Goal: Information Seeking & Learning: Learn about a topic

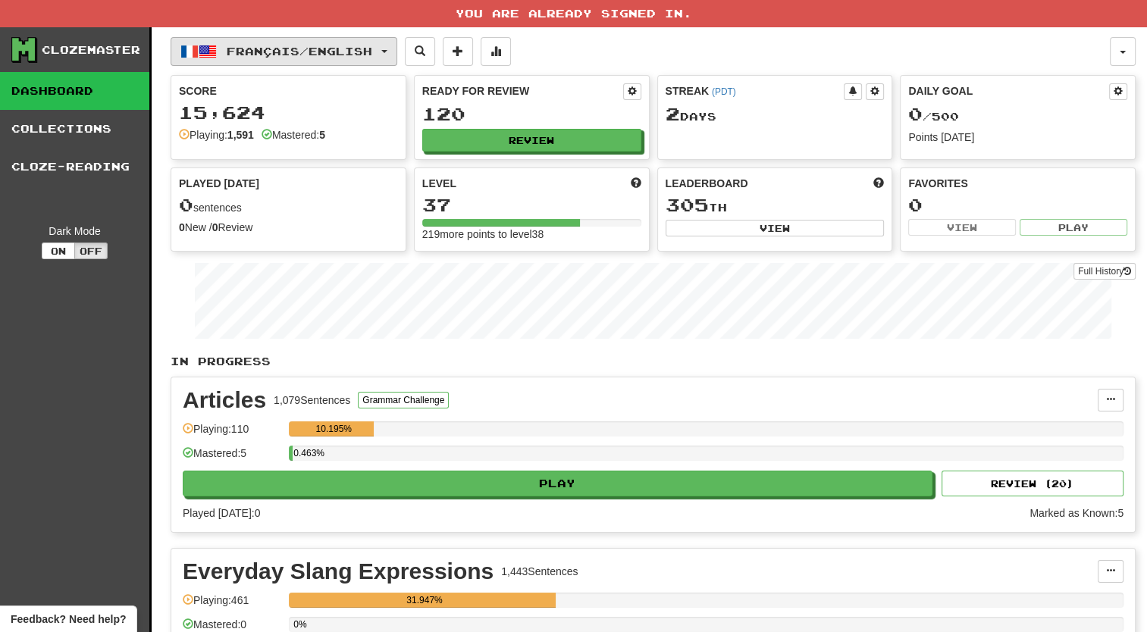
click at [360, 45] on span "Français / English" at bounding box center [300, 51] width 146 height 13
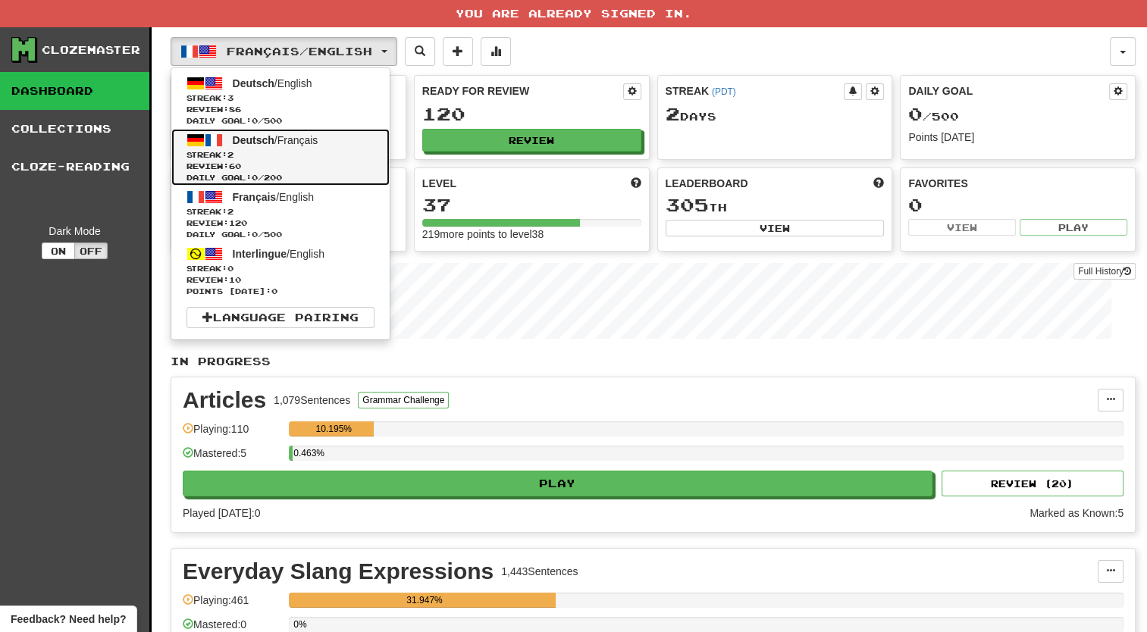
click at [308, 156] on span "Streak: 2" at bounding box center [281, 154] width 188 height 11
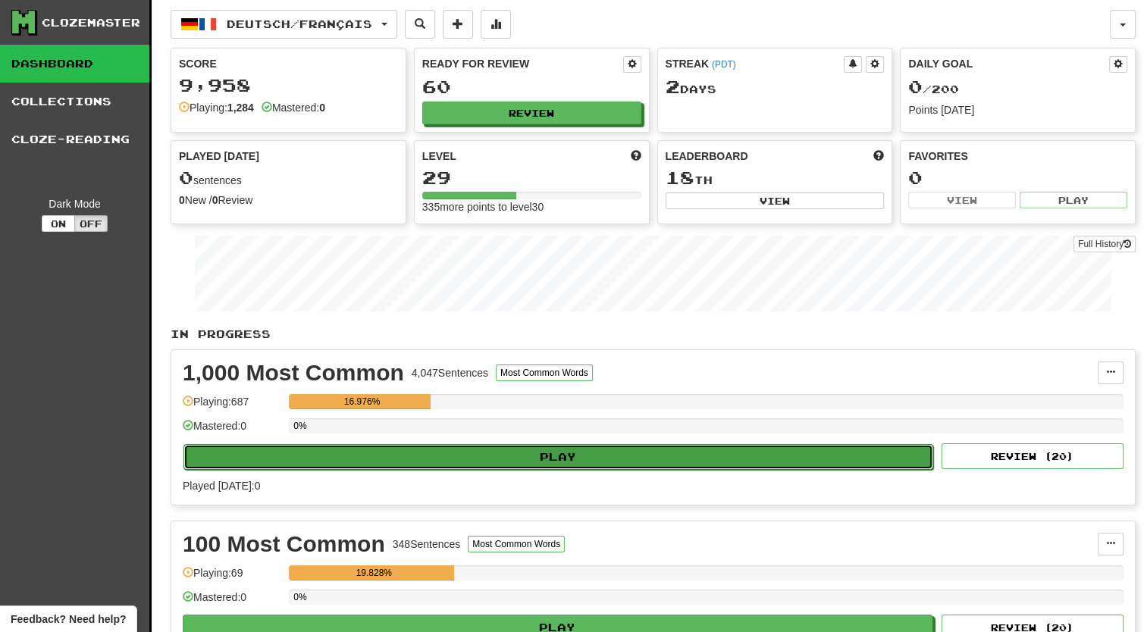
click at [534, 447] on button "Play" at bounding box center [558, 457] width 750 height 26
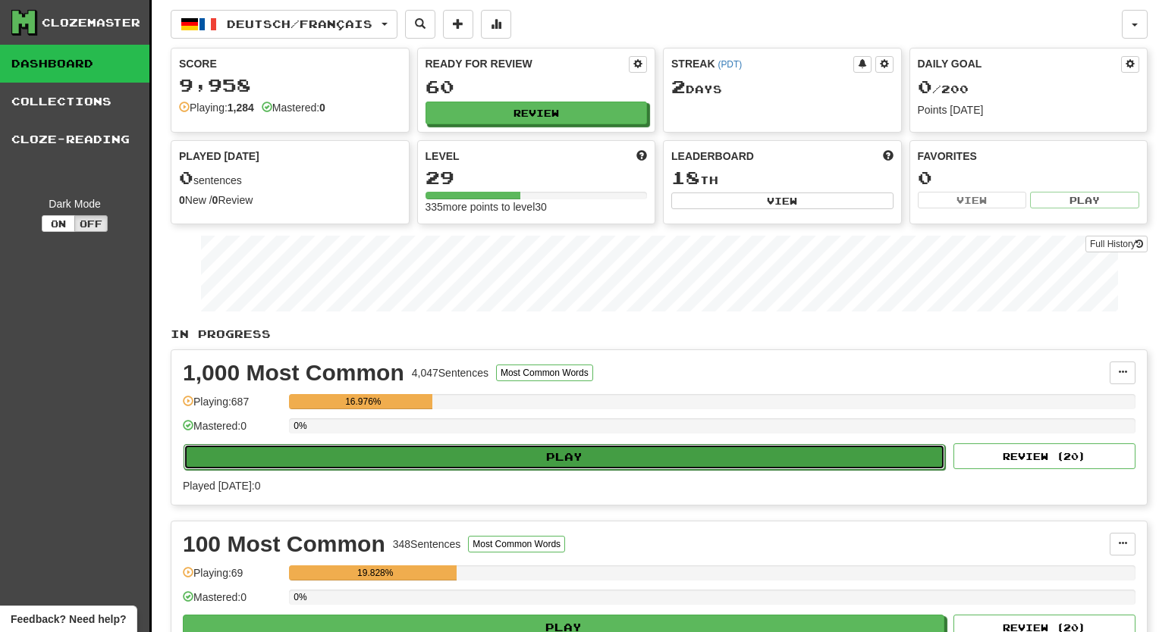
select select "**"
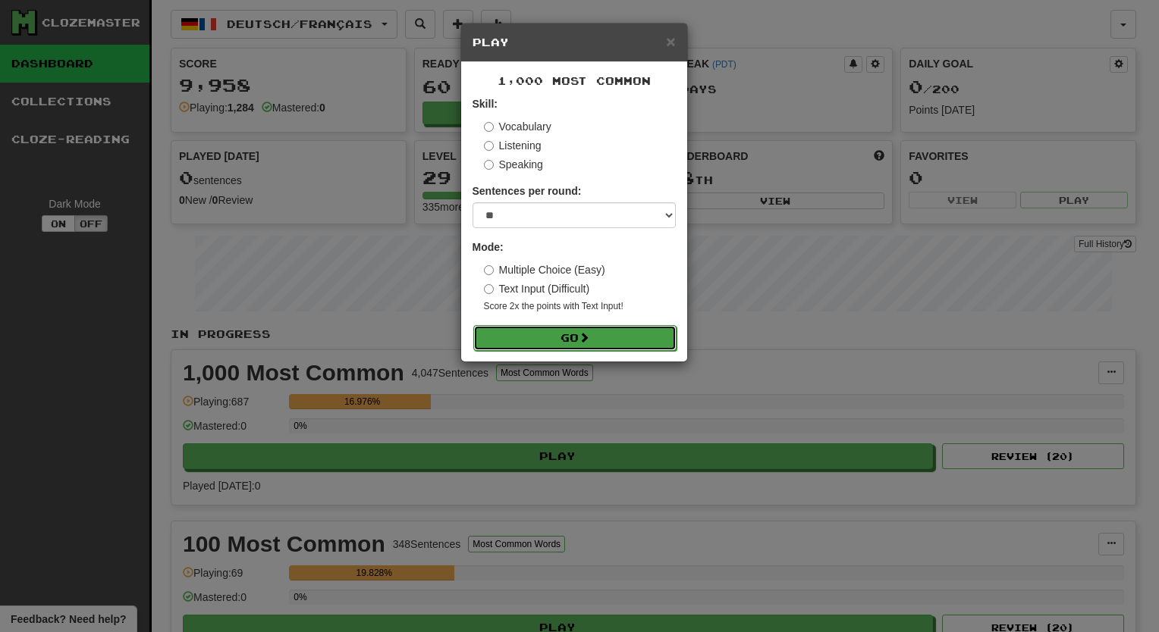
click at [531, 338] on button "Go" at bounding box center [574, 338] width 203 height 26
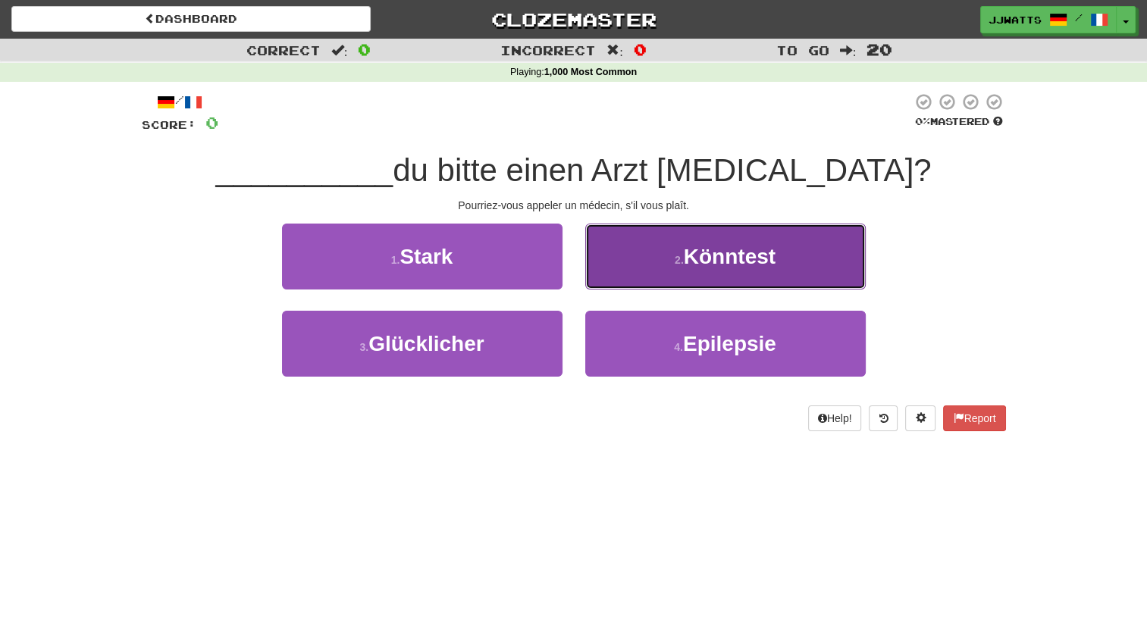
click at [651, 259] on button "2 . Könntest" at bounding box center [725, 257] width 281 height 66
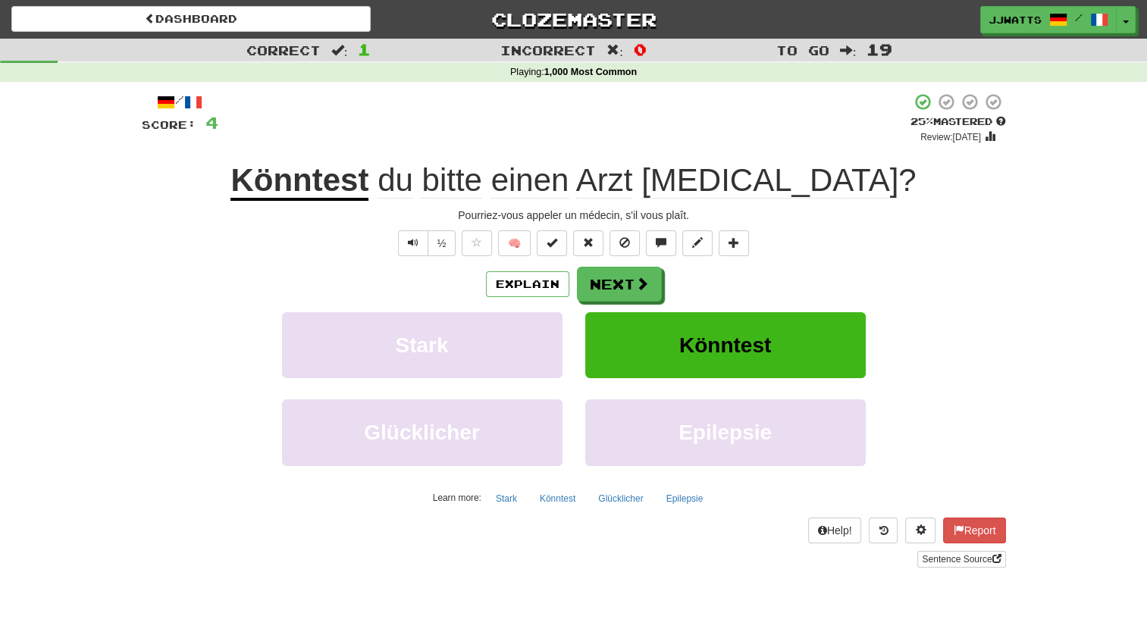
click at [1005, 325] on div "/ Score: 4 + 4 25 % Mastered Review: 2025-08-16 Könntest du bitte einen Arzt ru…" at bounding box center [573, 335] width 887 height 507
click at [609, 281] on button "Next" at bounding box center [620, 285] width 85 height 35
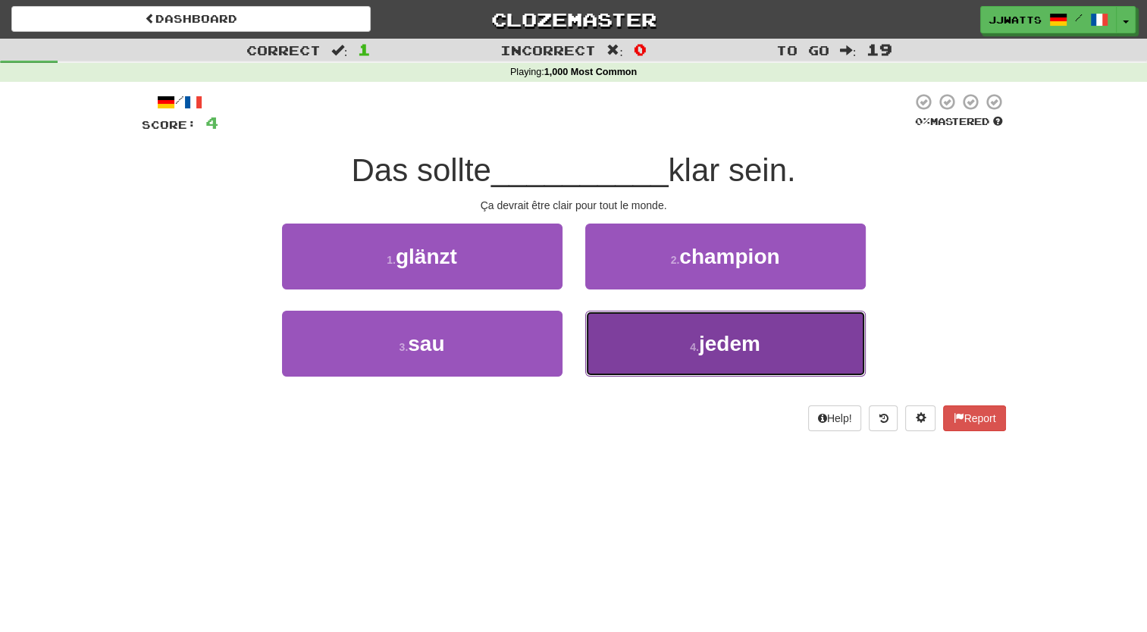
click at [638, 331] on button "4 . jedem" at bounding box center [725, 344] width 281 height 66
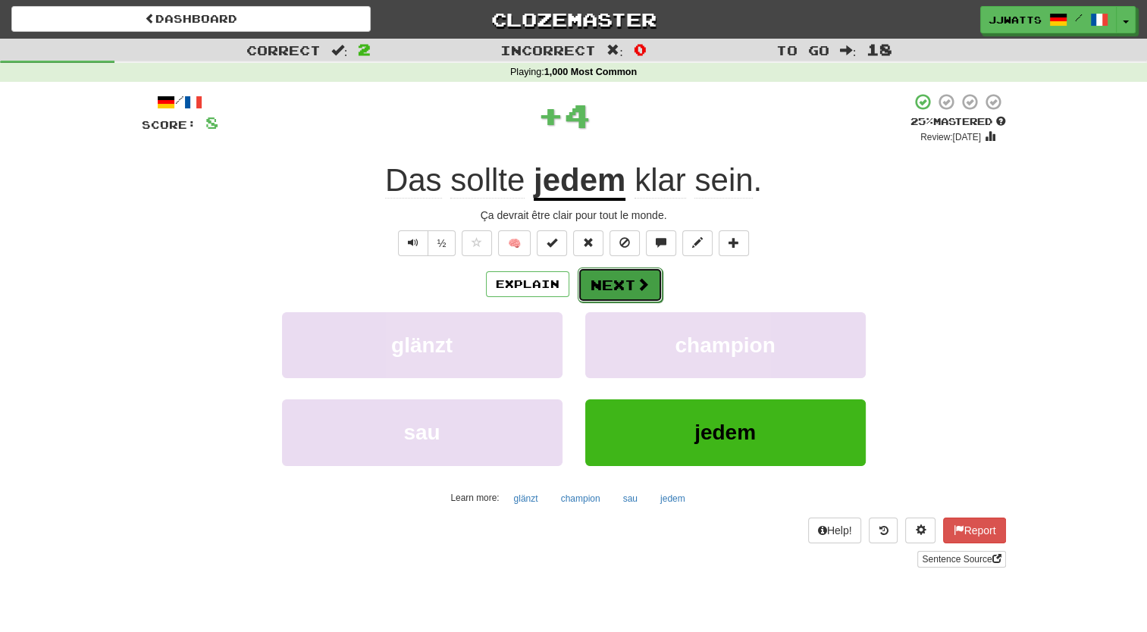
click at [604, 281] on button "Next" at bounding box center [620, 285] width 85 height 35
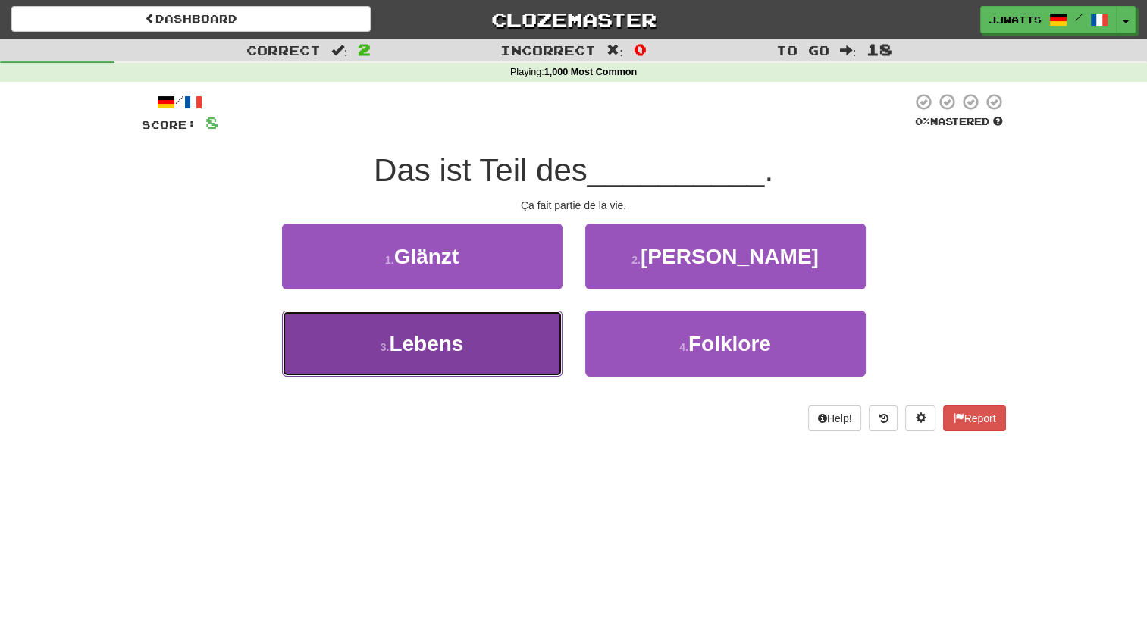
click at [510, 329] on button "3 . Lebens" at bounding box center [422, 344] width 281 height 66
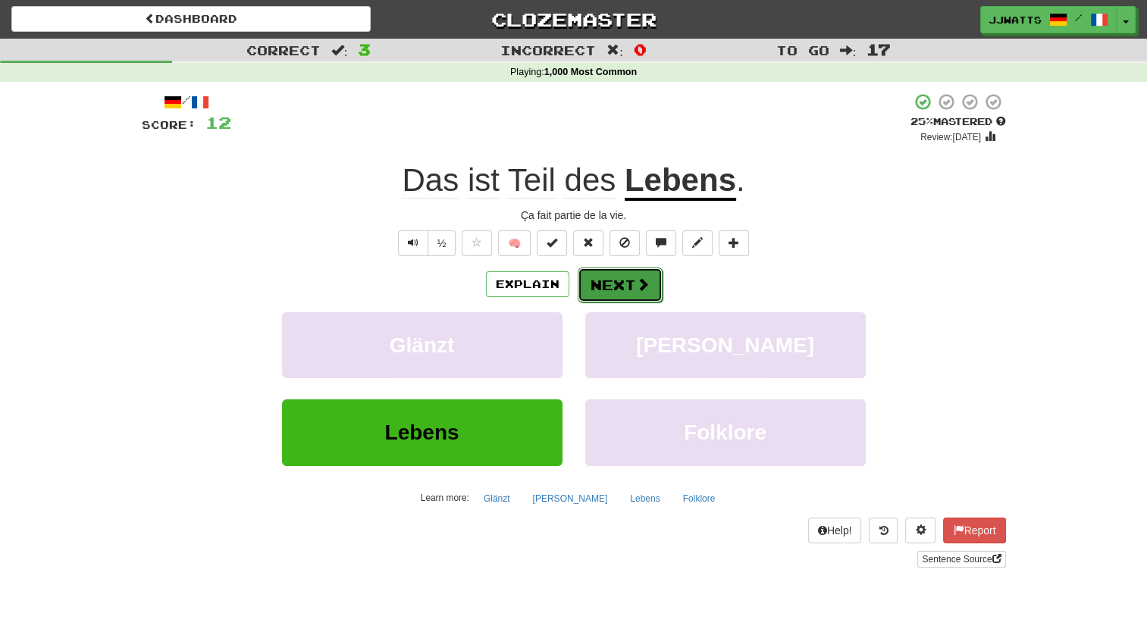
click at [613, 287] on button "Next" at bounding box center [620, 285] width 85 height 35
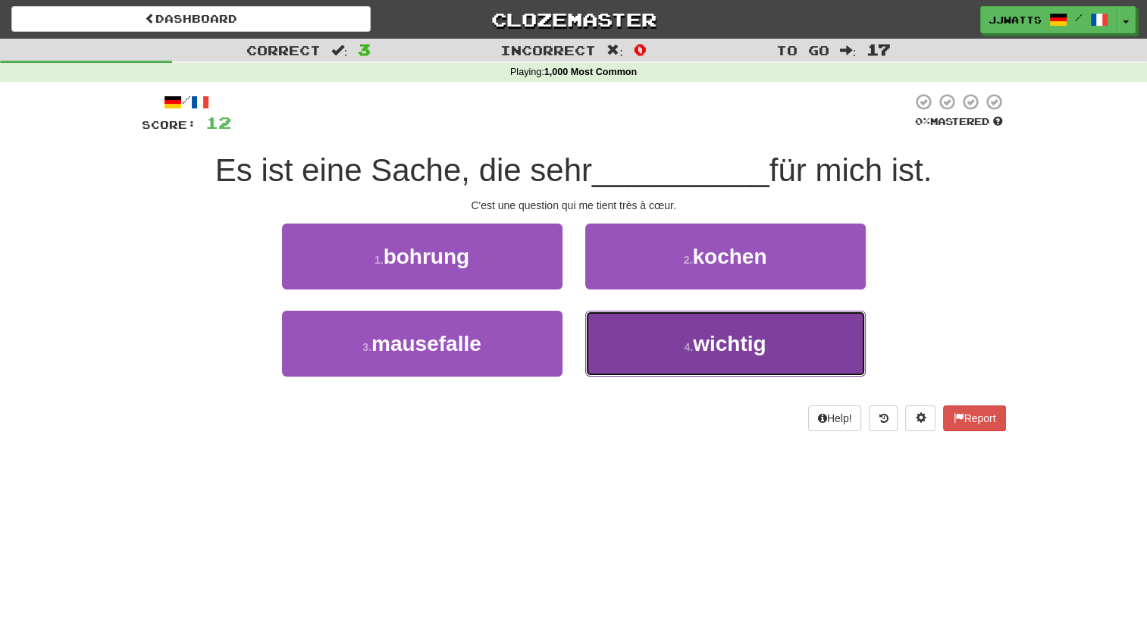
click at [704, 353] on span "wichtig" at bounding box center [729, 344] width 73 height 24
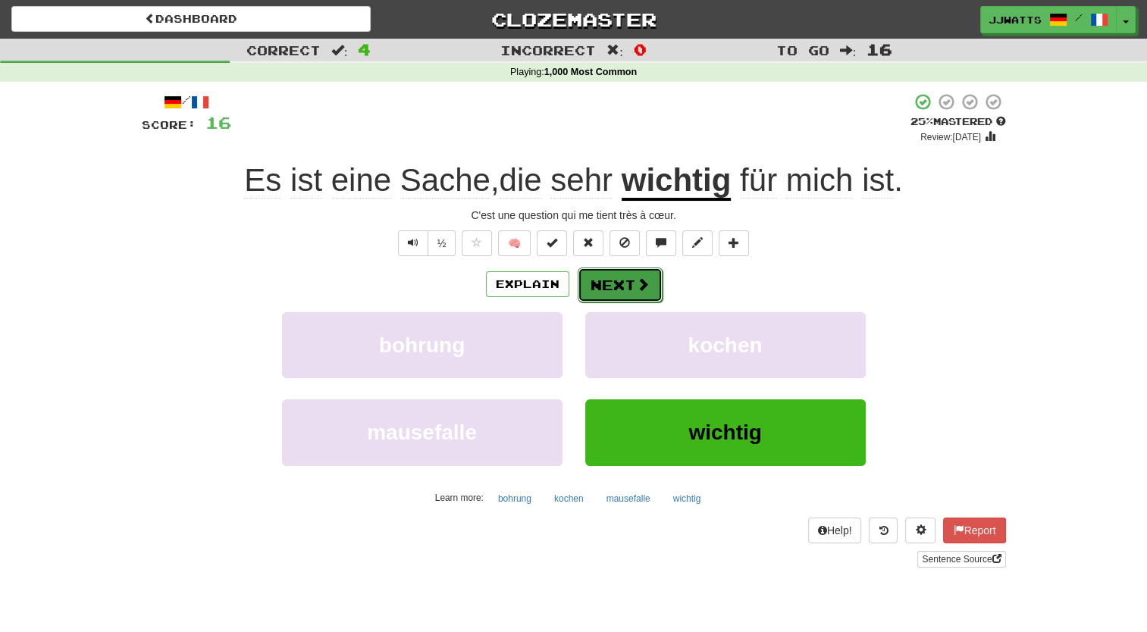
click at [621, 274] on button "Next" at bounding box center [620, 285] width 85 height 35
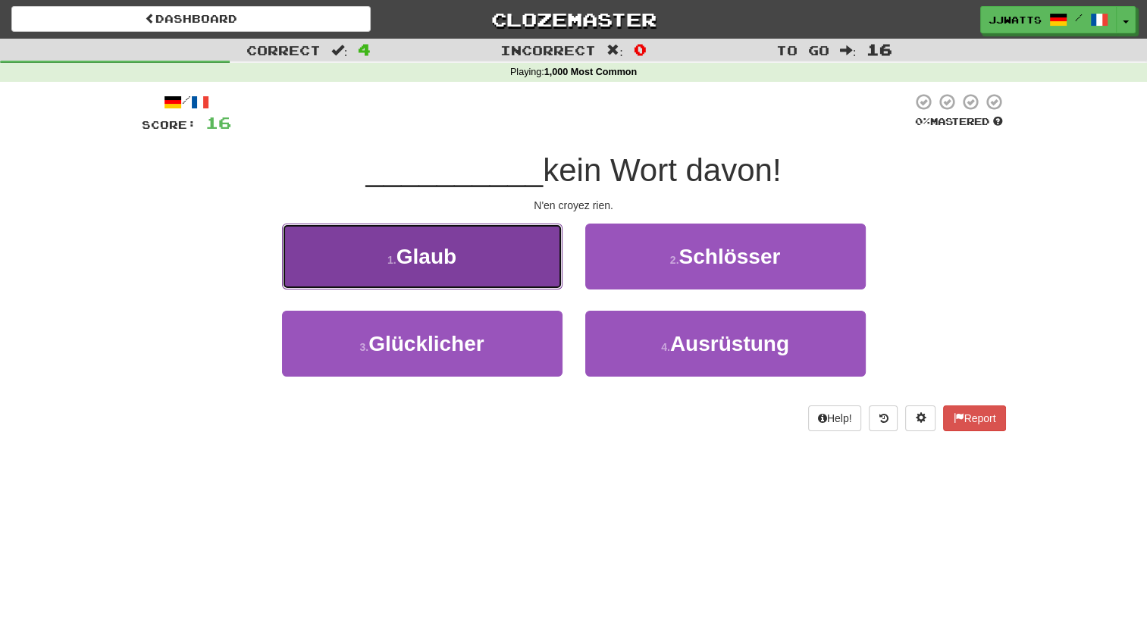
click at [514, 274] on button "1 . Glaub" at bounding box center [422, 257] width 281 height 66
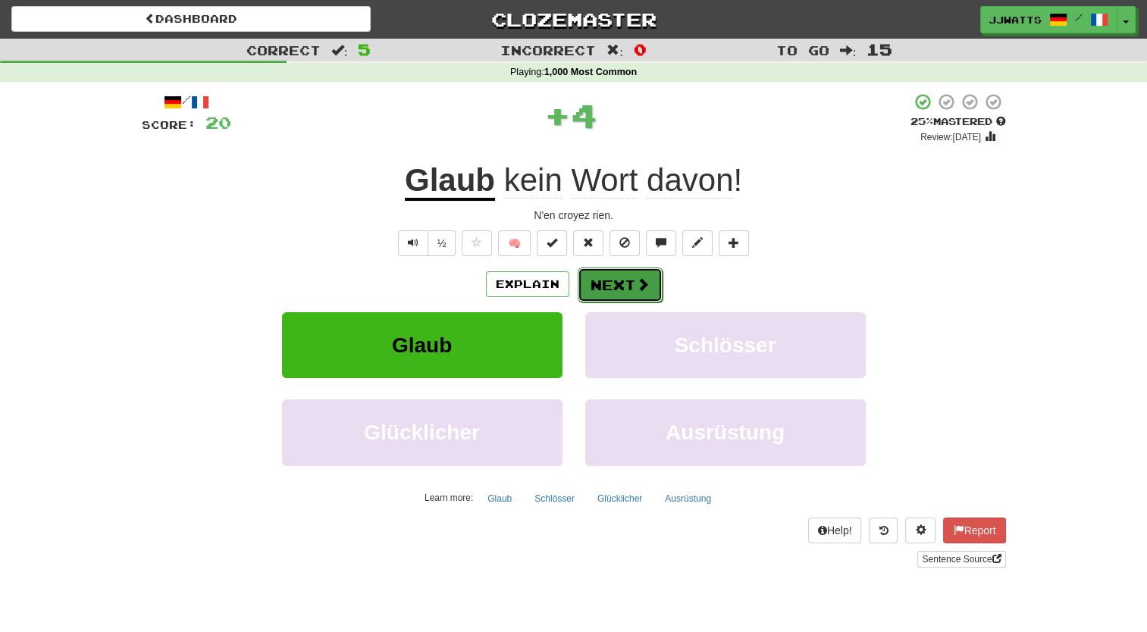
click at [622, 269] on button "Next" at bounding box center [620, 285] width 85 height 35
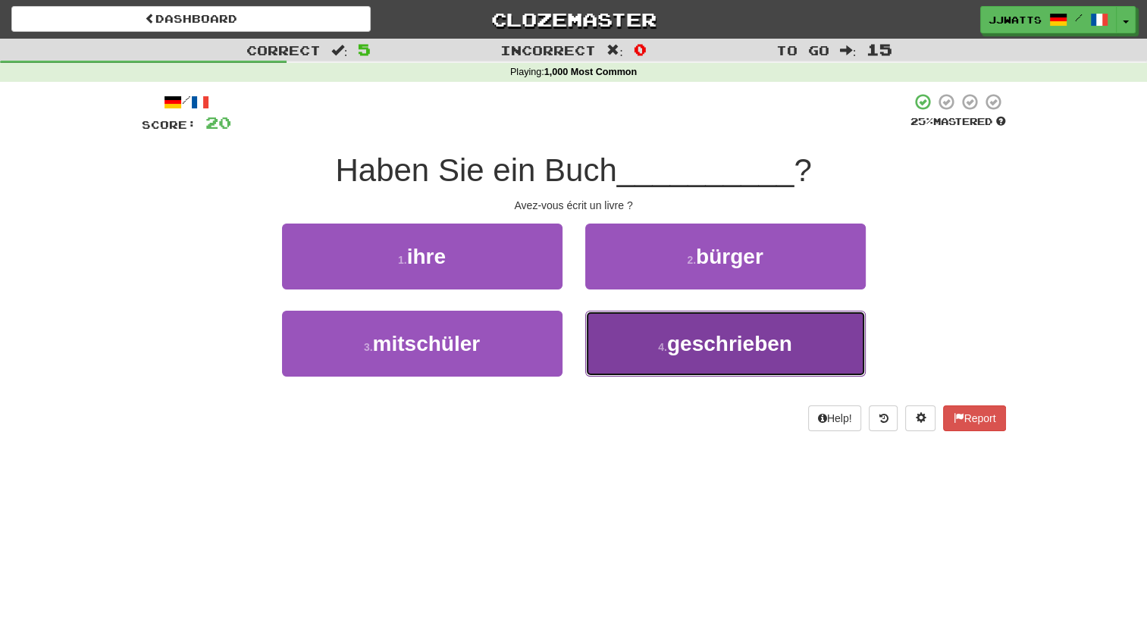
click at [635, 346] on button "4 . geschrieben" at bounding box center [725, 344] width 281 height 66
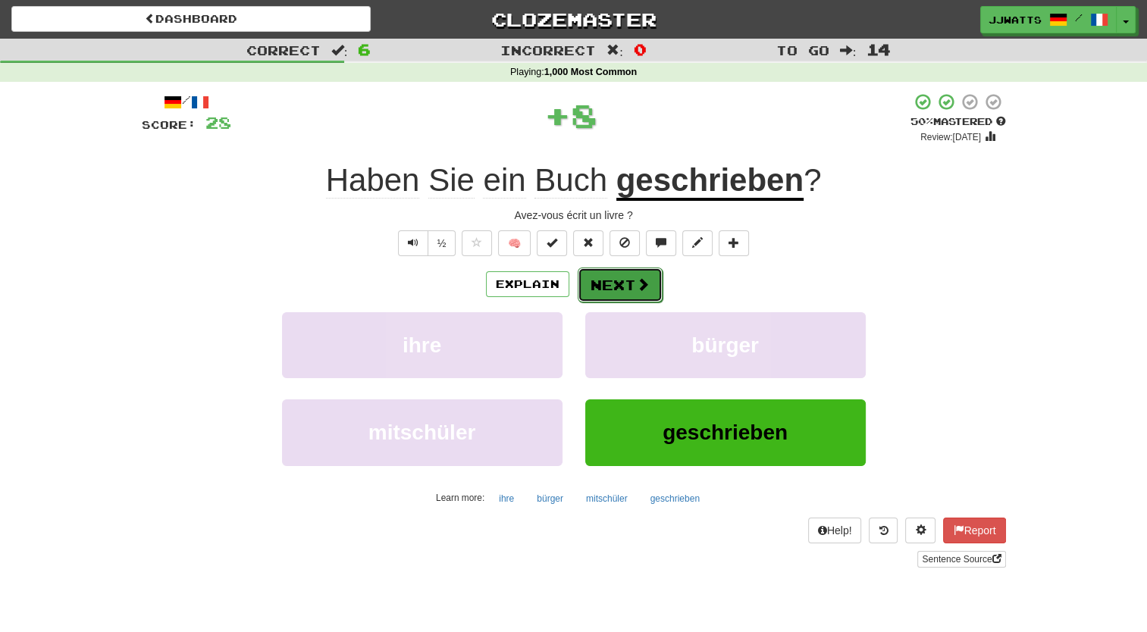
click at [617, 290] on button "Next" at bounding box center [620, 285] width 85 height 35
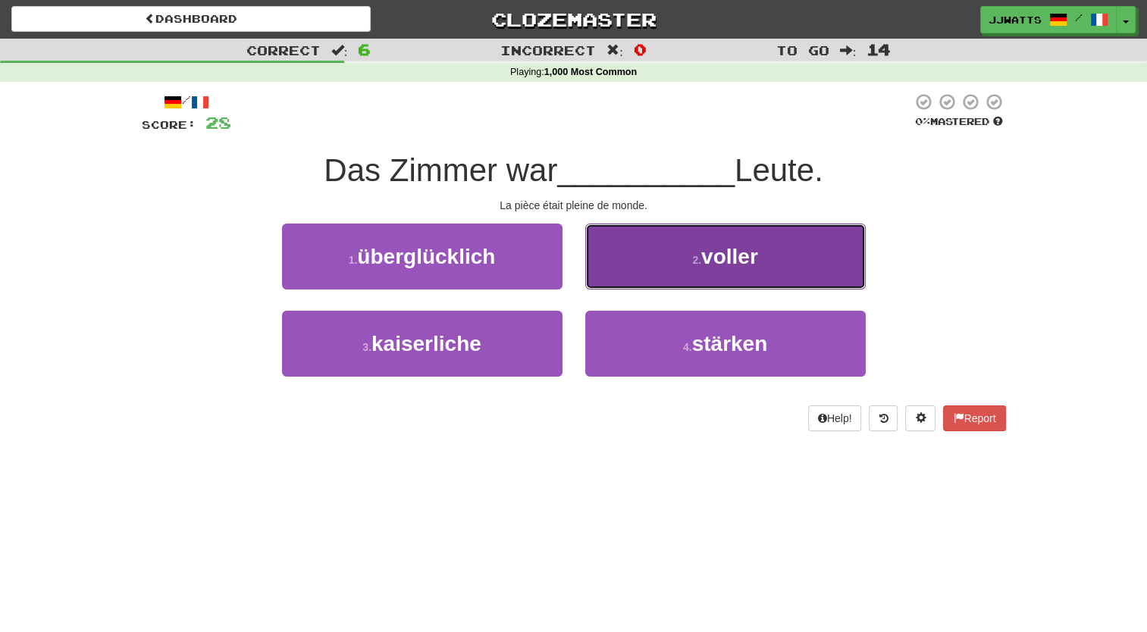
click at [626, 259] on button "2 . voller" at bounding box center [725, 257] width 281 height 66
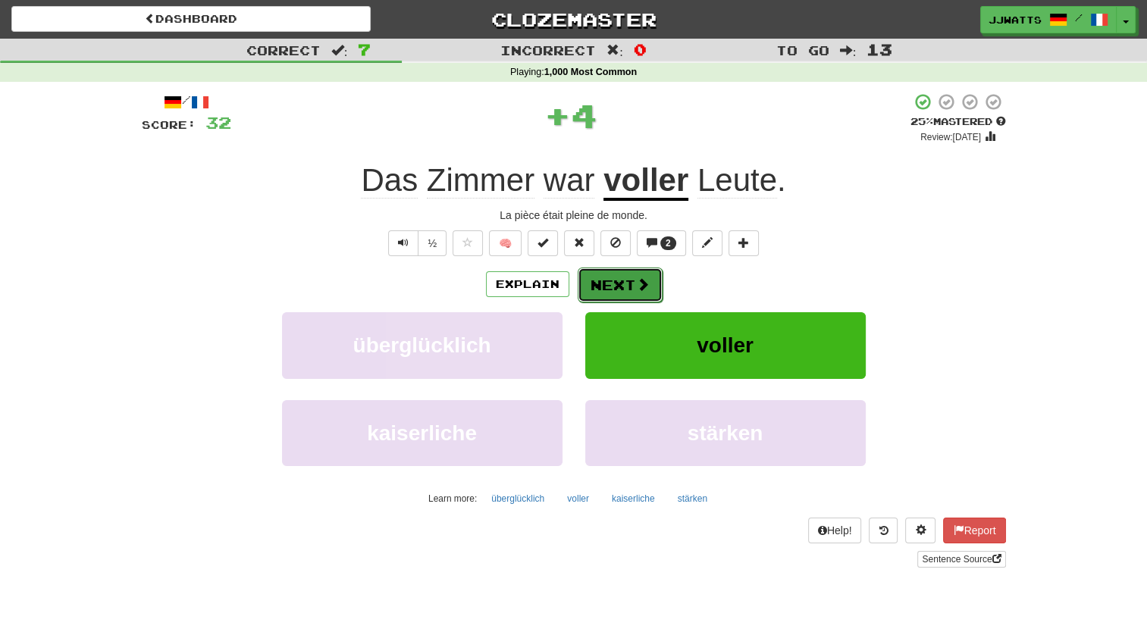
click at [609, 287] on button "Next" at bounding box center [620, 285] width 85 height 35
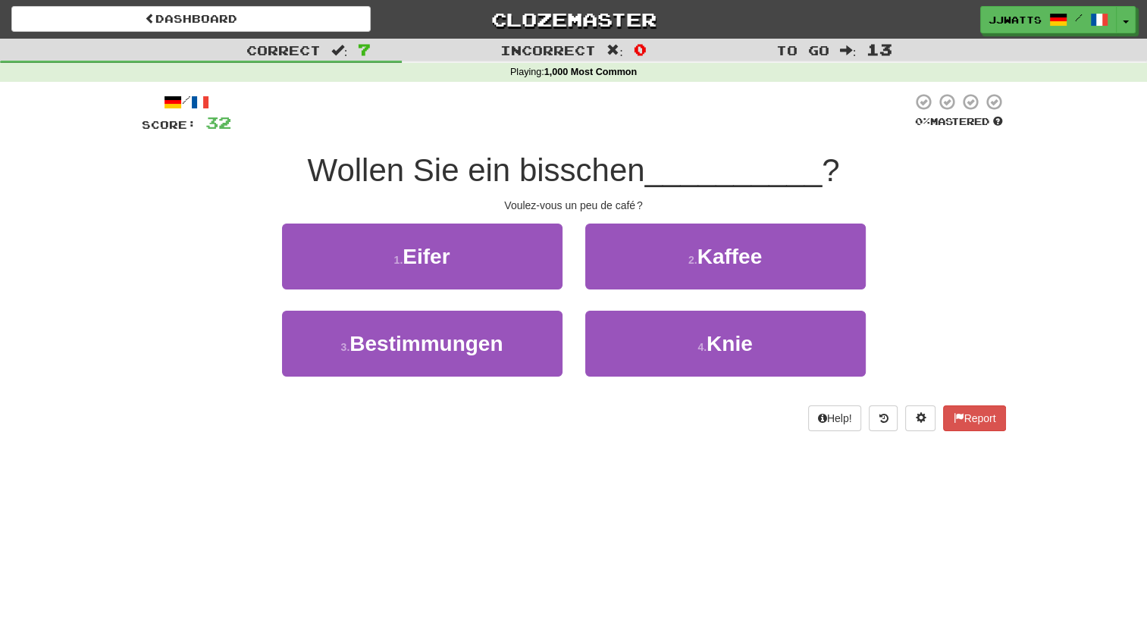
drag, startPoint x: 249, startPoint y: 176, endPoint x: 152, endPoint y: 217, distance: 105.3
click at [152, 217] on div "/ Score: 32 0 % Mastered Wollen Sie ein bisschen __________ ? Voulez-vous un pe…" at bounding box center [574, 262] width 864 height 339
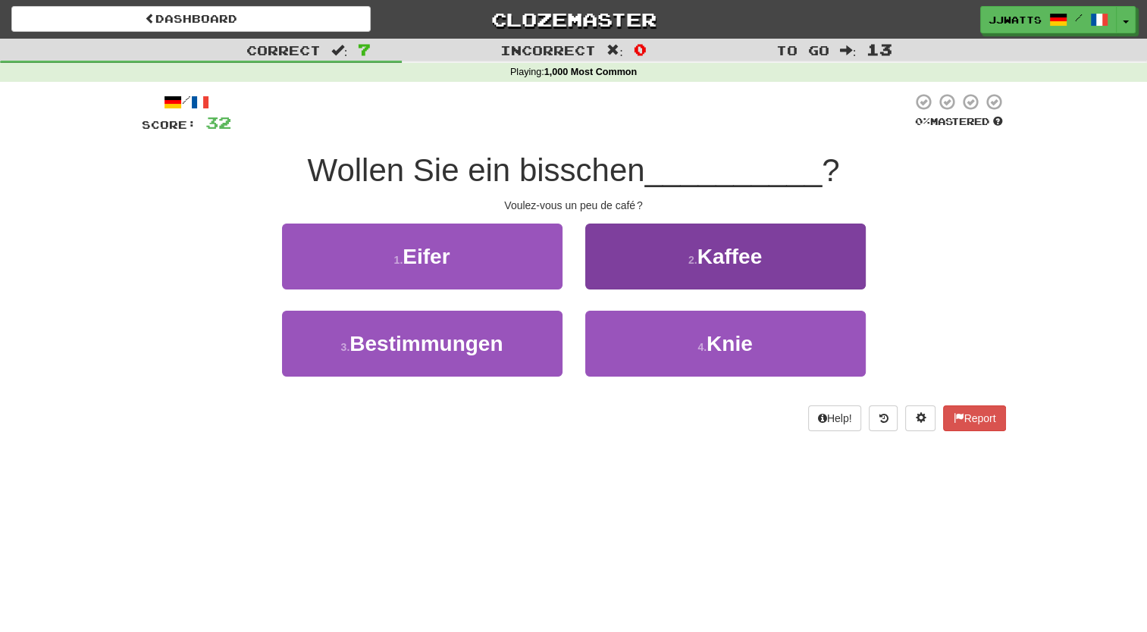
drag, startPoint x: 729, startPoint y: 303, endPoint x: 720, endPoint y: 287, distance: 18.3
click at [722, 291] on div "2 . Kaffee" at bounding box center [725, 267] width 303 height 87
click at [720, 287] on button "2 . Kaffee" at bounding box center [725, 257] width 281 height 66
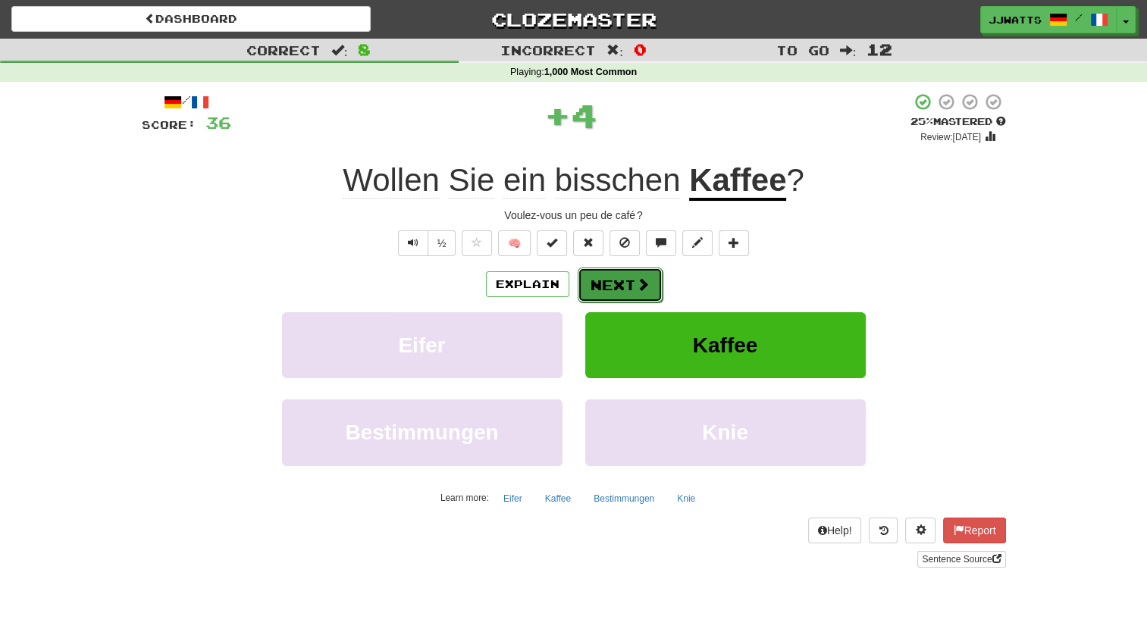
click at [606, 287] on button "Next" at bounding box center [620, 285] width 85 height 35
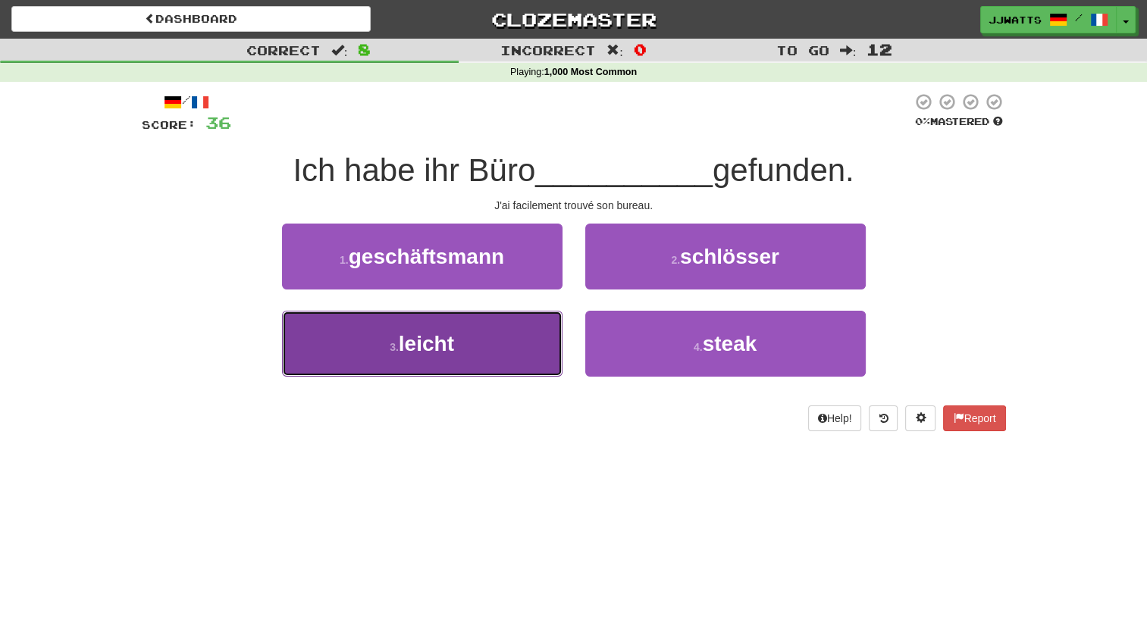
click at [458, 354] on button "3 . leicht" at bounding box center [422, 344] width 281 height 66
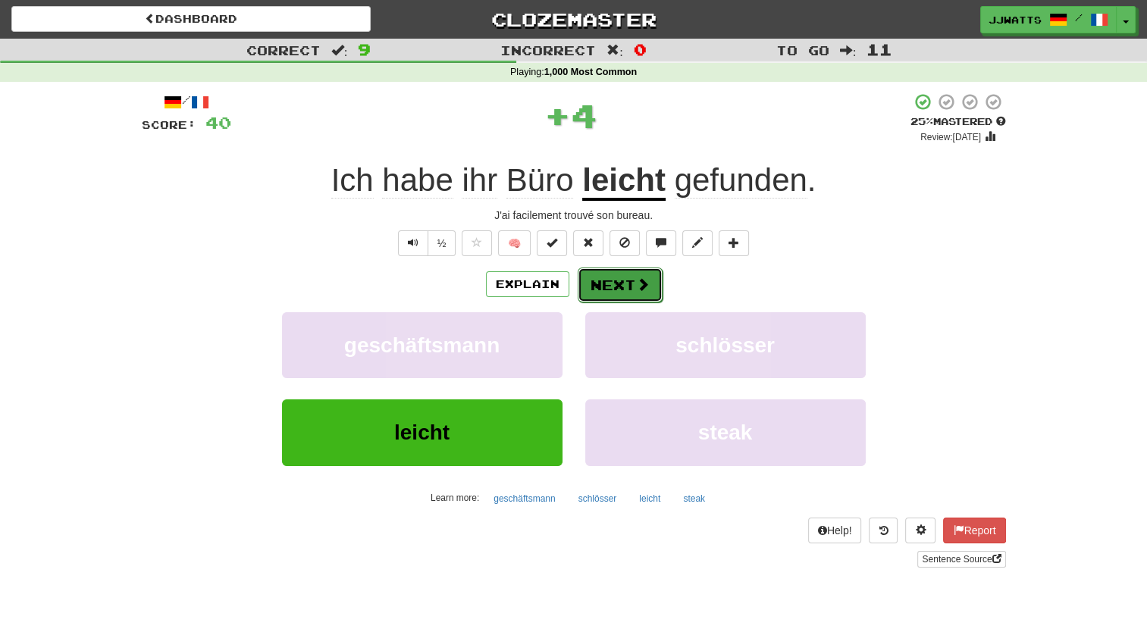
click at [598, 285] on button "Next" at bounding box center [620, 285] width 85 height 35
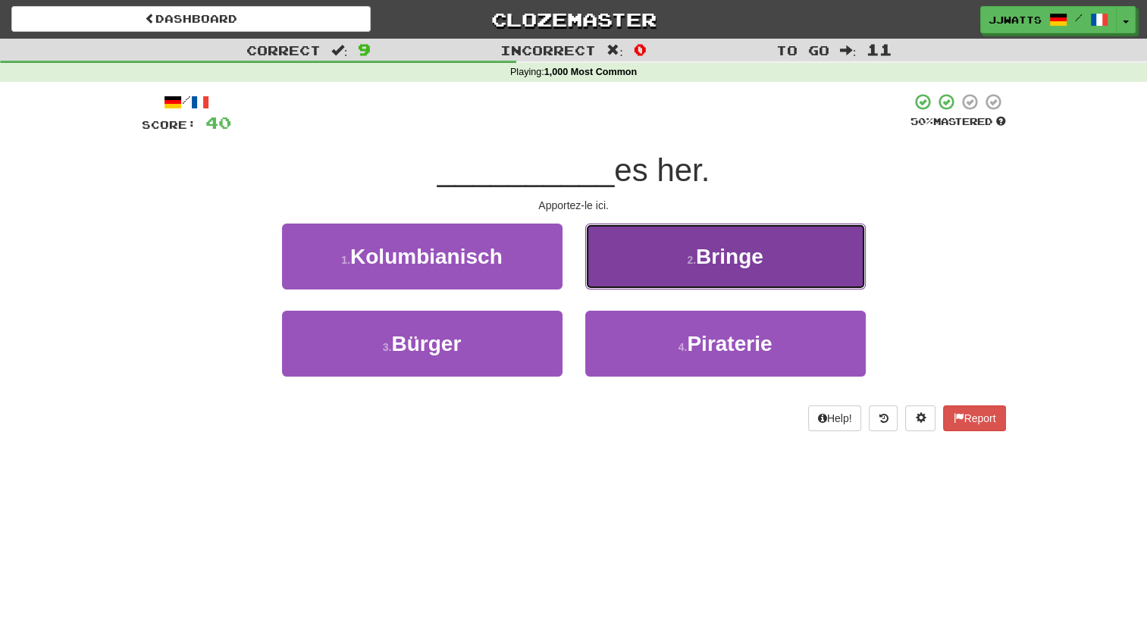
click at [606, 271] on button "2 . Bringe" at bounding box center [725, 257] width 281 height 66
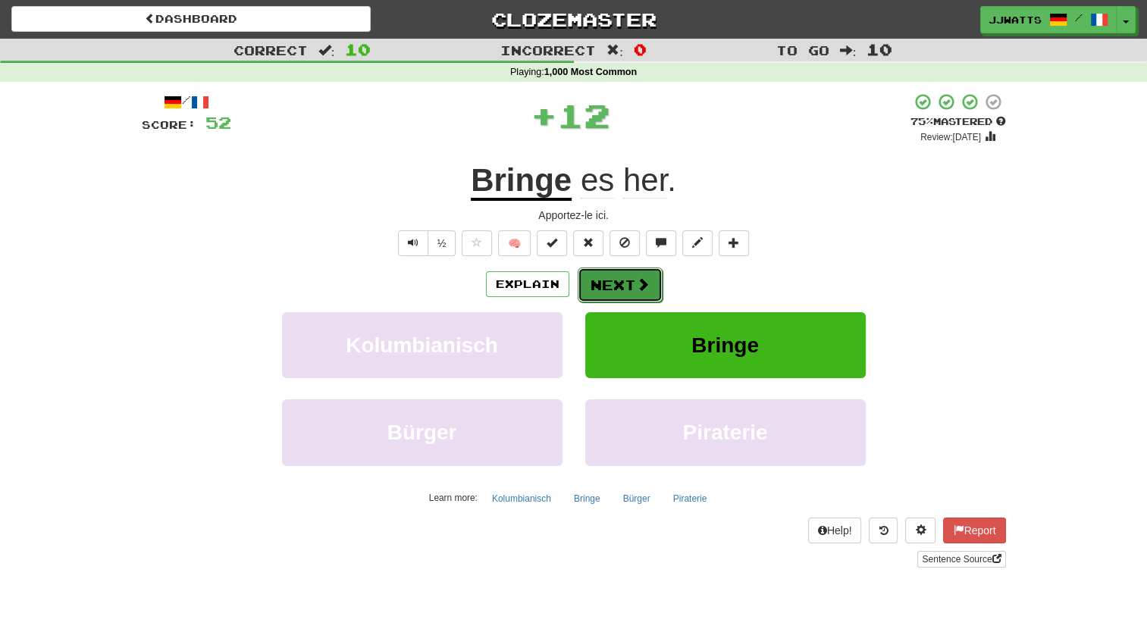
click at [619, 278] on button "Next" at bounding box center [620, 285] width 85 height 35
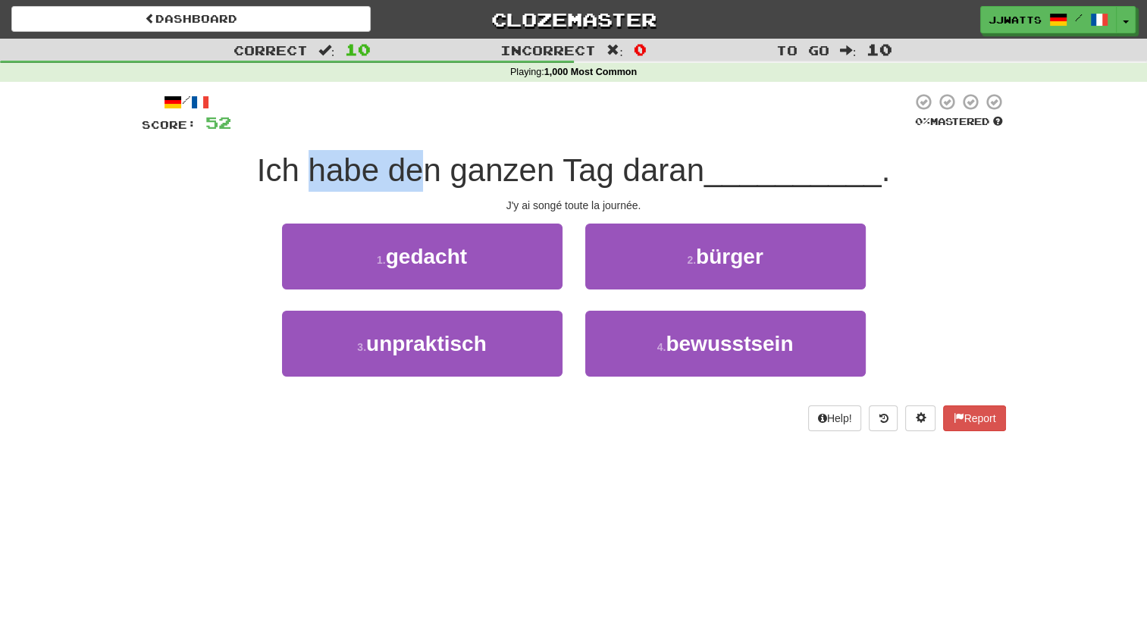
drag, startPoint x: 304, startPoint y: 171, endPoint x: 428, endPoint y: 179, distance: 123.8
click at [428, 179] on span "Ich habe den ganzen Tag daran" at bounding box center [480, 170] width 447 height 36
drag, startPoint x: 428, startPoint y: 179, endPoint x: 503, endPoint y: 202, distance: 78.7
click at [503, 202] on div "J'y ai songé toute la journée." at bounding box center [574, 205] width 864 height 15
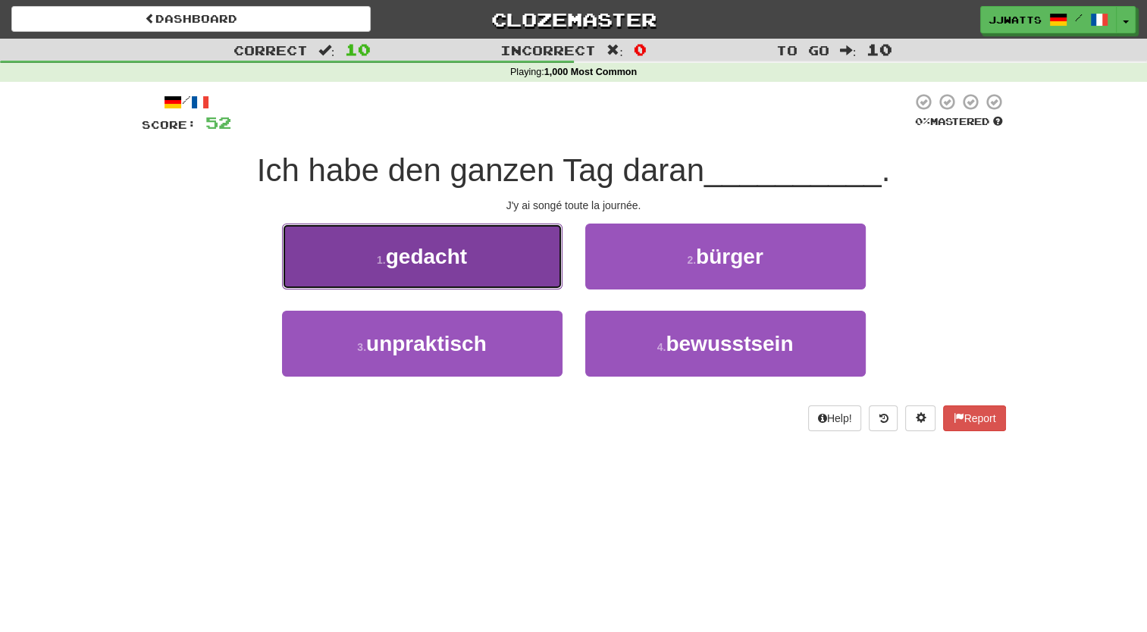
click at [452, 262] on span "gedacht" at bounding box center [426, 257] width 81 height 24
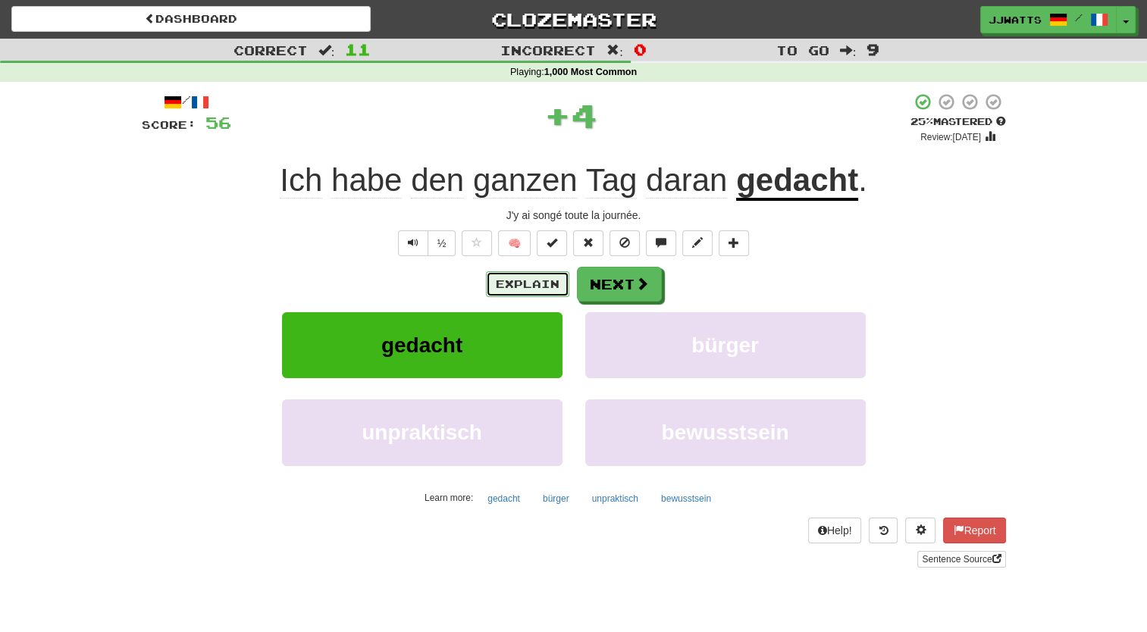
click at [552, 287] on button "Explain" at bounding box center [527, 284] width 83 height 26
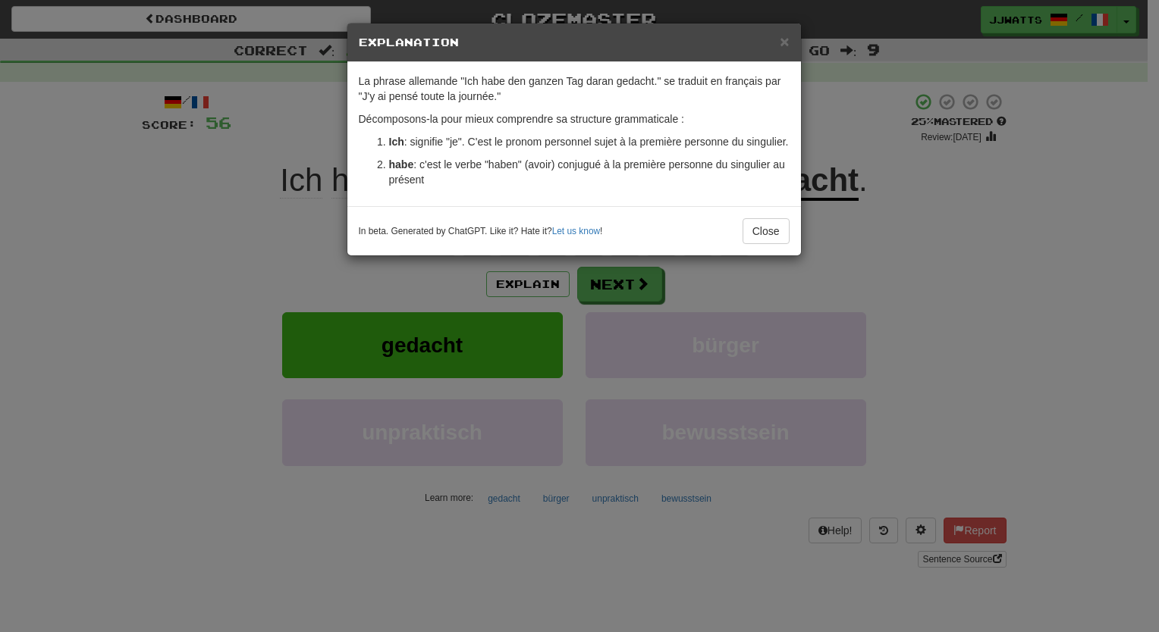
drag, startPoint x: 560, startPoint y: 268, endPoint x: 316, endPoint y: 287, distance: 244.1
click at [316, 287] on div "× Explanation La phrase allemande "Ich habe den ganzen Tag daran gedacht." se t…" at bounding box center [579, 316] width 1159 height 632
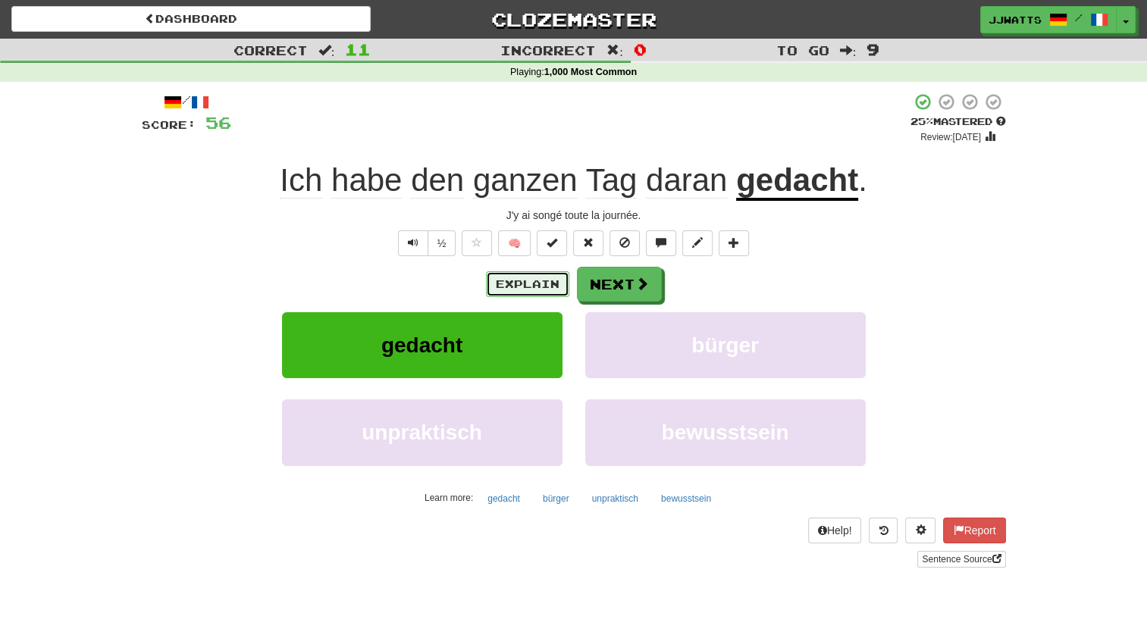
click at [529, 279] on button "Explain" at bounding box center [527, 284] width 83 height 26
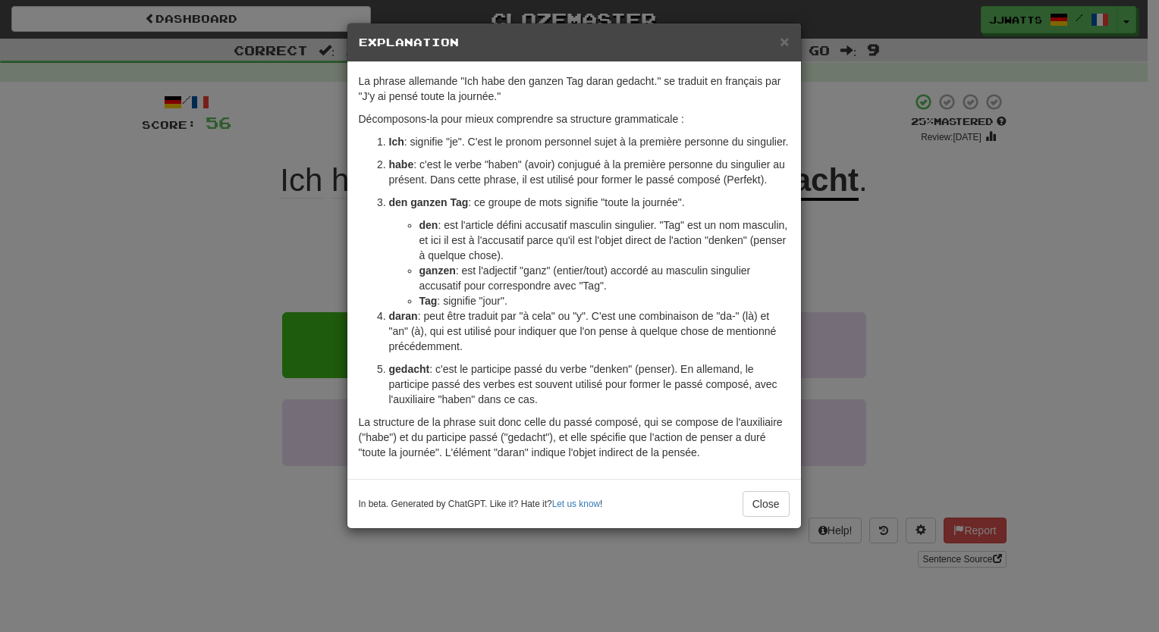
click at [318, 274] on div "× Explanation La phrase allemande "Ich habe den ganzen Tag daran gedacht." se t…" at bounding box center [579, 316] width 1159 height 632
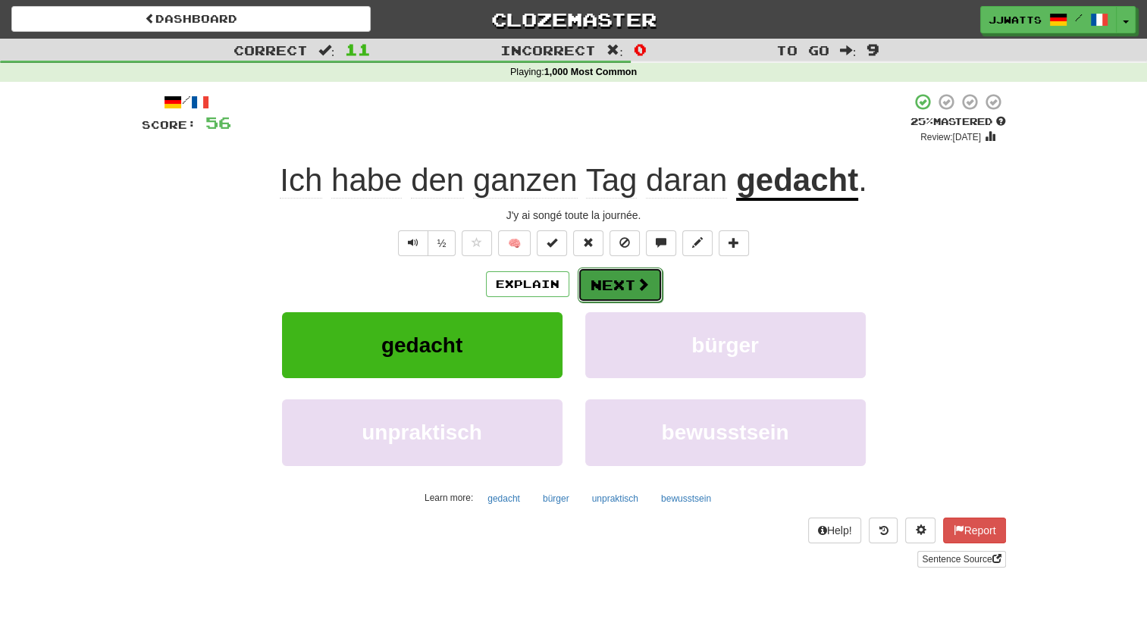
click at [610, 285] on button "Next" at bounding box center [620, 285] width 85 height 35
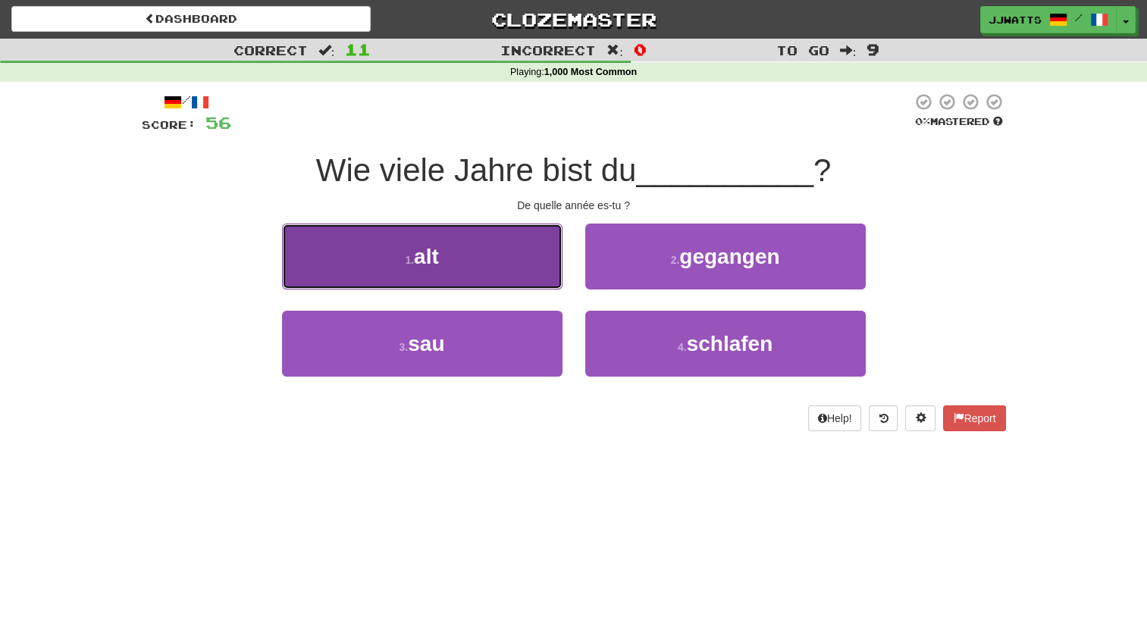
click at [452, 249] on button "1 . alt" at bounding box center [422, 257] width 281 height 66
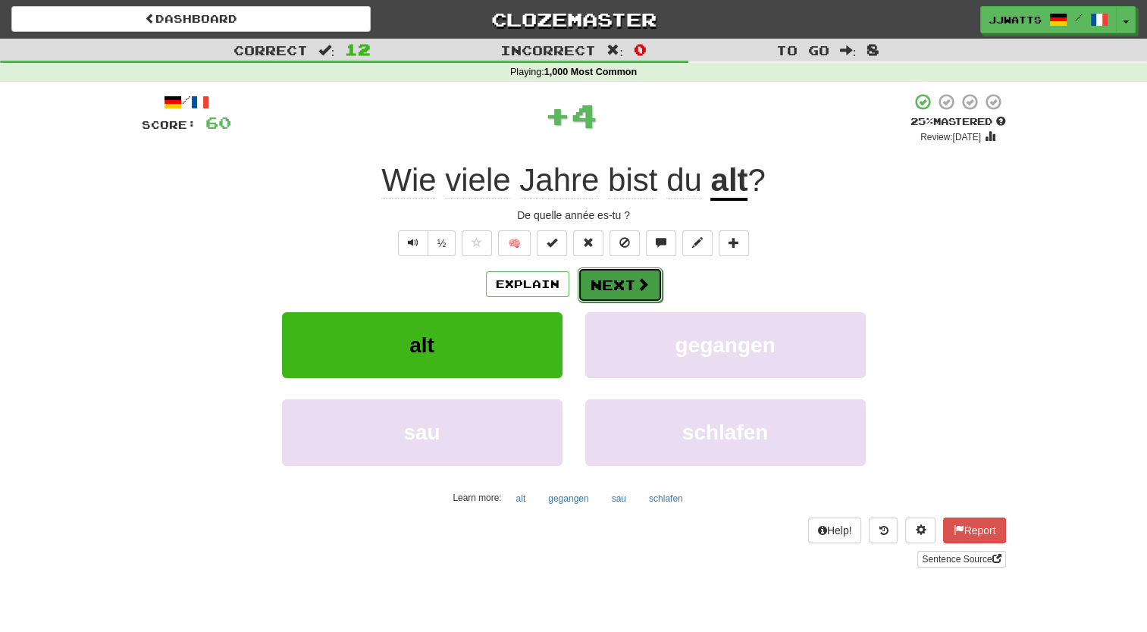
click at [600, 276] on button "Next" at bounding box center [620, 285] width 85 height 35
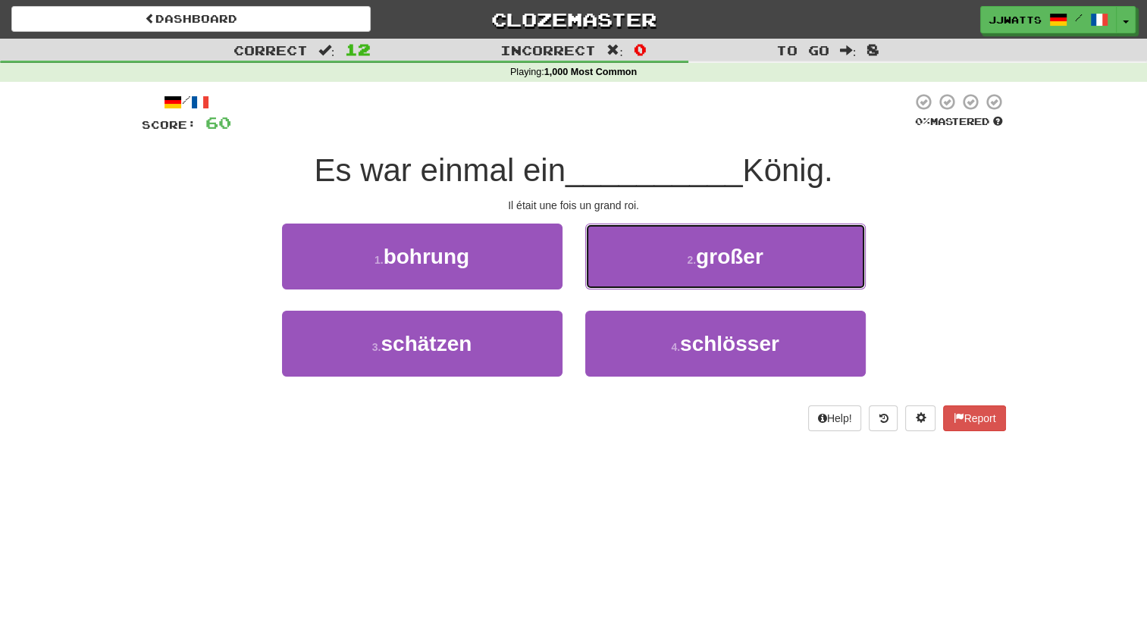
click at [600, 276] on button "2 . großer" at bounding box center [725, 257] width 281 height 66
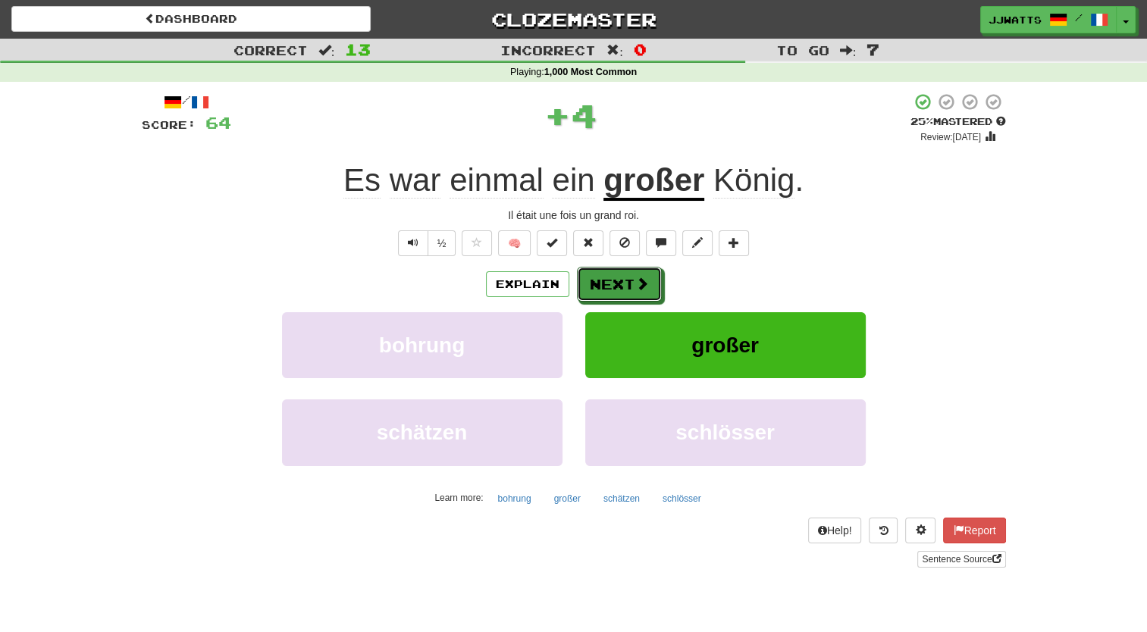
click at [600, 276] on button "Next" at bounding box center [619, 284] width 85 height 35
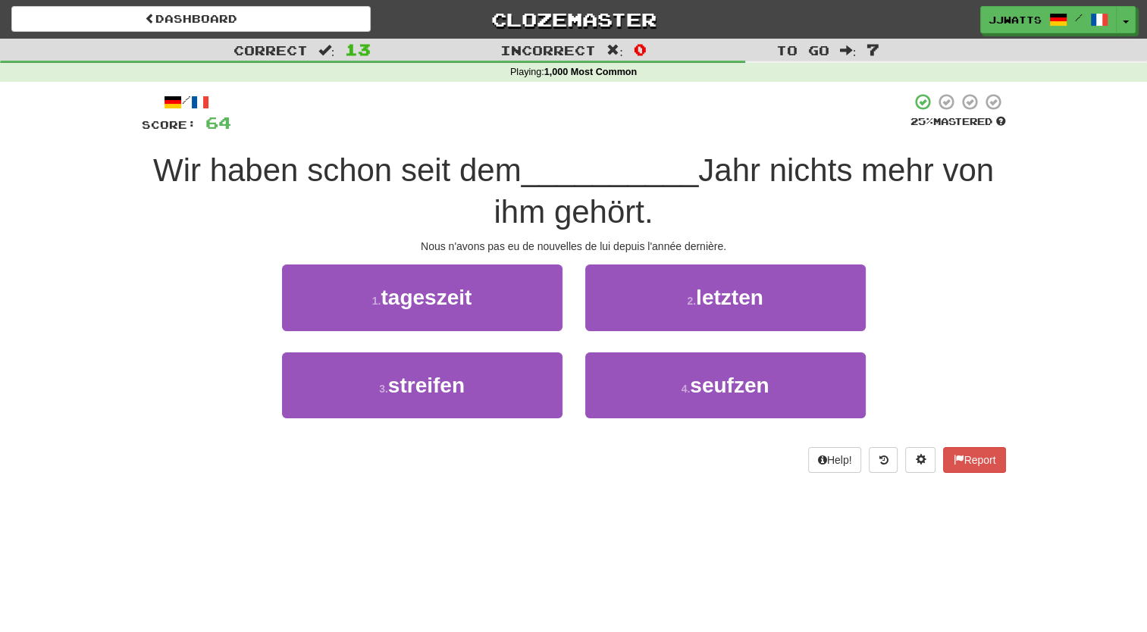
click at [198, 214] on div "Wir haben schon seit dem __________ Jahr nichts mehr von ihm gehört." at bounding box center [574, 191] width 864 height 83
drag, startPoint x: 198, startPoint y: 214, endPoint x: 128, endPoint y: 227, distance: 70.9
click at [128, 227] on div "Correct : 13 Incorrect : 0 To go : 7 Playing : 1,000 Most Common / Score: 64 25…" at bounding box center [573, 267] width 1147 height 456
drag, startPoint x: 381, startPoint y: 238, endPoint x: 744, endPoint y: 258, distance: 363.0
click at [744, 258] on div "/ Score: 64 25 % Mastered Wir haben schon seit dem __________ Jahr nichts mehr …" at bounding box center [574, 283] width 864 height 380
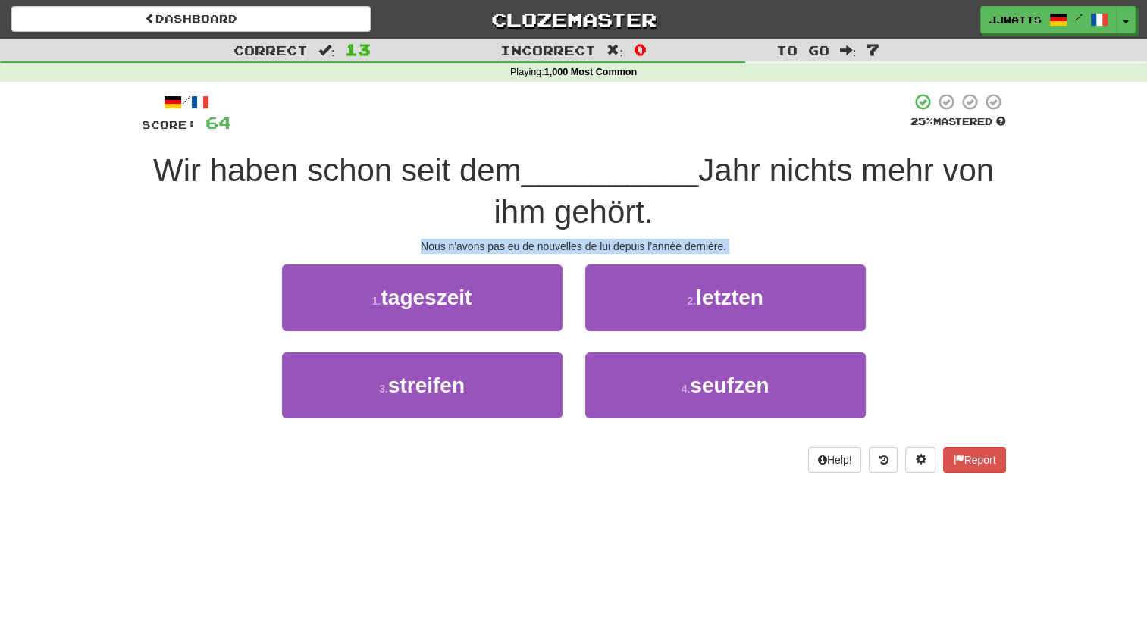
drag, startPoint x: 744, startPoint y: 258, endPoint x: 933, endPoint y: 235, distance: 190.9
click at [933, 235] on div "/ Score: 64 25 % Mastered Wir haben schon seit dem __________ Jahr nichts mehr …" at bounding box center [574, 283] width 864 height 380
click at [931, 238] on div "/ Score: 64 25 % Mastered Wir haben schon seit dem __________ Jahr nichts mehr …" at bounding box center [574, 283] width 864 height 380
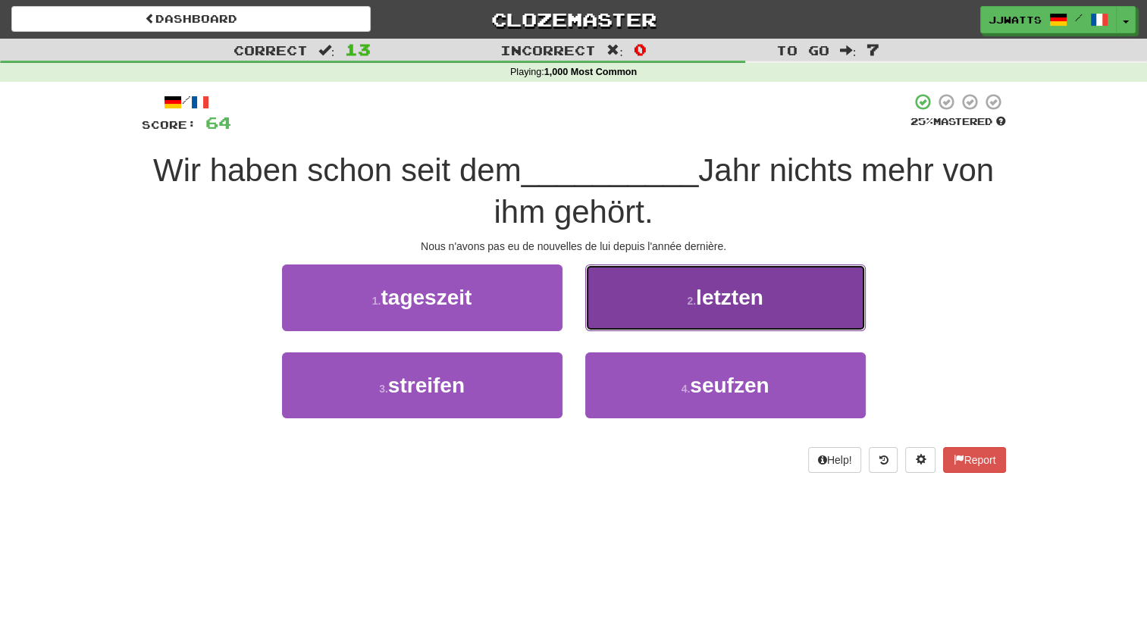
click at [685, 308] on button "2 . letzten" at bounding box center [725, 298] width 281 height 66
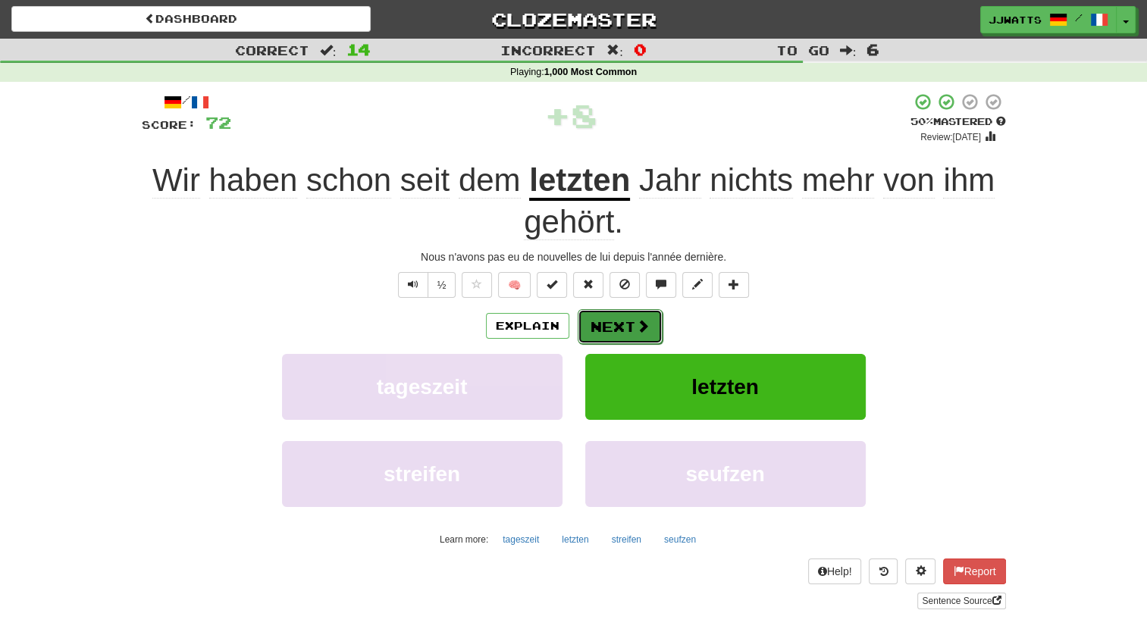
click at [605, 323] on button "Next" at bounding box center [620, 326] width 85 height 35
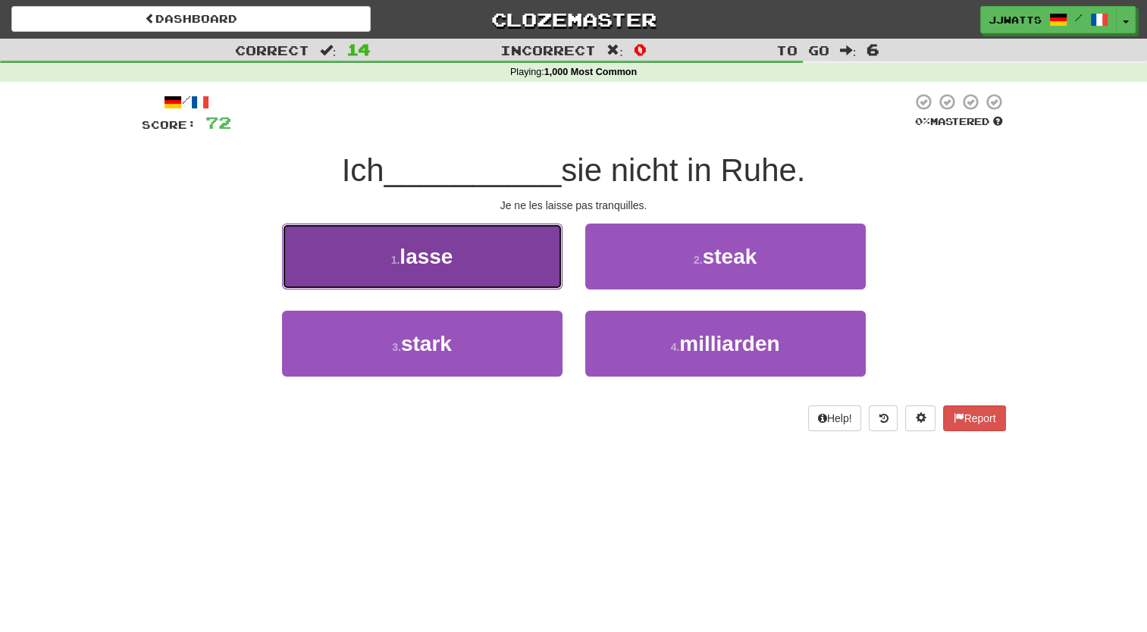
click at [489, 241] on button "1 . lasse" at bounding box center [422, 257] width 281 height 66
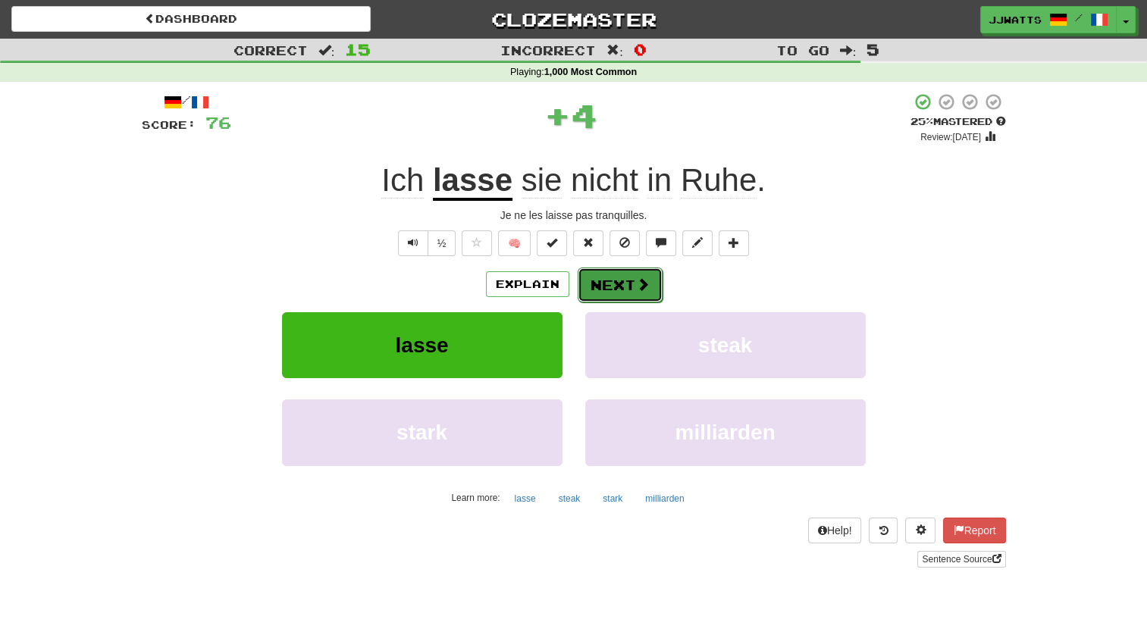
click at [619, 277] on button "Next" at bounding box center [620, 285] width 85 height 35
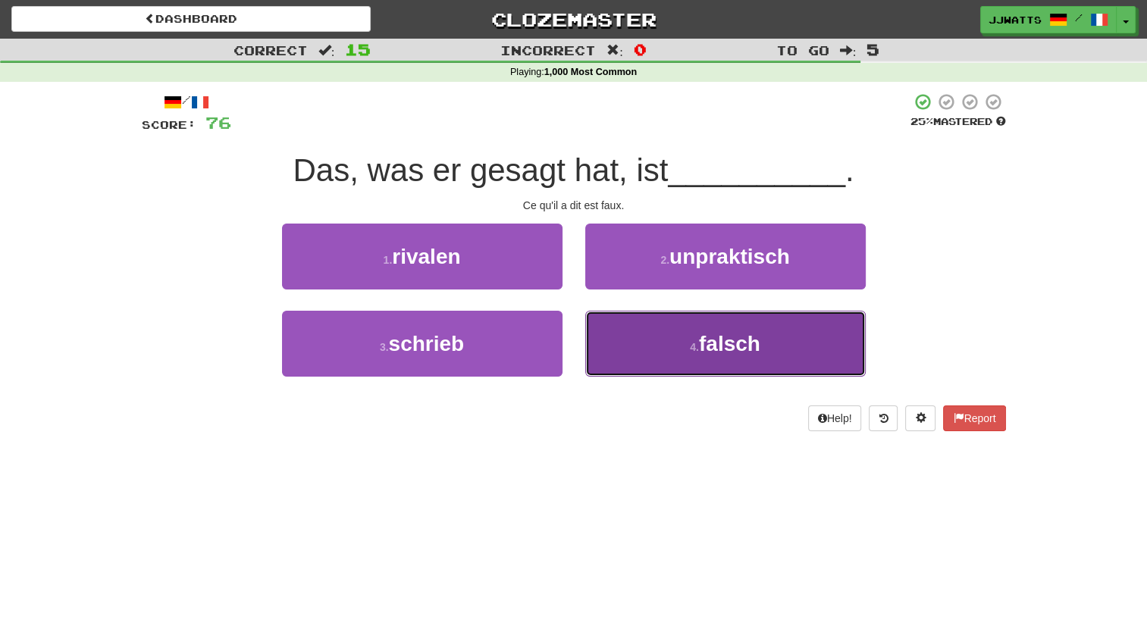
click at [632, 320] on button "4 . falsch" at bounding box center [725, 344] width 281 height 66
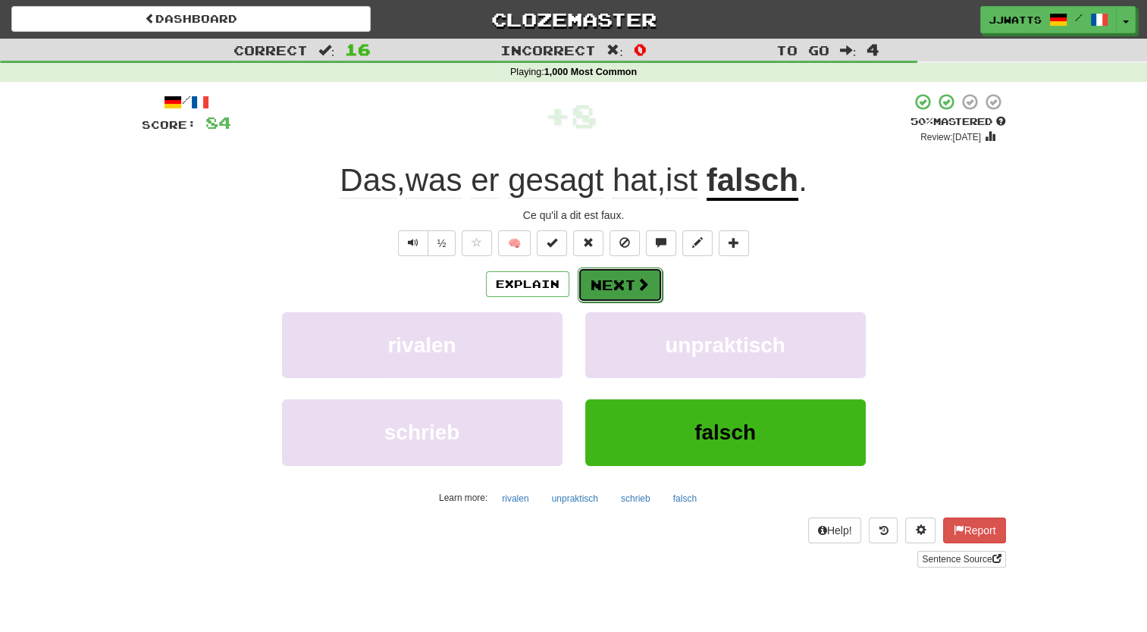
click at [632, 284] on button "Next" at bounding box center [620, 285] width 85 height 35
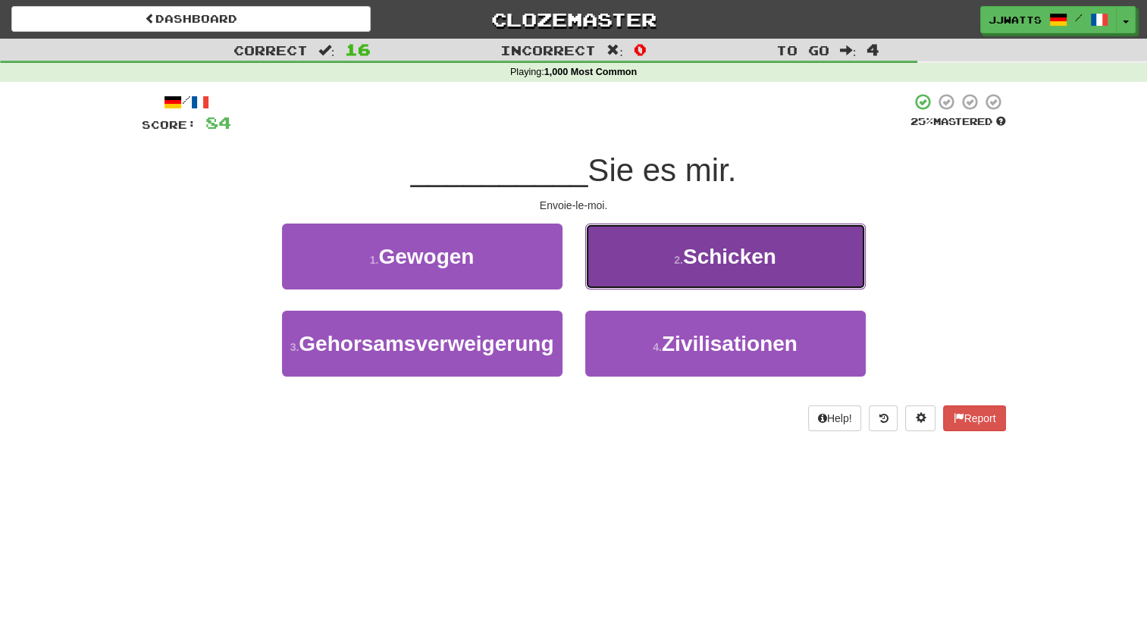
click at [594, 264] on button "2 . Schicken" at bounding box center [725, 257] width 281 height 66
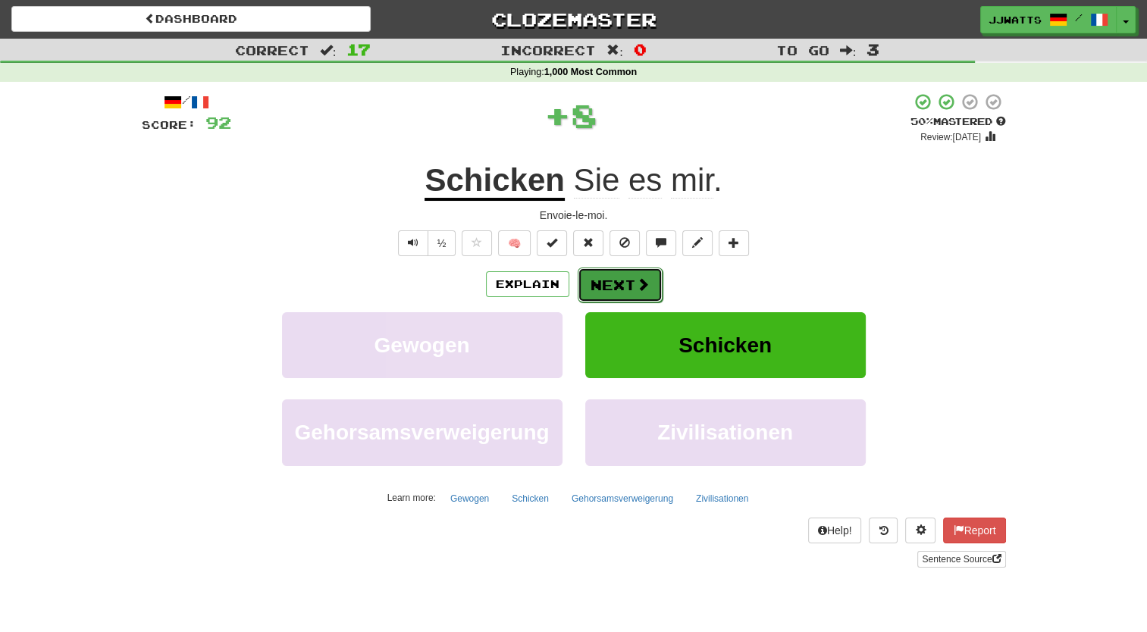
click at [598, 274] on button "Next" at bounding box center [620, 285] width 85 height 35
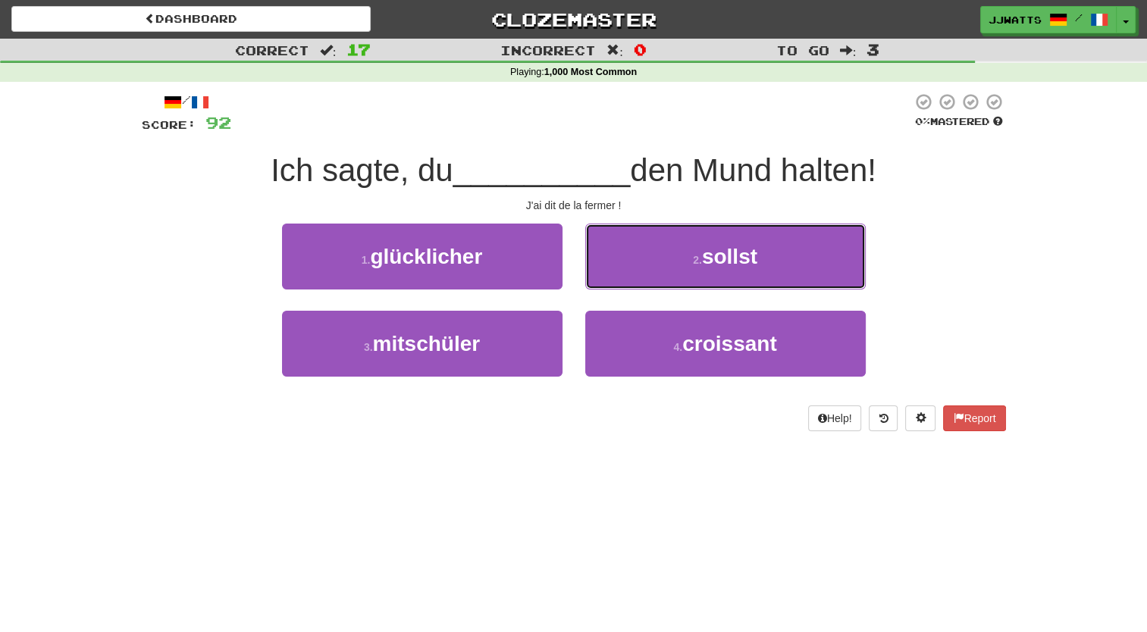
click at [598, 274] on button "2 . sollst" at bounding box center [725, 257] width 281 height 66
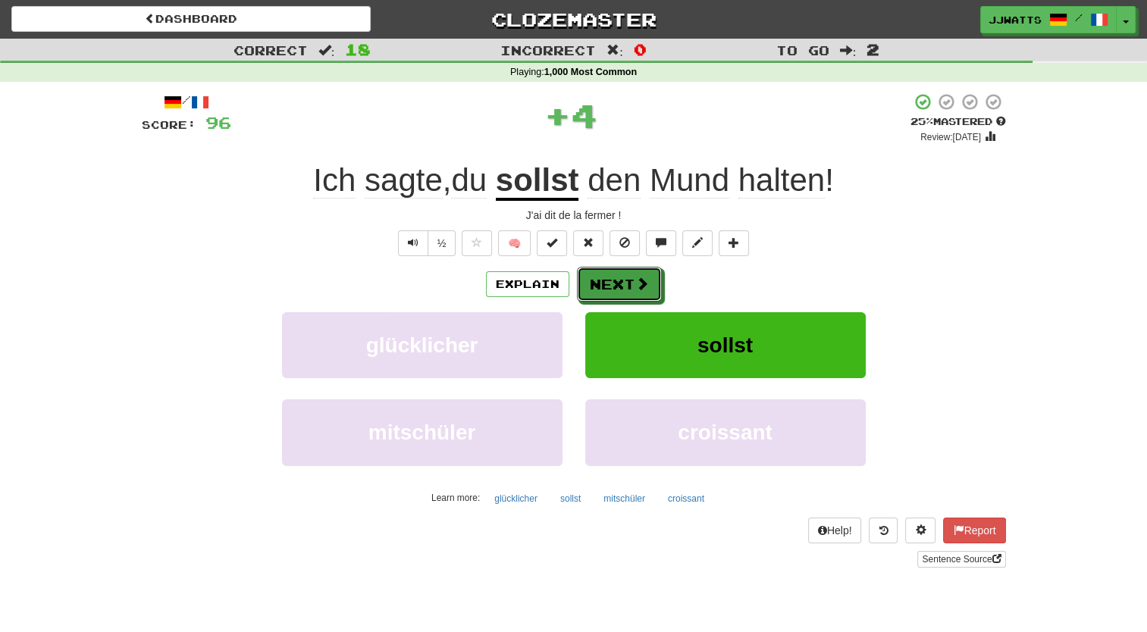
click at [598, 274] on button "Next" at bounding box center [619, 284] width 85 height 35
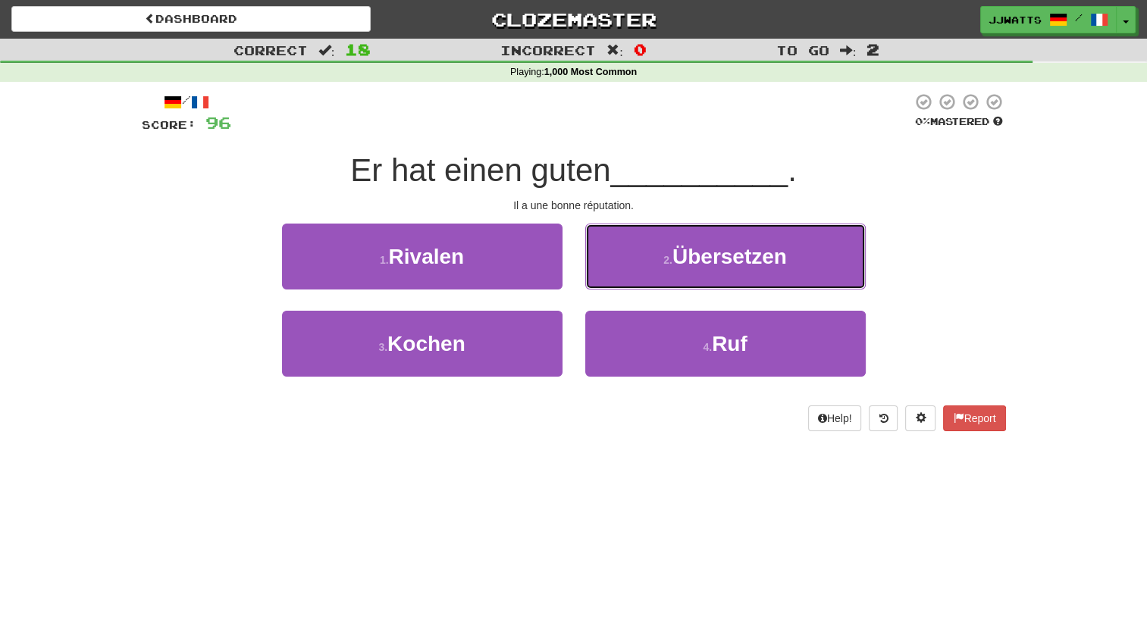
click at [598, 274] on button "2 . Übersetzen" at bounding box center [725, 257] width 281 height 66
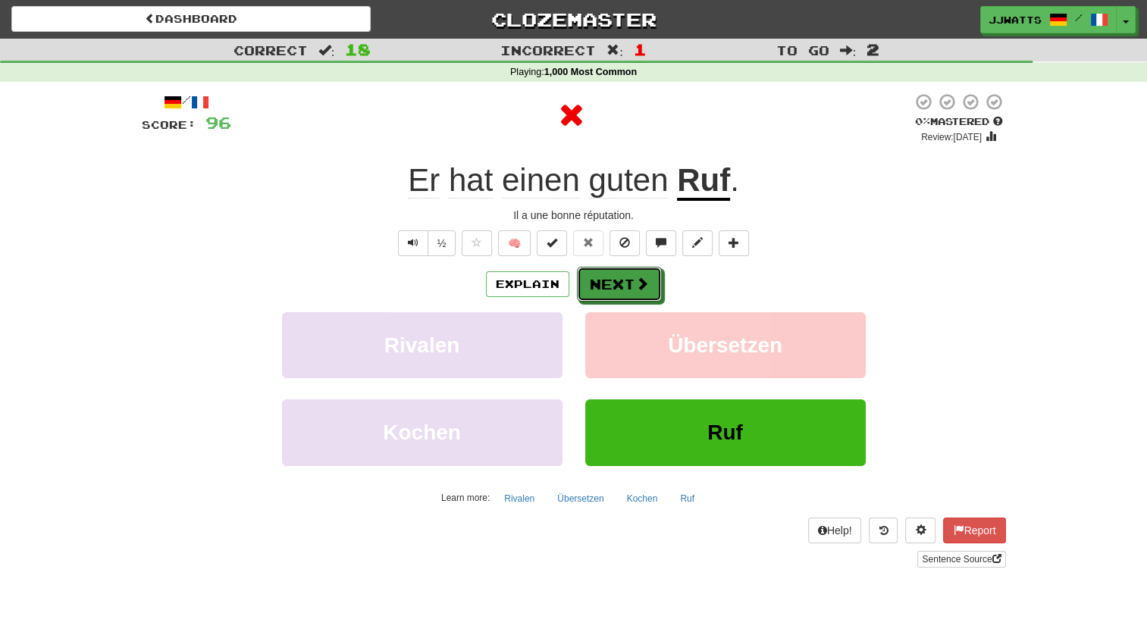
click at [598, 274] on button "Next" at bounding box center [619, 284] width 85 height 35
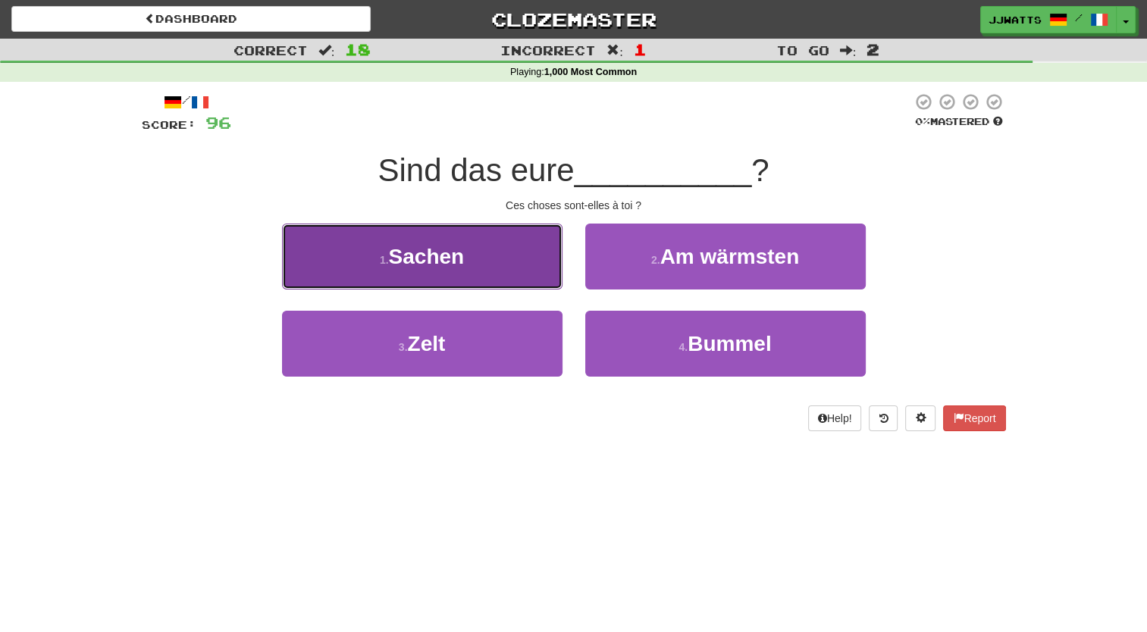
click at [468, 258] on button "1 . Sachen" at bounding box center [422, 257] width 281 height 66
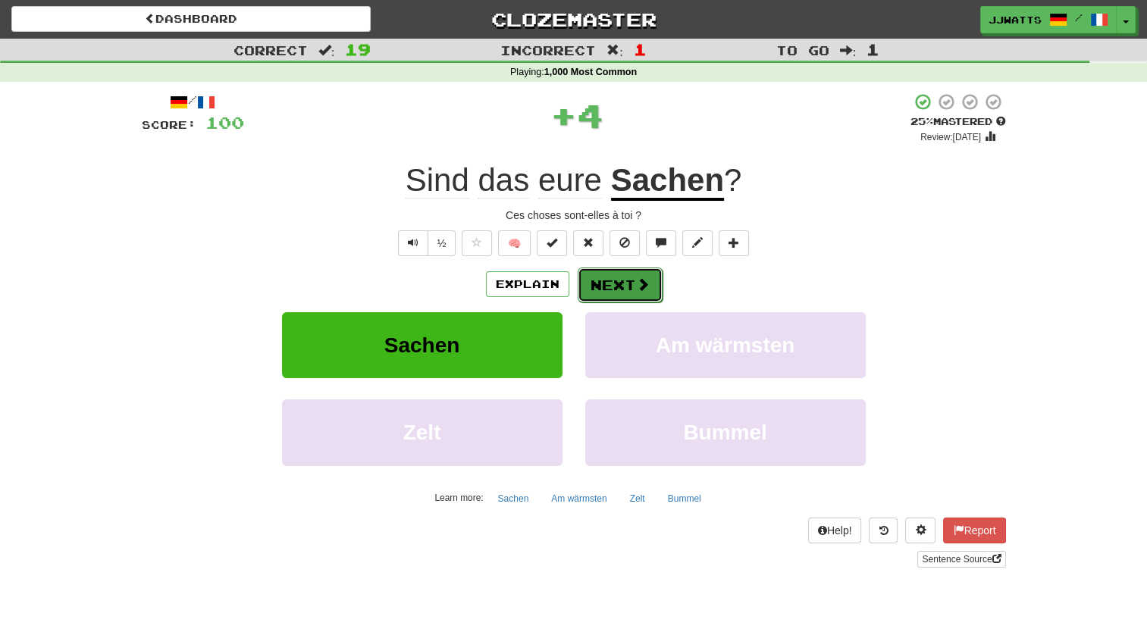
click at [610, 281] on button "Next" at bounding box center [620, 285] width 85 height 35
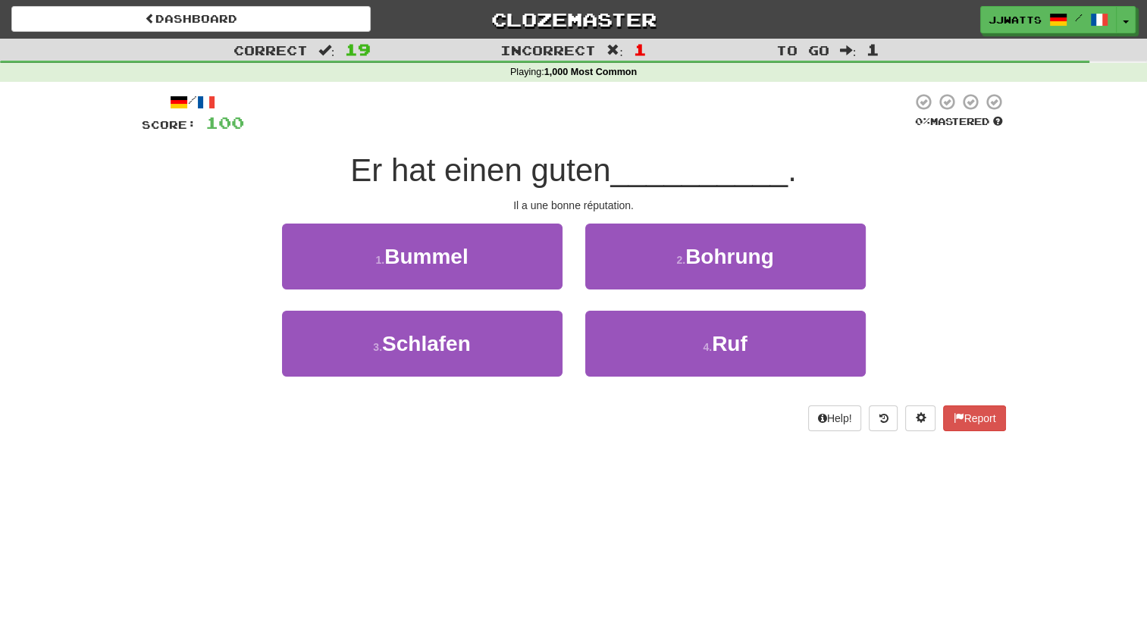
drag, startPoint x: 610, startPoint y: 281, endPoint x: 558, endPoint y: 196, distance: 99.3
click at [558, 196] on div "/ Score: 100 0 % Mastered Er hat einen guten __________ . Il a une bonne réputa…" at bounding box center [574, 262] width 864 height 339
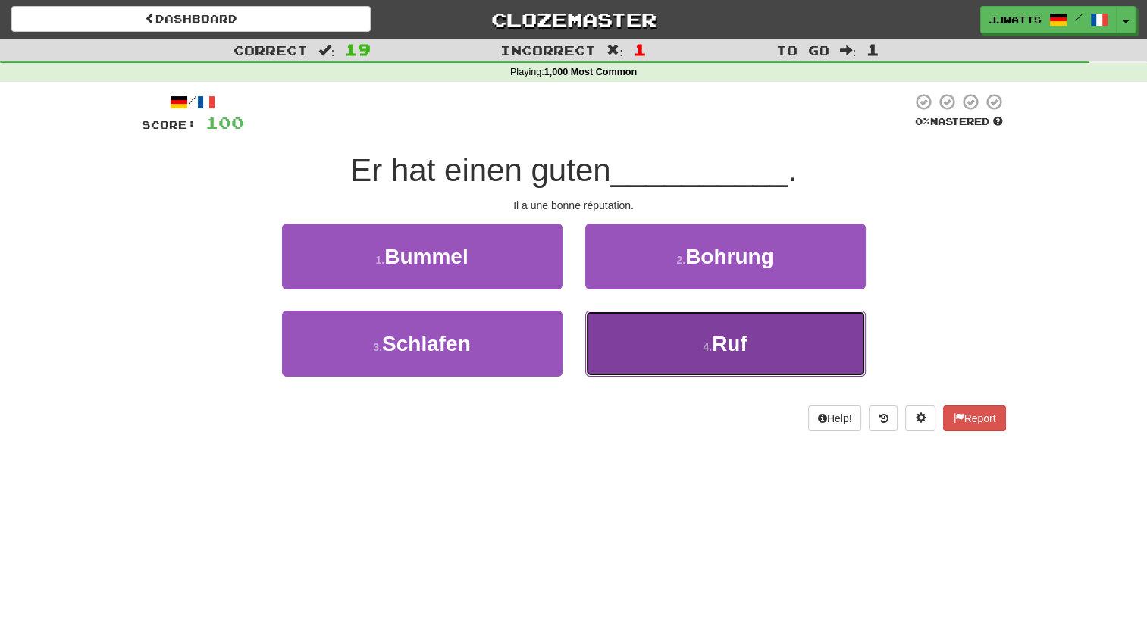
click at [638, 329] on button "4 . Ruf" at bounding box center [725, 344] width 281 height 66
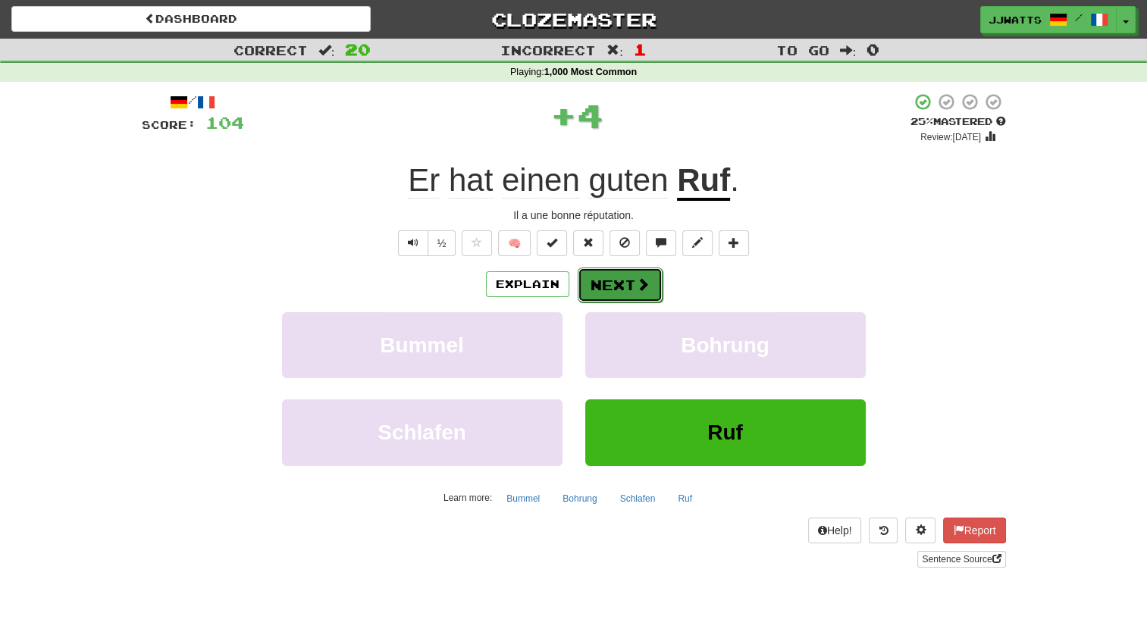
click at [622, 285] on button "Next" at bounding box center [620, 285] width 85 height 35
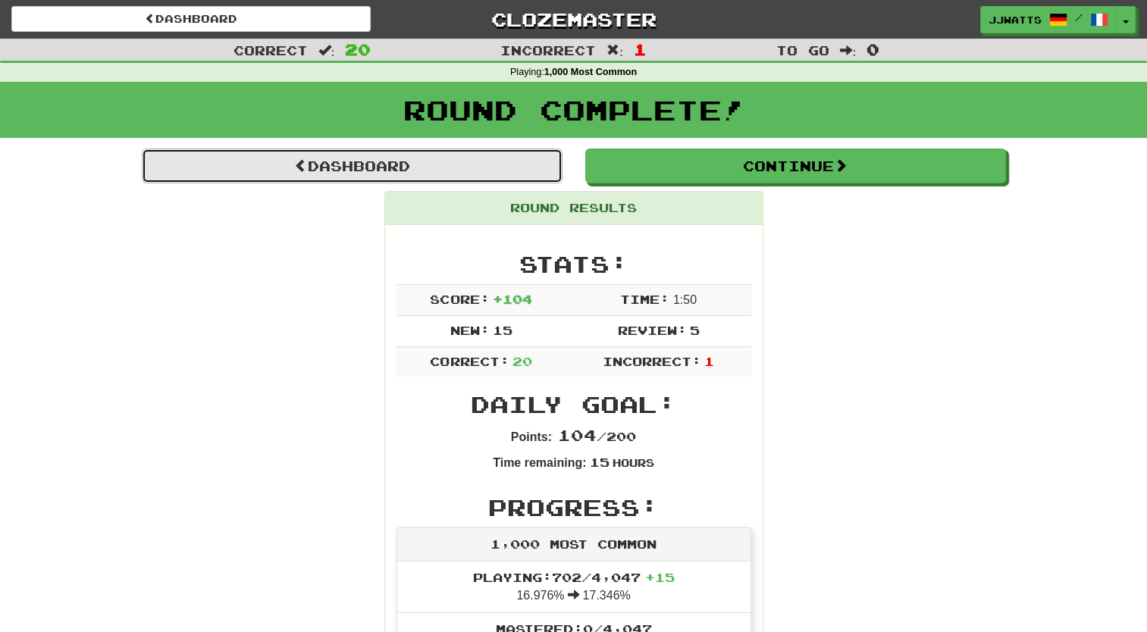
click at [476, 153] on link "Dashboard" at bounding box center [352, 166] width 421 height 35
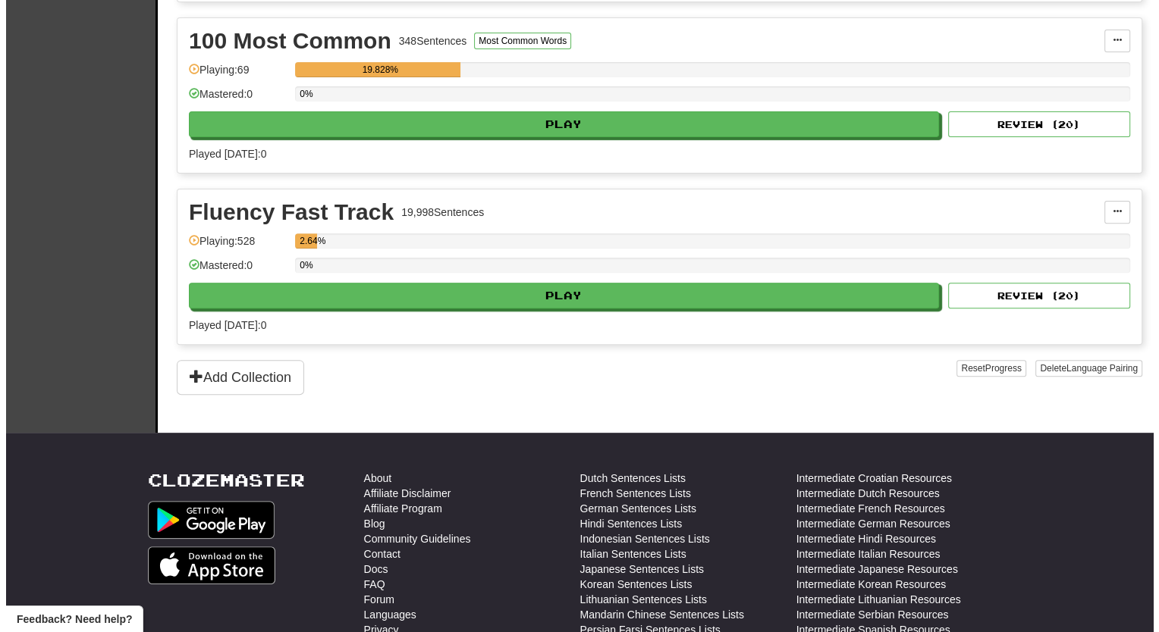
scroll to position [531, 0]
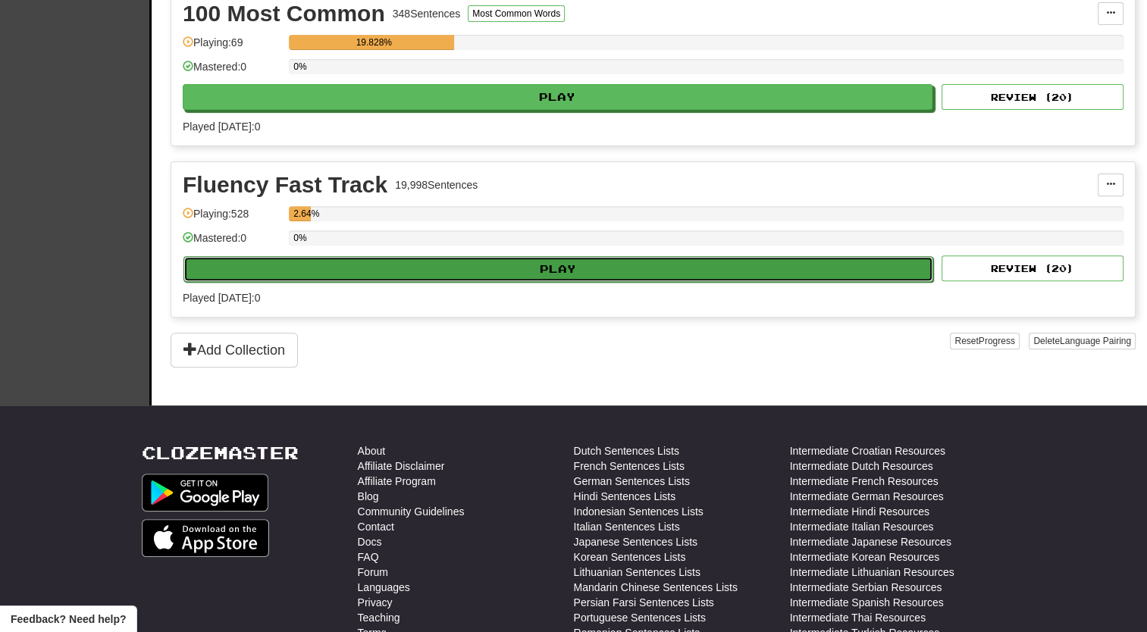
click at [510, 274] on button "Play" at bounding box center [558, 269] width 750 height 26
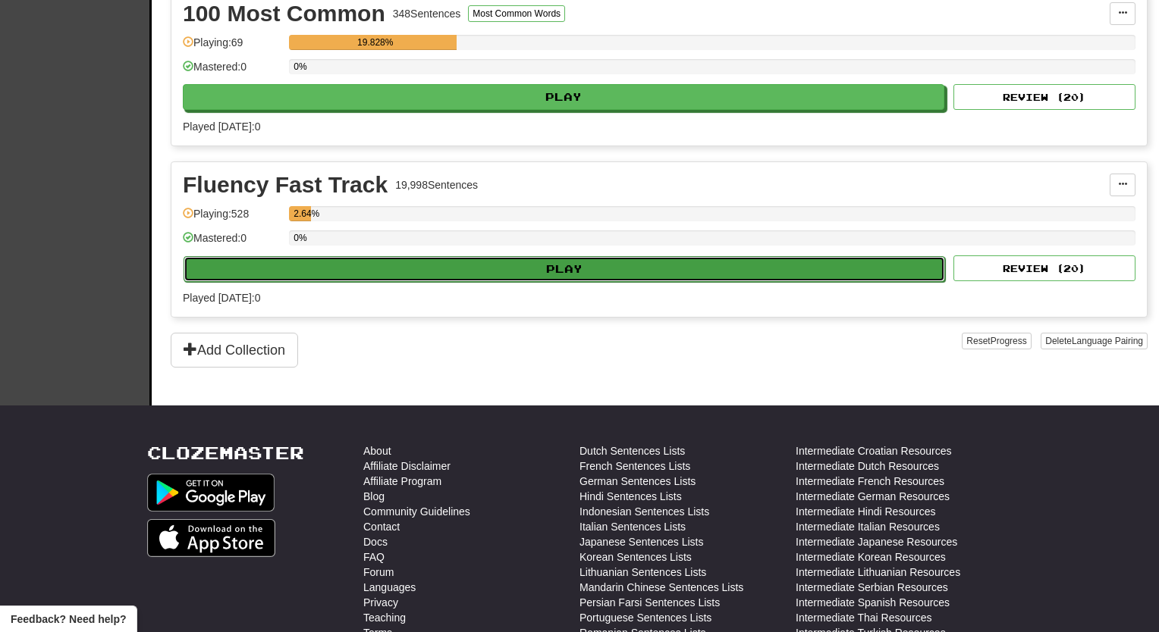
select select "**"
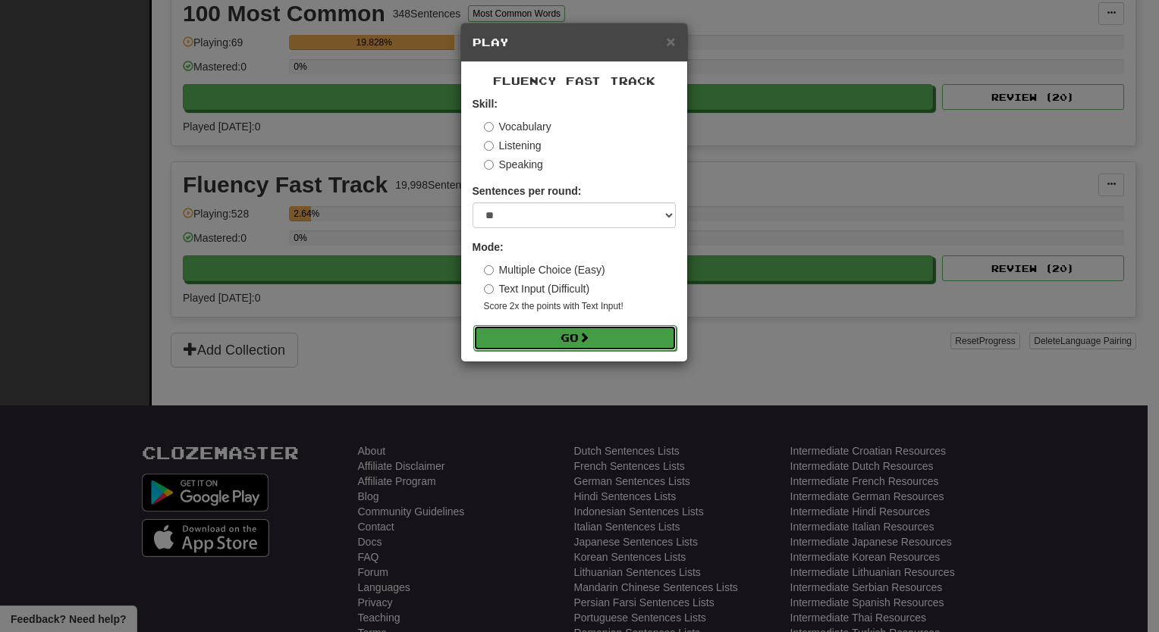
click at [531, 334] on button "Go" at bounding box center [574, 338] width 203 height 26
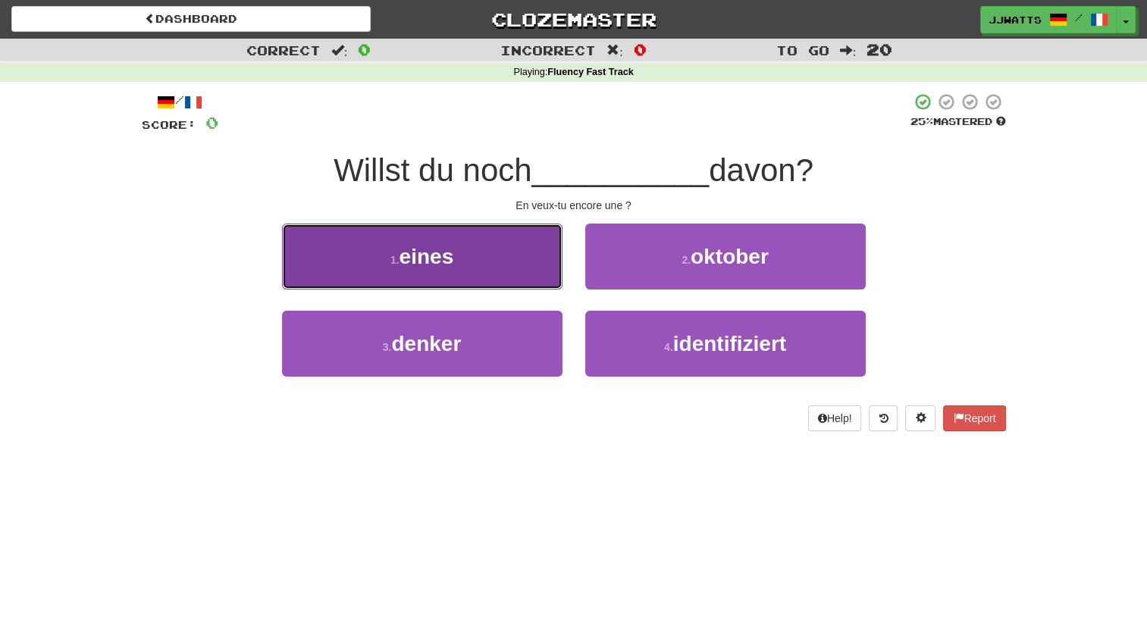
click at [489, 256] on button "1 . eines" at bounding box center [422, 257] width 281 height 66
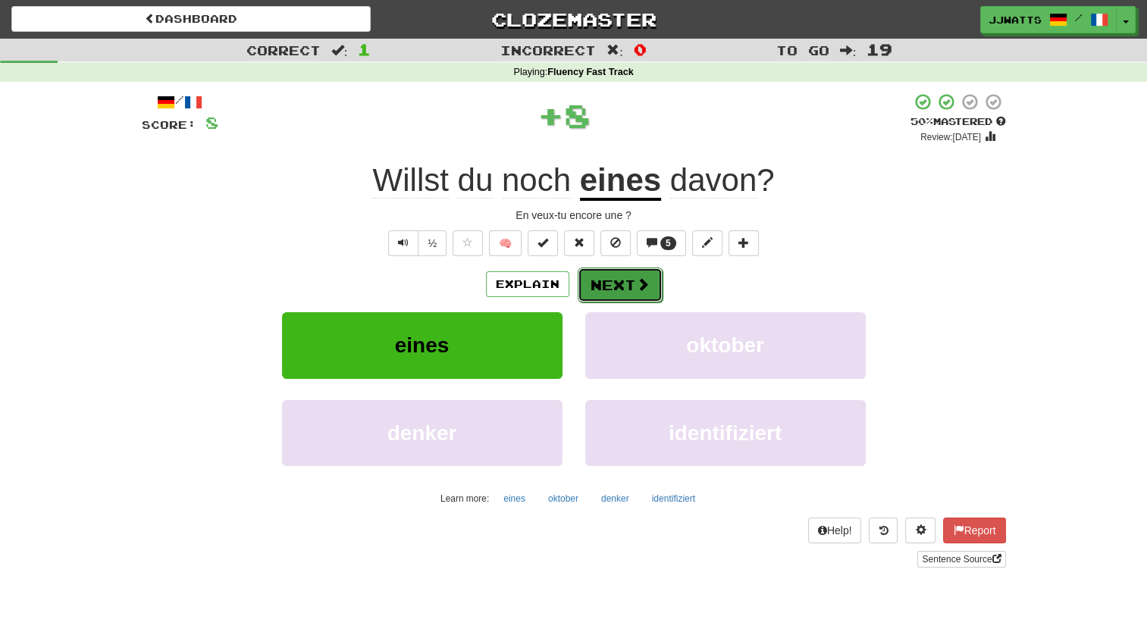
click at [609, 290] on button "Next" at bounding box center [620, 285] width 85 height 35
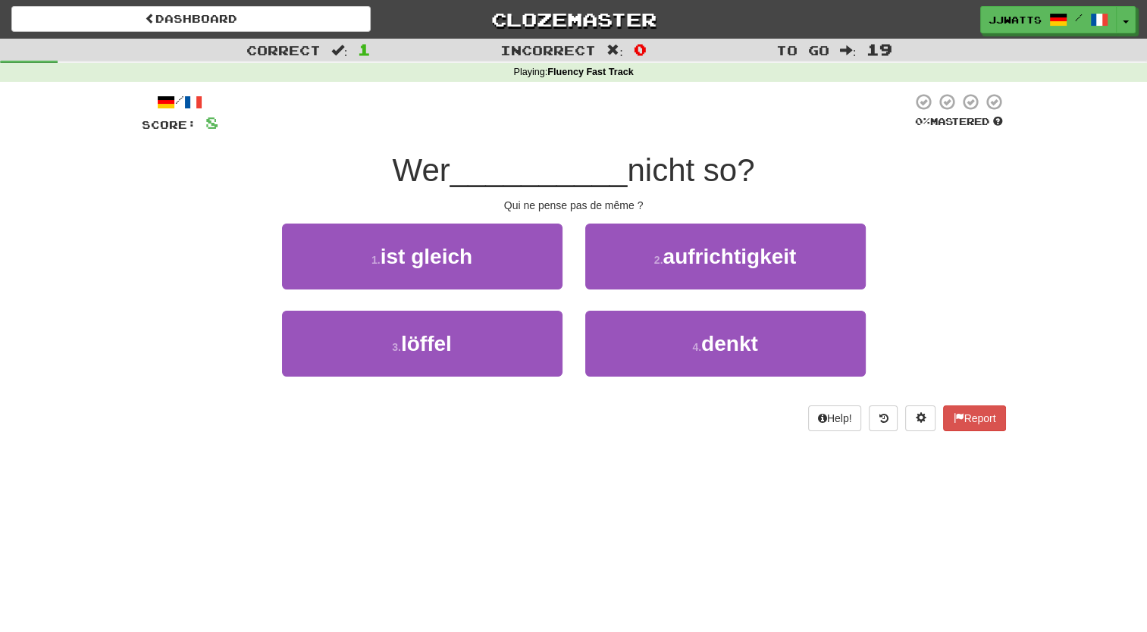
drag, startPoint x: 385, startPoint y: 190, endPoint x: 186, endPoint y: 171, distance: 200.4
click at [186, 171] on div "Wer __________ nicht so?" at bounding box center [574, 171] width 864 height 42
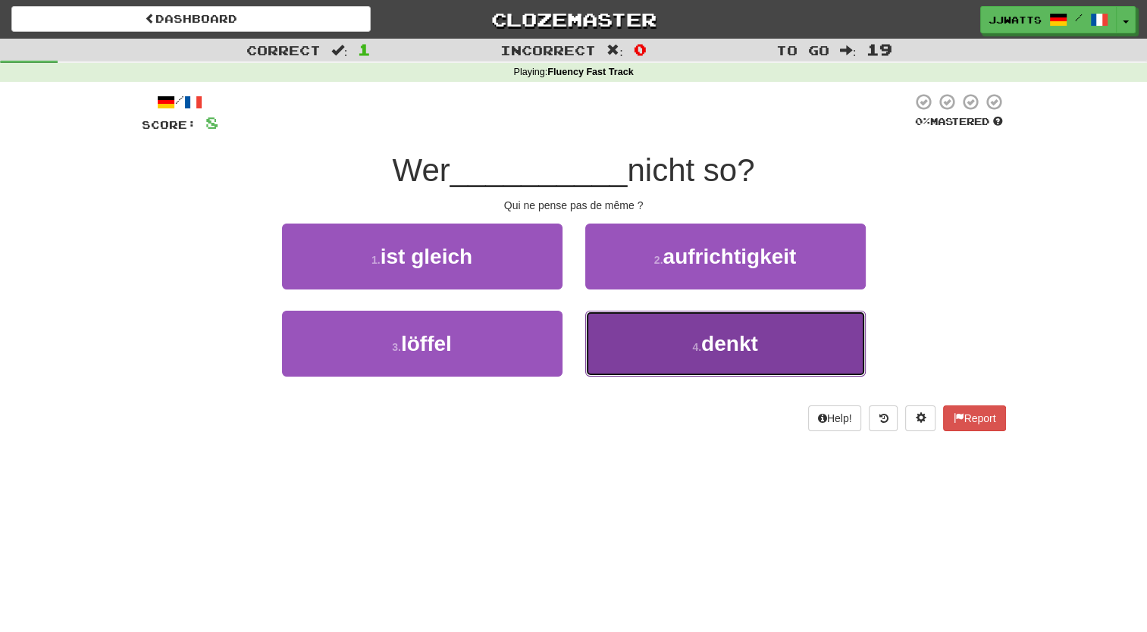
click at [647, 340] on button "4 . denkt" at bounding box center [725, 344] width 281 height 66
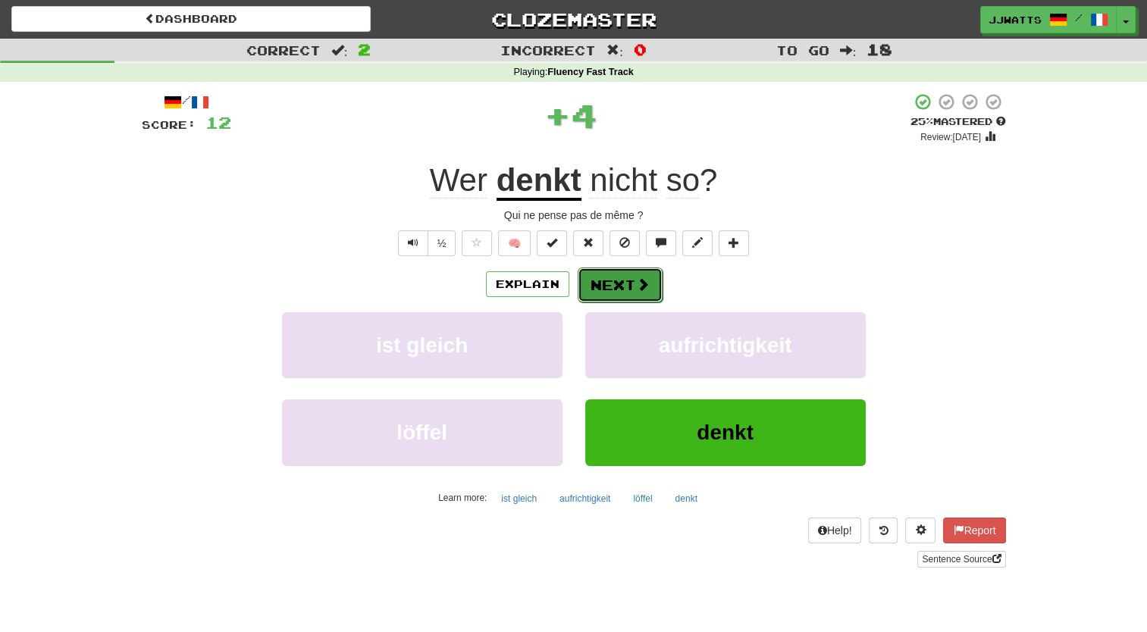
click at [615, 275] on button "Next" at bounding box center [620, 285] width 85 height 35
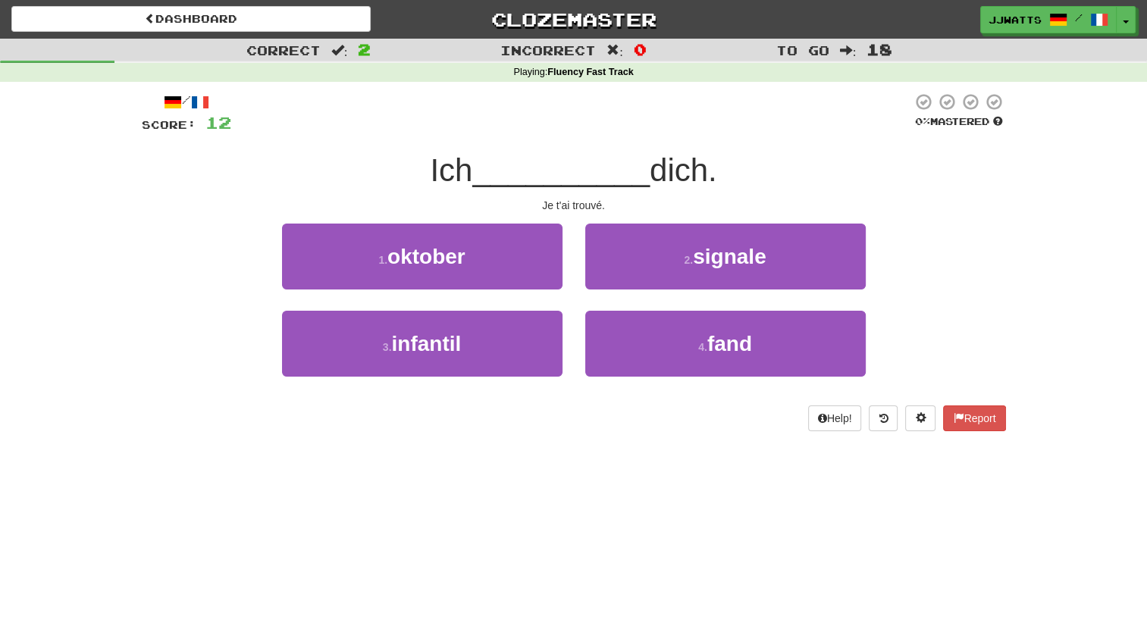
drag, startPoint x: 259, startPoint y: 176, endPoint x: 556, endPoint y: 146, distance: 297.9
click at [556, 146] on div "/ Score: 12 0 % Mastered Ich __________ dich. Je t'ai trouvé. 1 . oktober 2 . s…" at bounding box center [574, 262] width 864 height 339
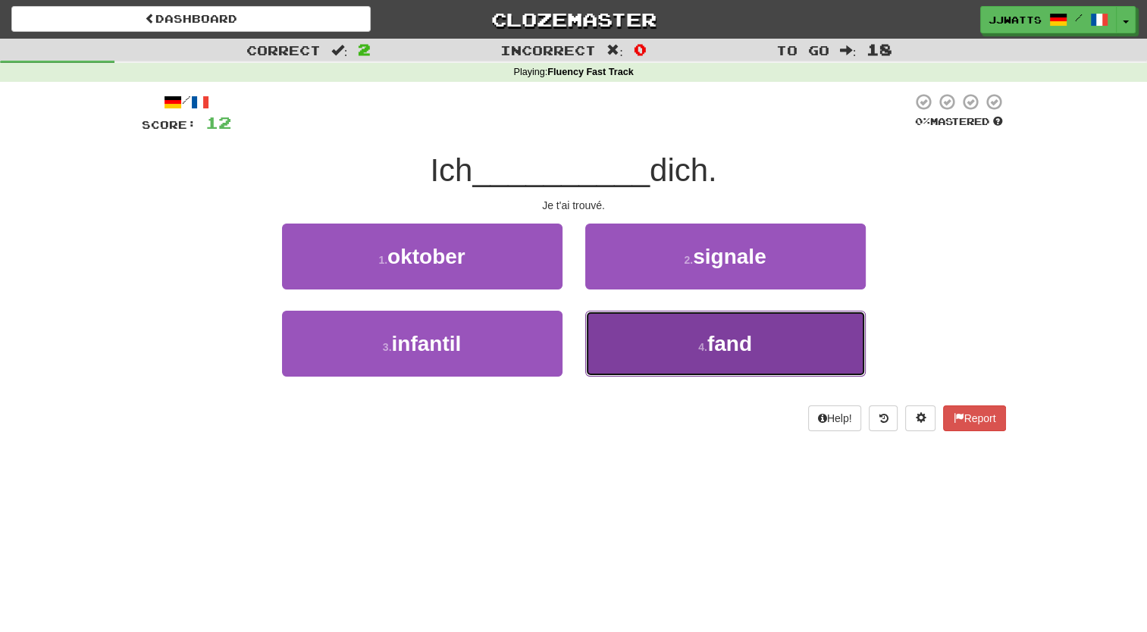
click at [642, 329] on button "4 . fand" at bounding box center [725, 344] width 281 height 66
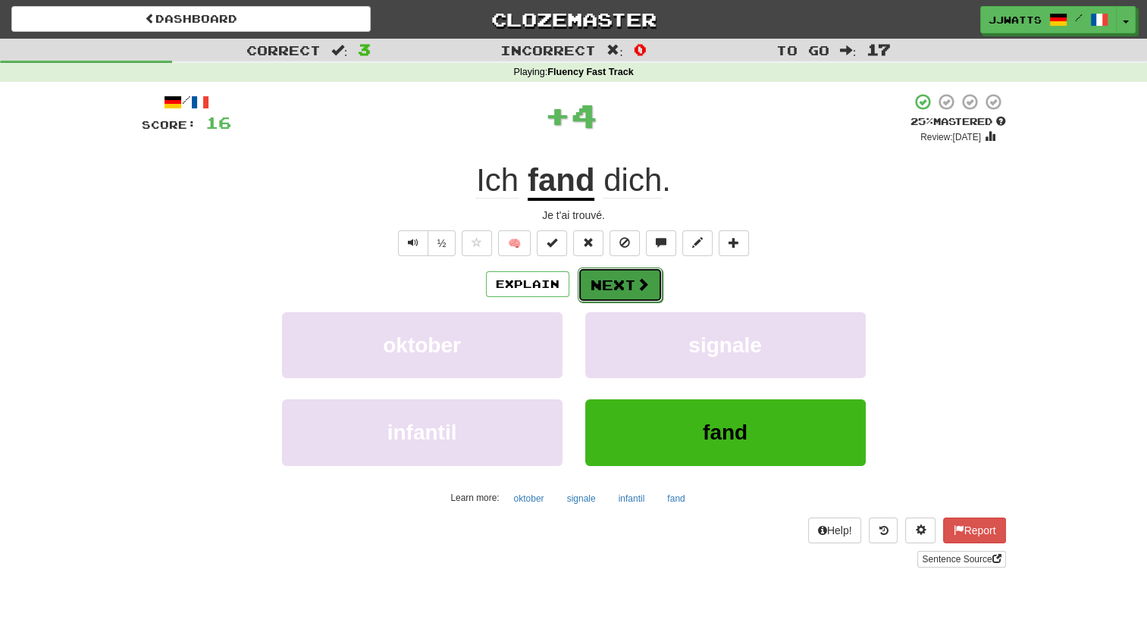
click at [604, 285] on button "Next" at bounding box center [620, 285] width 85 height 35
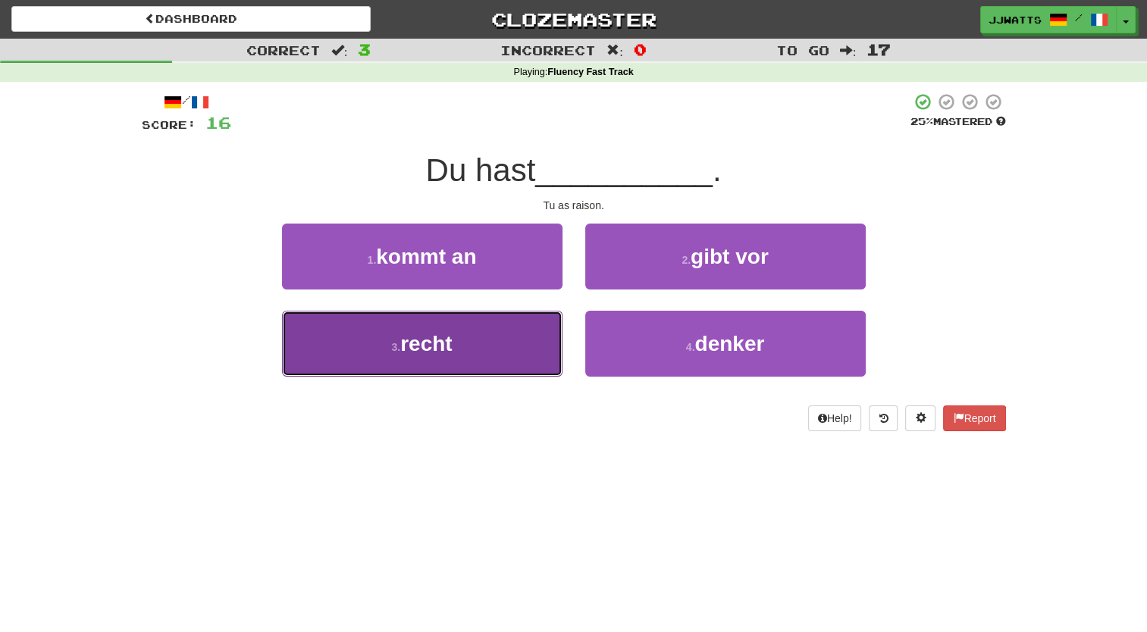
click at [478, 338] on button "3 . recht" at bounding box center [422, 344] width 281 height 66
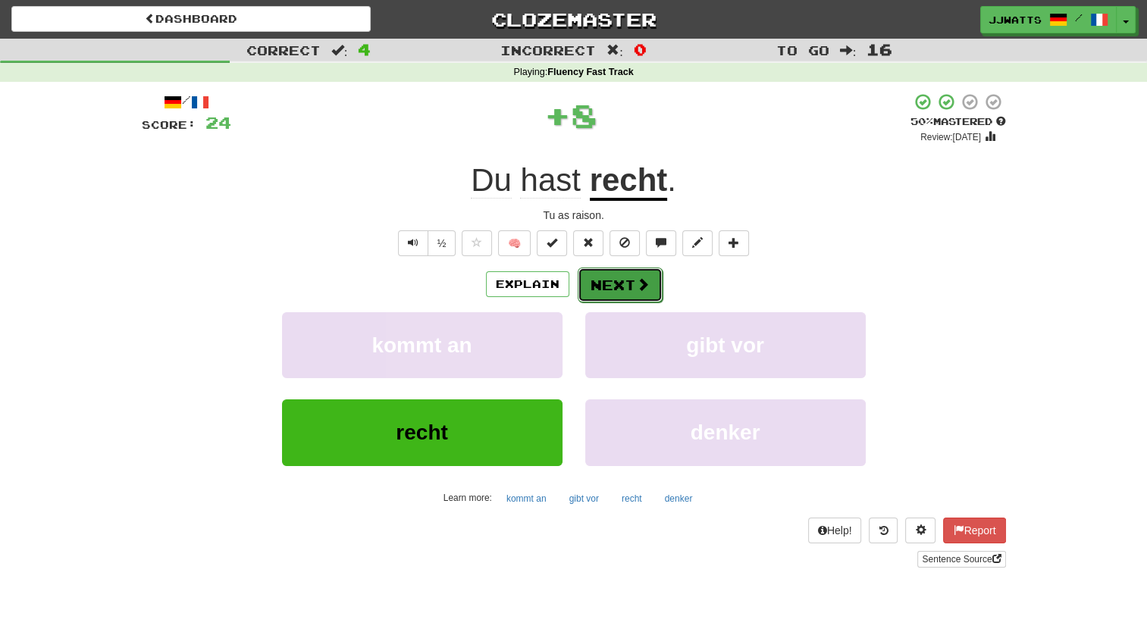
click at [602, 281] on button "Next" at bounding box center [620, 285] width 85 height 35
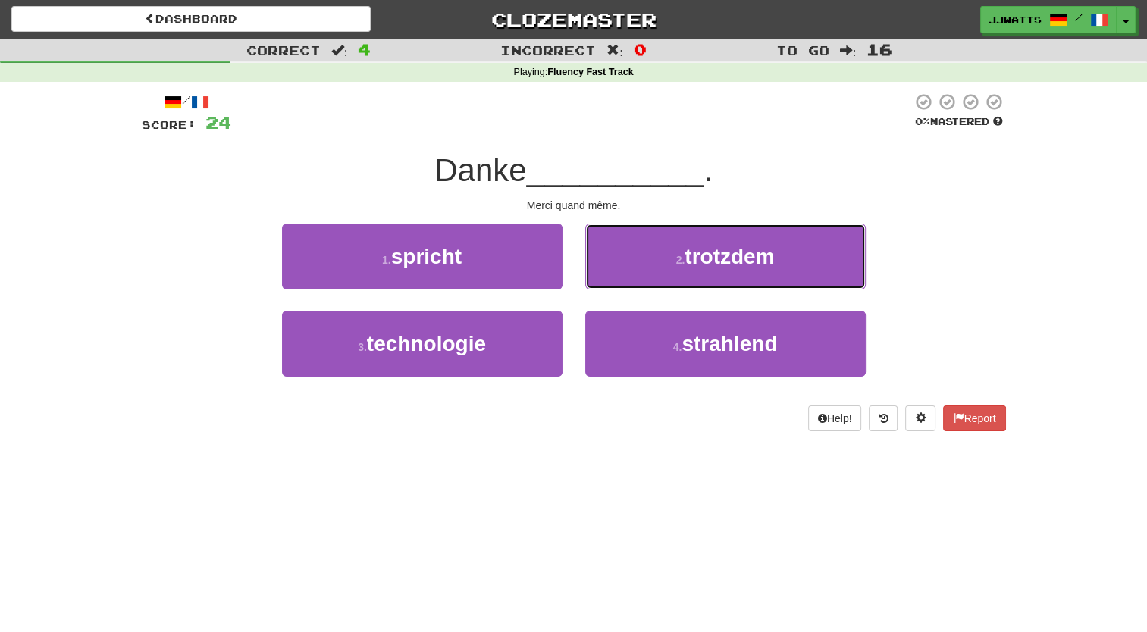
click at [602, 281] on button "2 . trotzdem" at bounding box center [725, 257] width 281 height 66
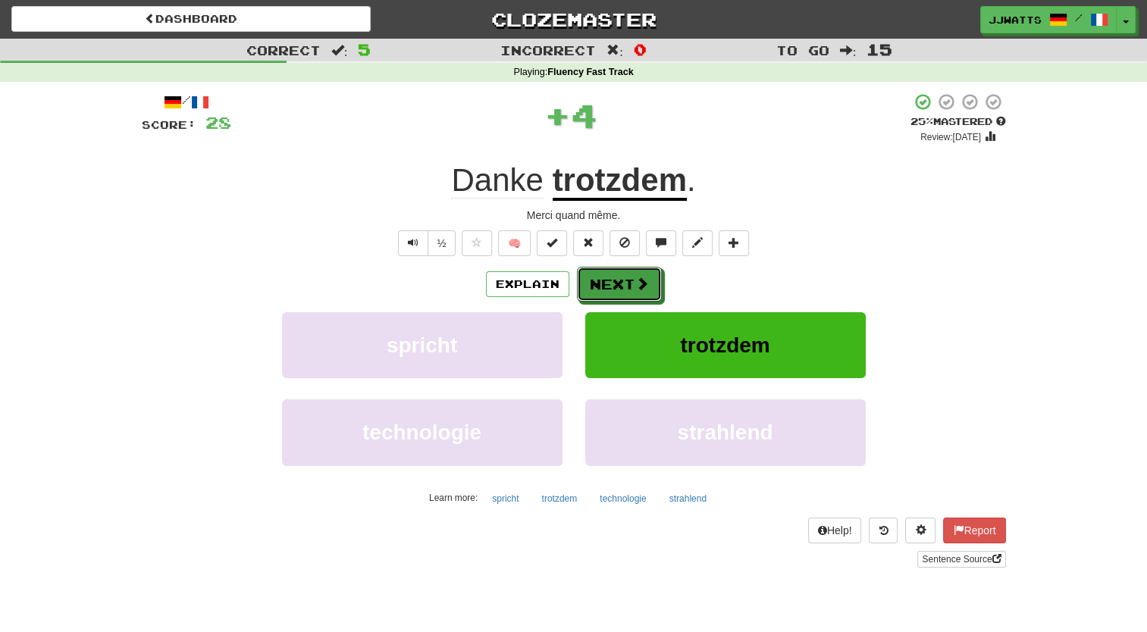
click at [602, 281] on button "Next" at bounding box center [619, 284] width 85 height 35
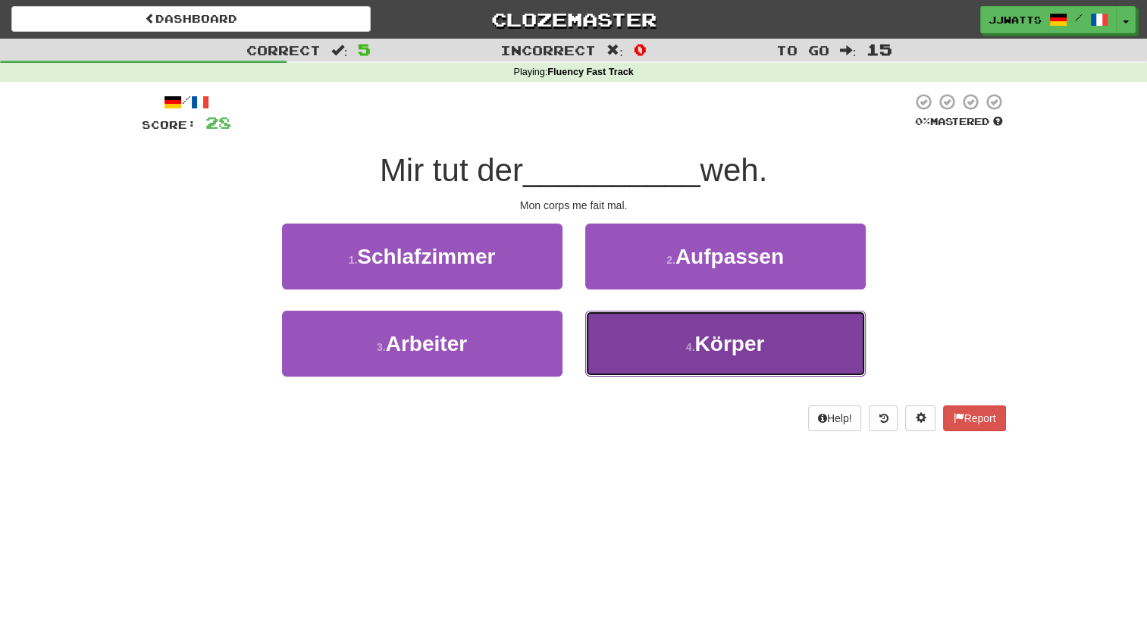
click at [616, 356] on button "4 . Körper" at bounding box center [725, 344] width 281 height 66
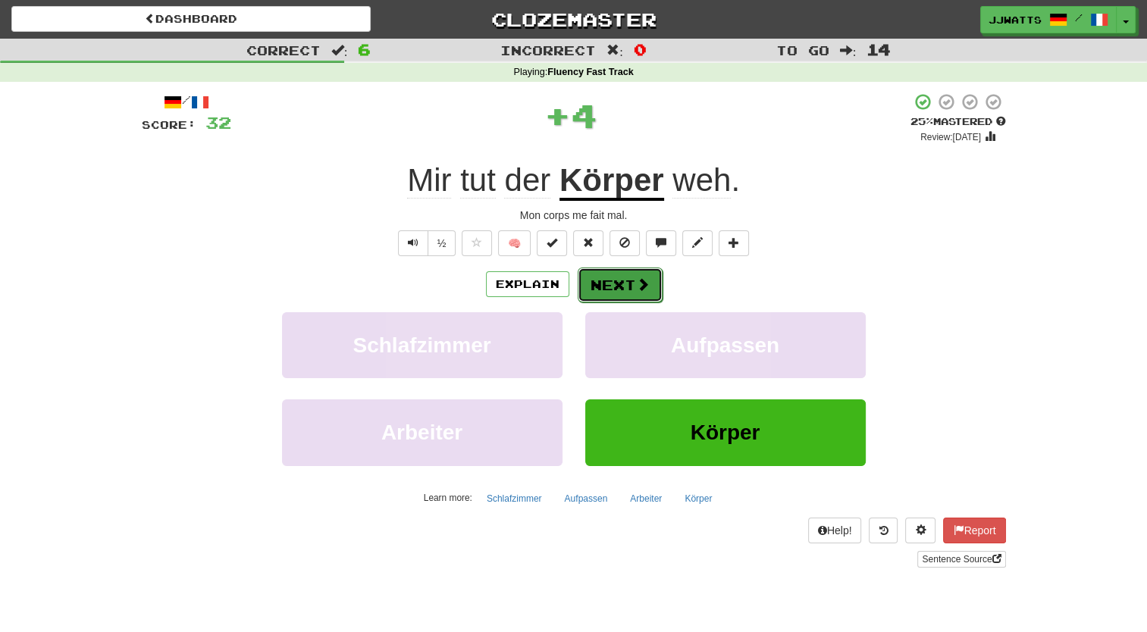
click at [597, 290] on button "Next" at bounding box center [620, 285] width 85 height 35
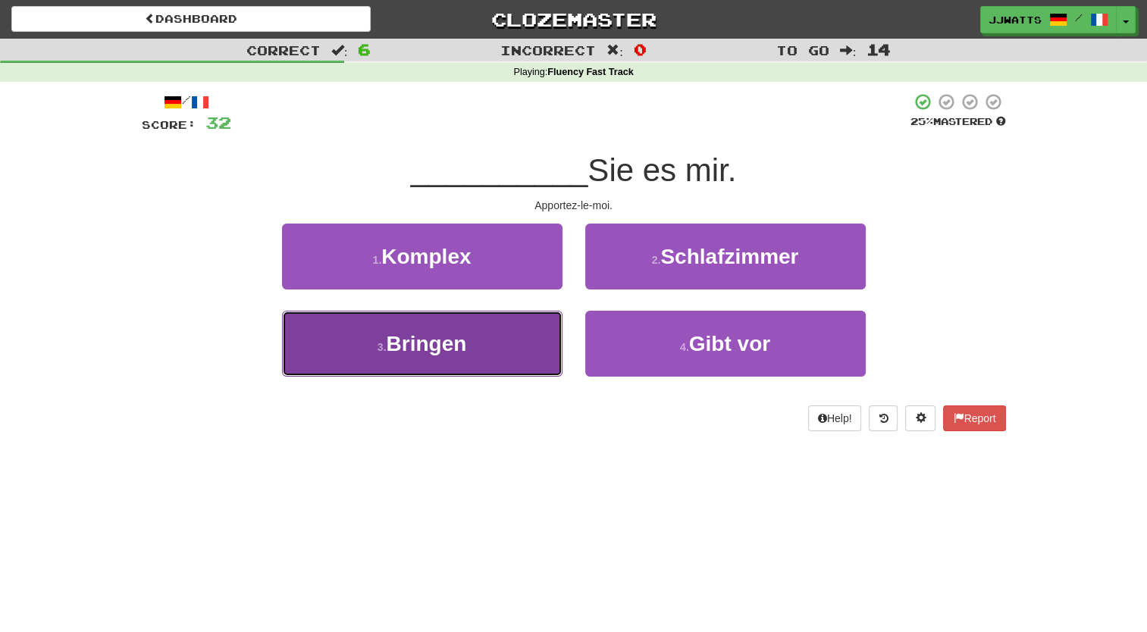
click at [466, 351] on span "Bringen" at bounding box center [426, 344] width 80 height 24
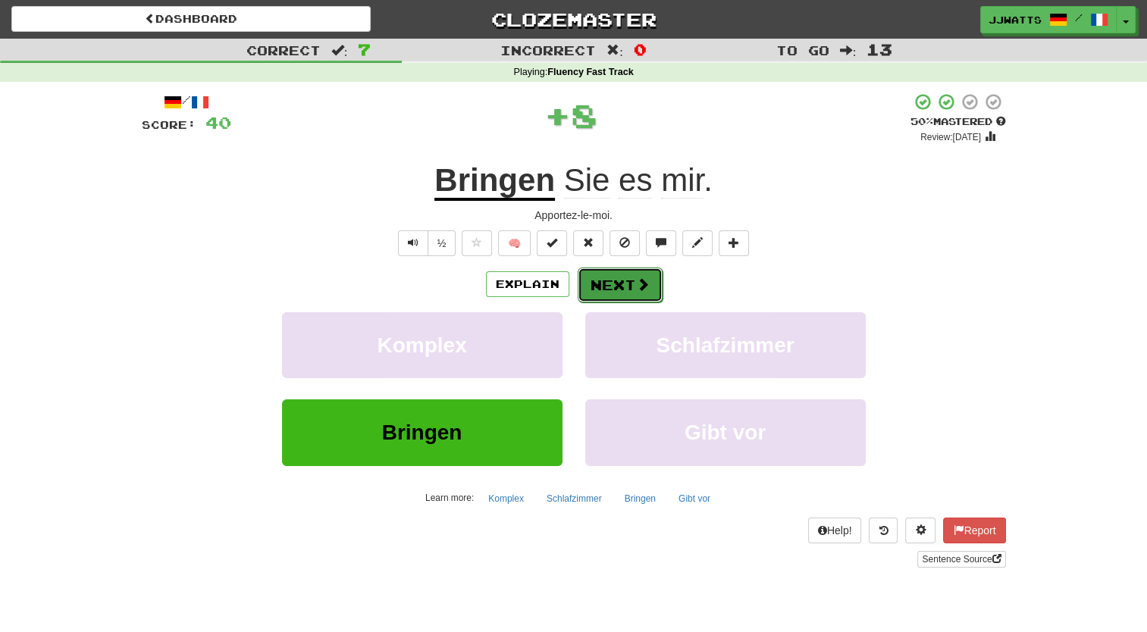
click at [599, 287] on button "Next" at bounding box center [620, 285] width 85 height 35
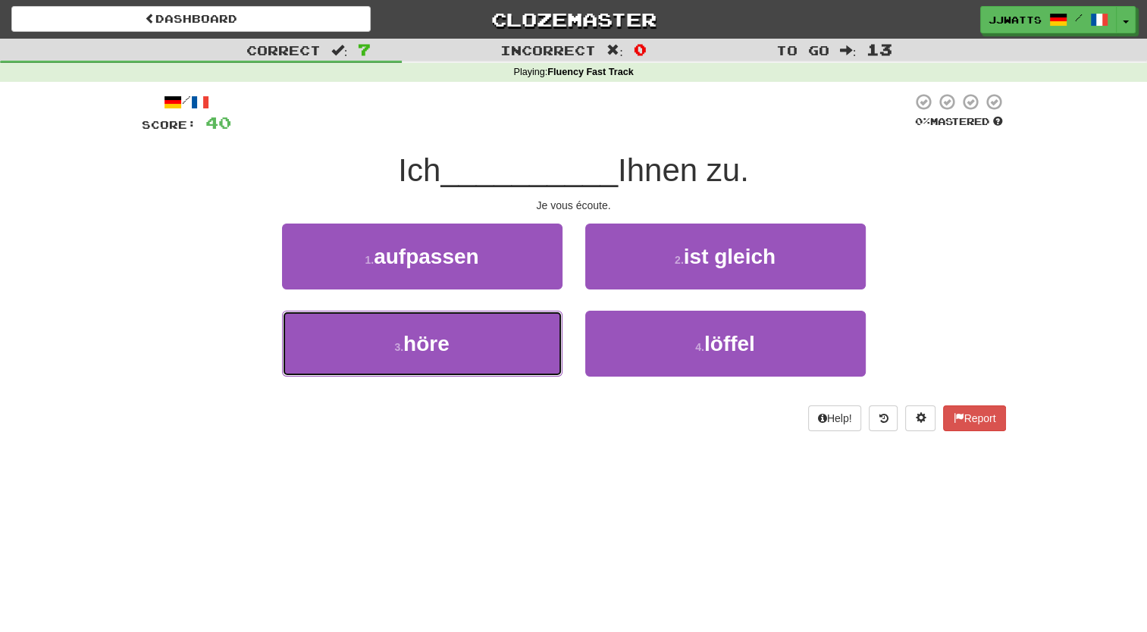
drag, startPoint x: 375, startPoint y: 340, endPoint x: 540, endPoint y: 306, distance: 168.9
click at [378, 340] on button "3 . höre" at bounding box center [422, 344] width 281 height 66
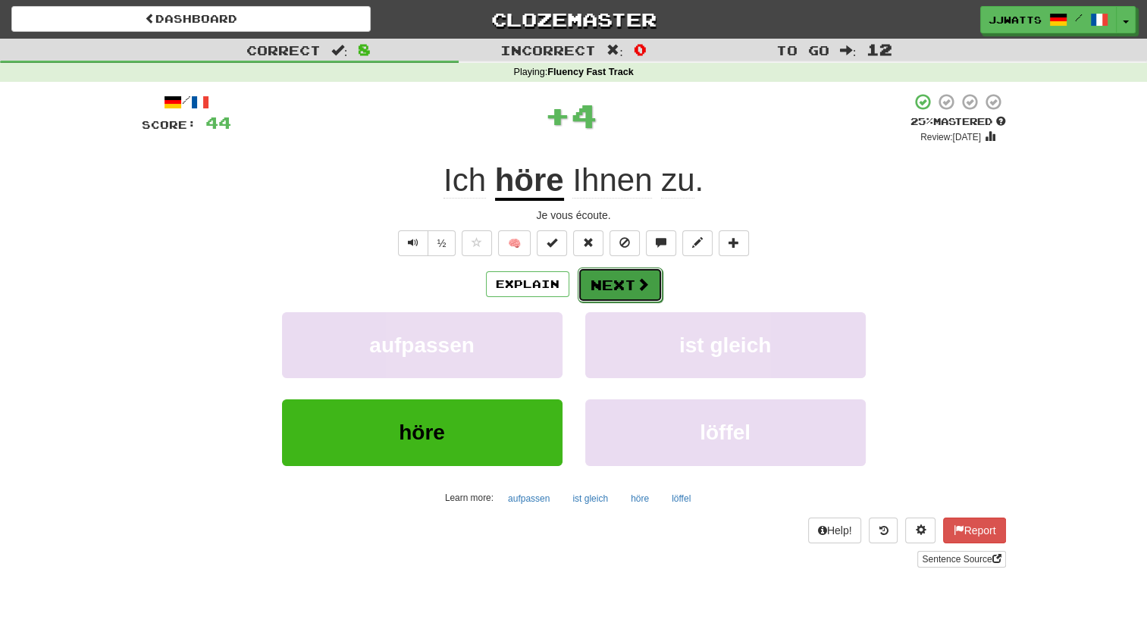
click at [604, 290] on button "Next" at bounding box center [620, 285] width 85 height 35
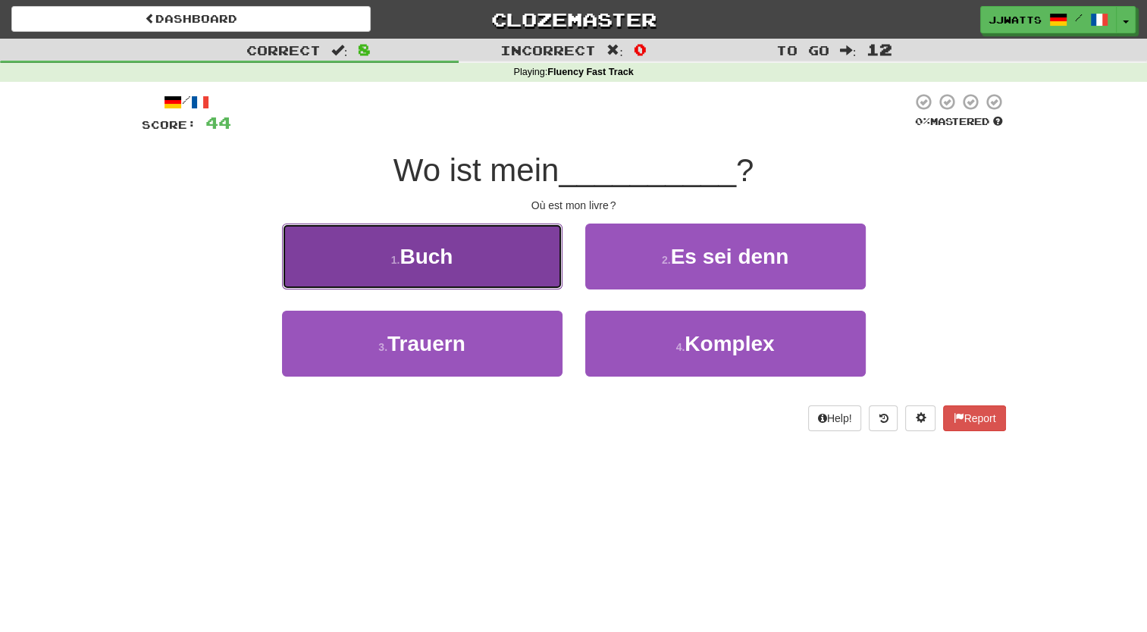
click at [508, 256] on button "1 . Buch" at bounding box center [422, 257] width 281 height 66
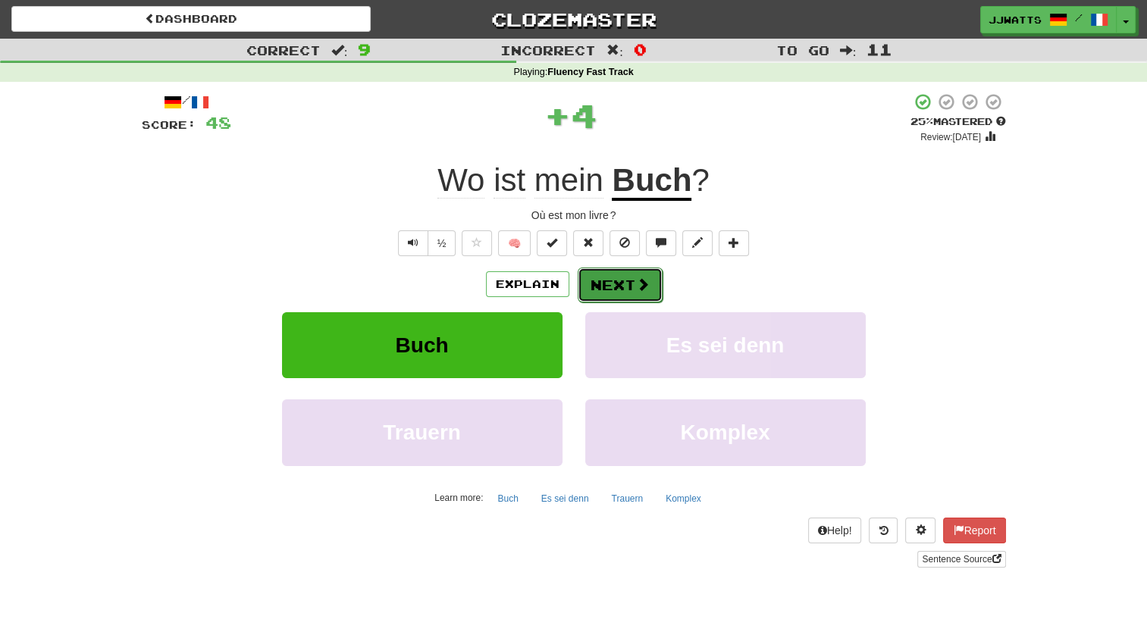
click at [616, 271] on button "Next" at bounding box center [620, 285] width 85 height 35
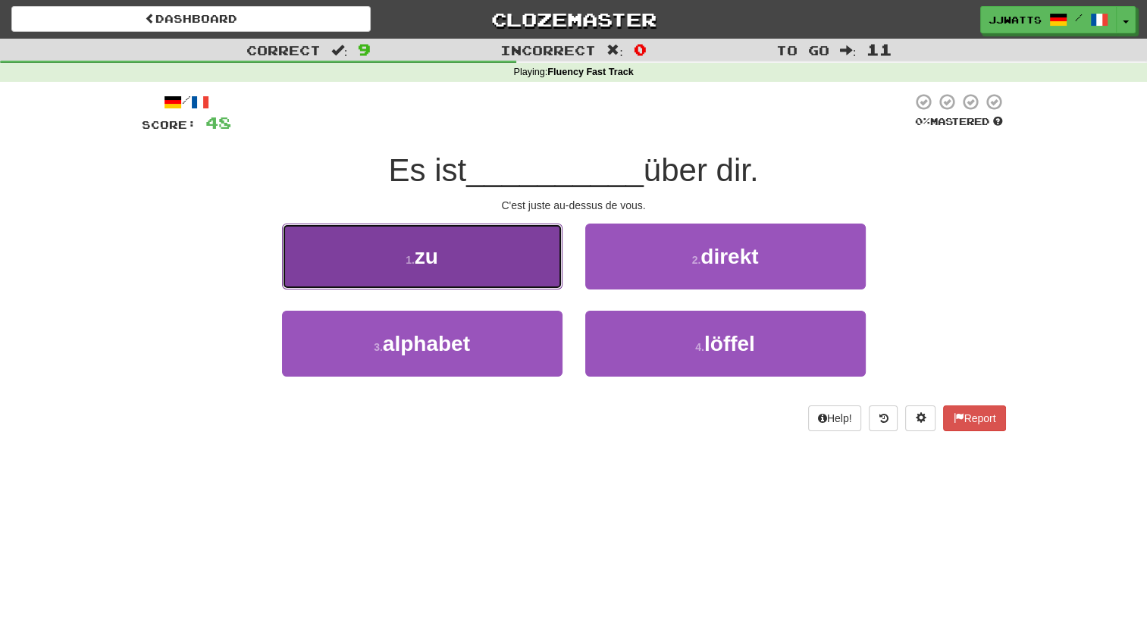
click at [455, 261] on button "1 . zu" at bounding box center [422, 257] width 281 height 66
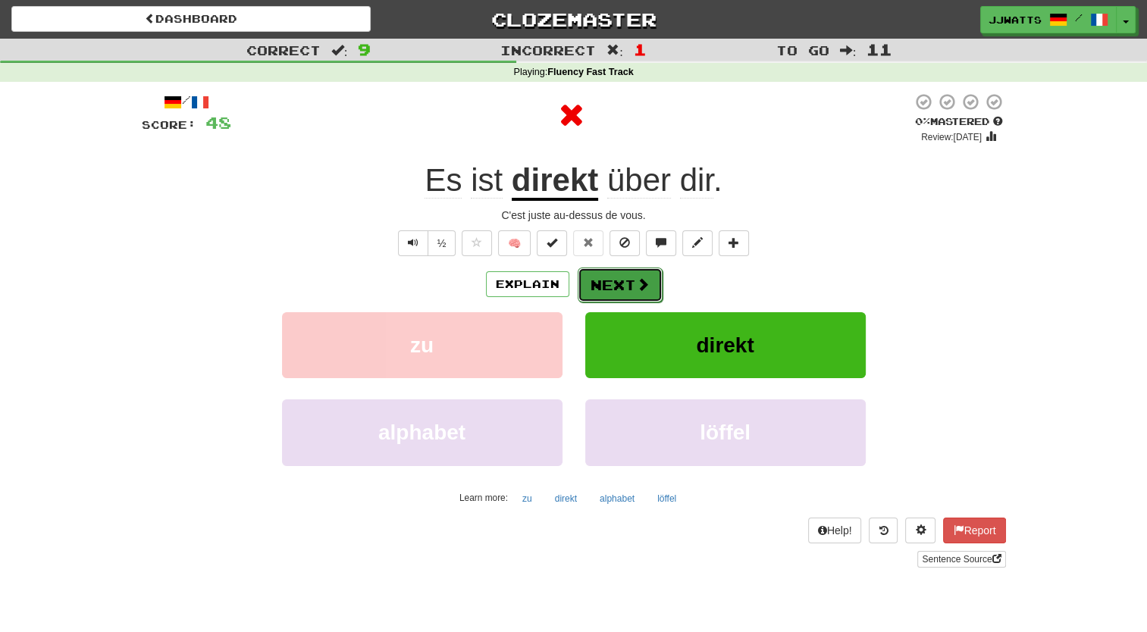
click at [610, 288] on button "Next" at bounding box center [620, 285] width 85 height 35
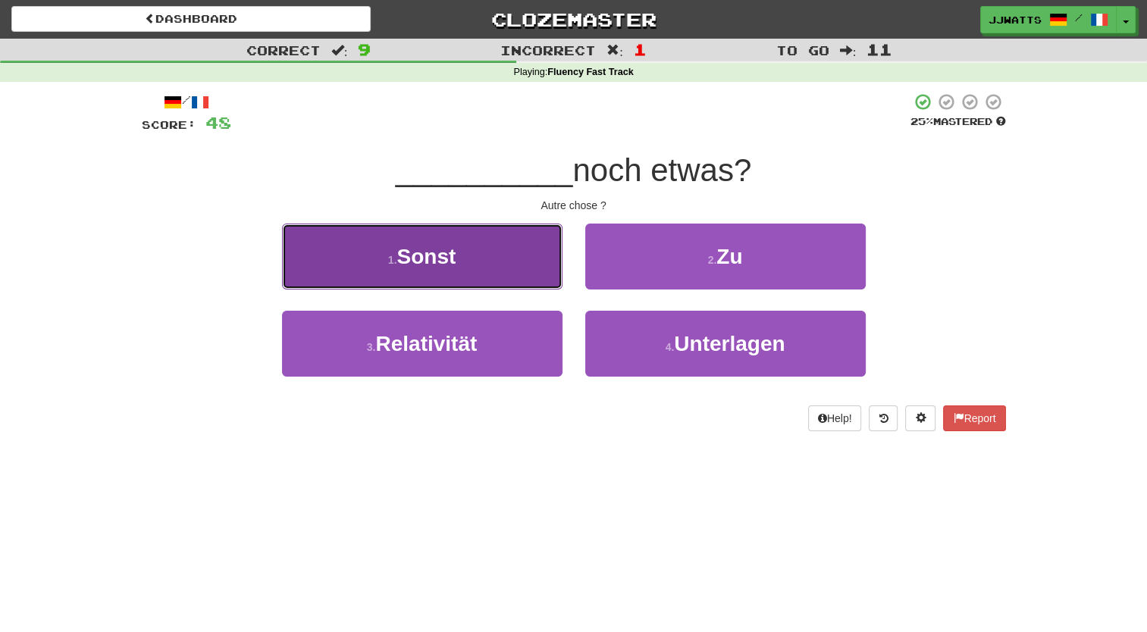
click at [481, 273] on button "1 . Sonst" at bounding box center [422, 257] width 281 height 66
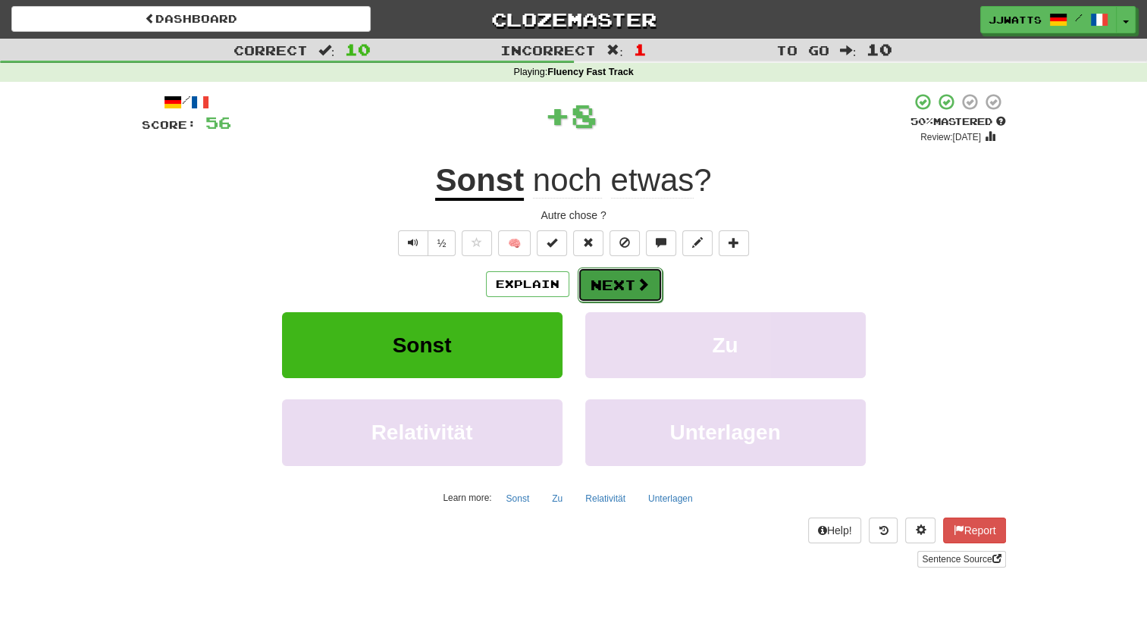
click at [591, 290] on button "Next" at bounding box center [620, 285] width 85 height 35
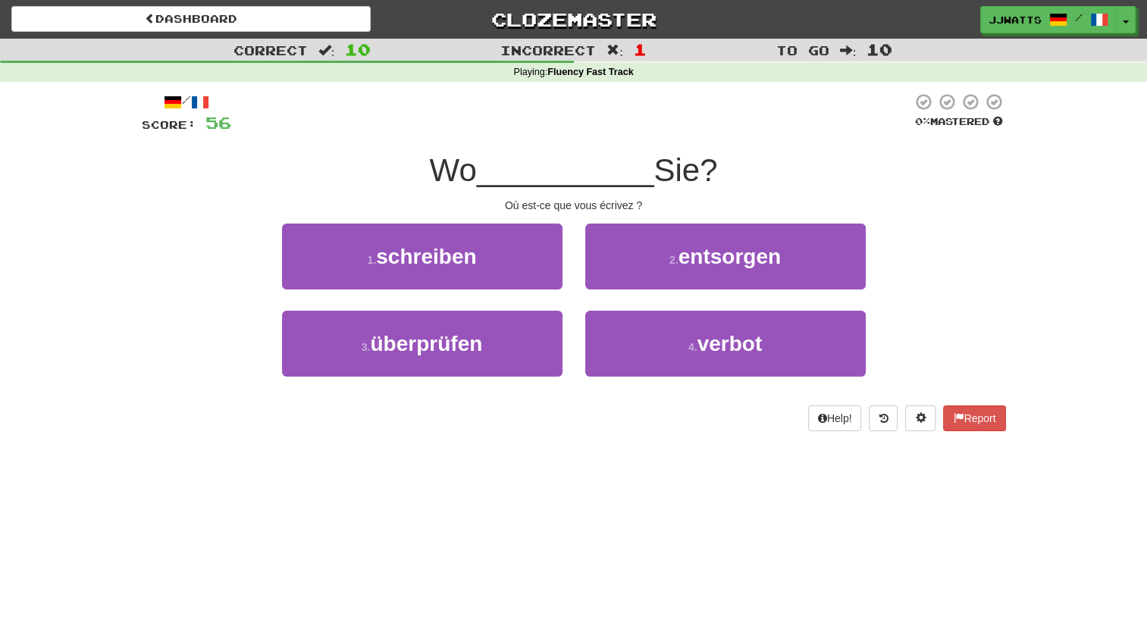
drag, startPoint x: 569, startPoint y: 309, endPoint x: 112, endPoint y: 259, distance: 460.0
click at [112, 259] on div "Correct : 10 Incorrect : 1 To go : 10 Playing : Fluency Fast Track / Score: 56 …" at bounding box center [573, 246] width 1147 height 414
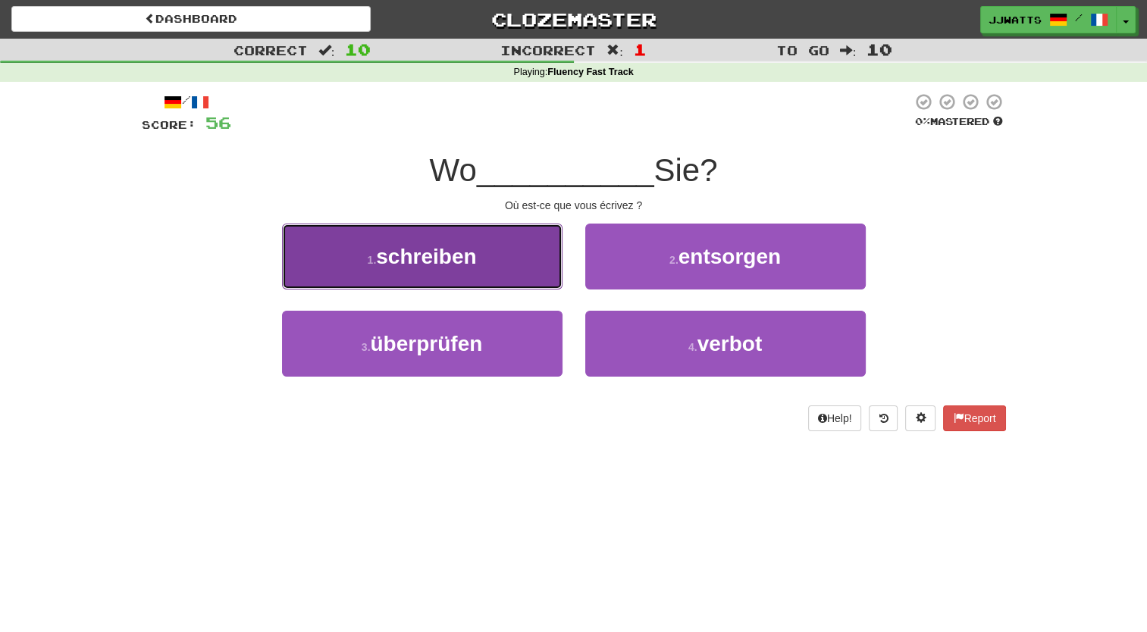
click at [484, 248] on button "1 . schreiben" at bounding box center [422, 257] width 281 height 66
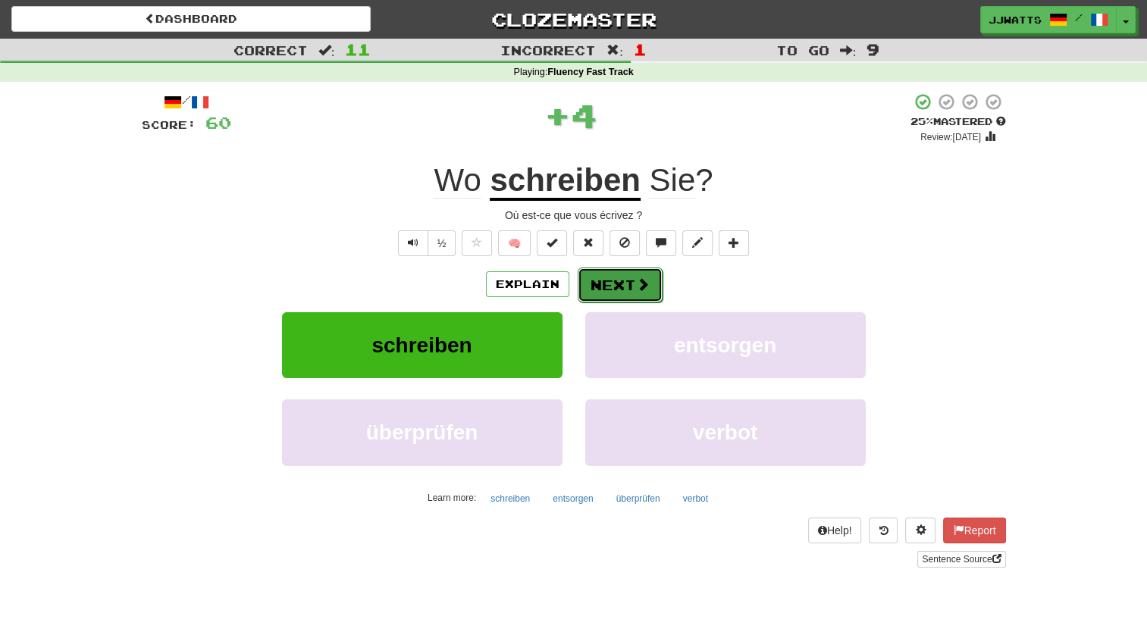
click at [613, 281] on button "Next" at bounding box center [620, 285] width 85 height 35
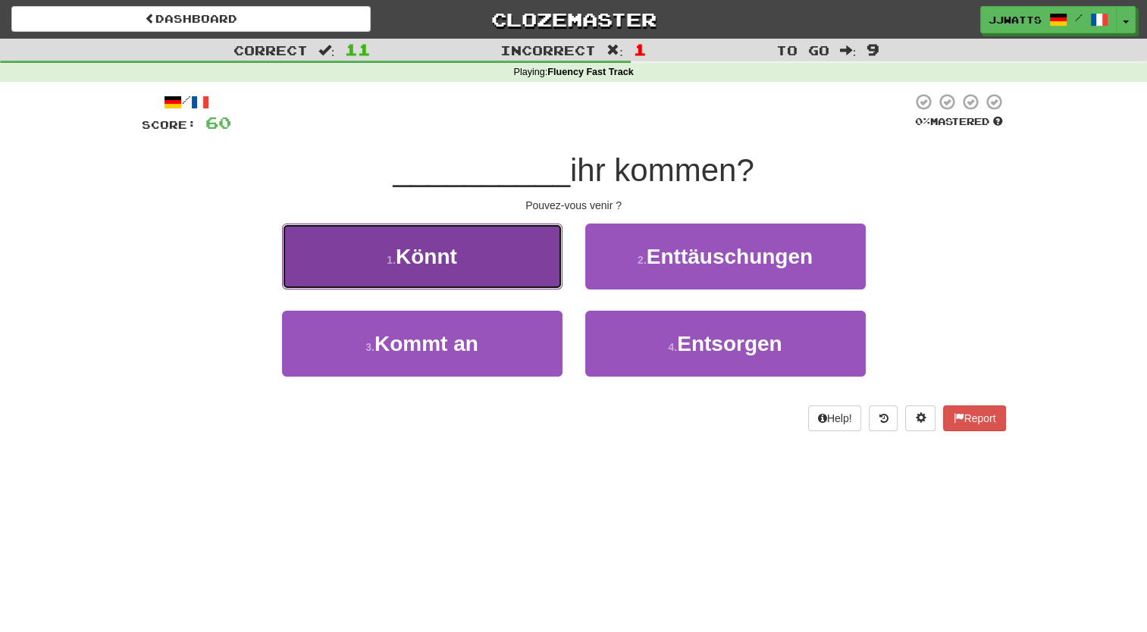
click at [485, 283] on button "1 . Könnt" at bounding box center [422, 257] width 281 height 66
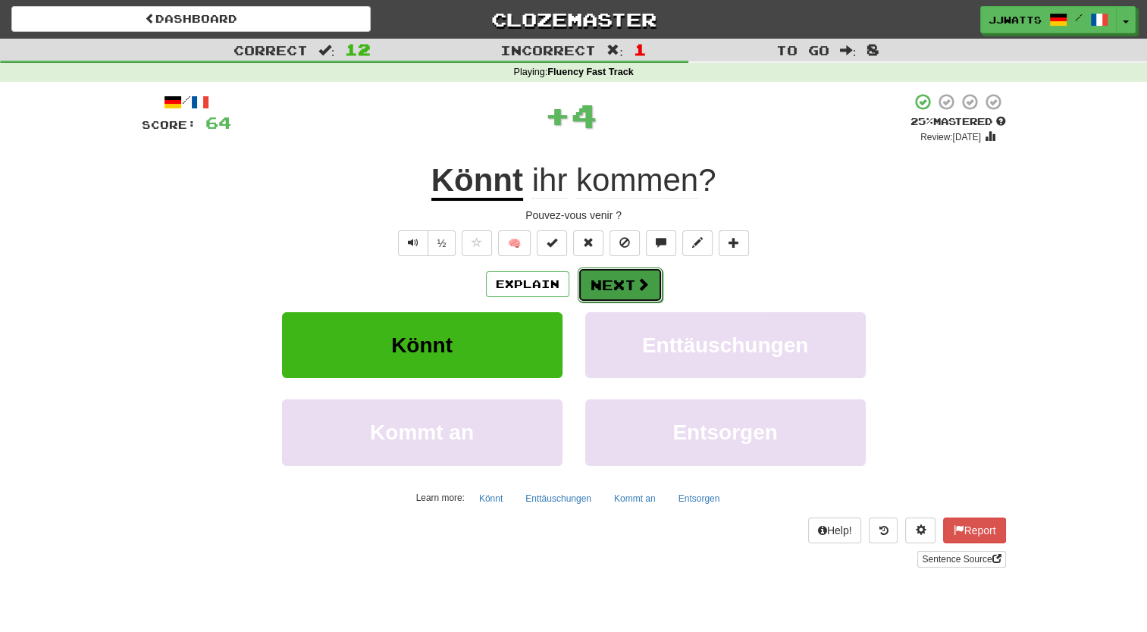
click at [617, 300] on button "Next" at bounding box center [620, 285] width 85 height 35
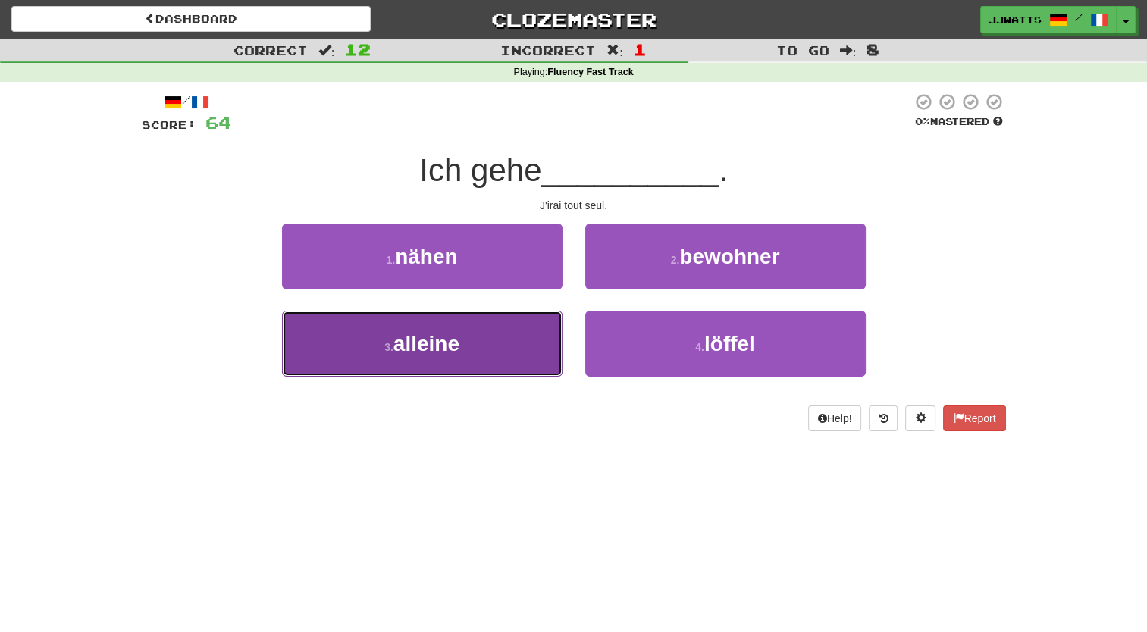
click at [503, 365] on button "3 . alleine" at bounding box center [422, 344] width 281 height 66
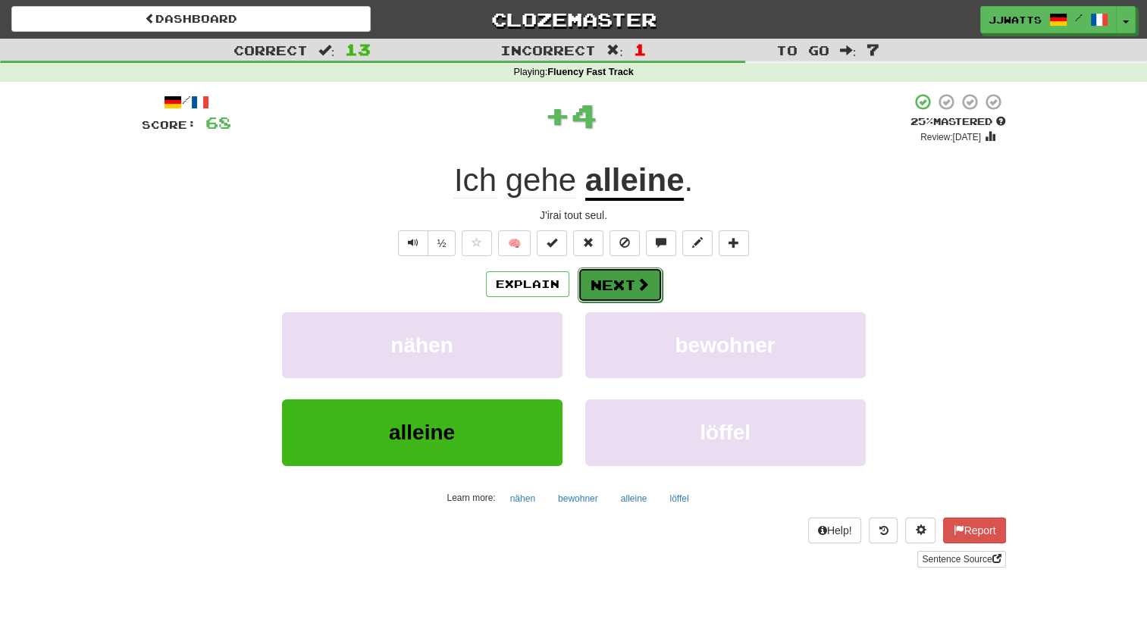
click at [609, 285] on button "Next" at bounding box center [620, 285] width 85 height 35
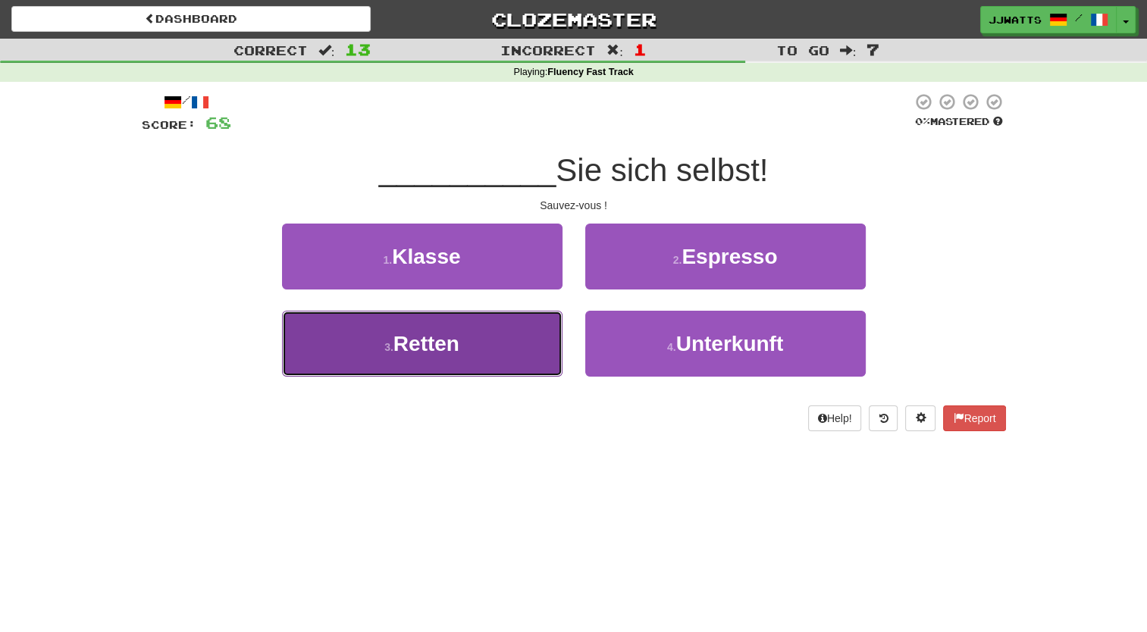
click at [450, 332] on span "Retten" at bounding box center [427, 344] width 66 height 24
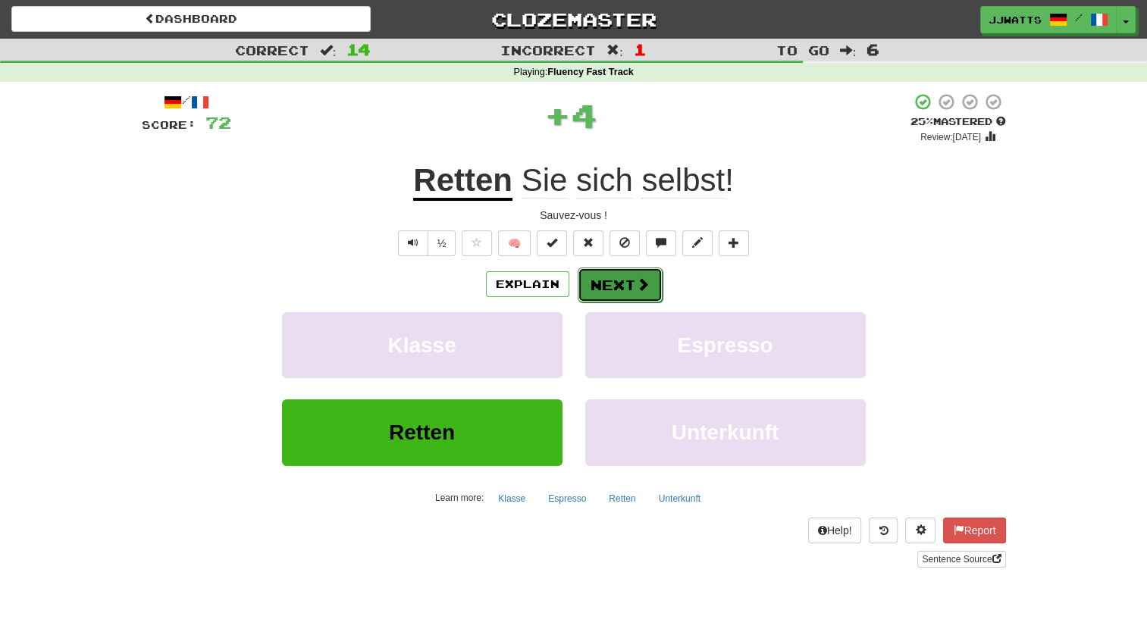
click at [608, 284] on button "Next" at bounding box center [620, 285] width 85 height 35
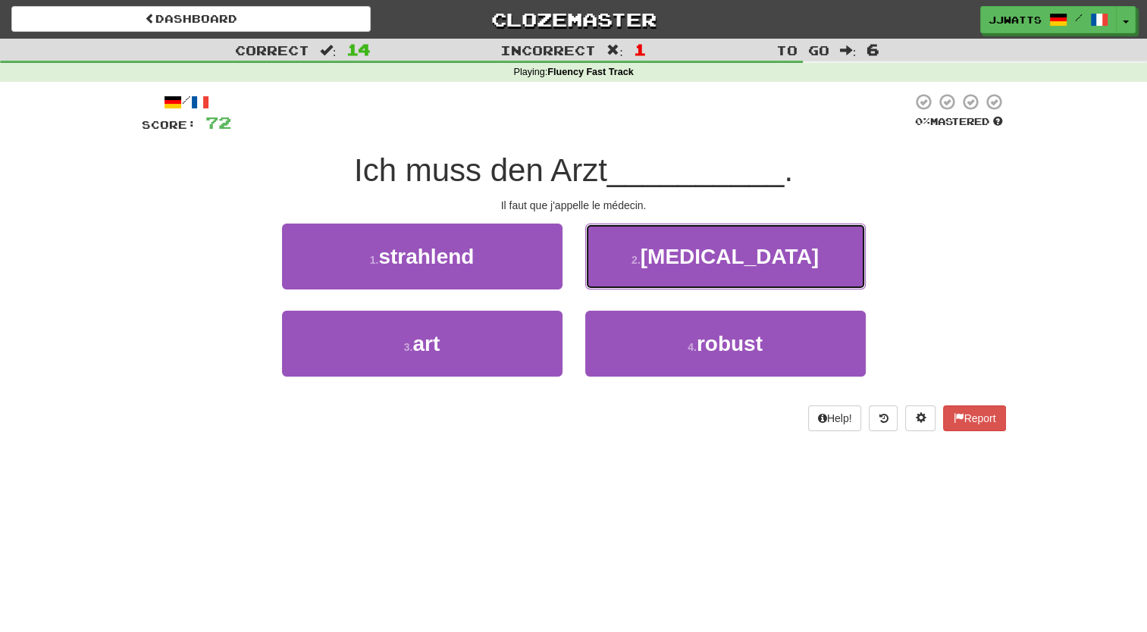
click at [608, 284] on button "2 . rufen" at bounding box center [725, 257] width 281 height 66
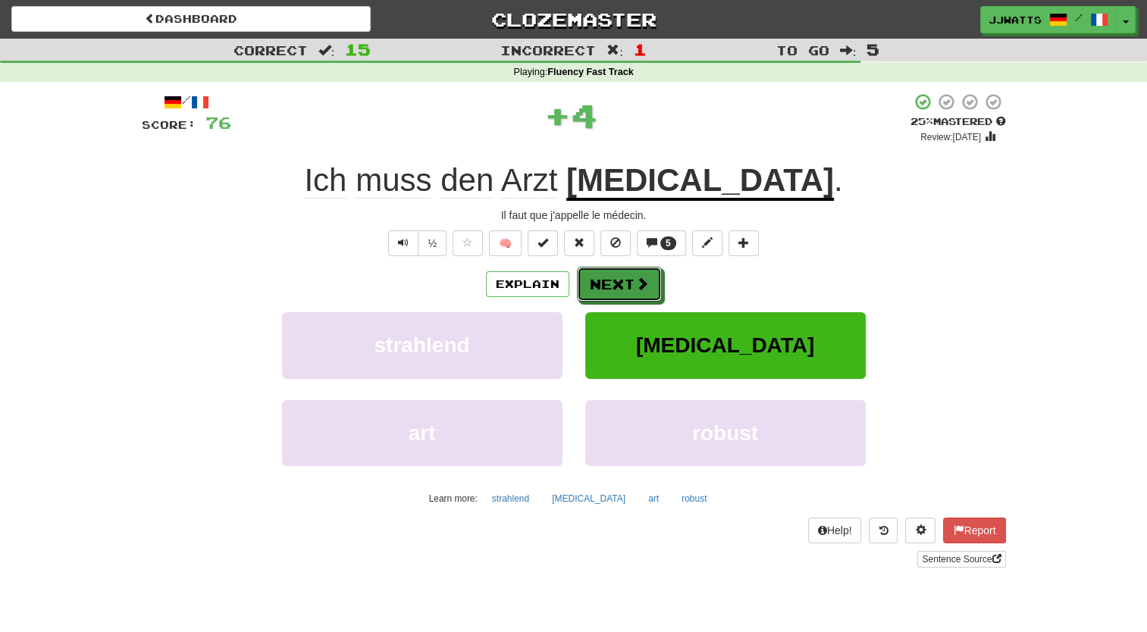
click at [608, 284] on button "Next" at bounding box center [619, 284] width 85 height 35
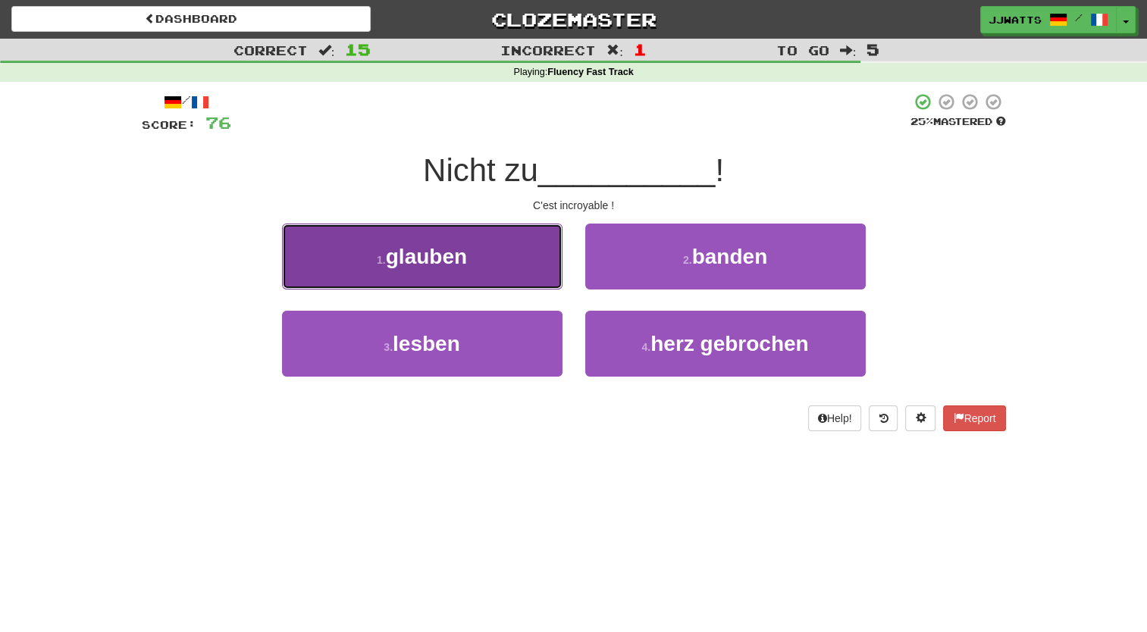
click at [440, 247] on span "glauben" at bounding box center [426, 257] width 81 height 24
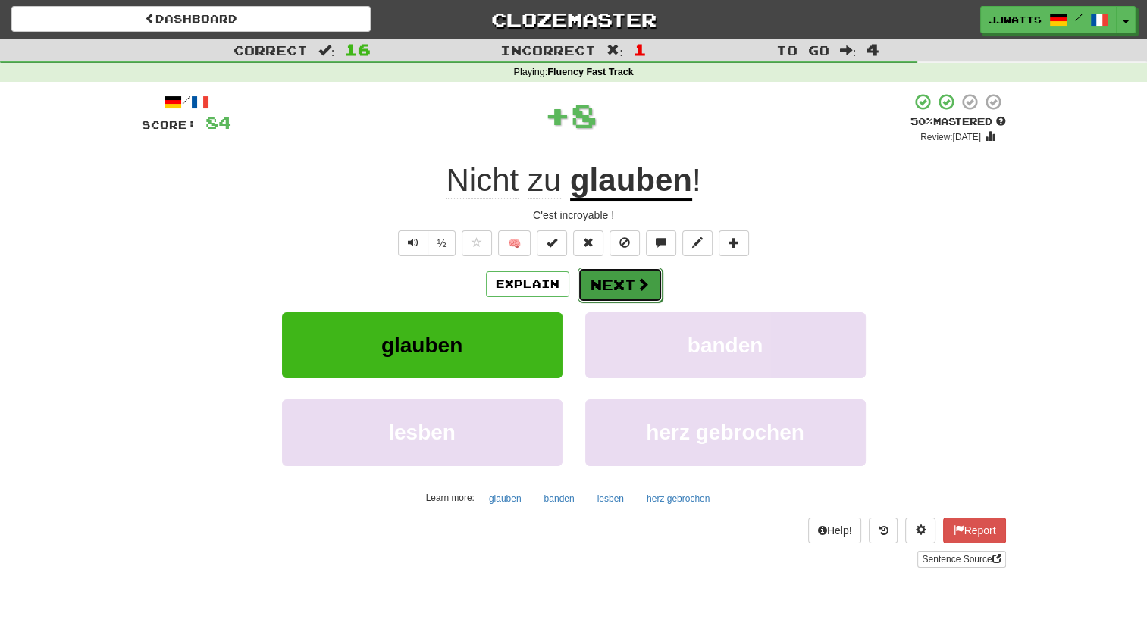
click at [613, 274] on button "Next" at bounding box center [620, 285] width 85 height 35
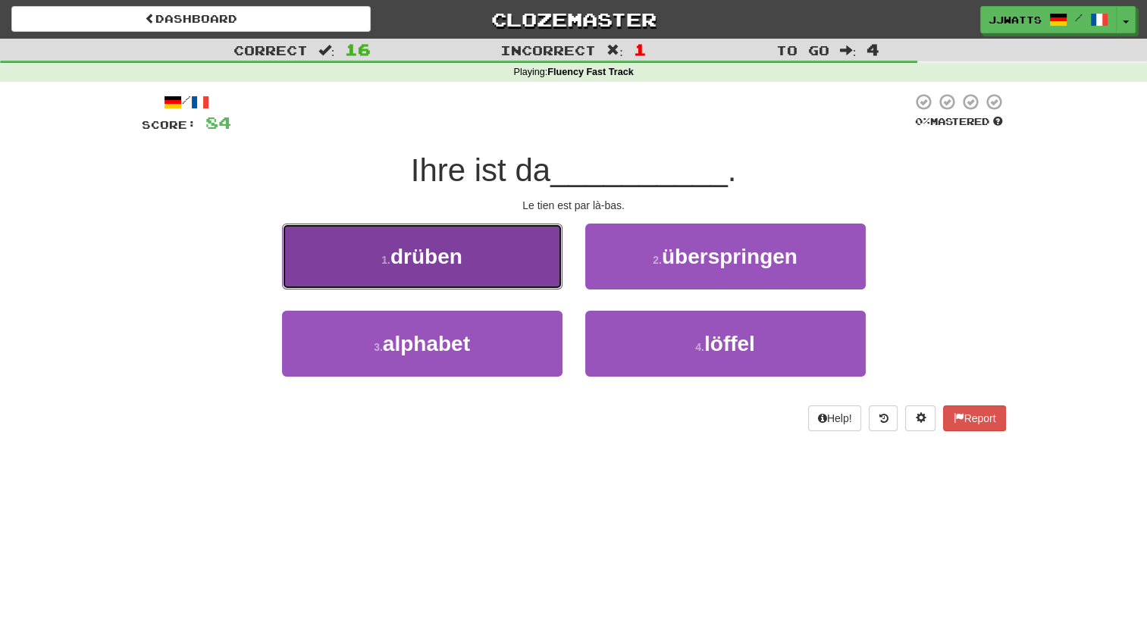
click at [394, 262] on span "drüben" at bounding box center [426, 257] width 72 height 24
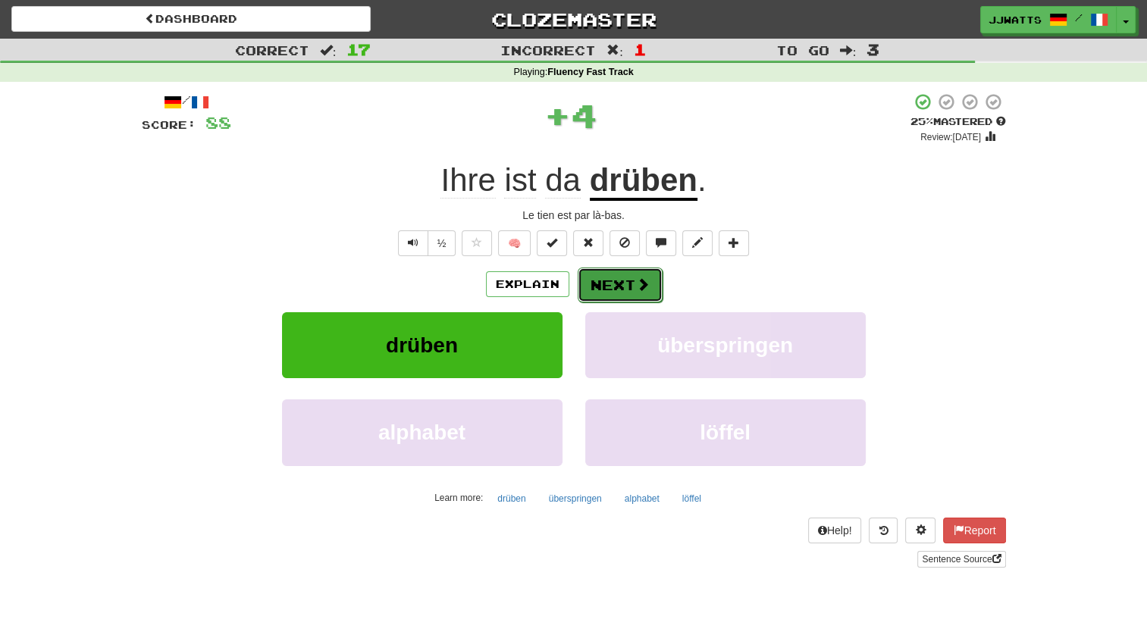
click at [610, 279] on button "Next" at bounding box center [620, 285] width 85 height 35
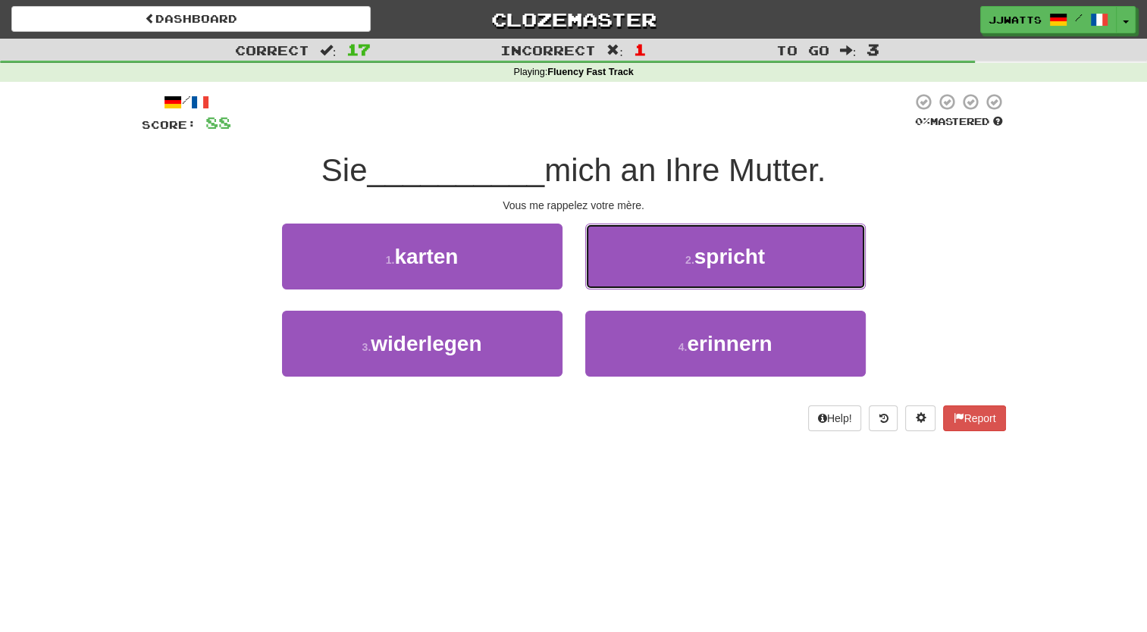
click at [610, 279] on button "2 . spricht" at bounding box center [725, 257] width 281 height 66
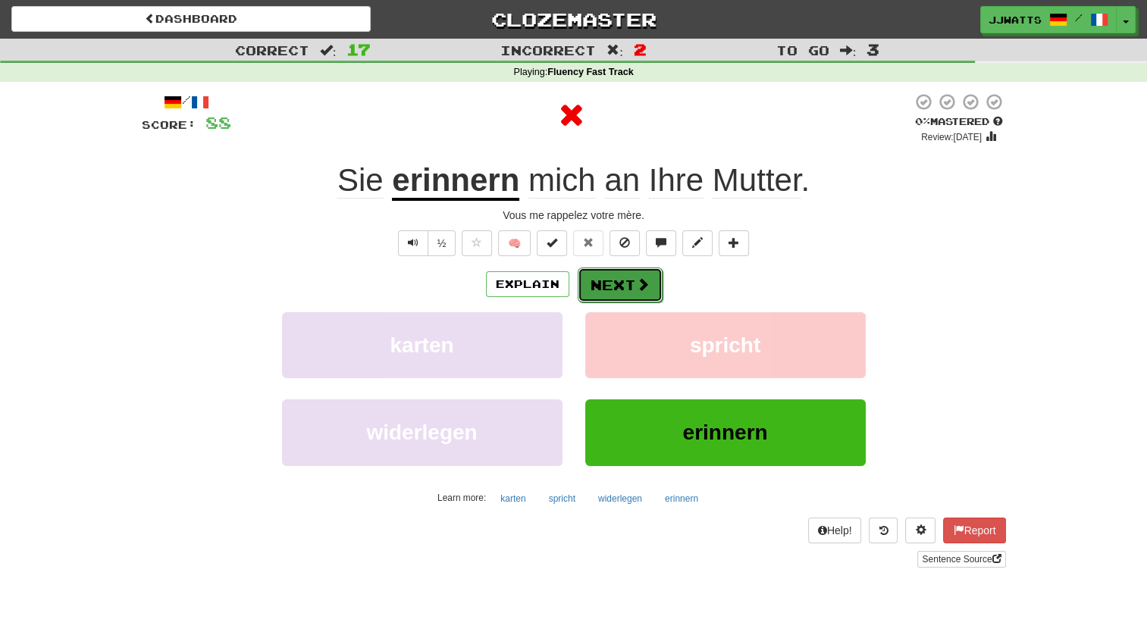
click at [608, 278] on button "Next" at bounding box center [620, 285] width 85 height 35
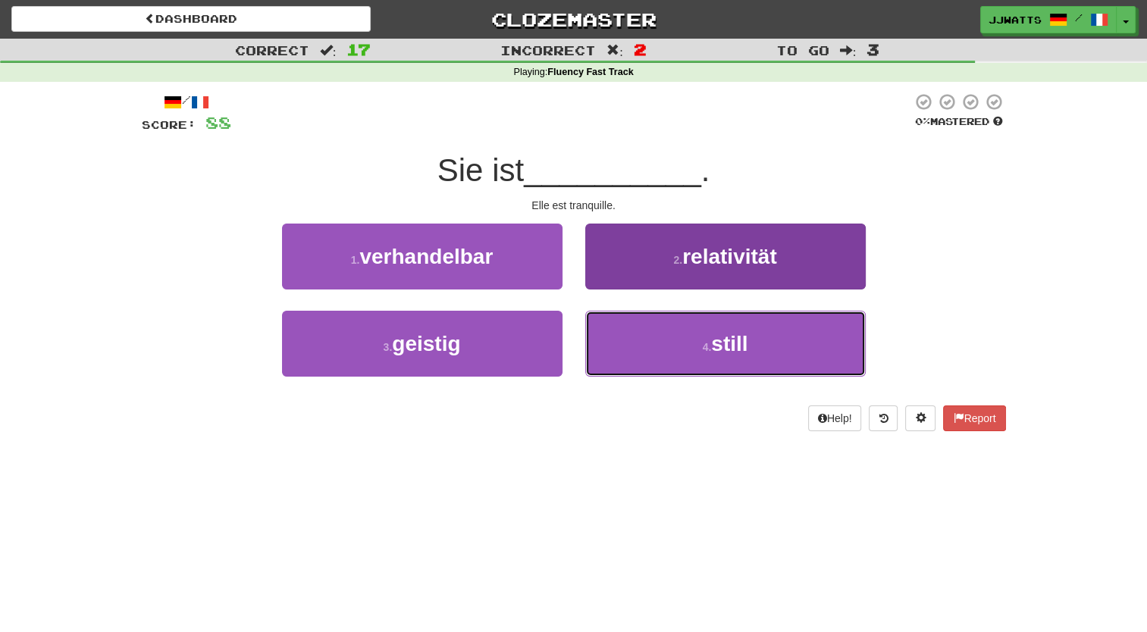
drag, startPoint x: 629, startPoint y: 338, endPoint x: 632, endPoint y: 329, distance: 9.4
click at [632, 329] on button "4 . still" at bounding box center [725, 344] width 281 height 66
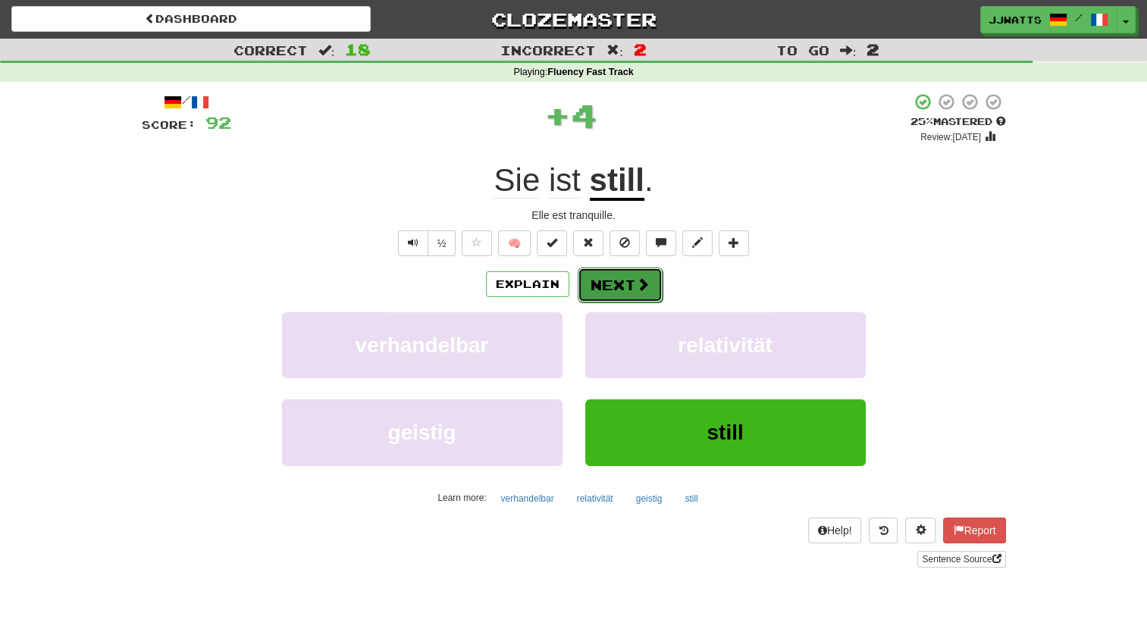
click at [619, 296] on button "Next" at bounding box center [620, 285] width 85 height 35
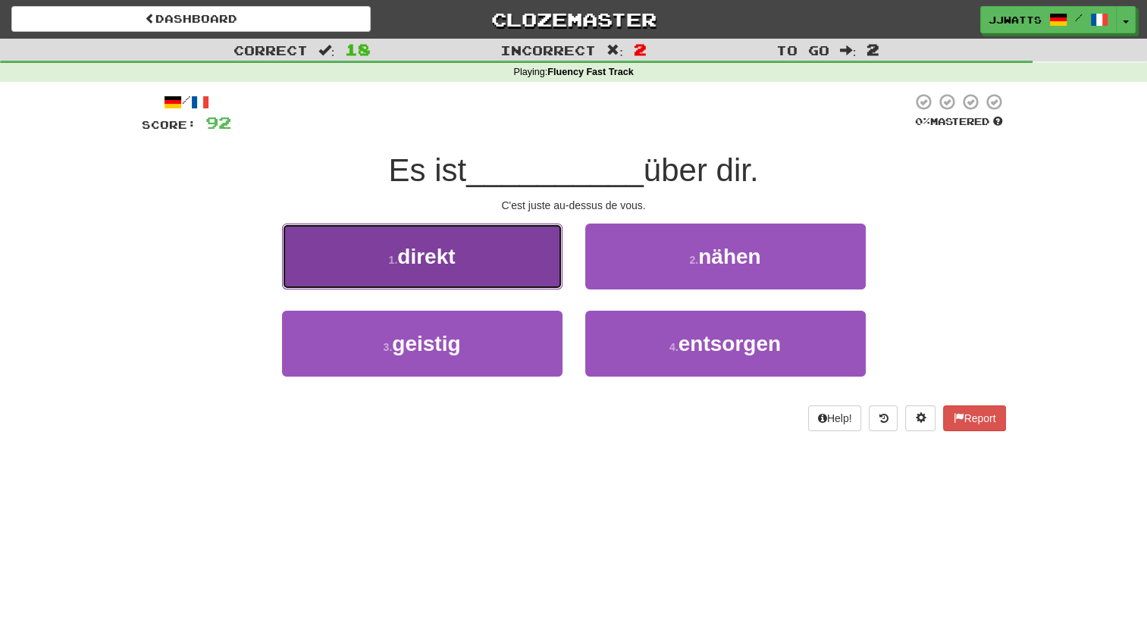
click at [500, 272] on button "1 . direkt" at bounding box center [422, 257] width 281 height 66
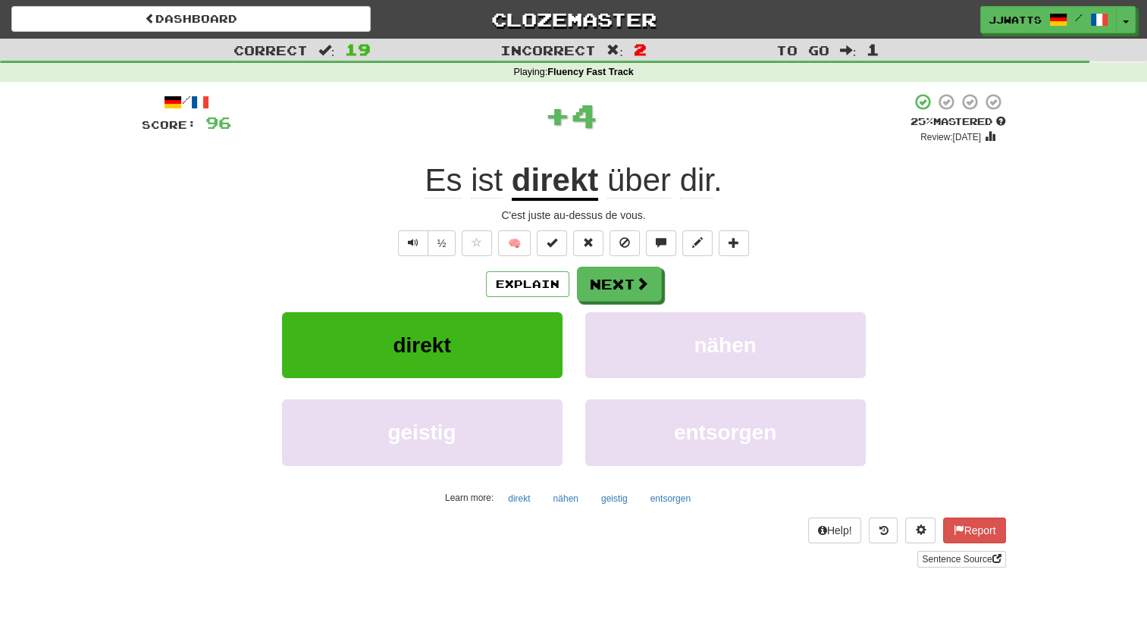
drag, startPoint x: 500, startPoint y: 272, endPoint x: 636, endPoint y: 154, distance: 180.0
click at [636, 154] on div "/ Score: 96 + 4 25 % Mastered Review: 2025-08-16 Es ist direkt über dir . C'est…" at bounding box center [574, 330] width 864 height 475
click at [604, 288] on button "Next" at bounding box center [620, 285] width 85 height 35
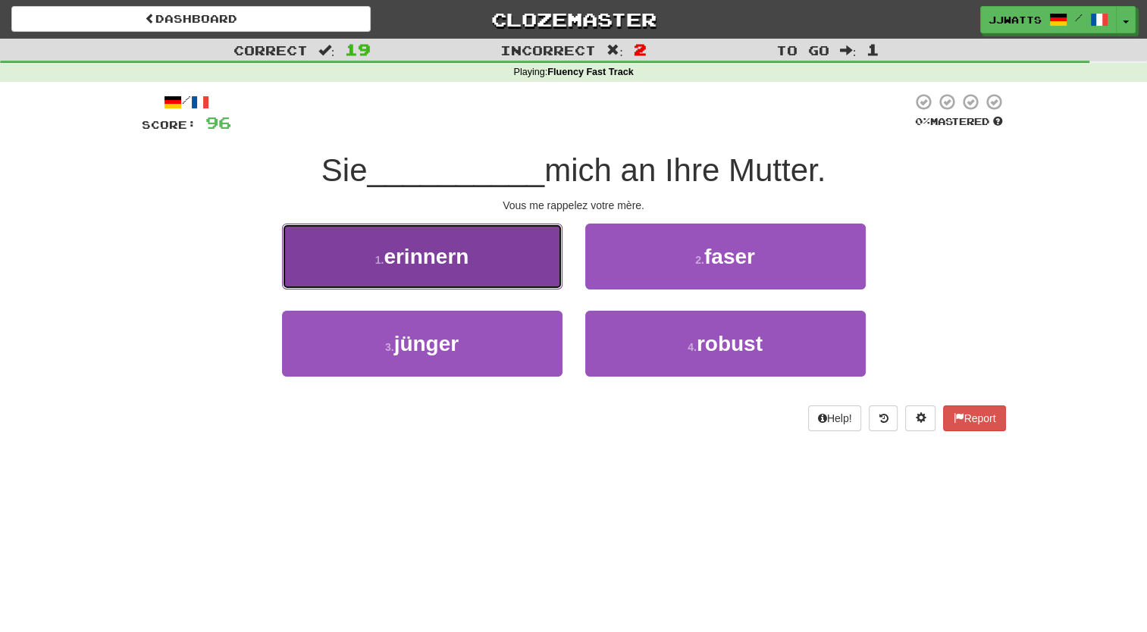
click at [501, 257] on button "1 . erinnern" at bounding box center [422, 257] width 281 height 66
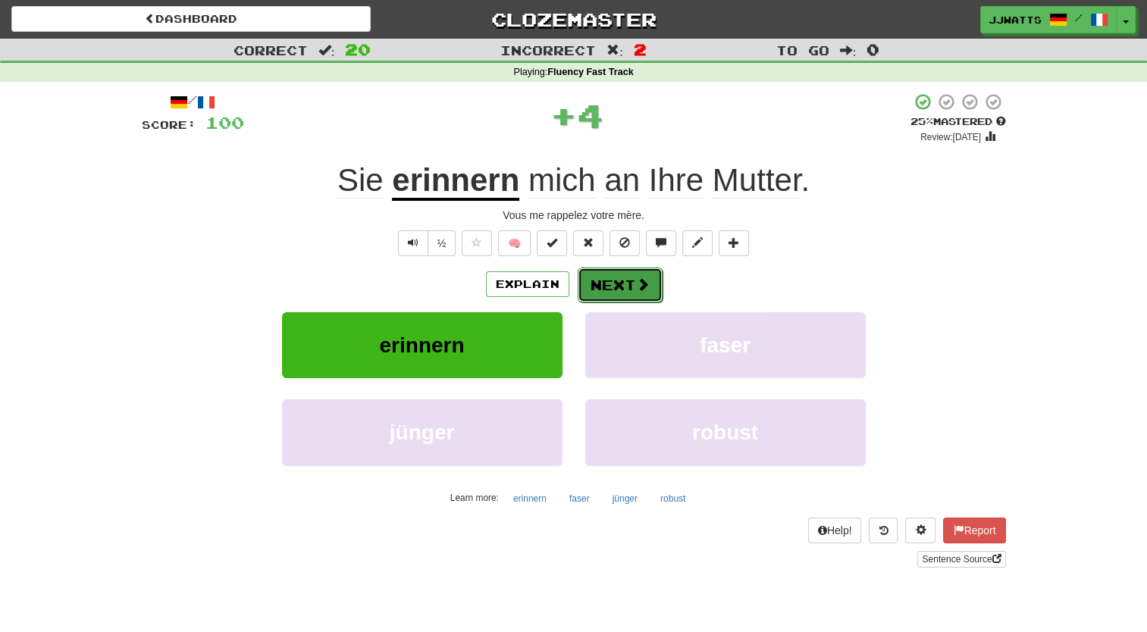
click at [615, 282] on button "Next" at bounding box center [620, 285] width 85 height 35
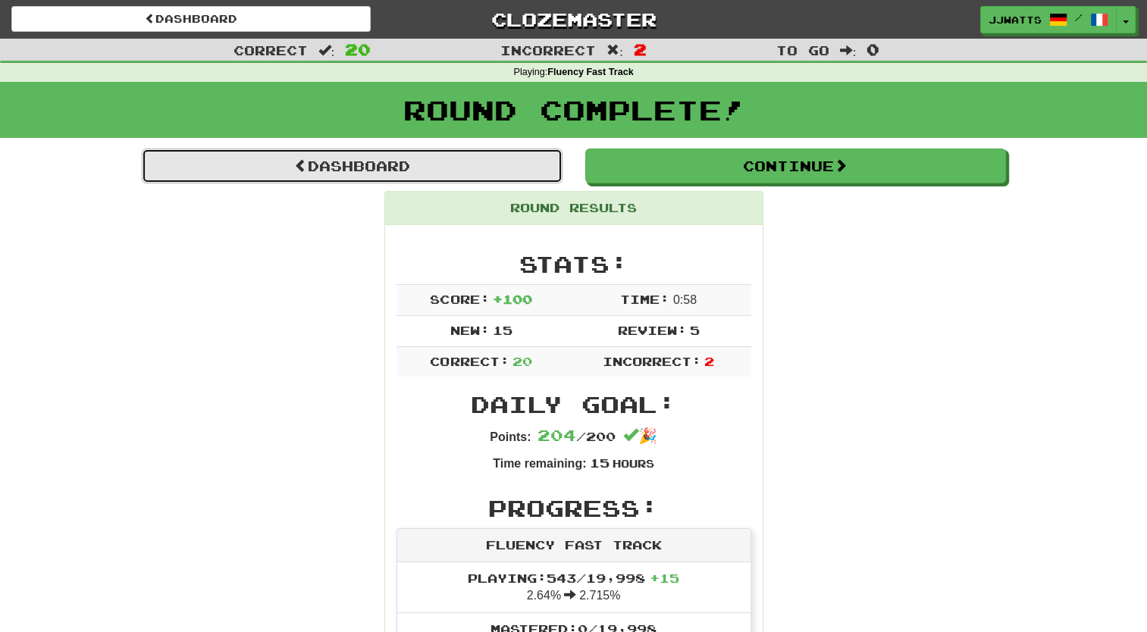
click at [390, 168] on link "Dashboard" at bounding box center [352, 166] width 421 height 35
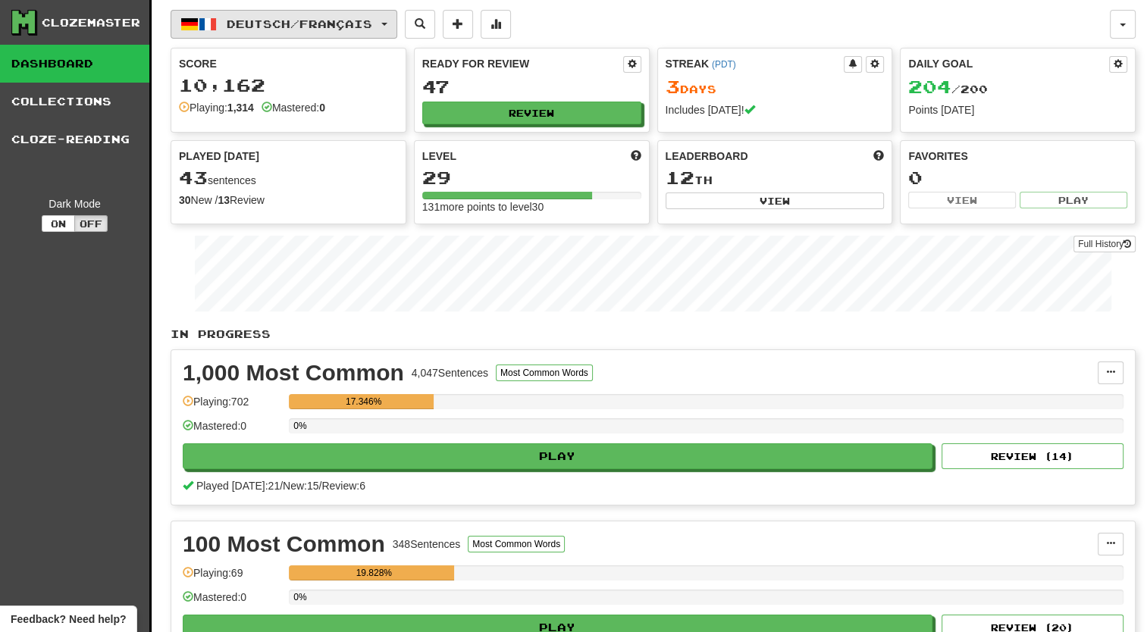
click at [306, 20] on span "Deutsch / Français" at bounding box center [300, 23] width 146 height 13
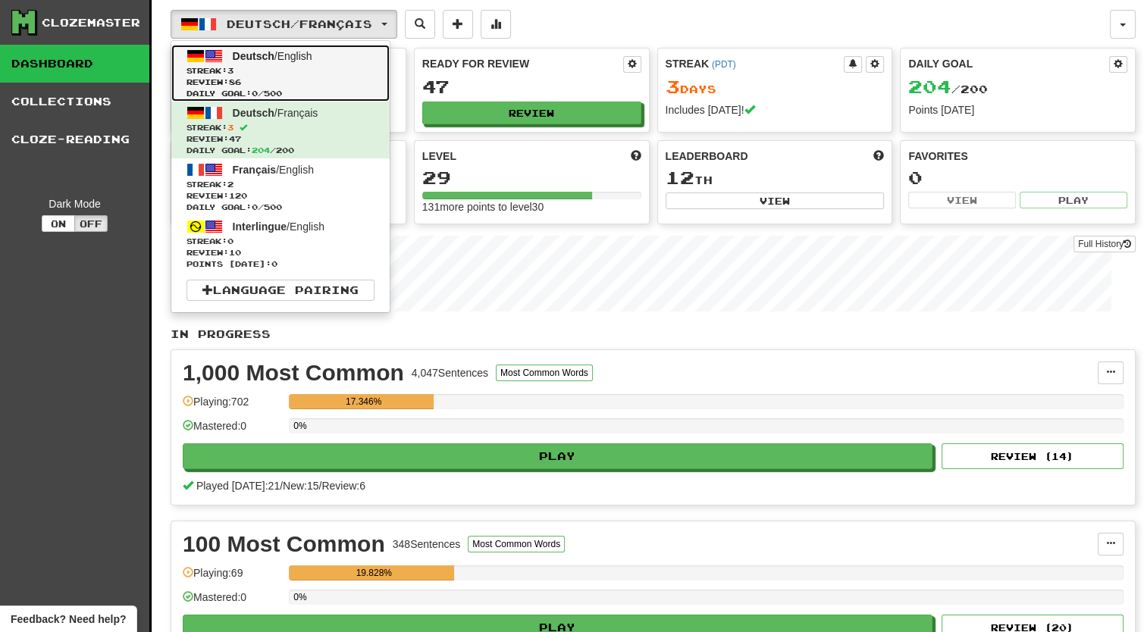
click at [248, 90] on span "Daily Goal: 0 / 500" at bounding box center [281, 93] width 188 height 11
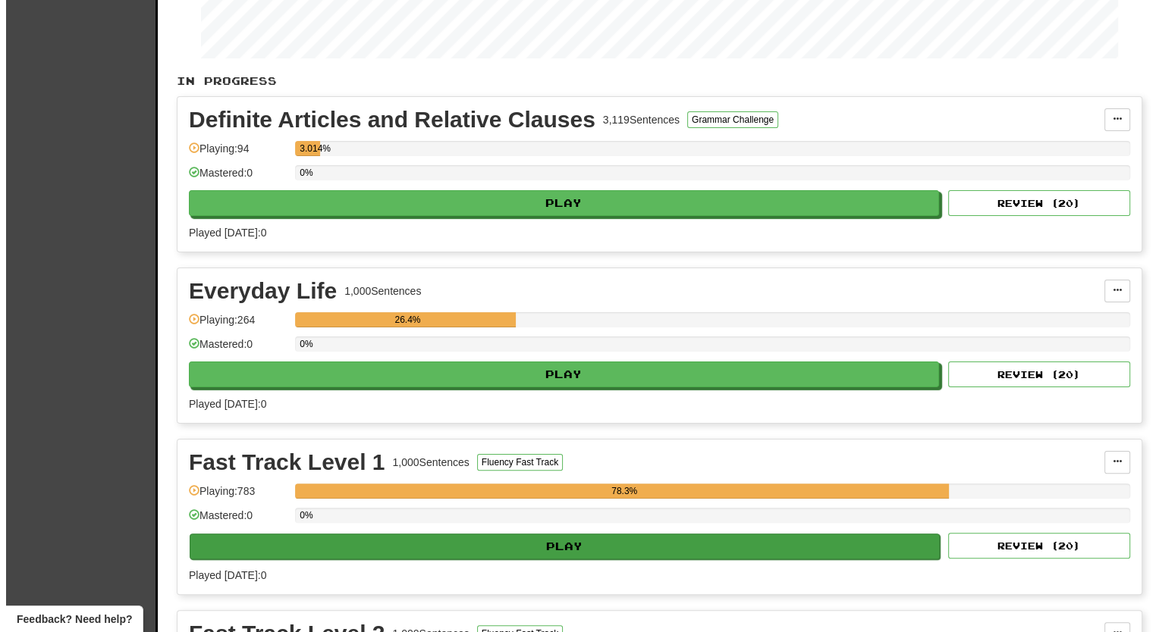
scroll to position [227, 0]
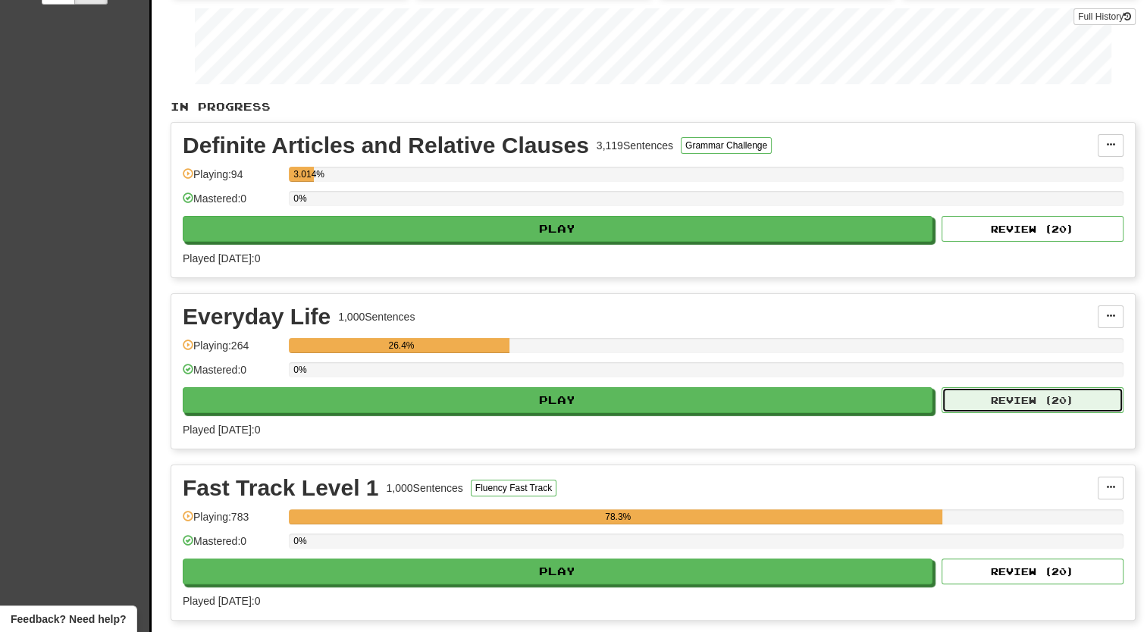
click at [1005, 402] on button "Review ( 20 )" at bounding box center [1033, 400] width 182 height 26
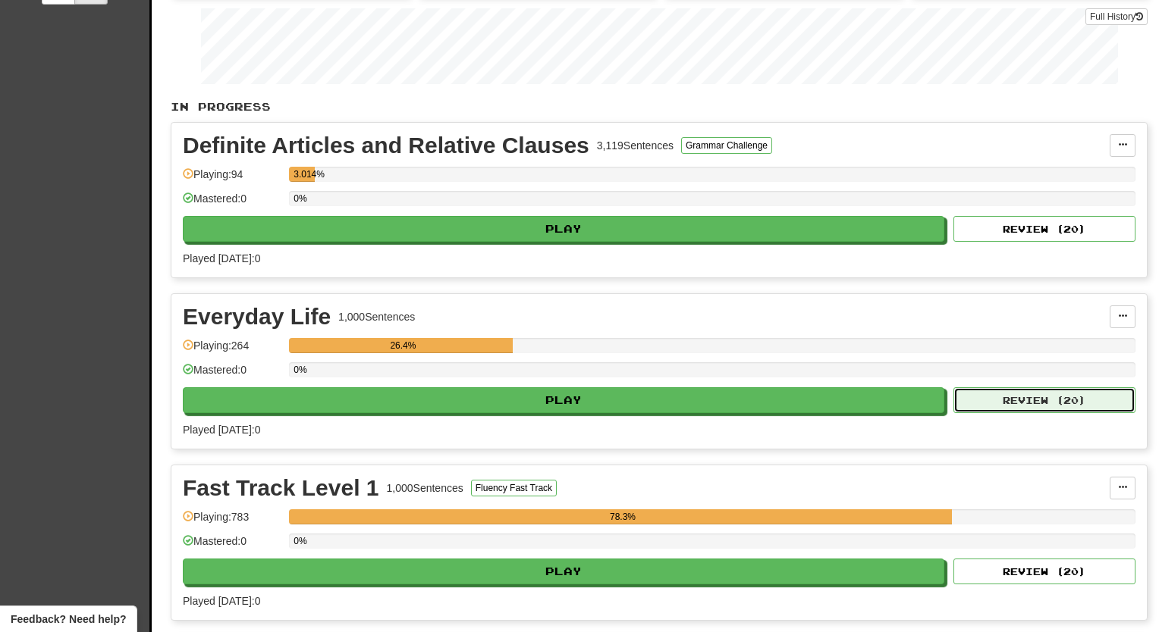
select select "**"
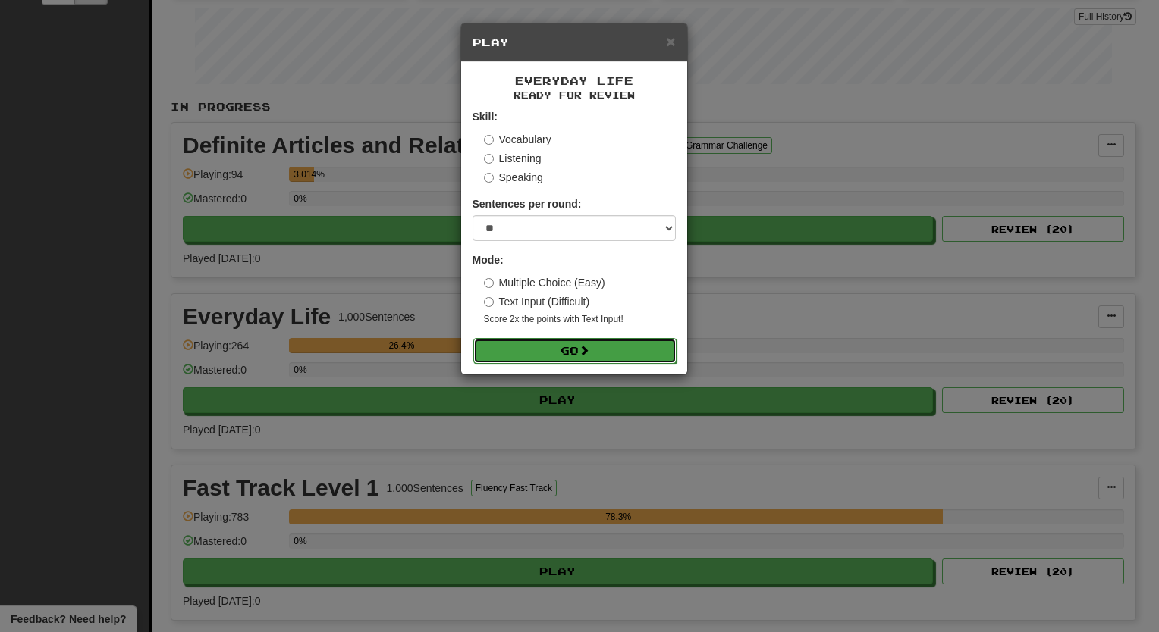
click at [626, 349] on button "Go" at bounding box center [574, 351] width 203 height 26
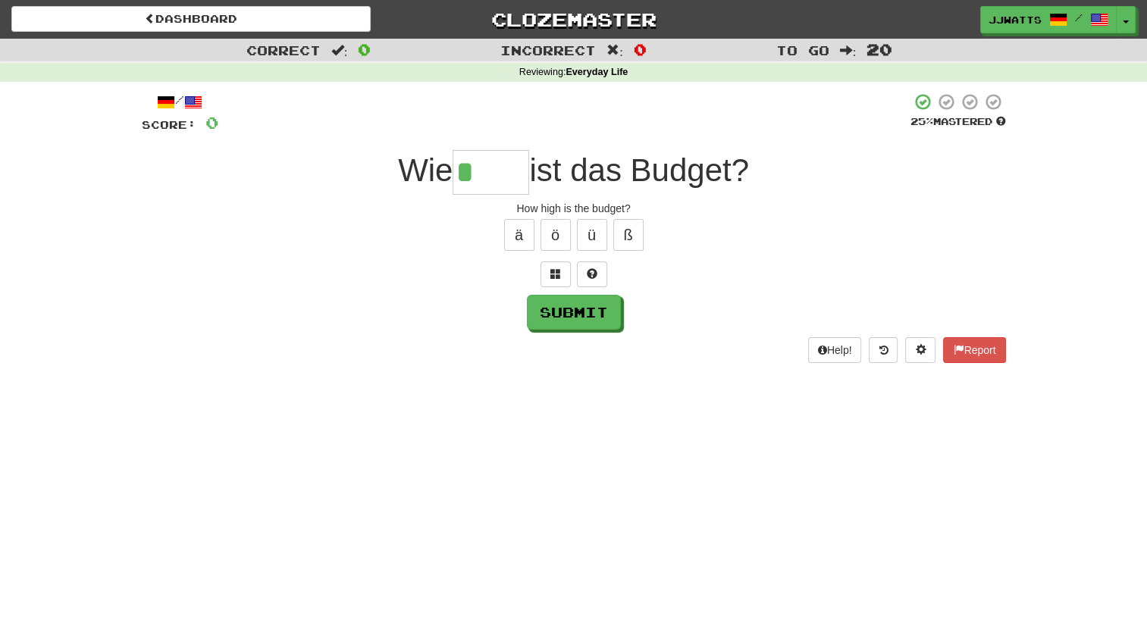
click at [563, 250] on div "ä ö ü ß" at bounding box center [574, 235] width 864 height 38
click at [557, 240] on button "ö" at bounding box center [556, 235] width 30 height 32
click at [520, 231] on button "ä" at bounding box center [519, 235] width 30 height 32
click at [589, 230] on button "ü" at bounding box center [592, 235] width 30 height 32
click at [602, 281] on button at bounding box center [592, 275] width 30 height 26
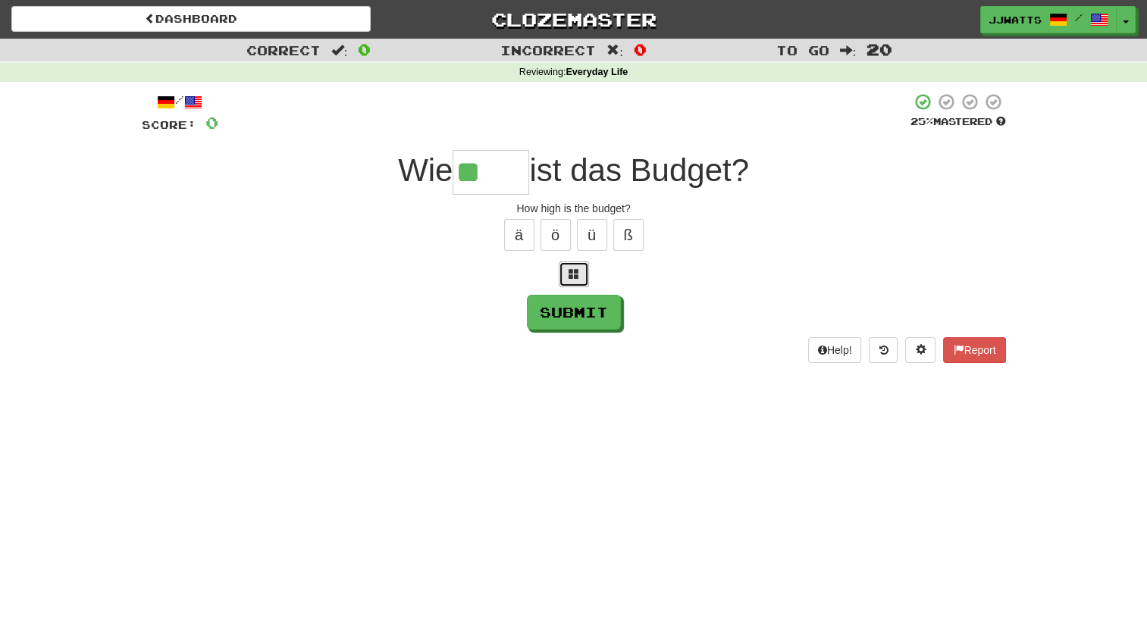
click at [574, 271] on span at bounding box center [574, 273] width 11 height 11
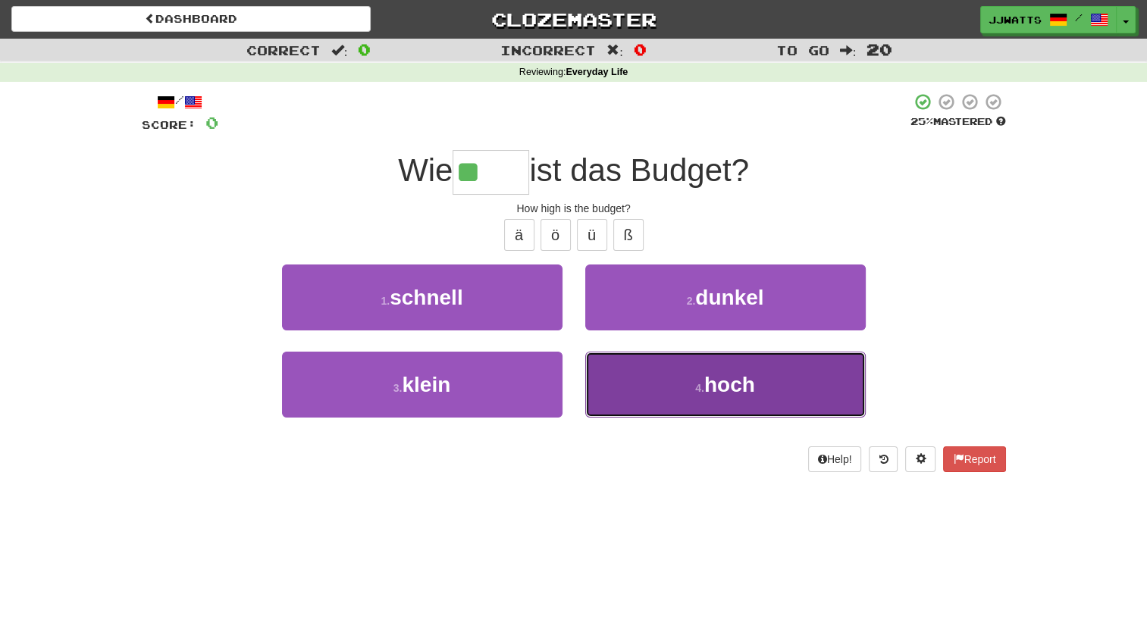
click at [632, 371] on button "4 . hoch" at bounding box center [725, 385] width 281 height 66
type input "****"
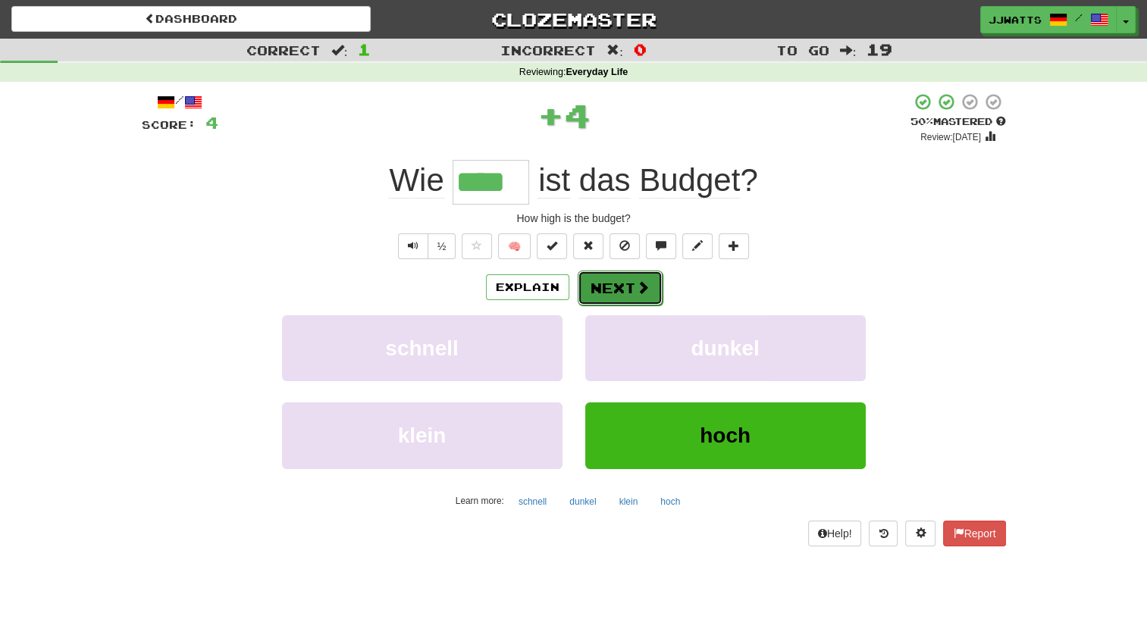
click at [619, 288] on button "Next" at bounding box center [620, 288] width 85 height 35
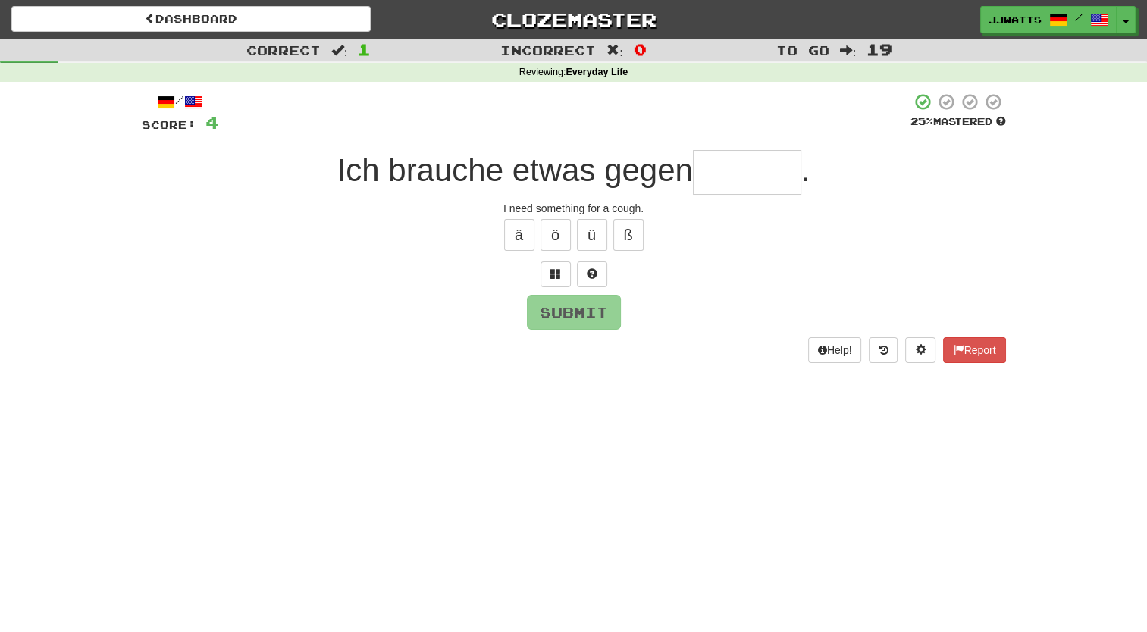
click at [786, 171] on input "text" at bounding box center [747, 172] width 108 height 45
click at [549, 277] on button at bounding box center [556, 275] width 30 height 26
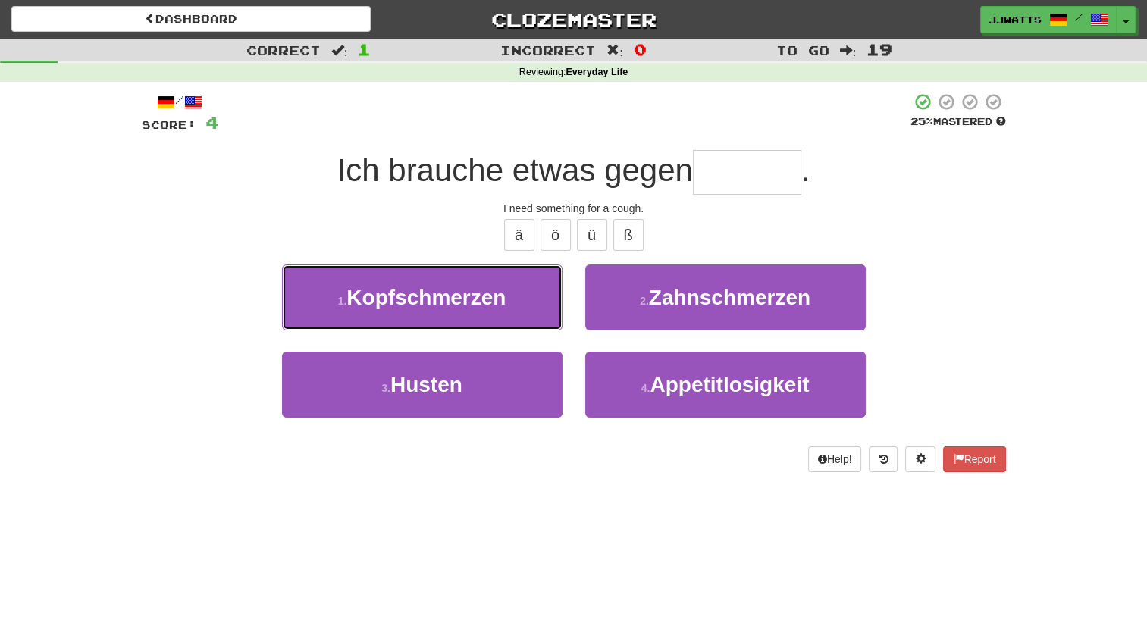
click at [550, 277] on button "1 . Kopfschmerzen" at bounding box center [422, 298] width 281 height 66
type input "******"
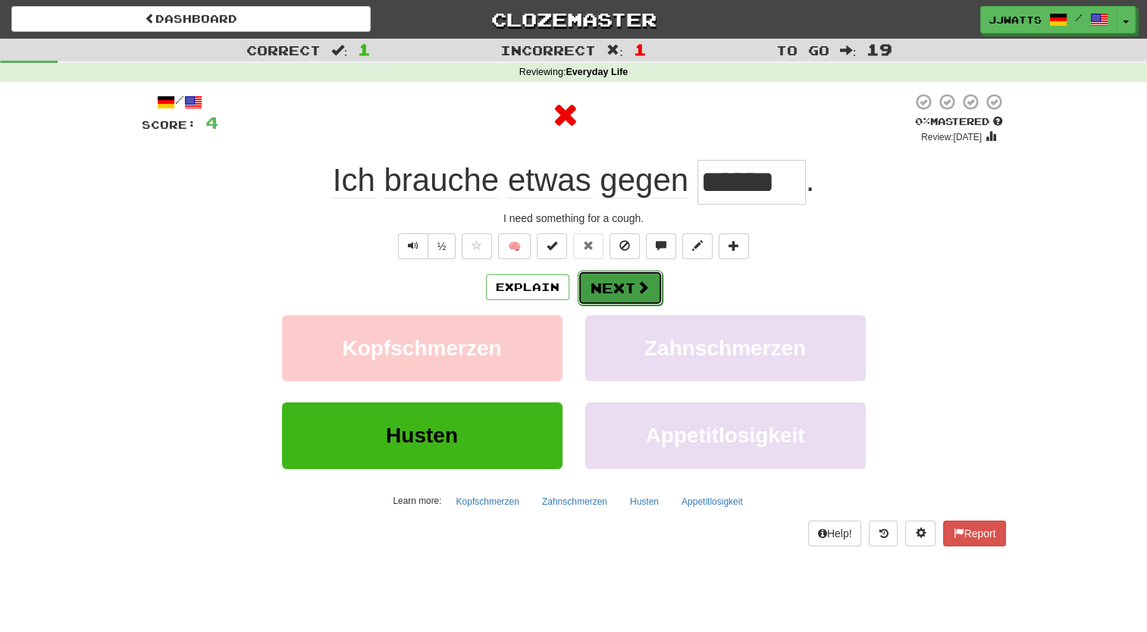
click at [621, 276] on button "Next" at bounding box center [620, 288] width 85 height 35
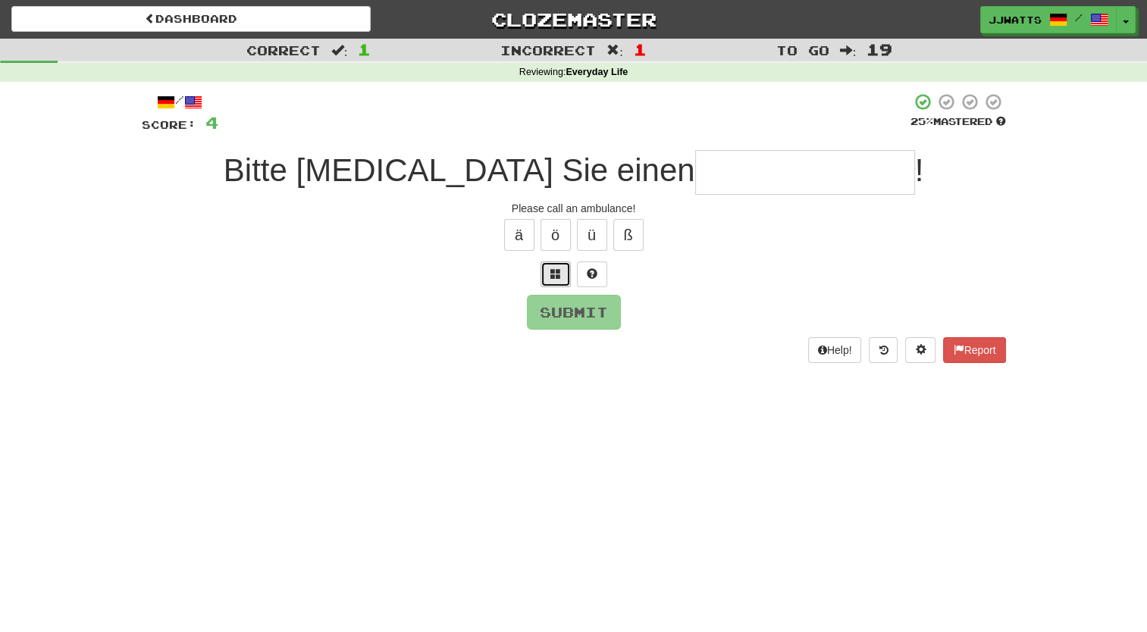
click at [545, 278] on button at bounding box center [556, 275] width 30 height 26
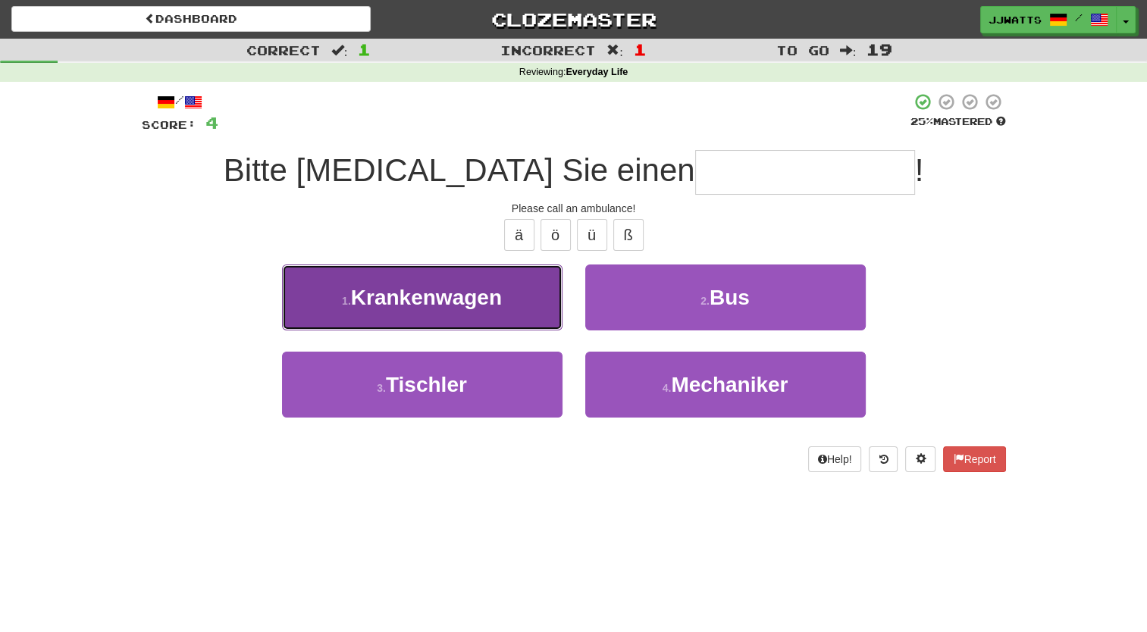
click at [545, 284] on button "1 . Krankenwagen" at bounding box center [422, 298] width 281 height 66
type input "**********"
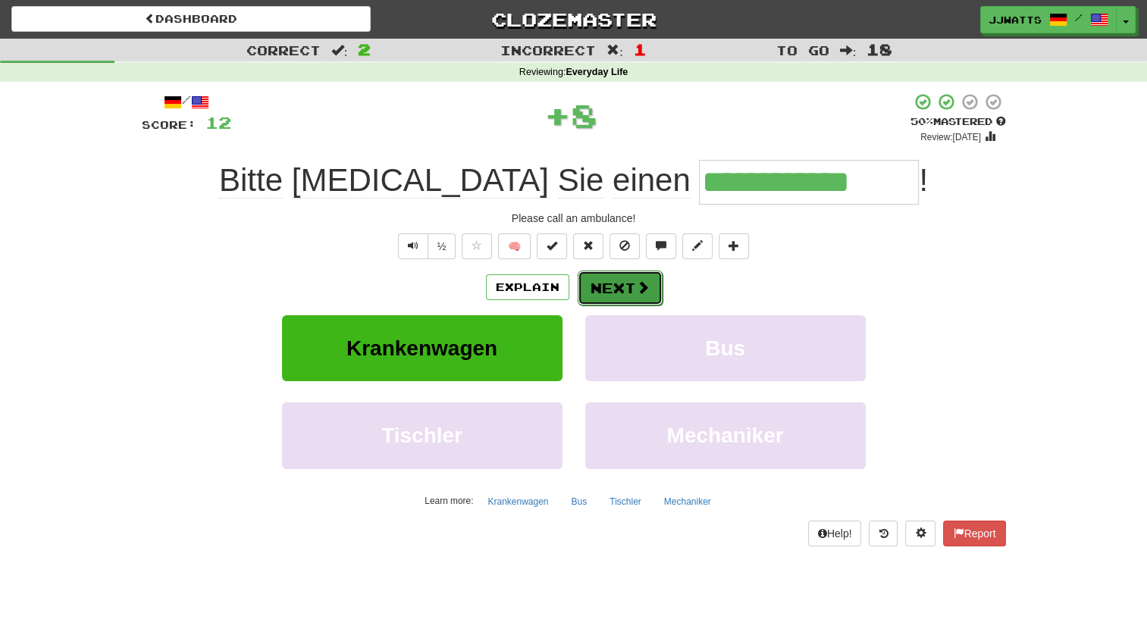
click at [641, 278] on button "Next" at bounding box center [620, 288] width 85 height 35
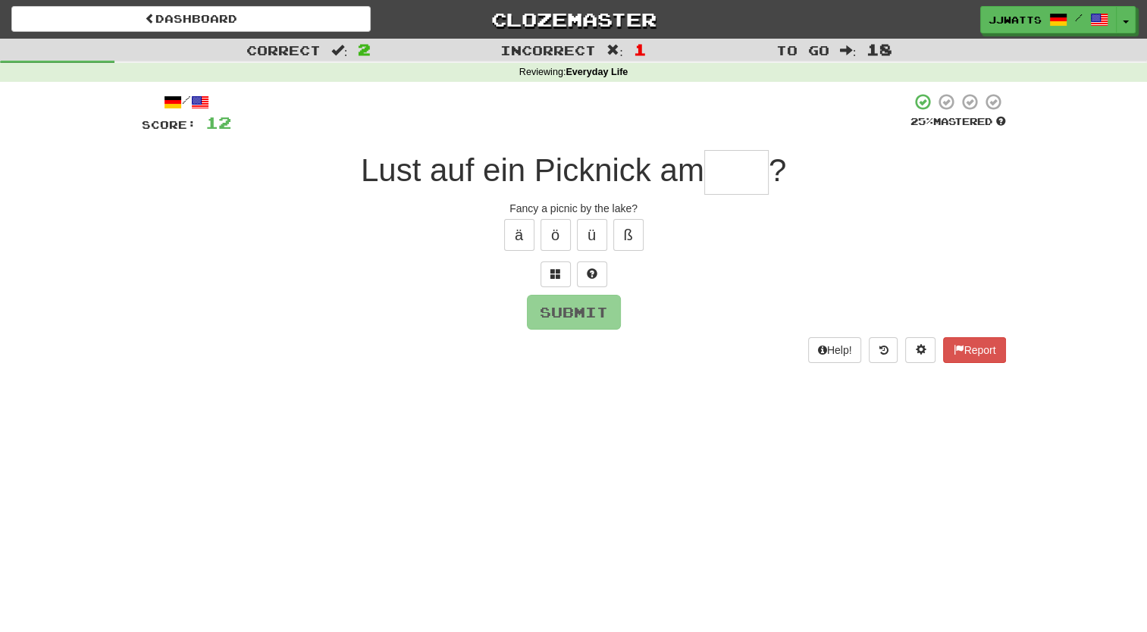
click at [739, 187] on input "text" at bounding box center [736, 172] width 64 height 45
type input "***"
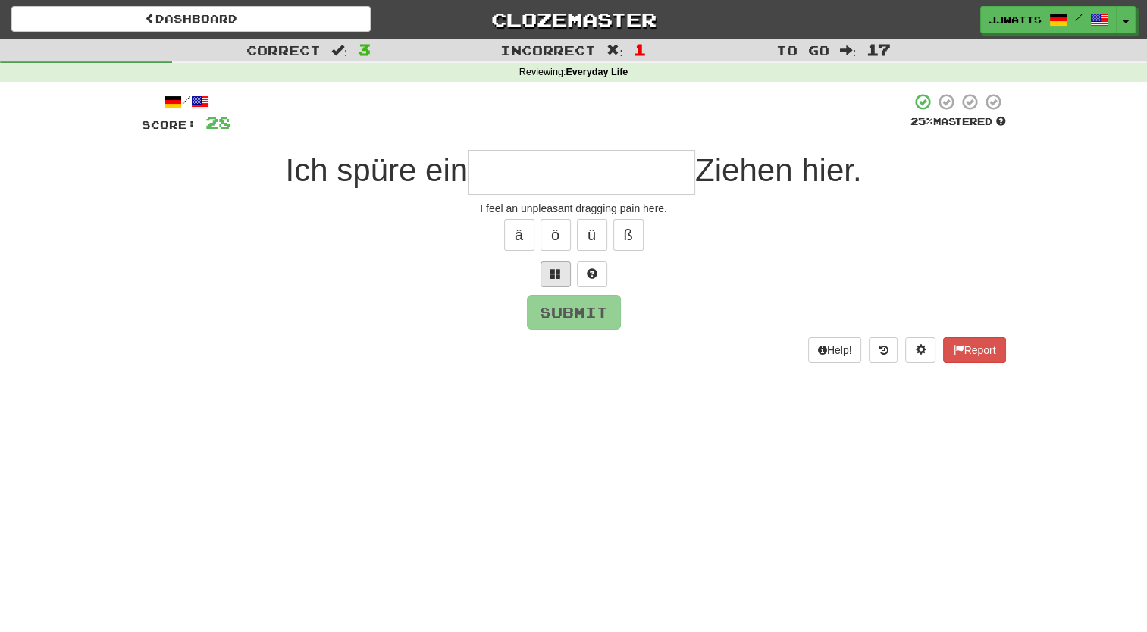
click at [570, 275] on div at bounding box center [574, 275] width 864 height 26
click at [558, 272] on span at bounding box center [555, 273] width 11 height 11
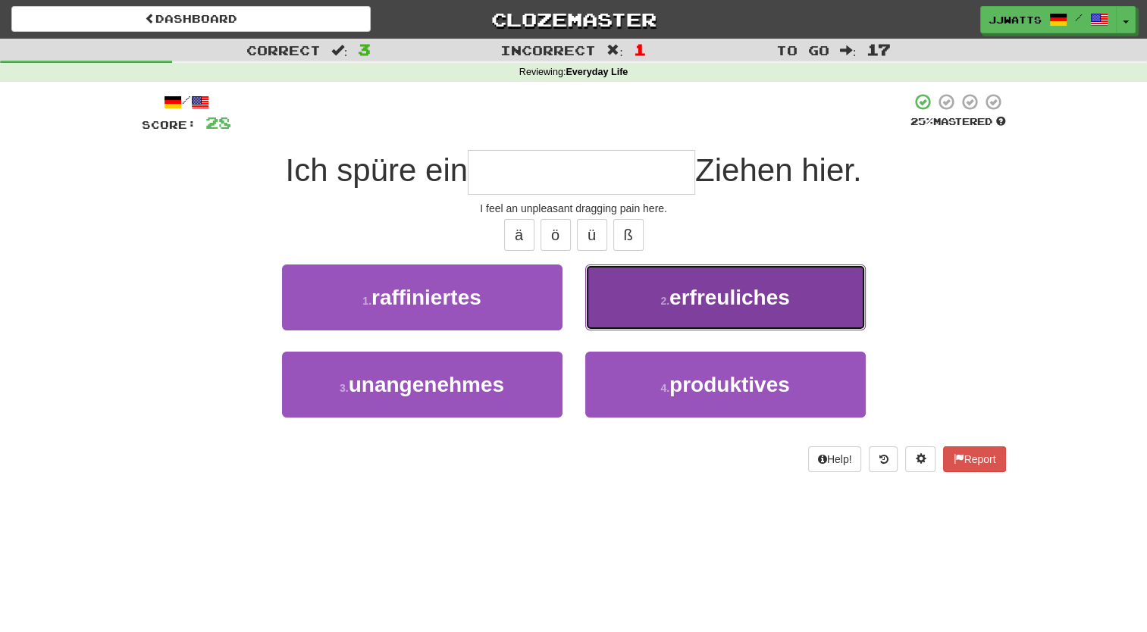
click at [640, 296] on button "2 . erfreuliches" at bounding box center [725, 298] width 281 height 66
type input "**********"
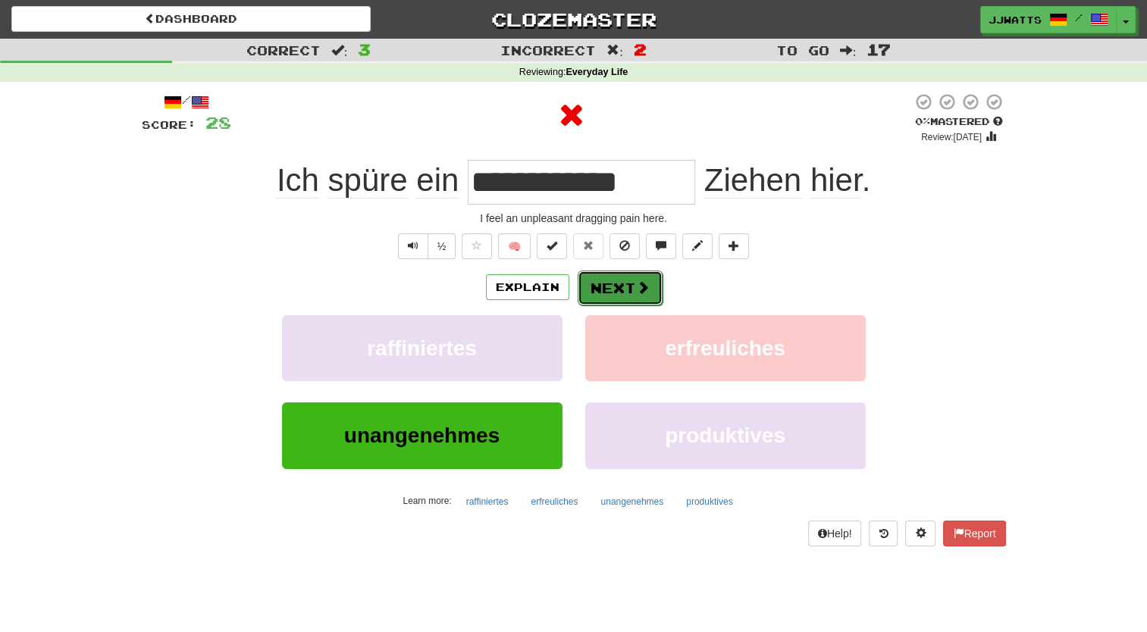
click at [623, 279] on button "Next" at bounding box center [620, 288] width 85 height 35
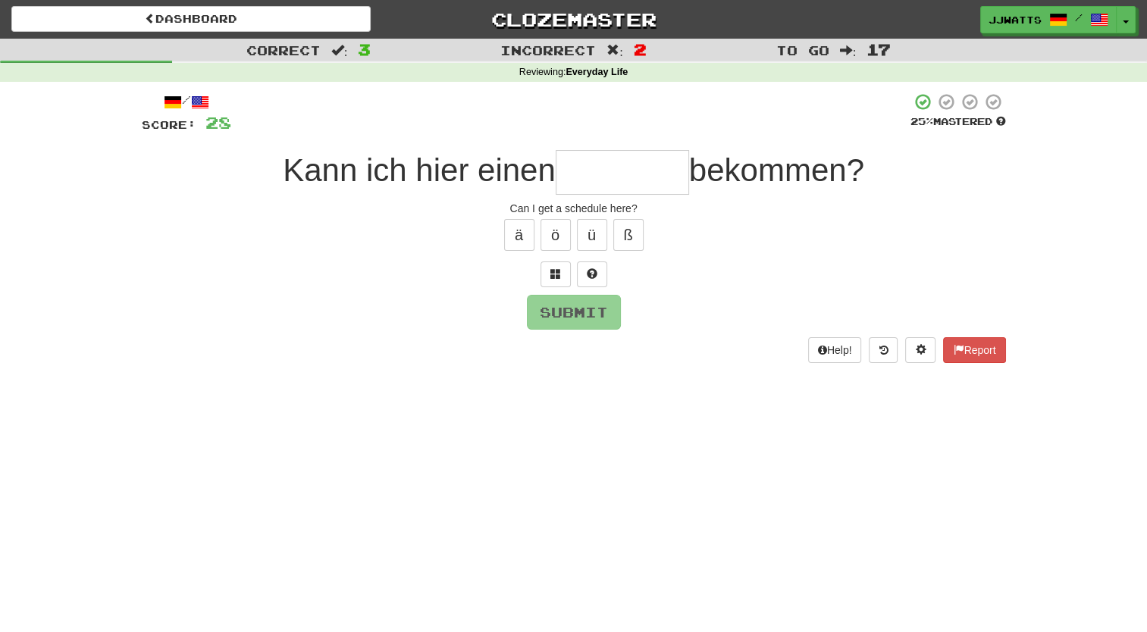
click at [592, 193] on input "text" at bounding box center [622, 172] width 133 height 45
type input "*"
click at [570, 281] on button at bounding box center [556, 275] width 30 height 26
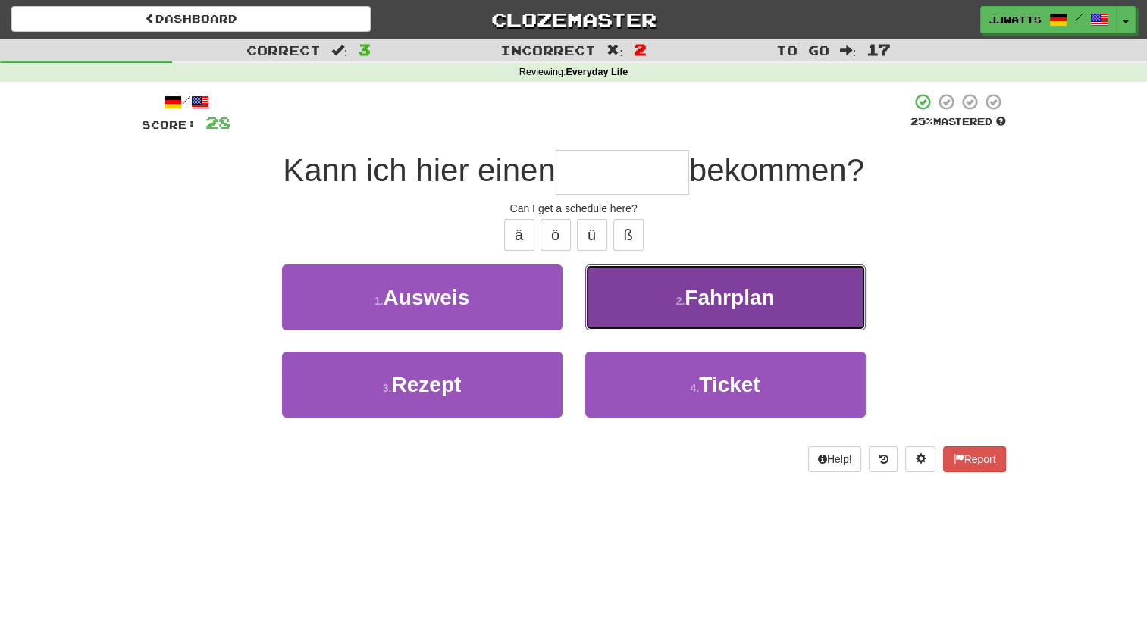
click at [641, 298] on button "2 . Fahrplan" at bounding box center [725, 298] width 281 height 66
type input "********"
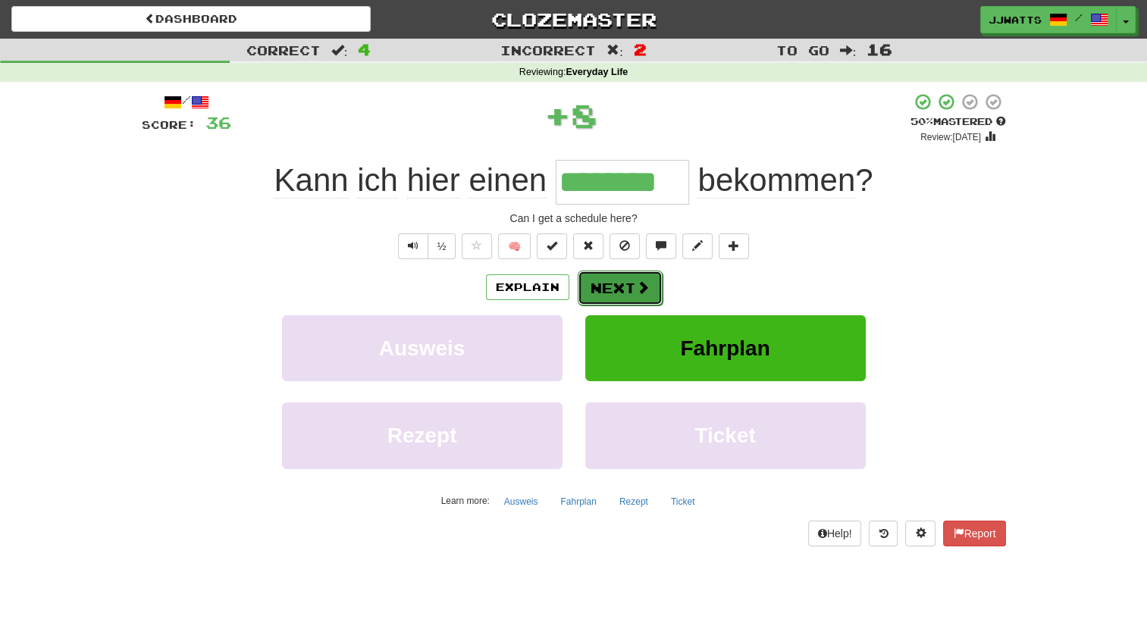
click at [623, 293] on button "Next" at bounding box center [620, 288] width 85 height 35
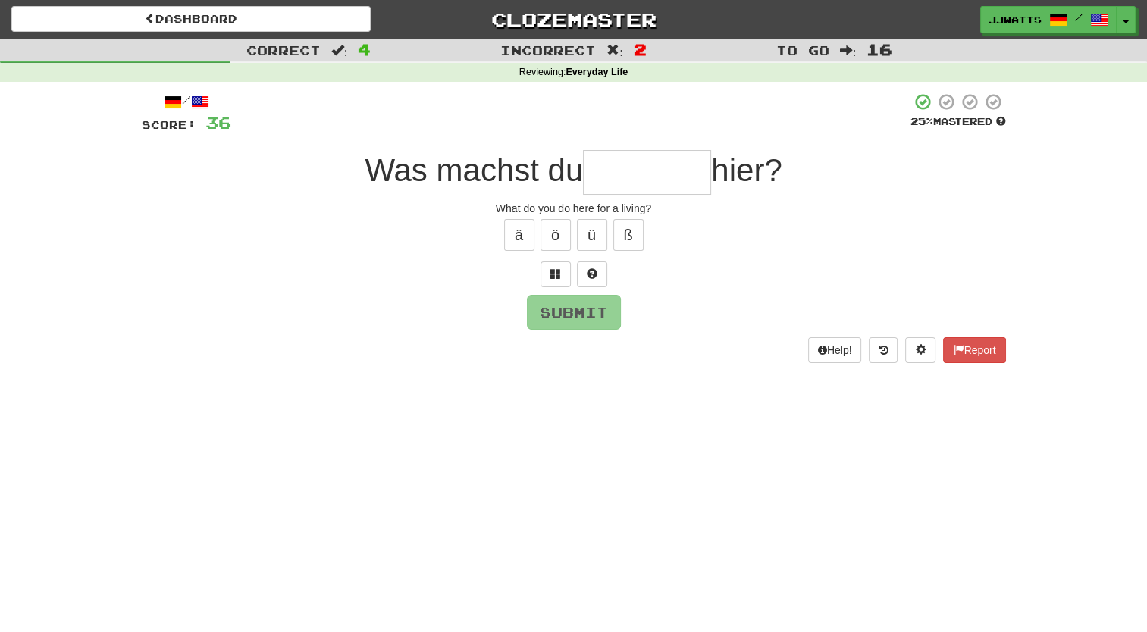
click at [623, 183] on input "text" at bounding box center [647, 172] width 128 height 45
type input "*"
click at [591, 271] on span at bounding box center [592, 273] width 11 height 11
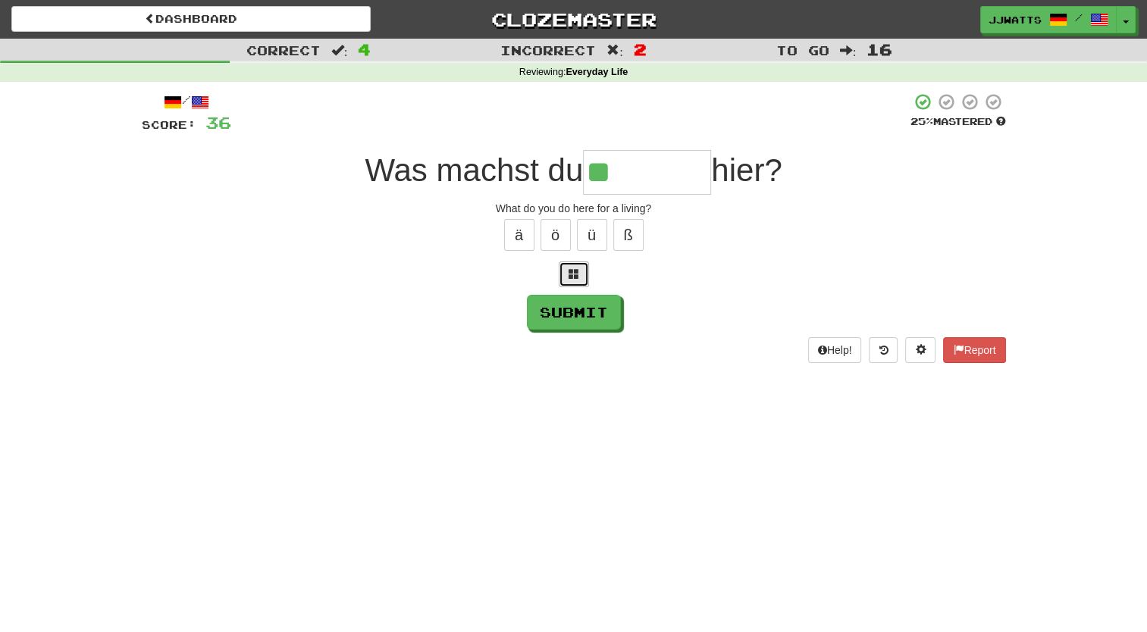
click at [569, 274] on span at bounding box center [574, 273] width 11 height 11
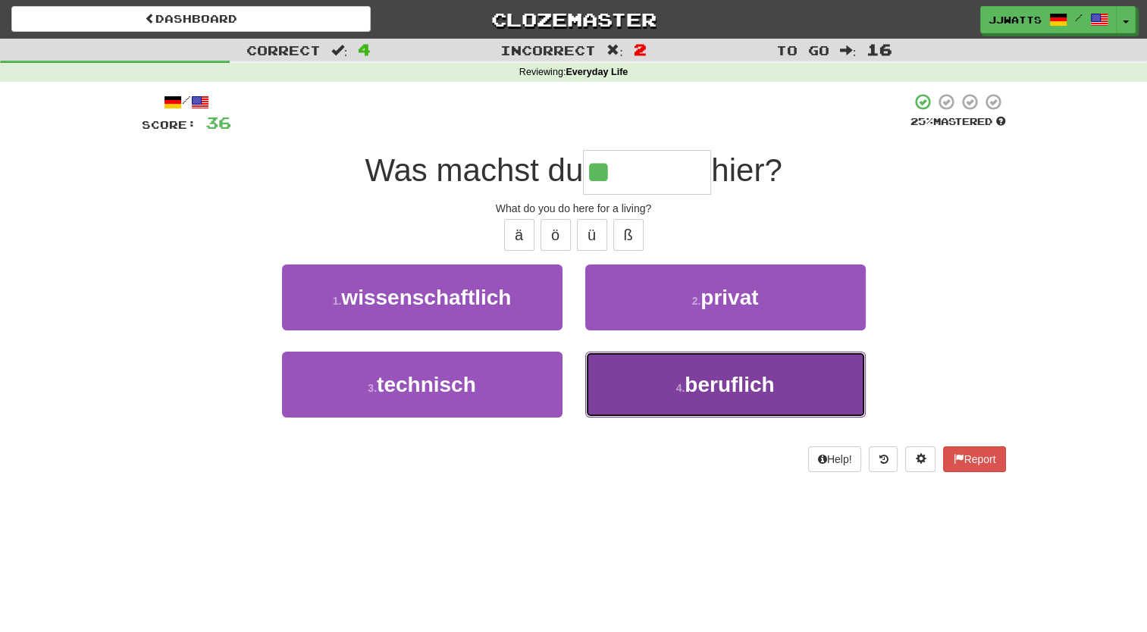
drag, startPoint x: 656, startPoint y: 377, endPoint x: 651, endPoint y: 365, distance: 13.2
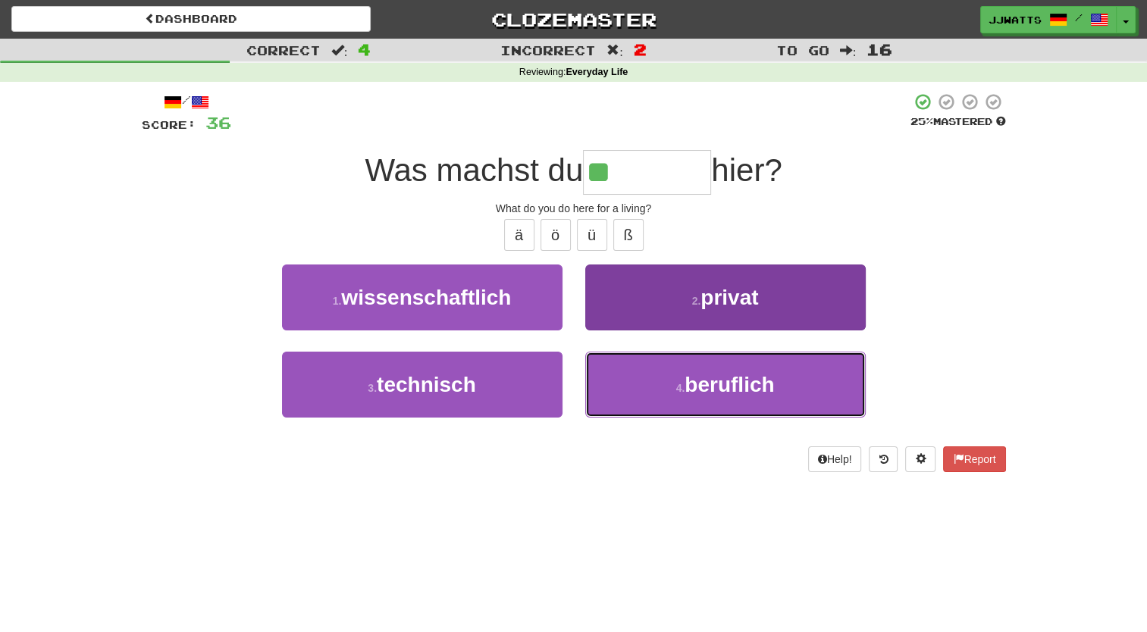
click at [655, 375] on button "4 . beruflich" at bounding box center [725, 385] width 281 height 66
type input "*********"
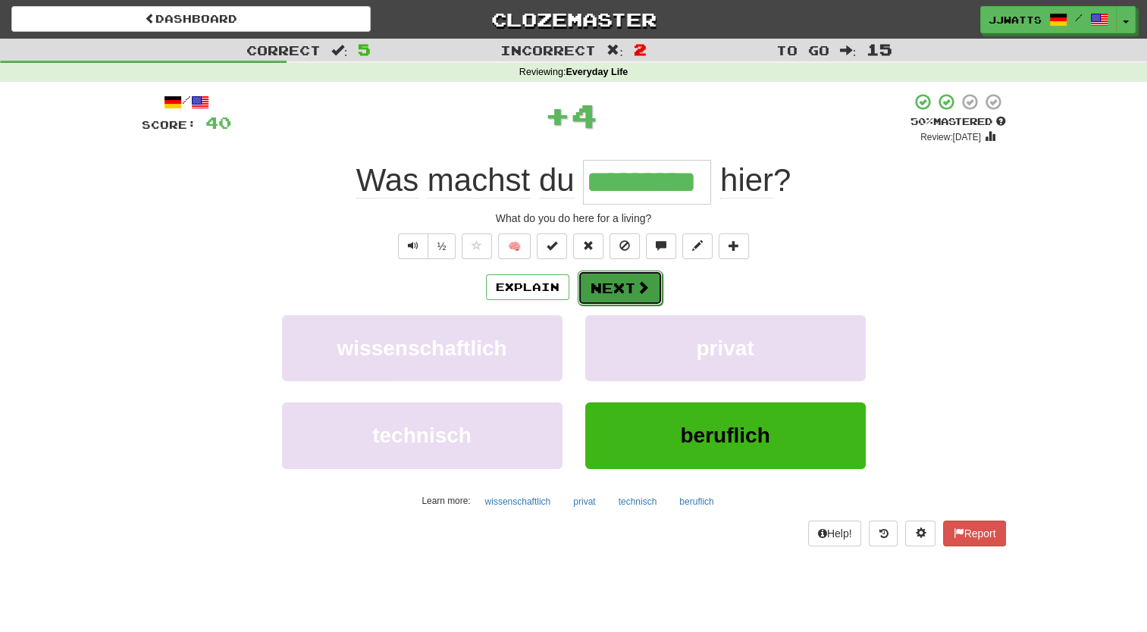
drag, startPoint x: 627, startPoint y: 281, endPoint x: 632, endPoint y: 287, distance: 8.6
click at [632, 287] on button "Next" at bounding box center [620, 288] width 85 height 35
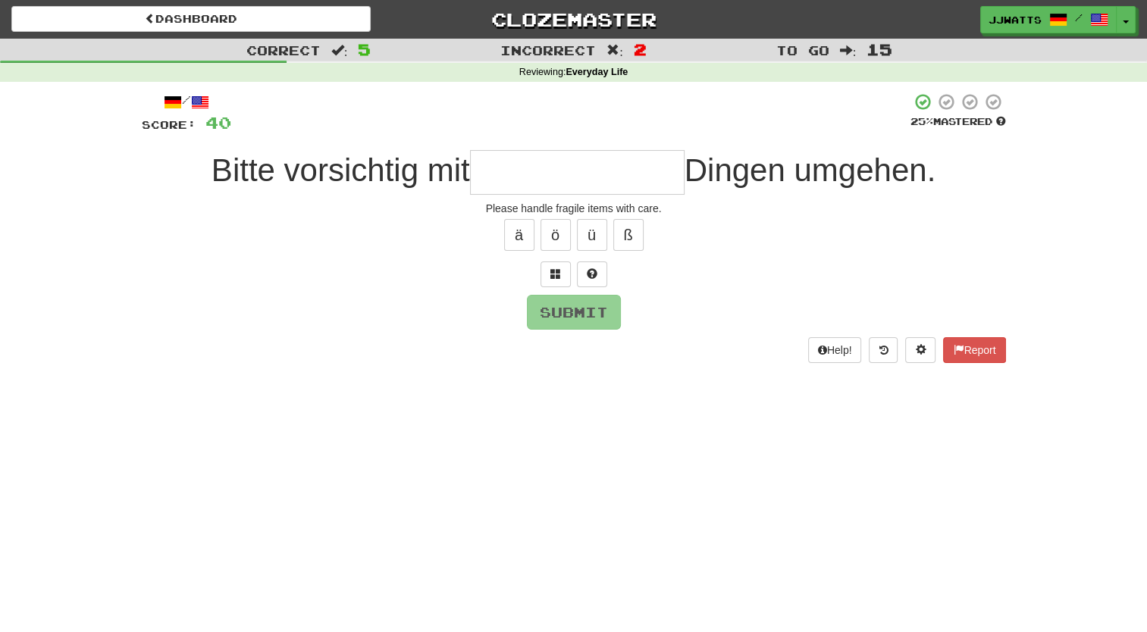
click at [570, 179] on input "text" at bounding box center [577, 172] width 215 height 45
click at [554, 273] on span at bounding box center [555, 273] width 11 height 11
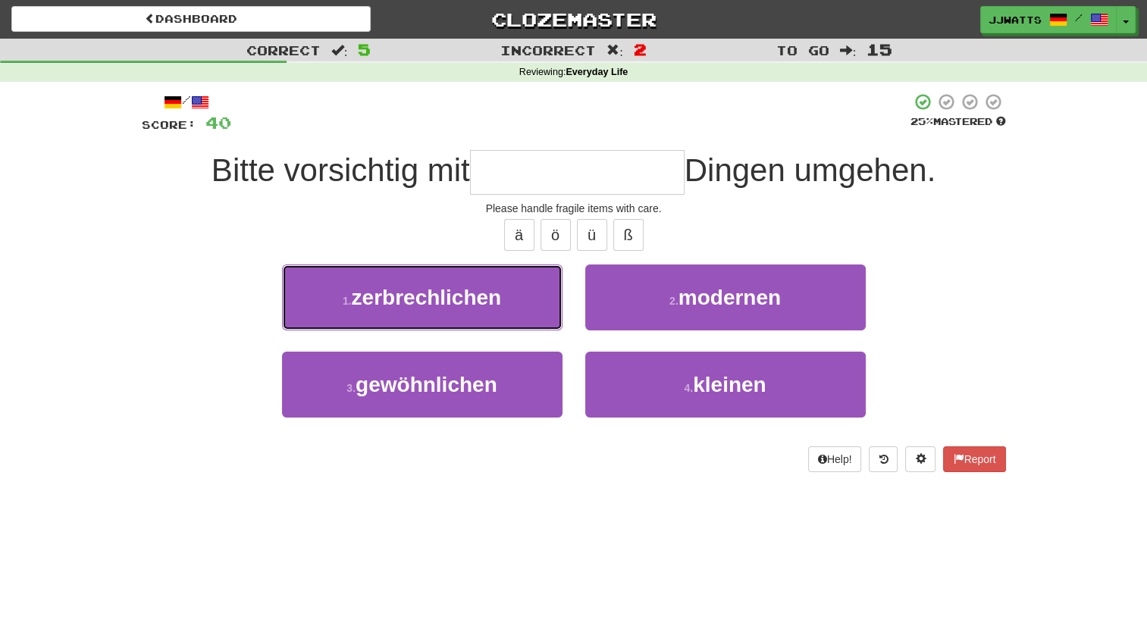
click at [554, 273] on button "1 . zerbrechlichen" at bounding box center [422, 298] width 281 height 66
type input "**********"
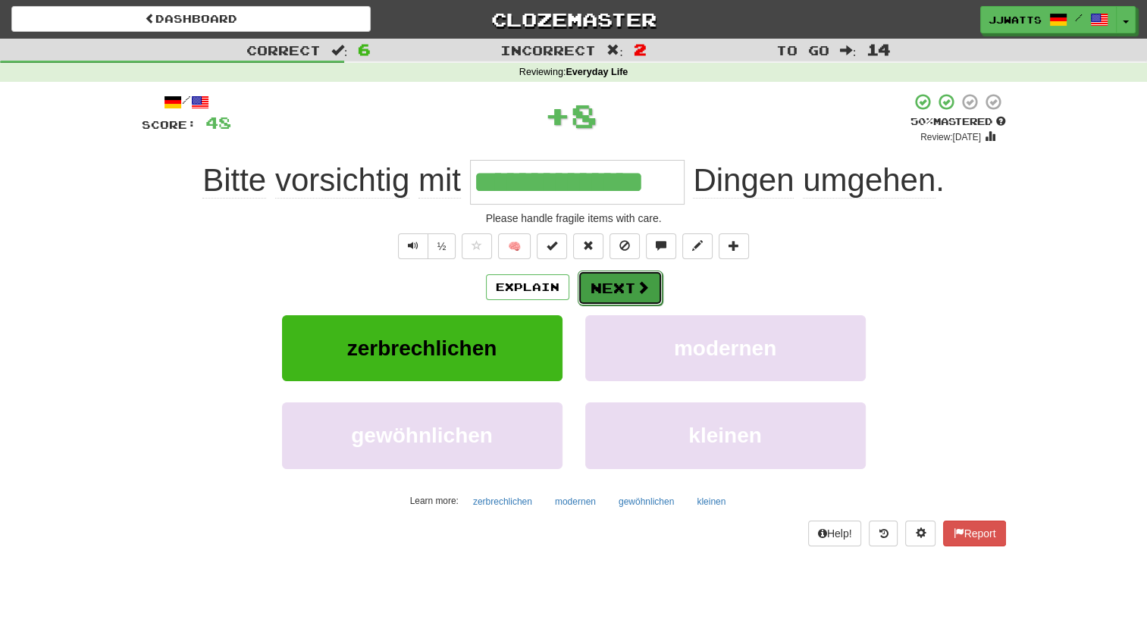
click at [596, 274] on button "Next" at bounding box center [620, 288] width 85 height 35
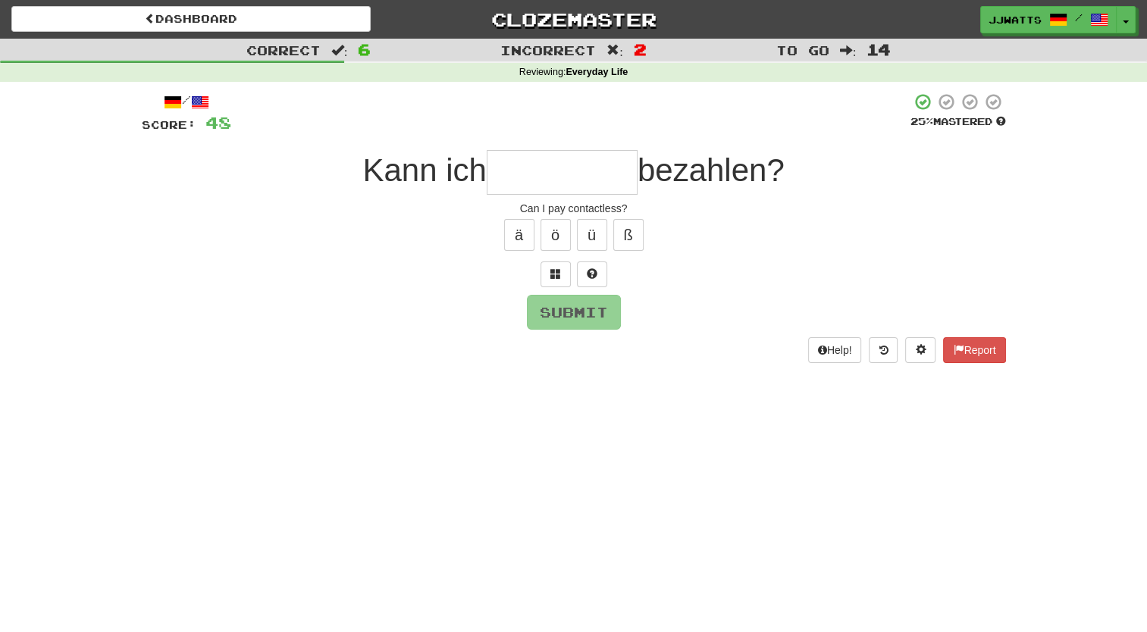
click at [570, 187] on input "text" at bounding box center [562, 172] width 151 height 45
type input "*"
click at [507, 241] on button "ä" at bounding box center [519, 235] width 30 height 32
click at [604, 268] on button at bounding box center [592, 275] width 30 height 26
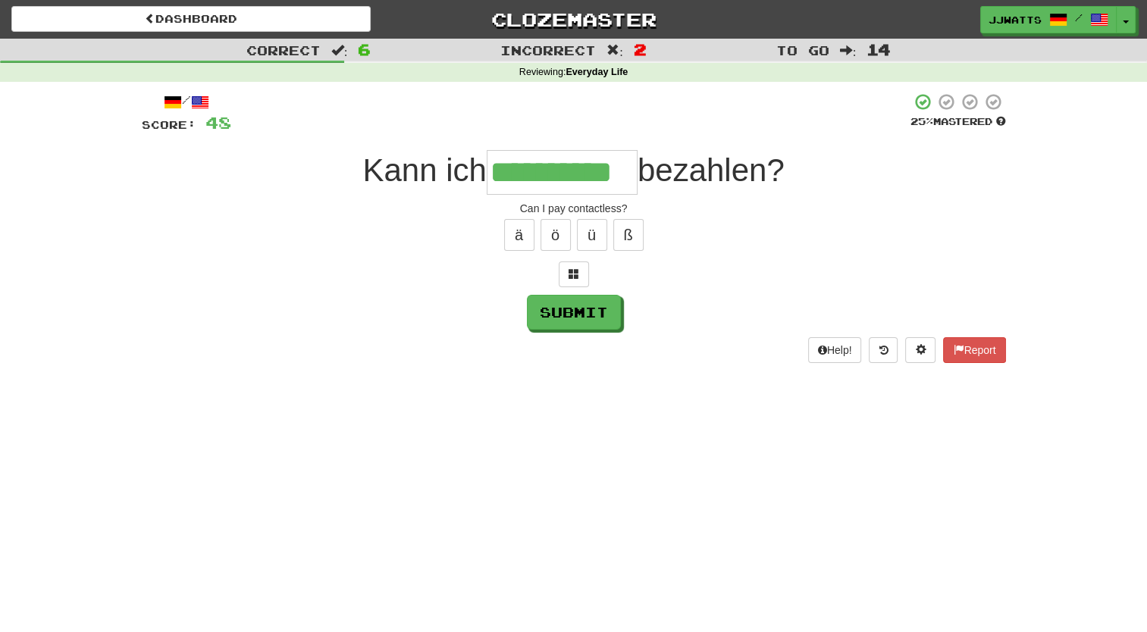
type input "**********"
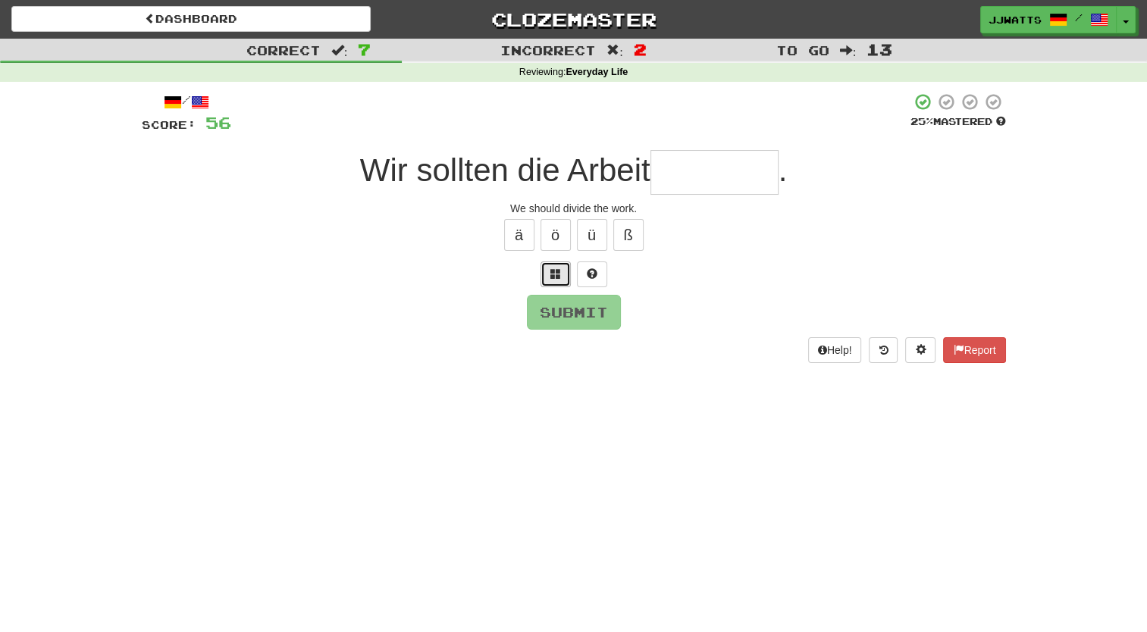
click at [561, 270] on button at bounding box center [556, 275] width 30 height 26
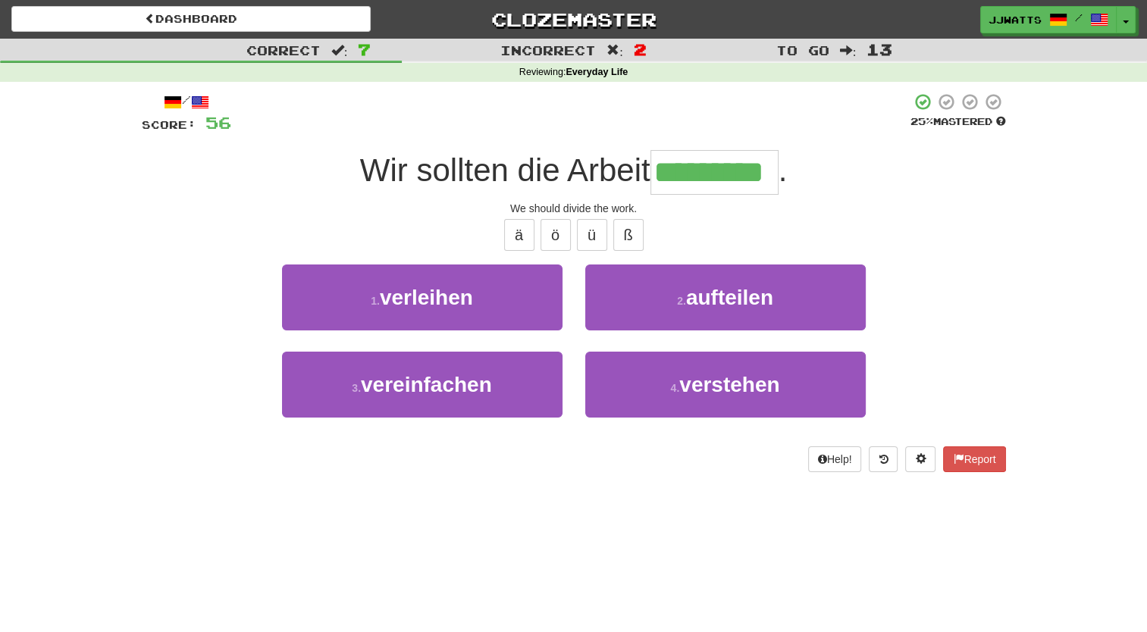
type input "*********"
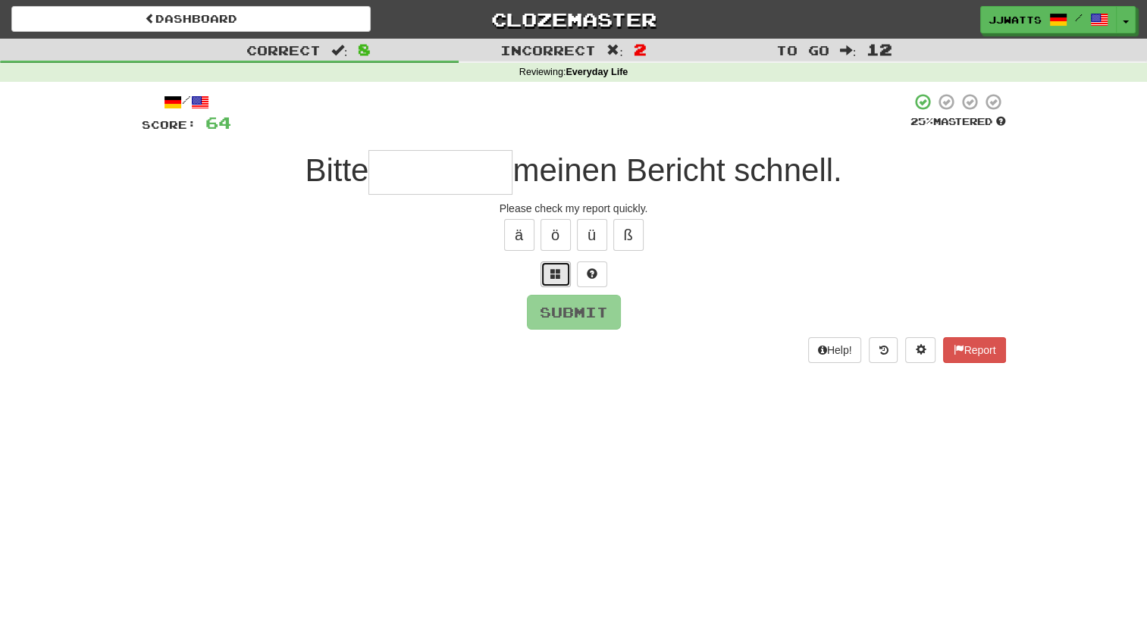
click at [561, 278] on button at bounding box center [556, 275] width 30 height 26
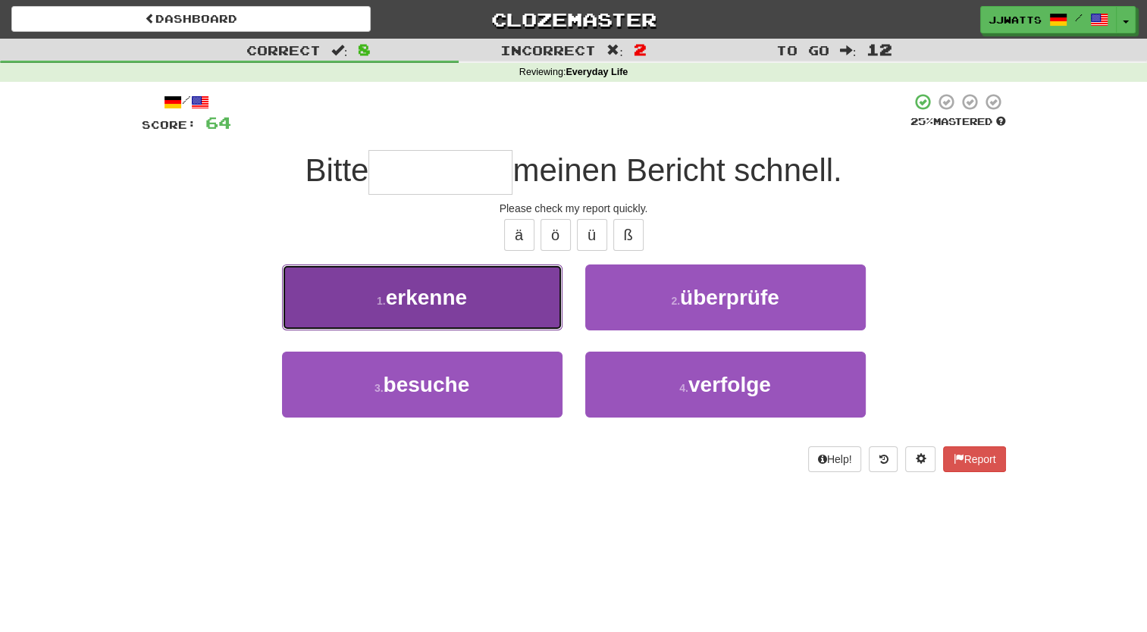
click at [552, 281] on button "1 . erkenne" at bounding box center [422, 298] width 281 height 66
type input "*********"
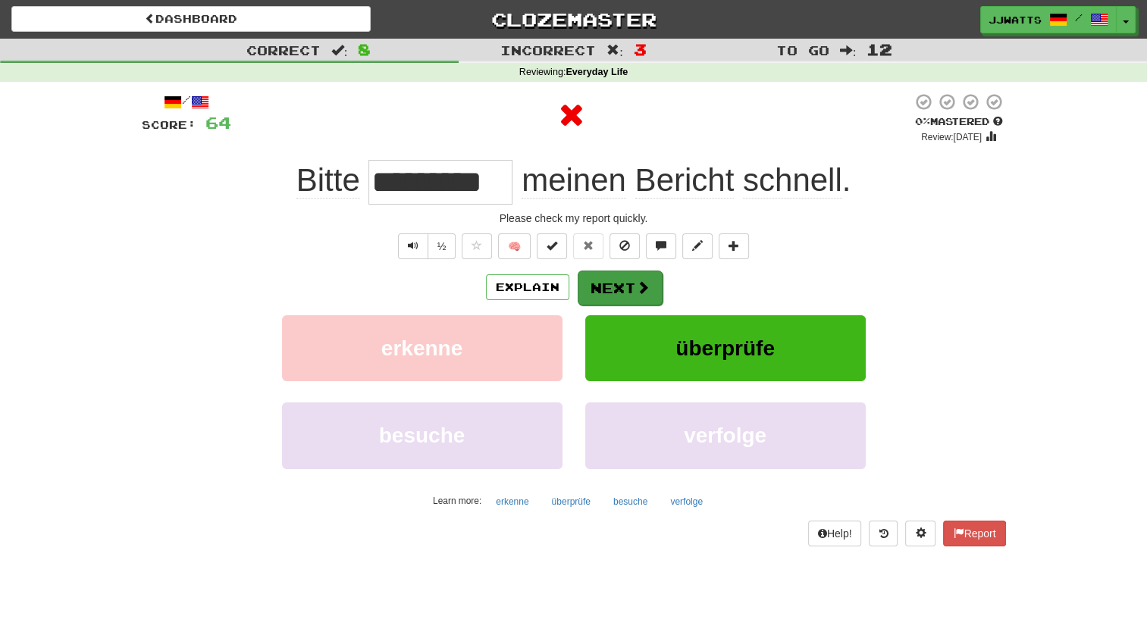
drag, startPoint x: 597, startPoint y: 267, endPoint x: 618, endPoint y: 298, distance: 37.2
click at [618, 298] on div "/ Score: 64 0 % Mastered Review: 2025-08-15 Bitte ********* meinen Bericht schn…" at bounding box center [574, 319] width 864 height 453
click at [611, 293] on button "Next" at bounding box center [620, 288] width 85 height 35
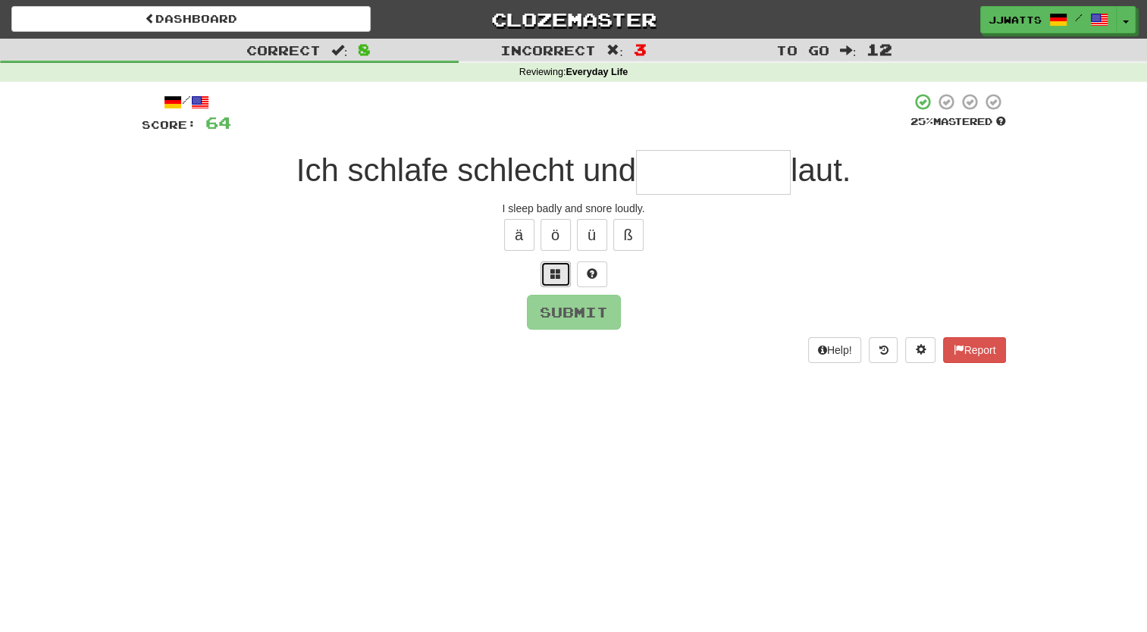
click at [562, 282] on button at bounding box center [556, 275] width 30 height 26
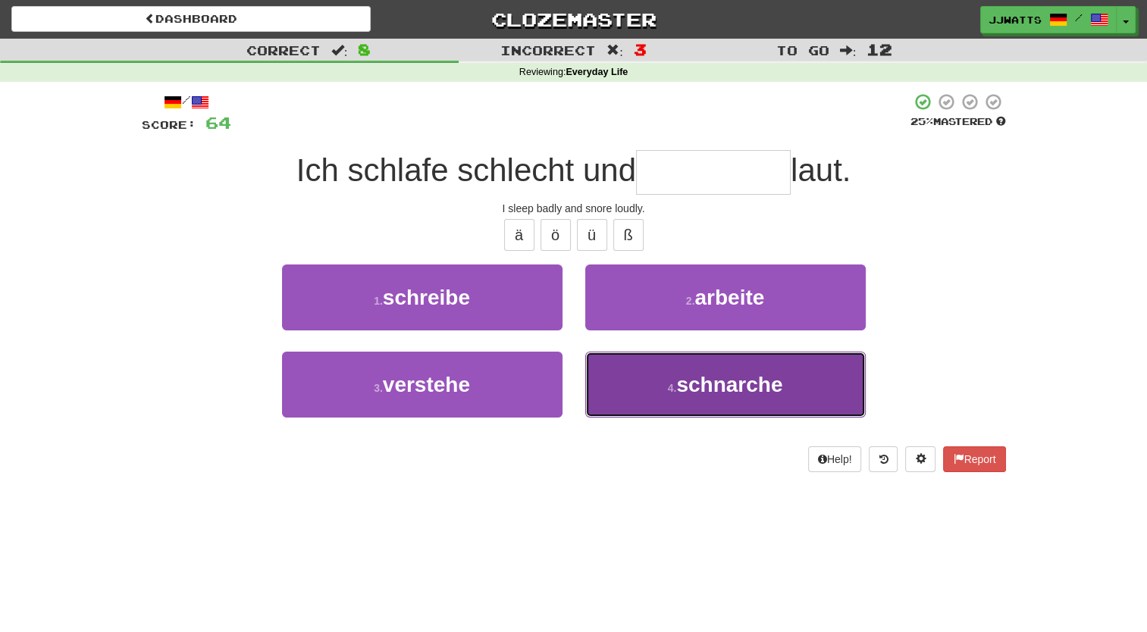
click at [670, 394] on button "4 . schnarche" at bounding box center [725, 385] width 281 height 66
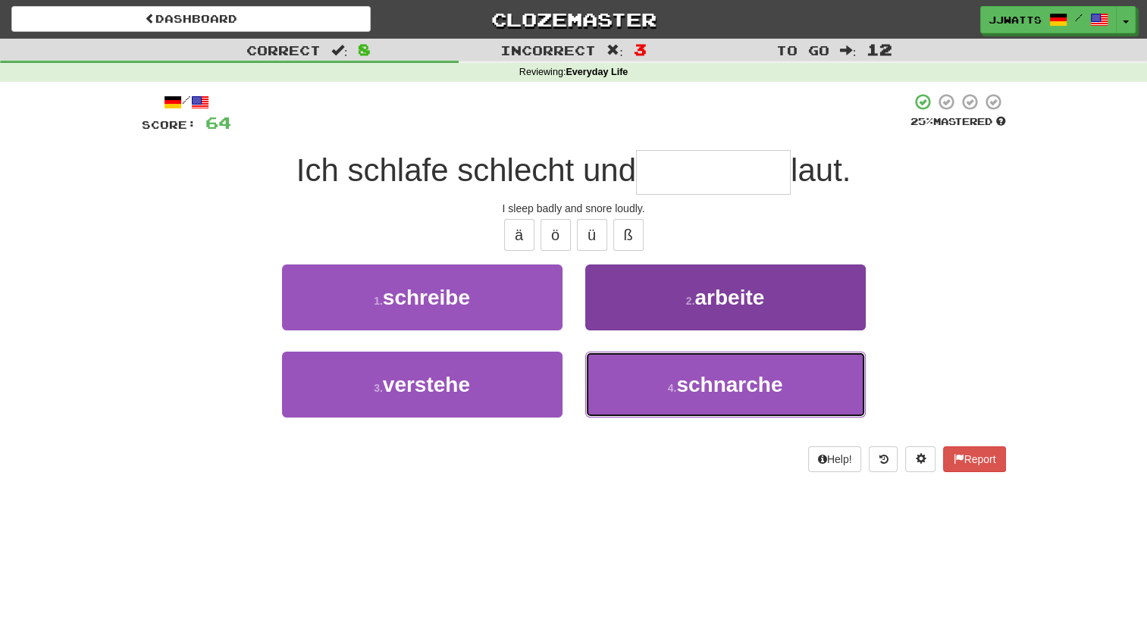
type input "*********"
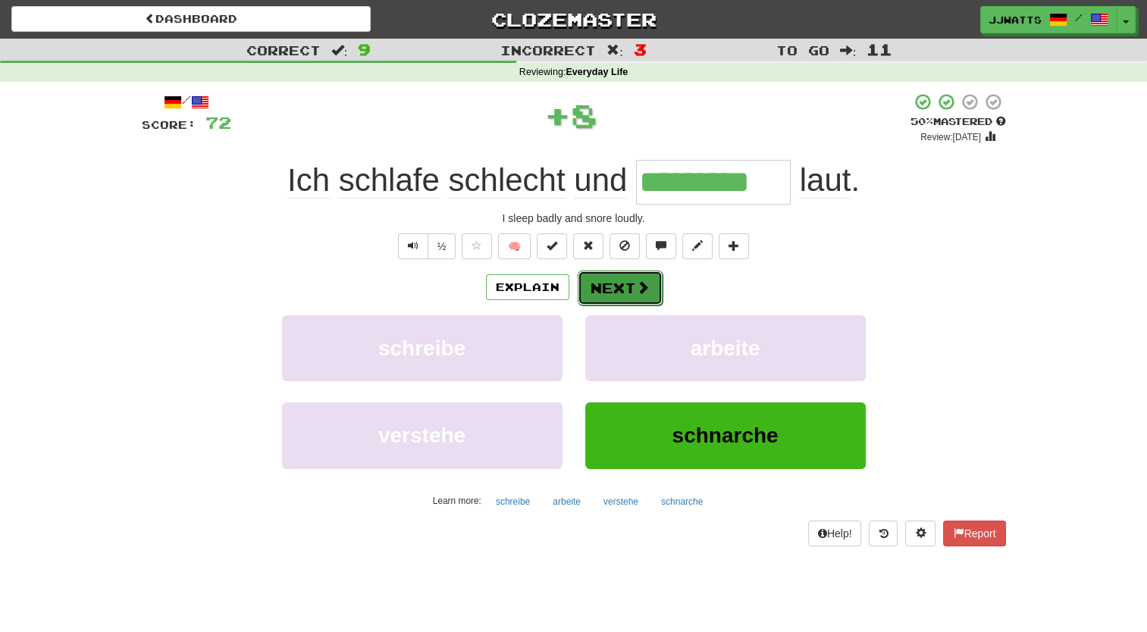
click at [625, 287] on button "Next" at bounding box center [620, 288] width 85 height 35
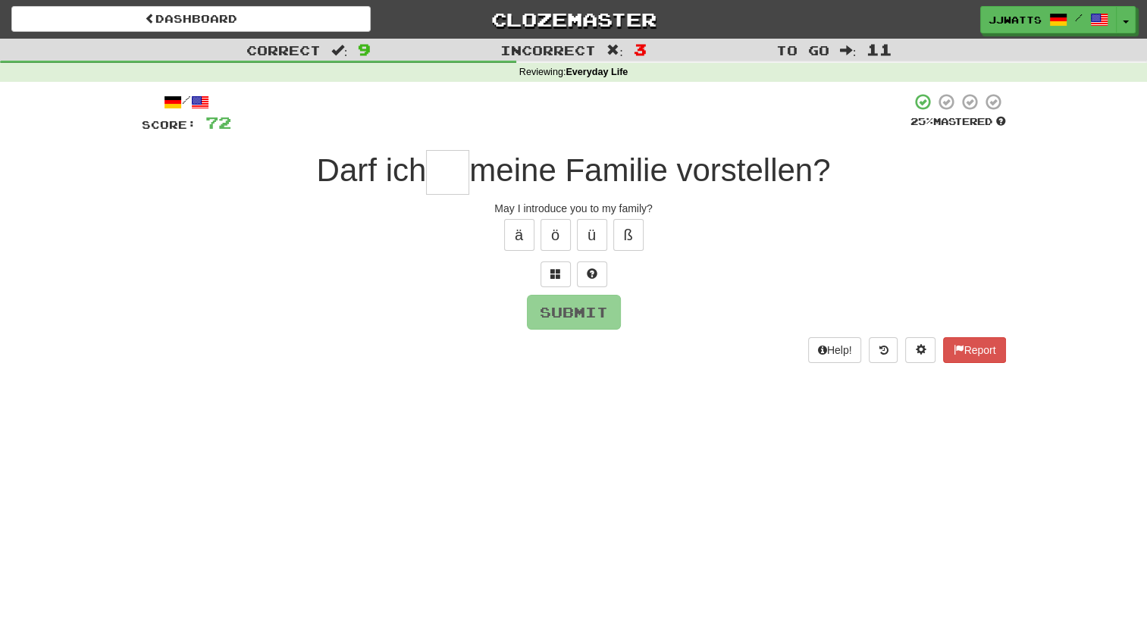
type input "*"
click at [584, 281] on button at bounding box center [592, 275] width 30 height 26
type input "***"
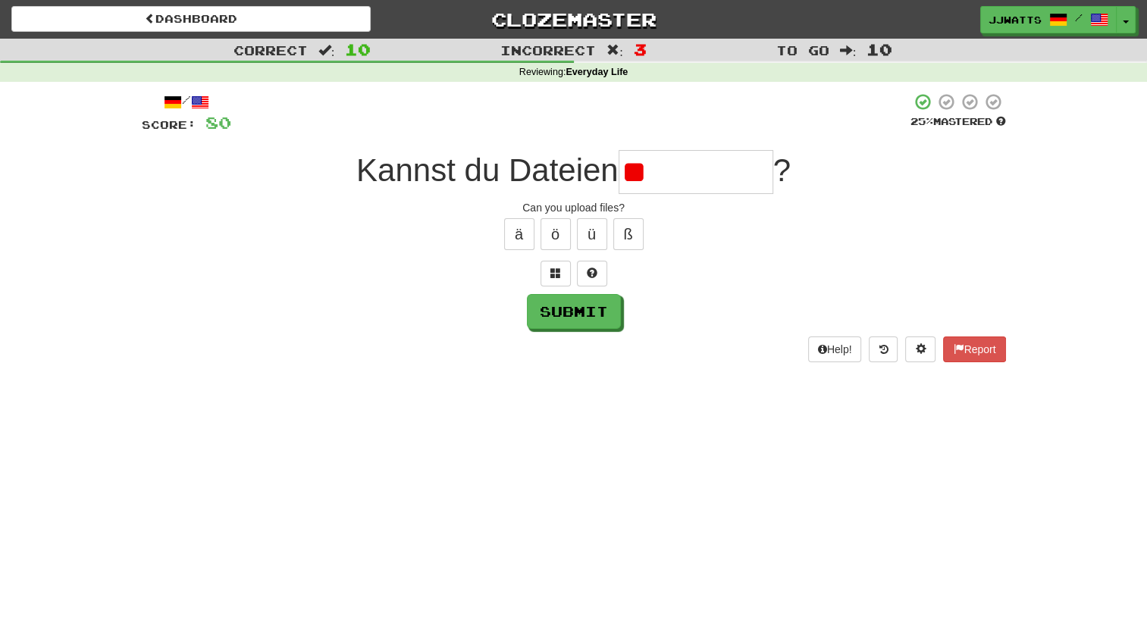
type input "*"
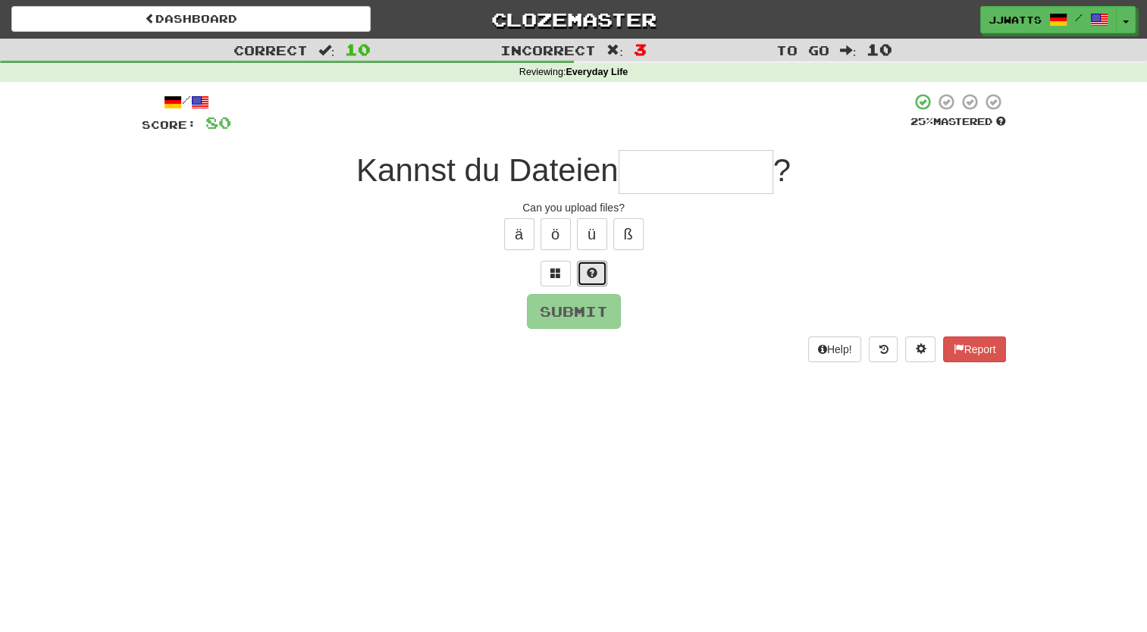
click at [584, 281] on button at bounding box center [592, 274] width 30 height 26
click at [584, 281] on button at bounding box center [574, 274] width 30 height 26
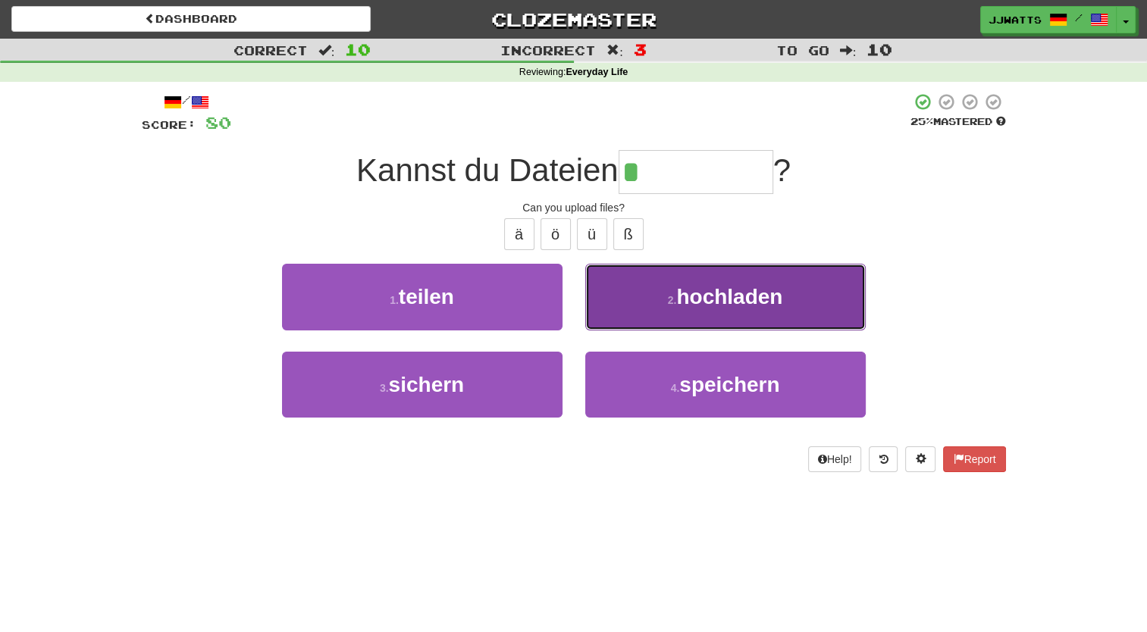
click at [663, 290] on button "2 . hochladen" at bounding box center [725, 297] width 281 height 66
type input "*********"
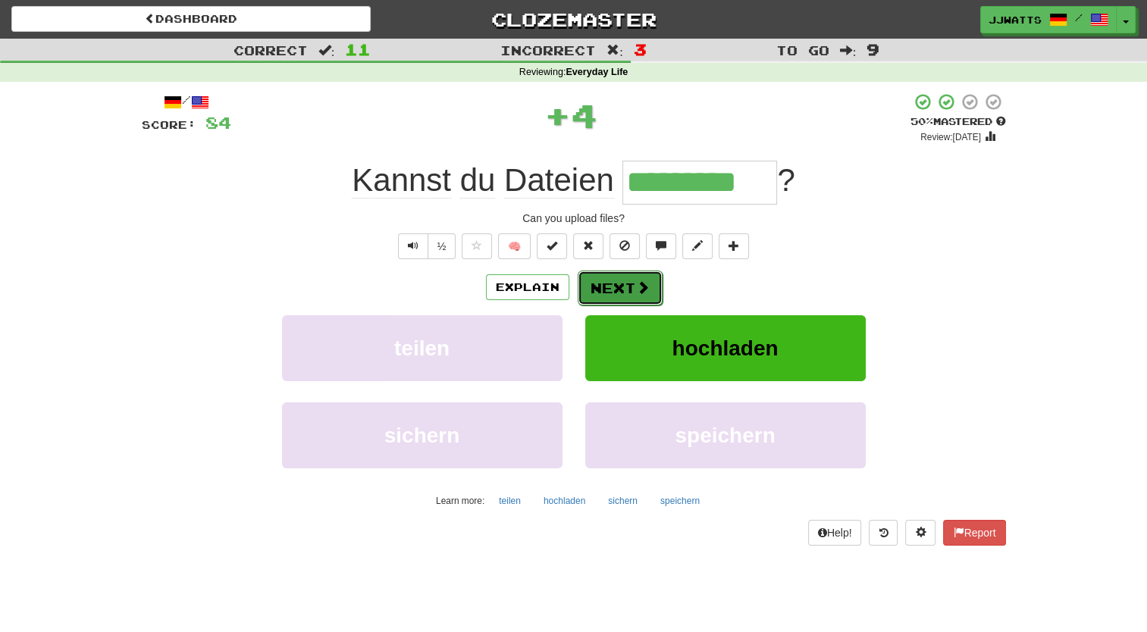
click at [625, 288] on button "Next" at bounding box center [620, 288] width 85 height 35
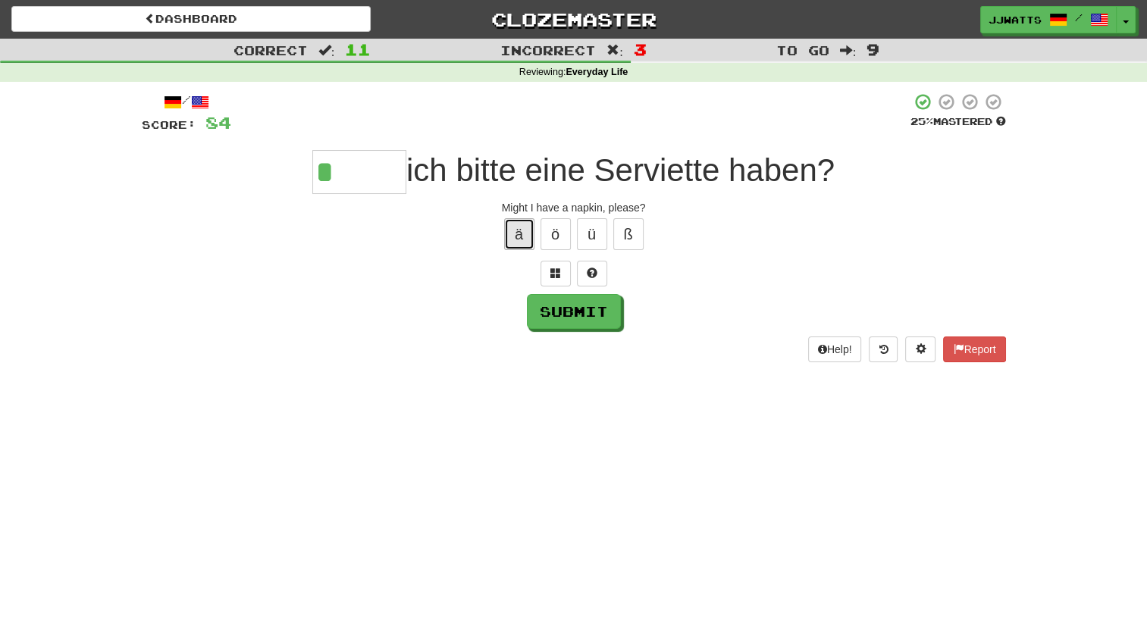
click at [527, 227] on button "ä" at bounding box center [519, 234] width 30 height 32
click at [543, 274] on button at bounding box center [556, 274] width 30 height 26
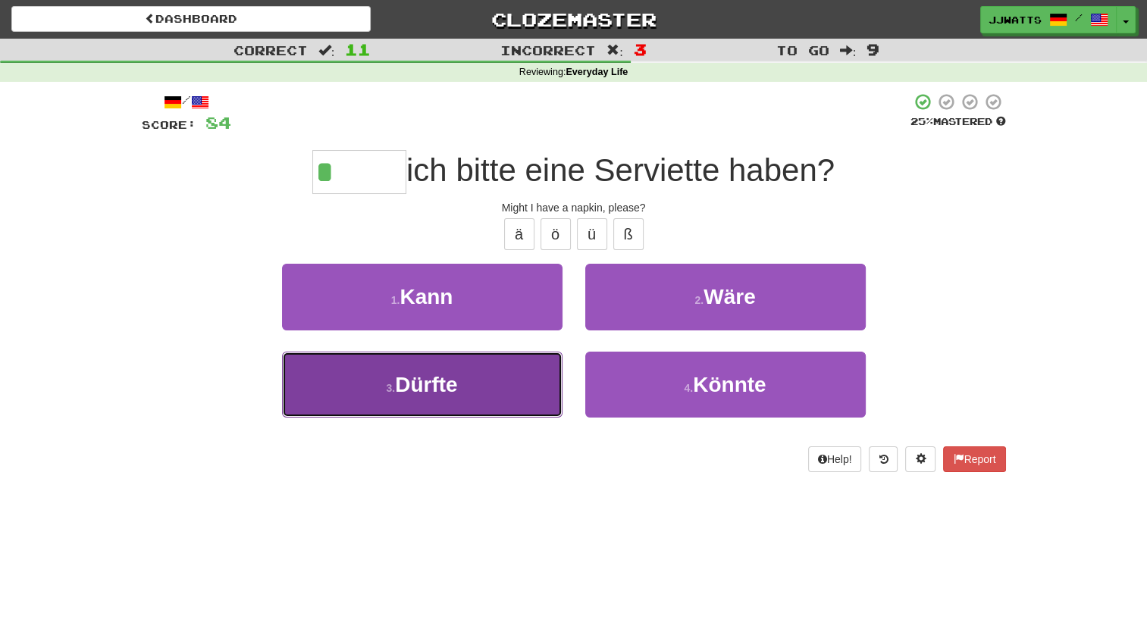
click at [502, 372] on button "3 . Dürfte" at bounding box center [422, 385] width 281 height 66
type input "******"
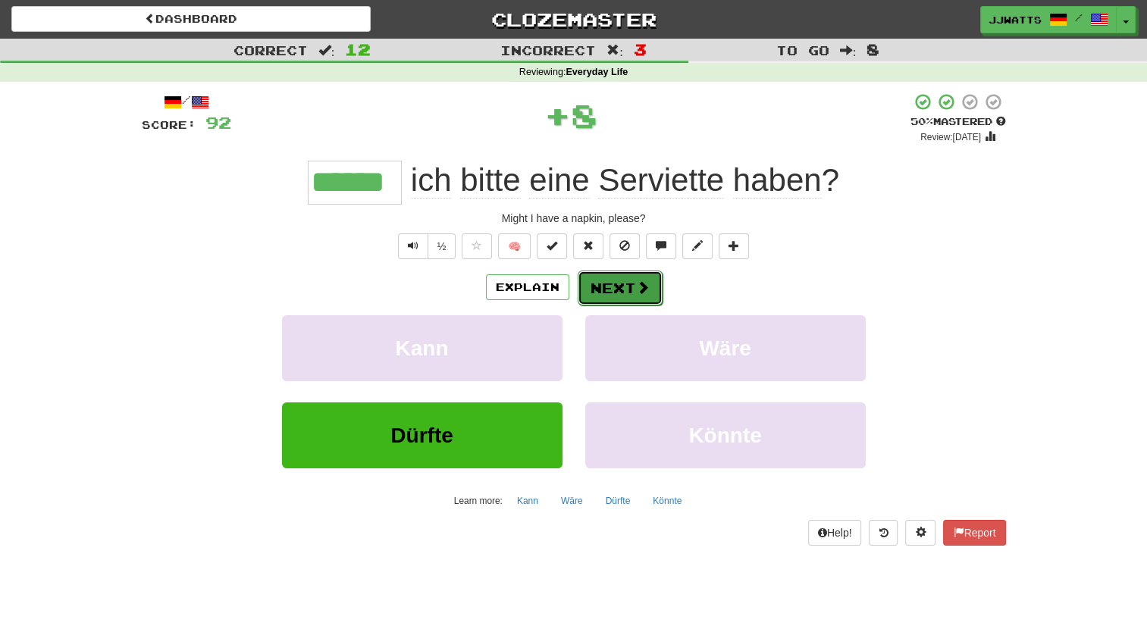
click at [608, 287] on button "Next" at bounding box center [620, 288] width 85 height 35
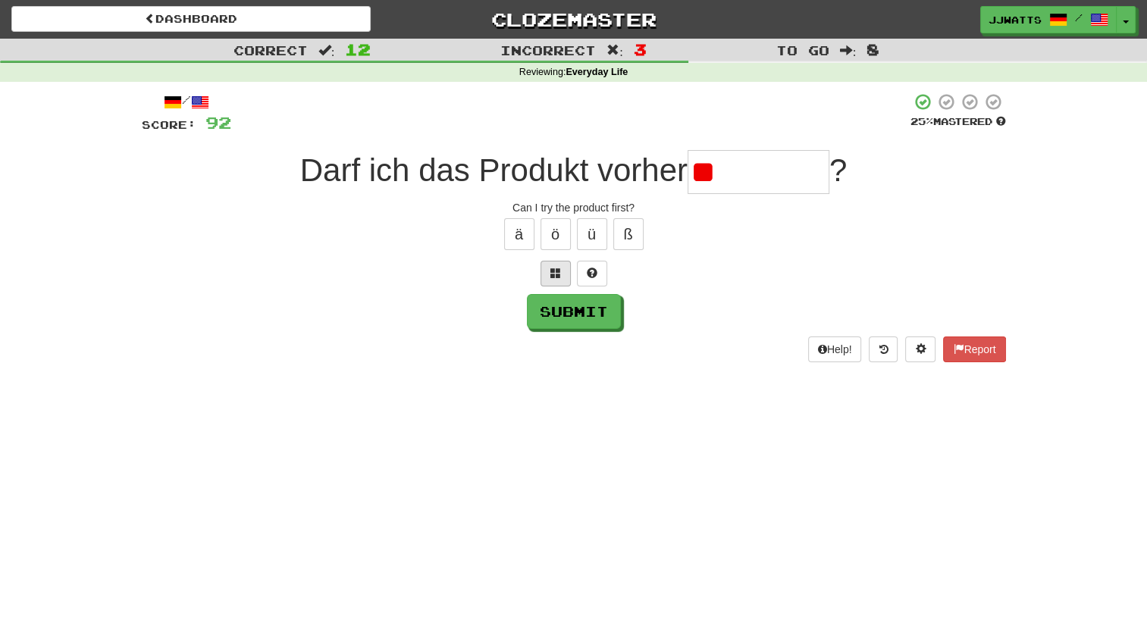
type input "*"
click at [557, 281] on button at bounding box center [556, 274] width 30 height 26
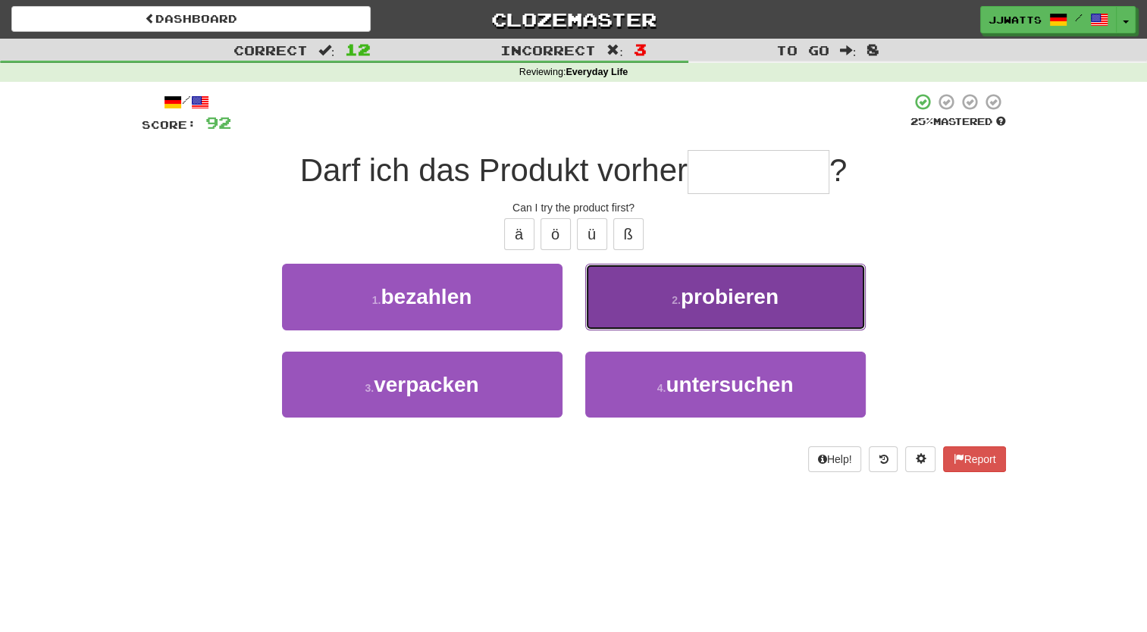
click at [635, 307] on button "2 . probieren" at bounding box center [725, 297] width 281 height 66
type input "*********"
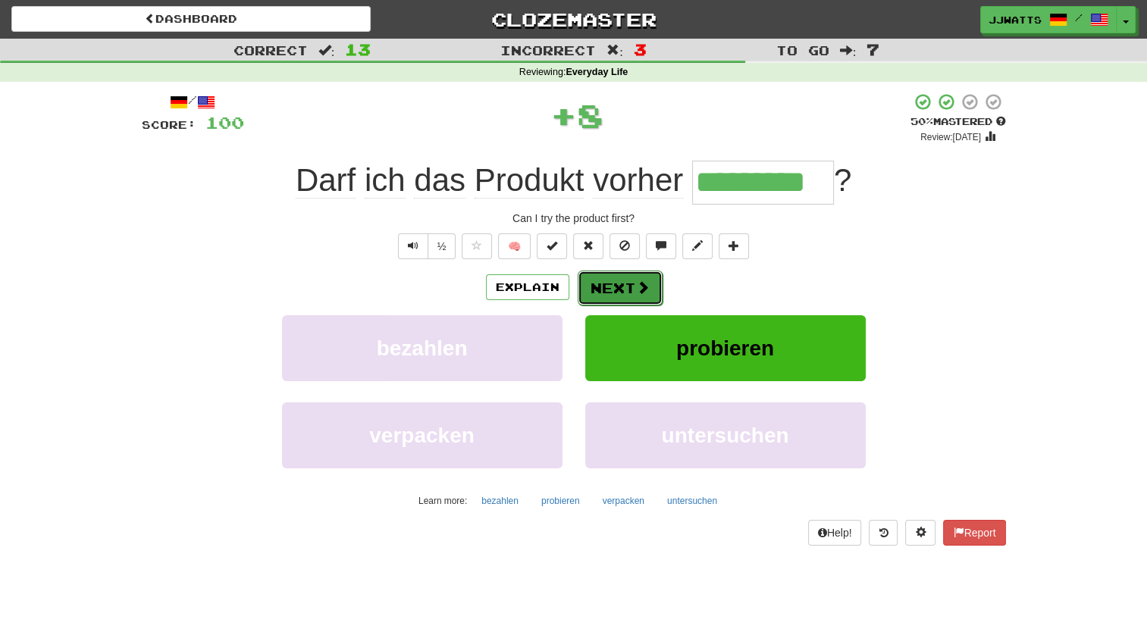
click at [629, 289] on button "Next" at bounding box center [620, 288] width 85 height 35
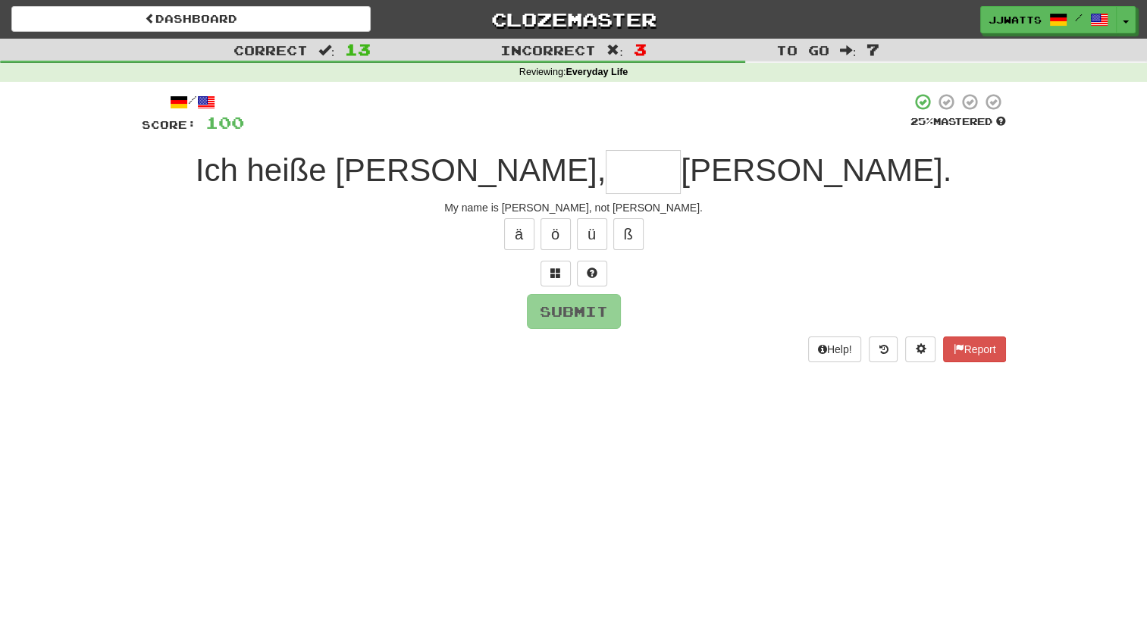
click at [670, 180] on input "text" at bounding box center [643, 172] width 75 height 44
type input "*****"
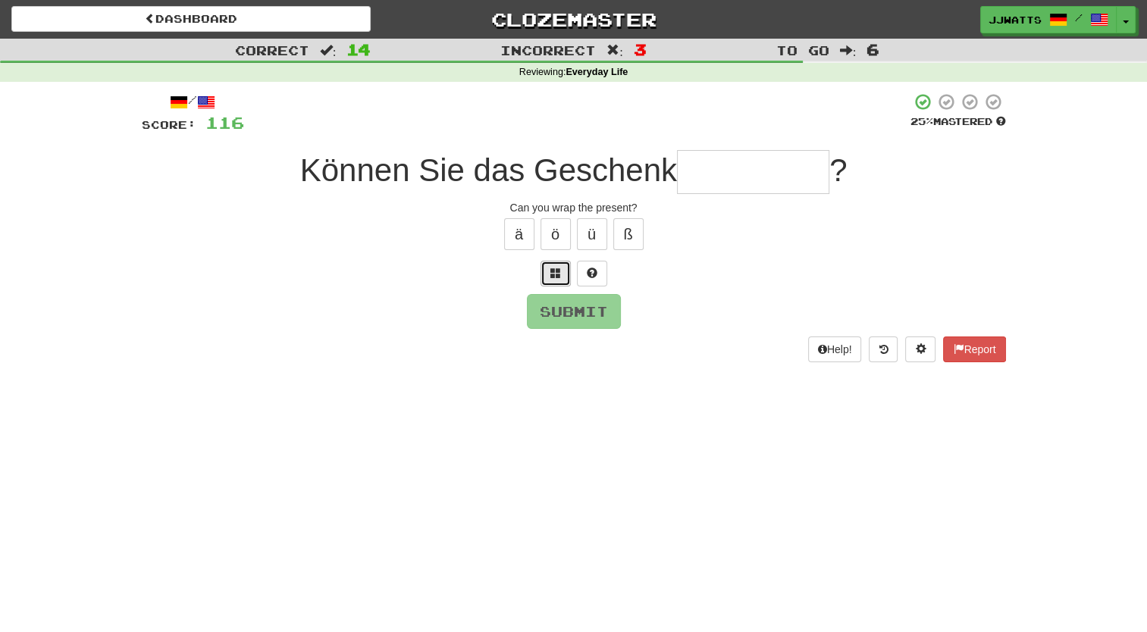
click at [541, 265] on button at bounding box center [556, 274] width 30 height 26
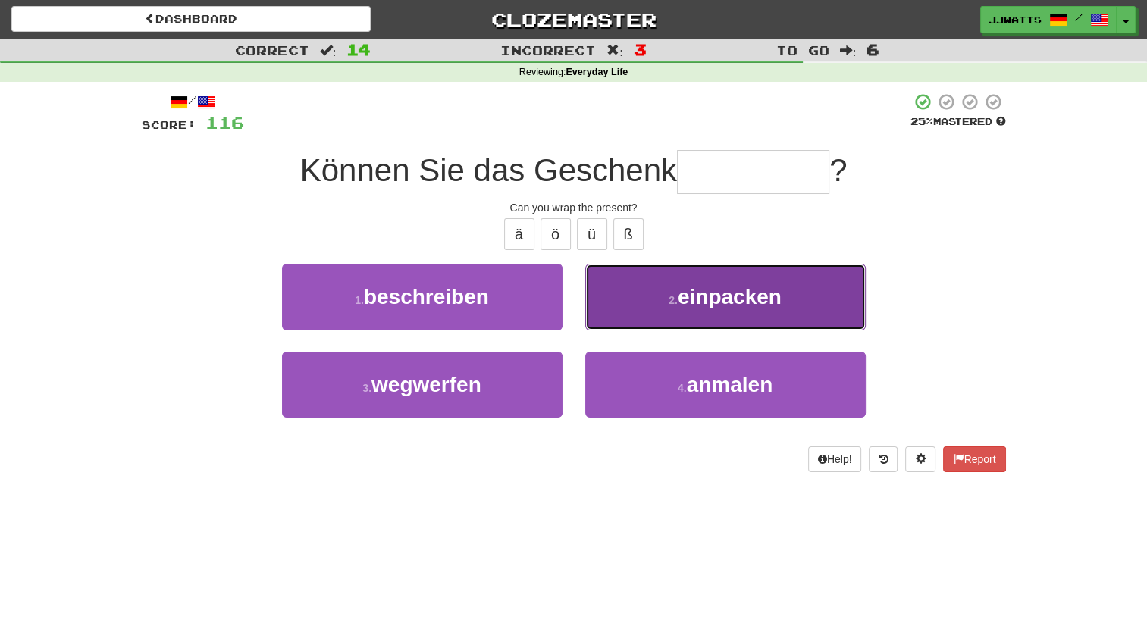
click at [635, 315] on button "2 . einpacken" at bounding box center [725, 297] width 281 height 66
type input "*********"
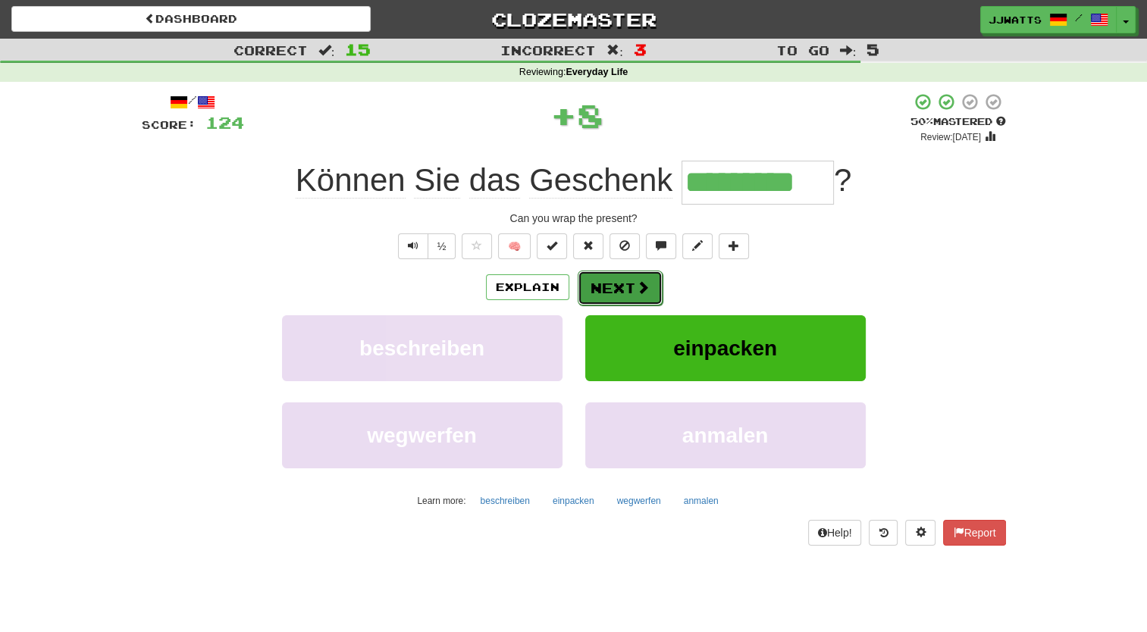
click at [628, 291] on button "Next" at bounding box center [620, 288] width 85 height 35
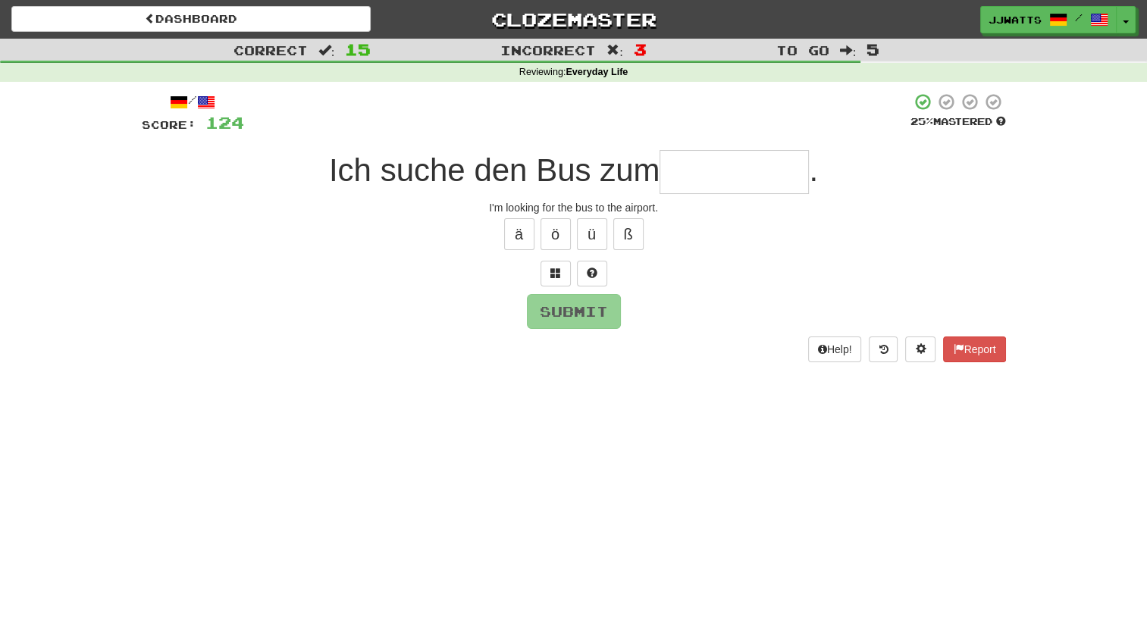
click at [683, 190] on input "text" at bounding box center [734, 172] width 149 height 44
click at [601, 272] on button at bounding box center [592, 274] width 30 height 26
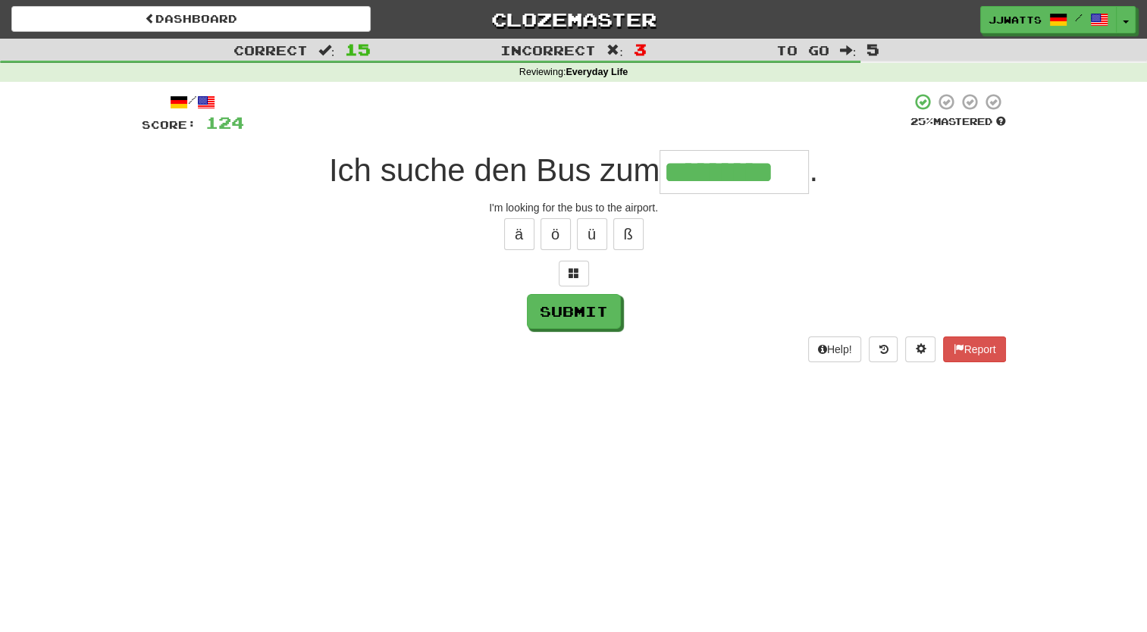
type input "*********"
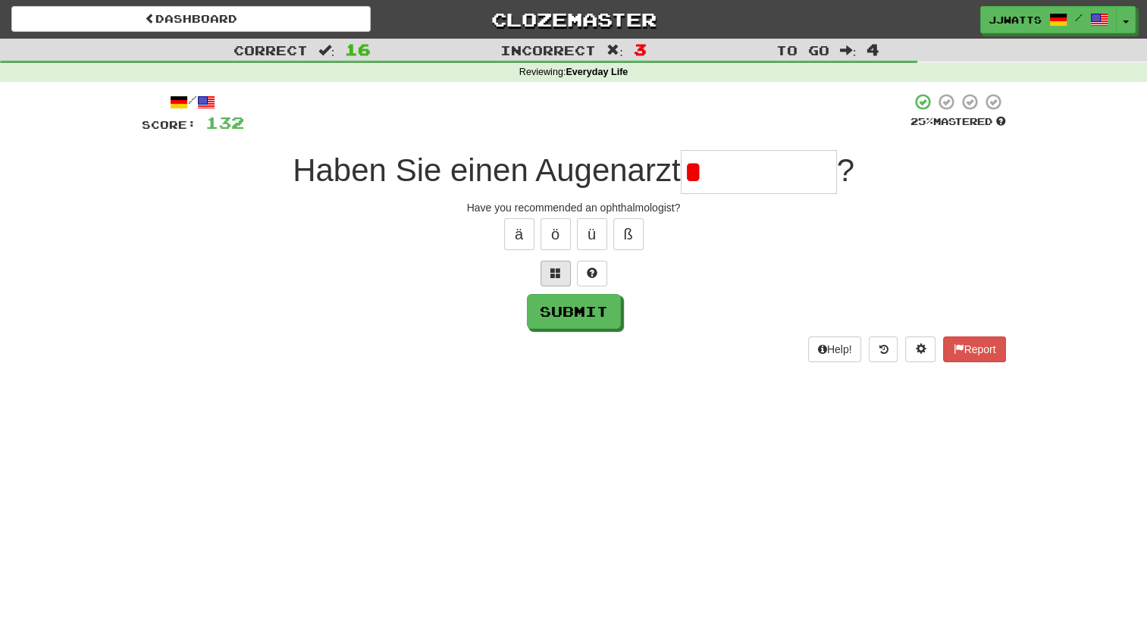
type input "*"
click at [558, 281] on button at bounding box center [556, 274] width 30 height 26
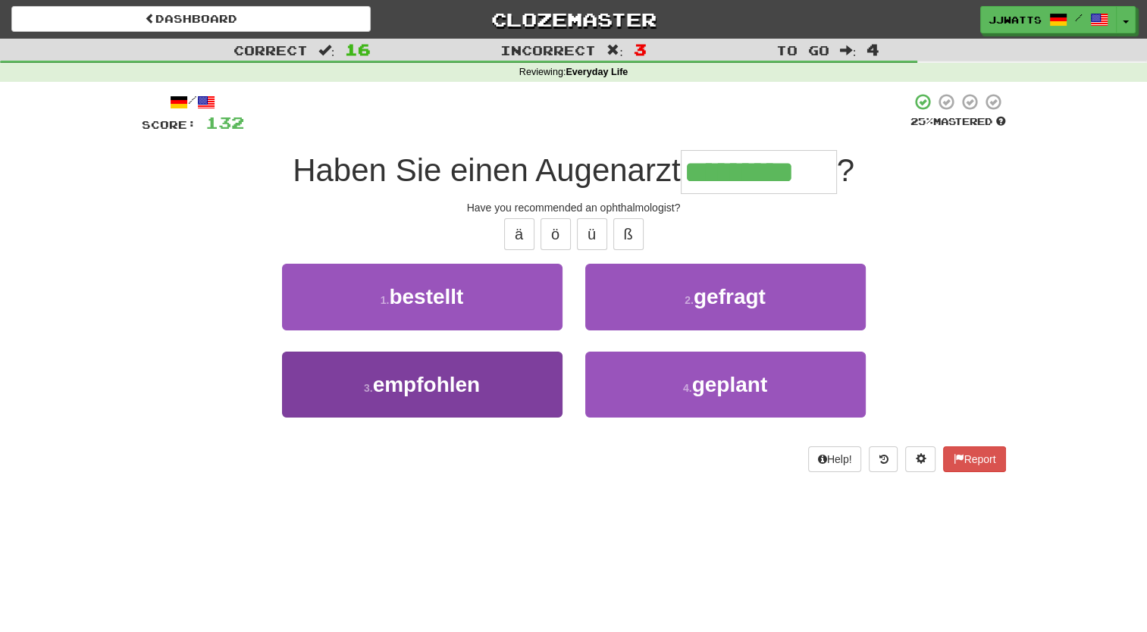
type input "*********"
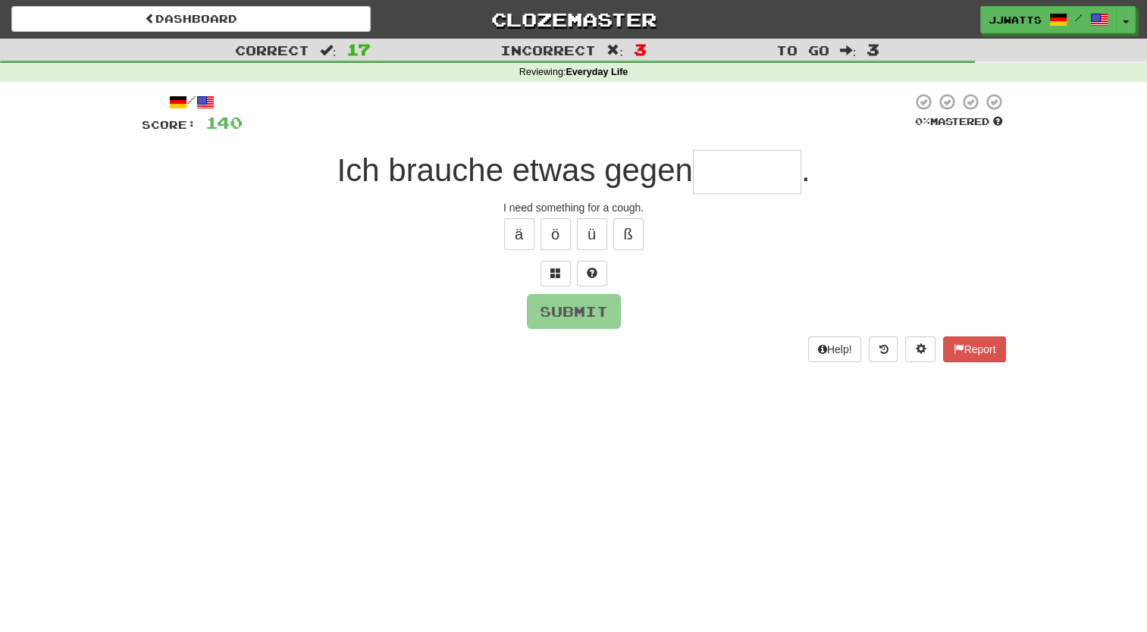
type input "*"
click at [564, 270] on button at bounding box center [556, 274] width 30 height 26
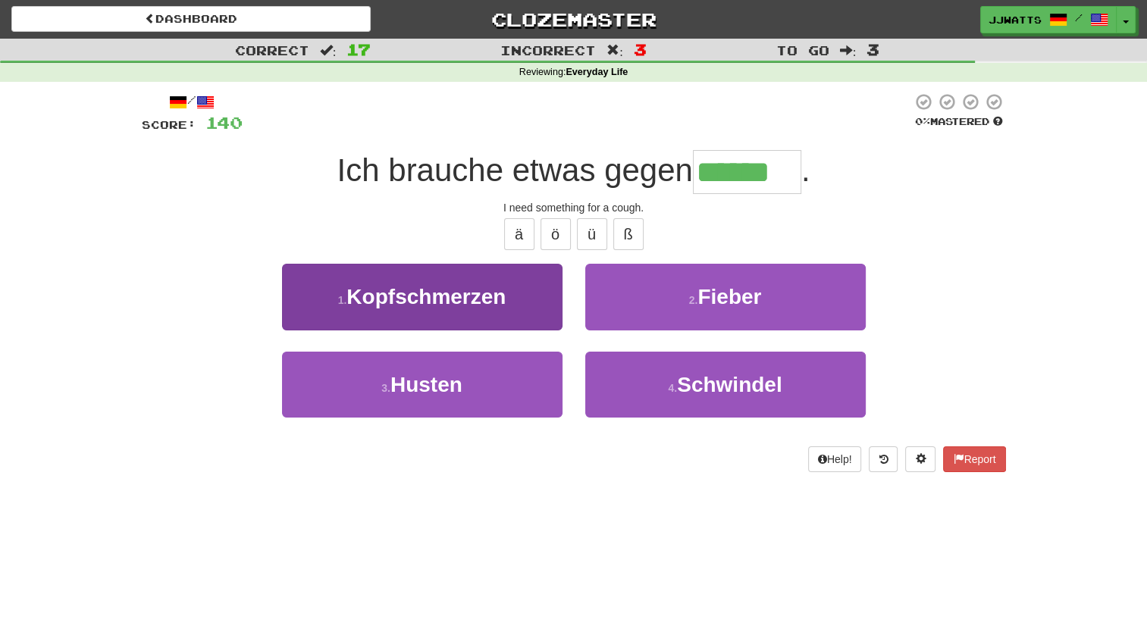
type input "******"
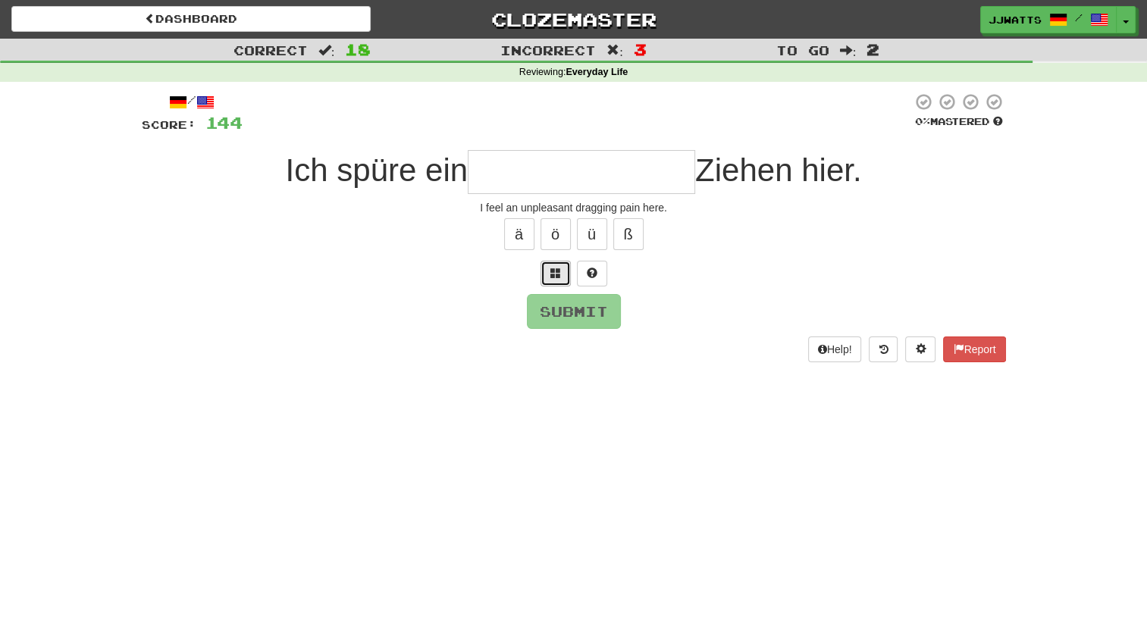
click at [561, 274] on button at bounding box center [556, 274] width 30 height 26
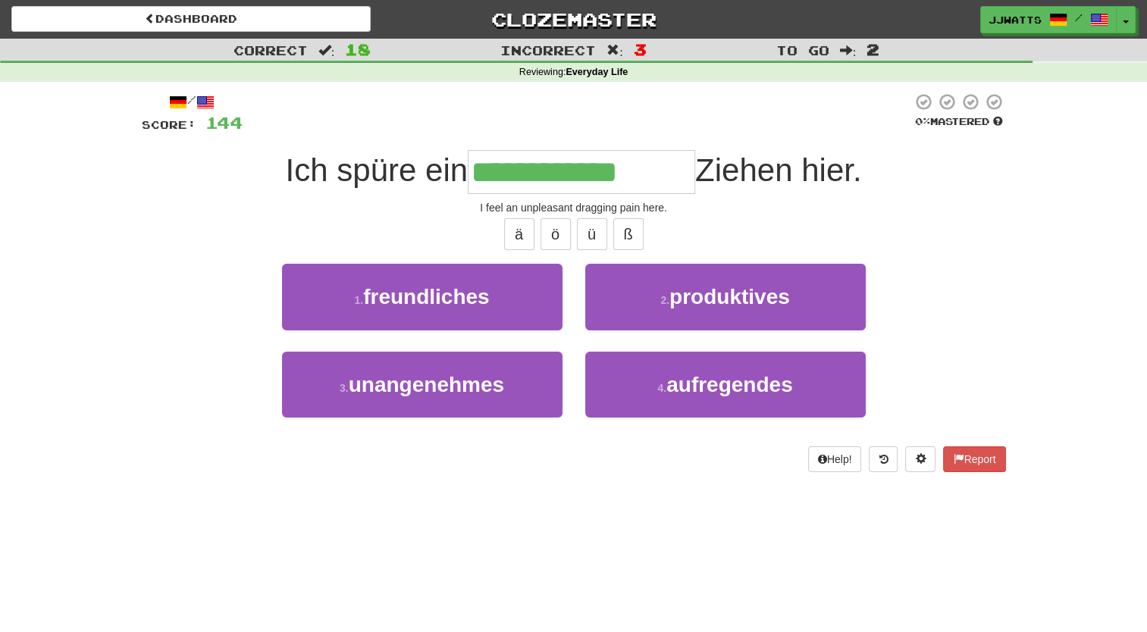
type input "**********"
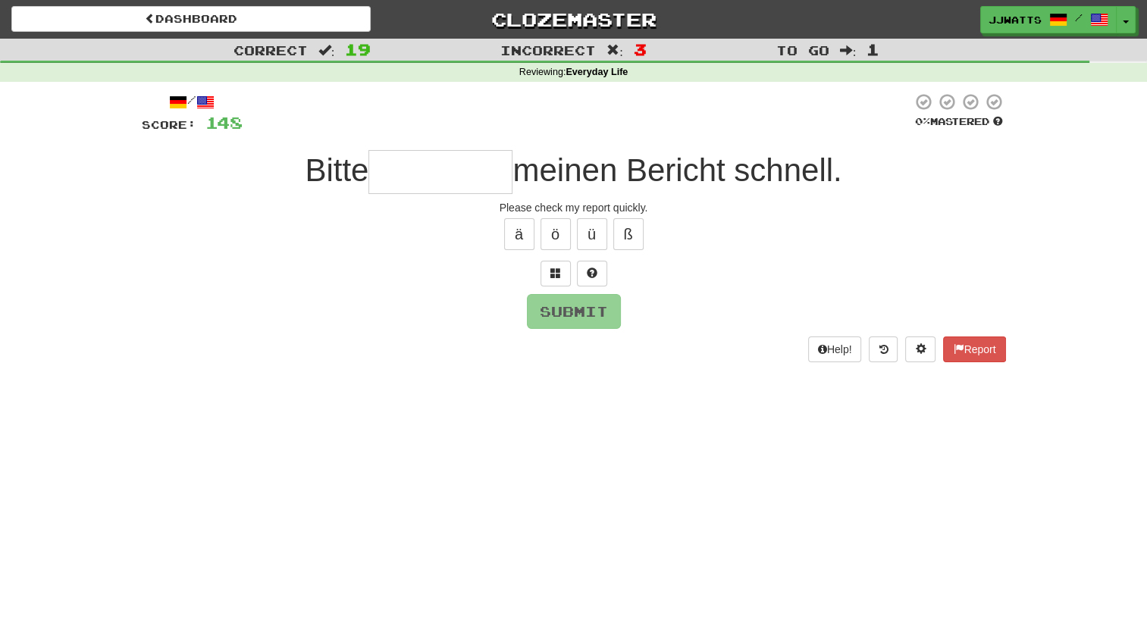
type input "*"
click at [561, 274] on button at bounding box center [556, 274] width 30 height 26
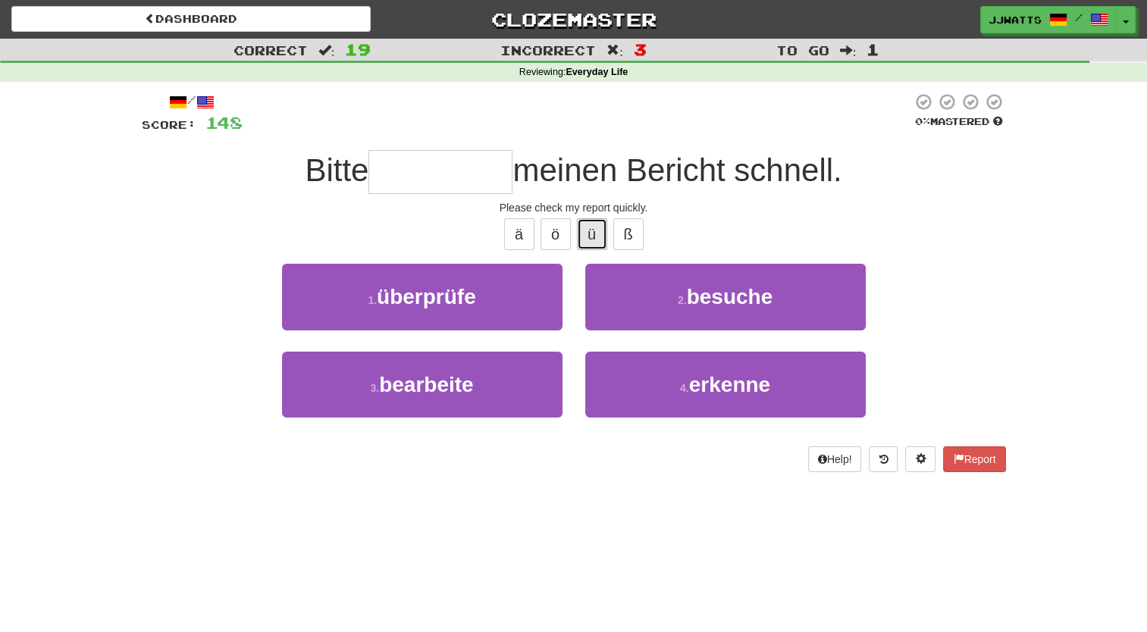
click at [578, 243] on button "ü" at bounding box center [592, 234] width 30 height 32
type input "*********"
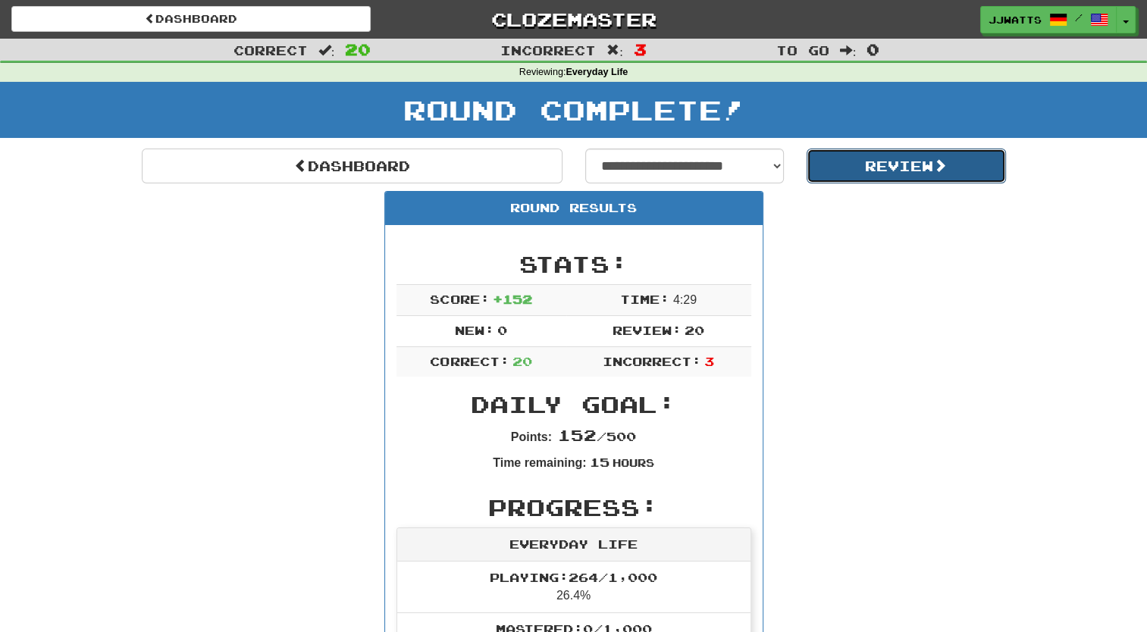
click at [914, 162] on button "Review" at bounding box center [906, 166] width 199 height 35
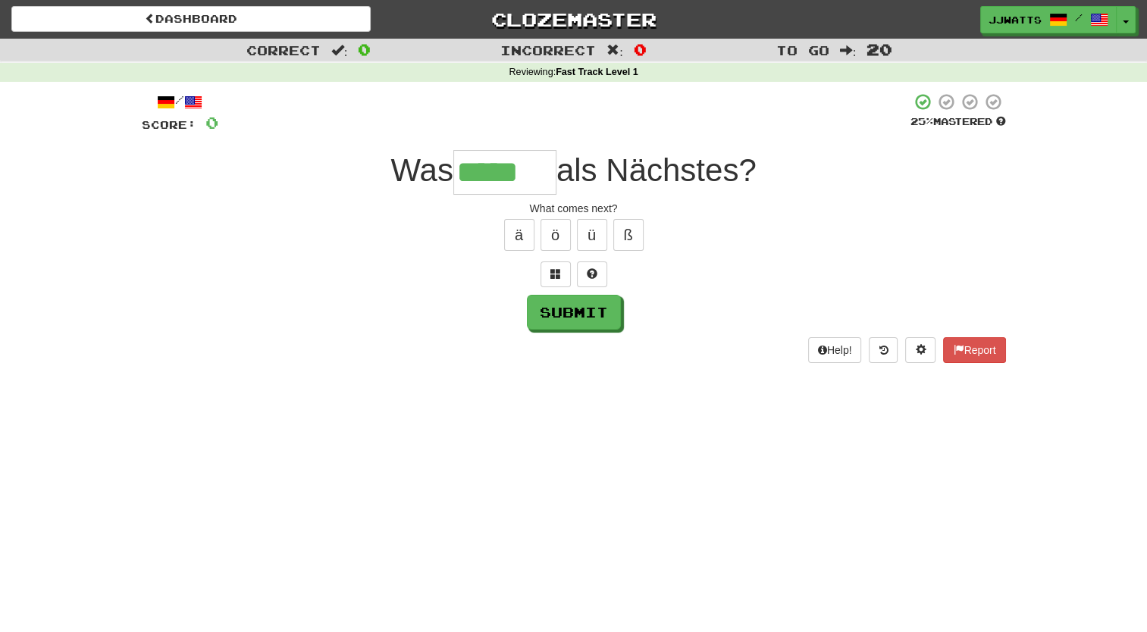
type input "*****"
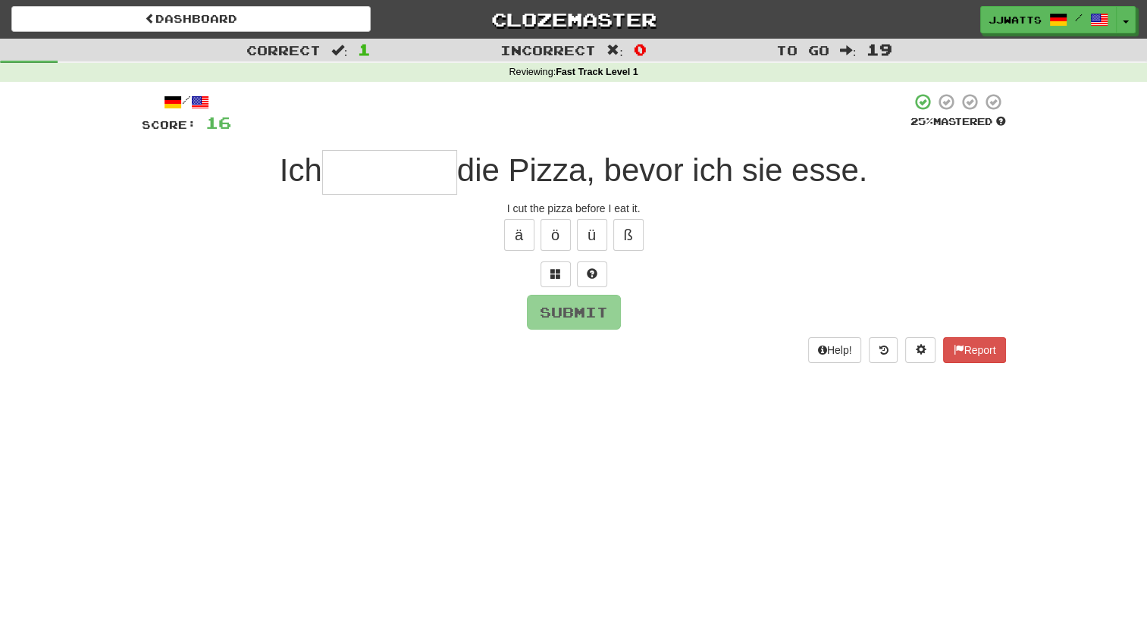
click at [372, 163] on input "text" at bounding box center [389, 172] width 135 height 45
click at [557, 274] on span at bounding box center [555, 273] width 11 height 11
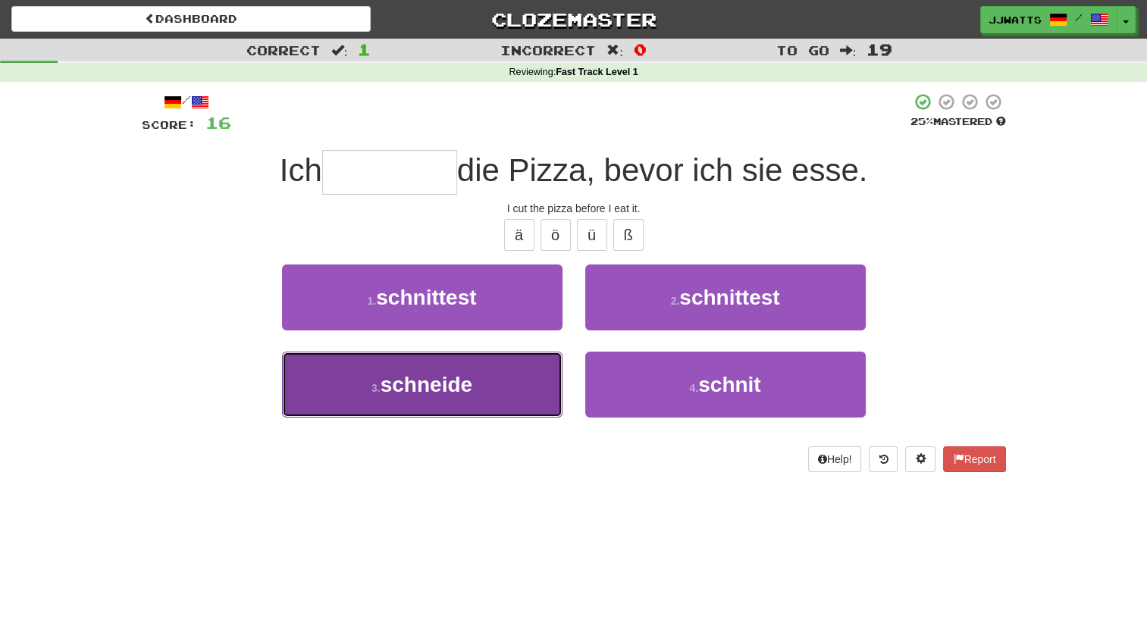
click at [492, 391] on button "3 . schneide" at bounding box center [422, 385] width 281 height 66
type input "********"
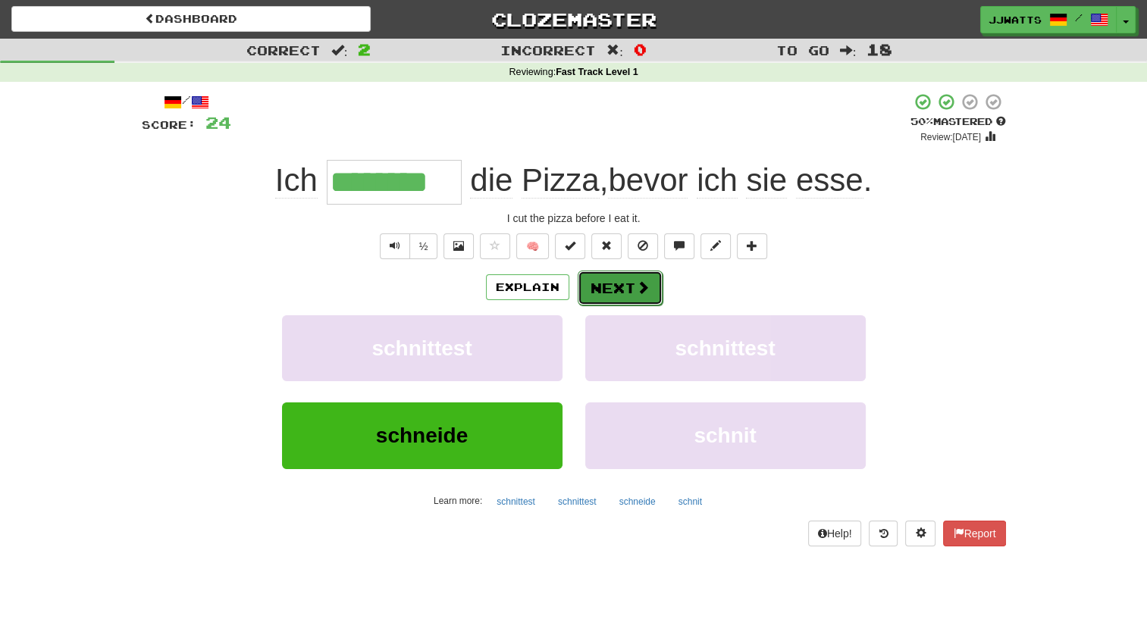
click at [609, 284] on button "Next" at bounding box center [620, 288] width 85 height 35
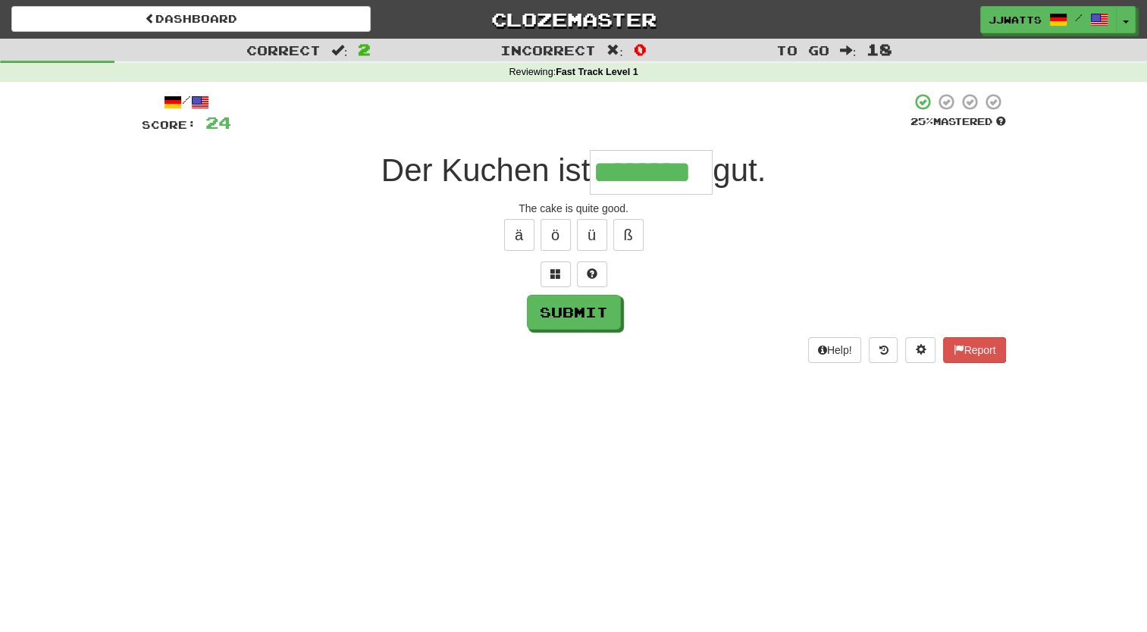
type input "********"
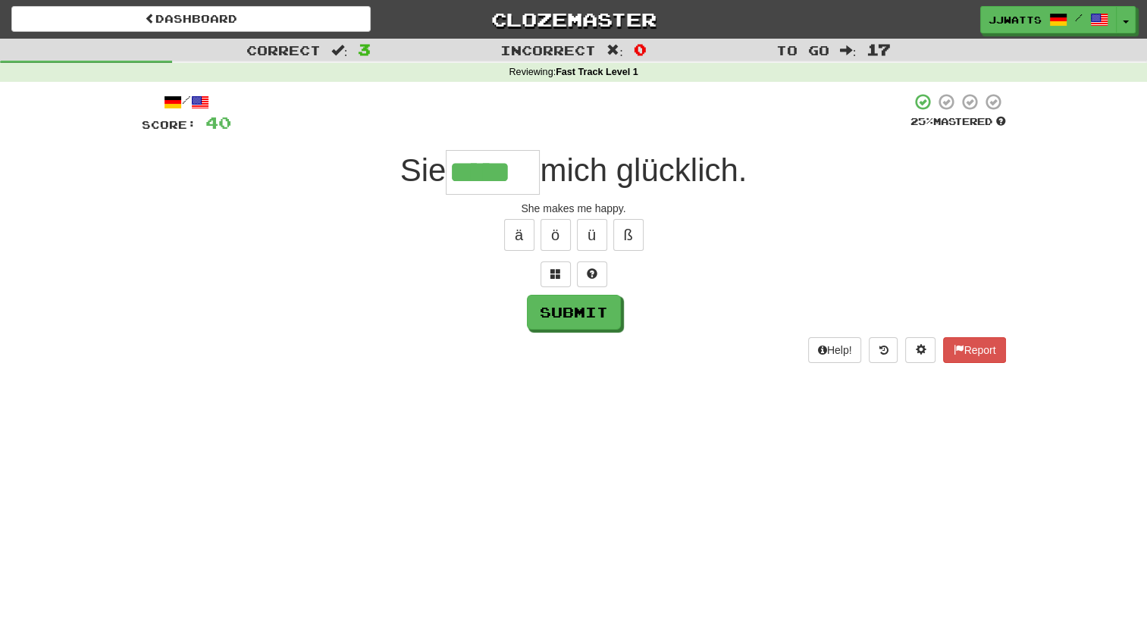
type input "*****"
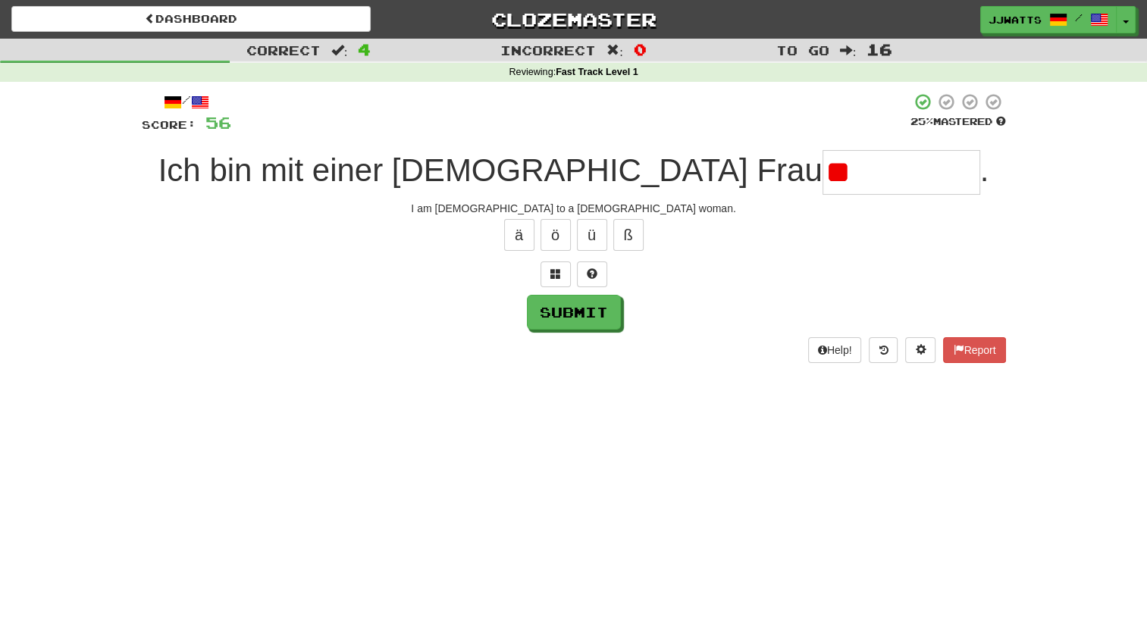
type input "*"
click at [596, 278] on span at bounding box center [592, 273] width 11 height 11
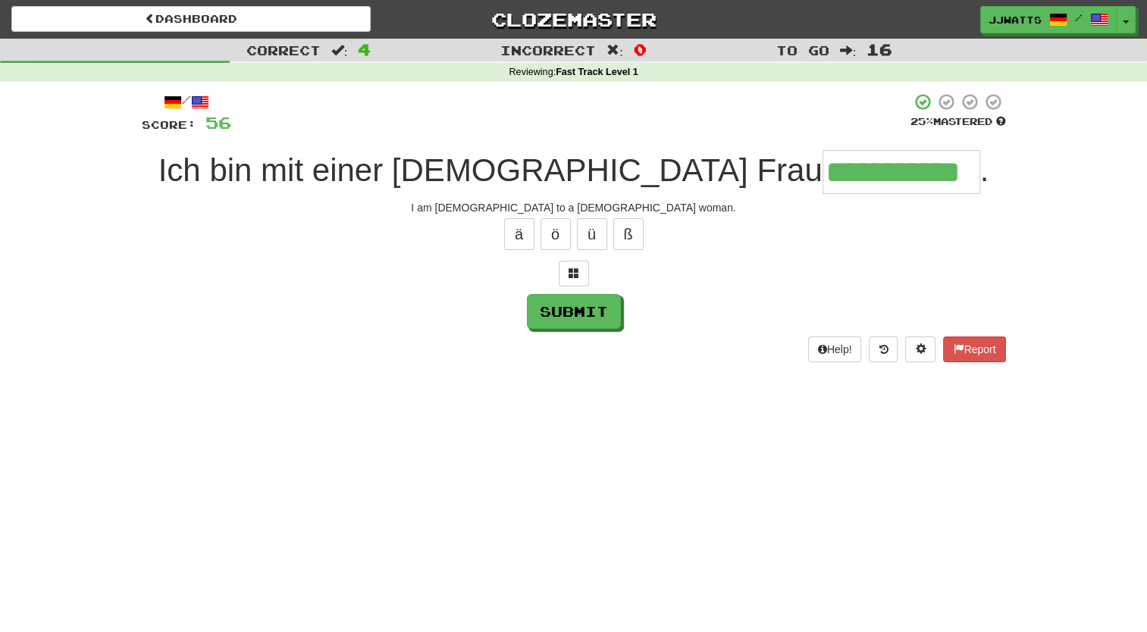
type input "**********"
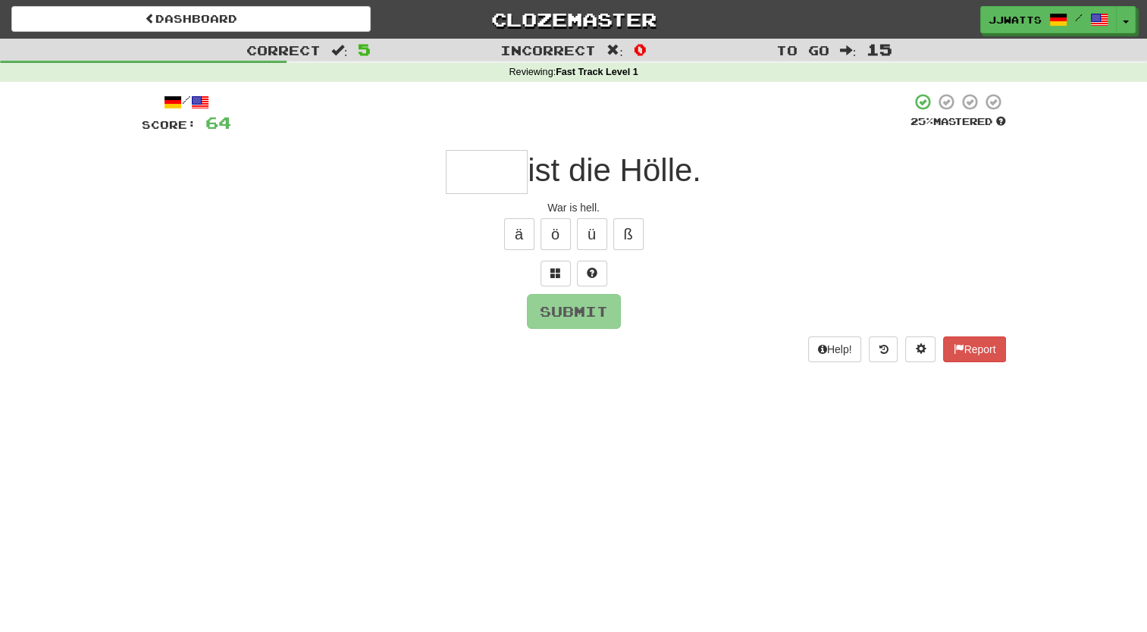
type input "*"
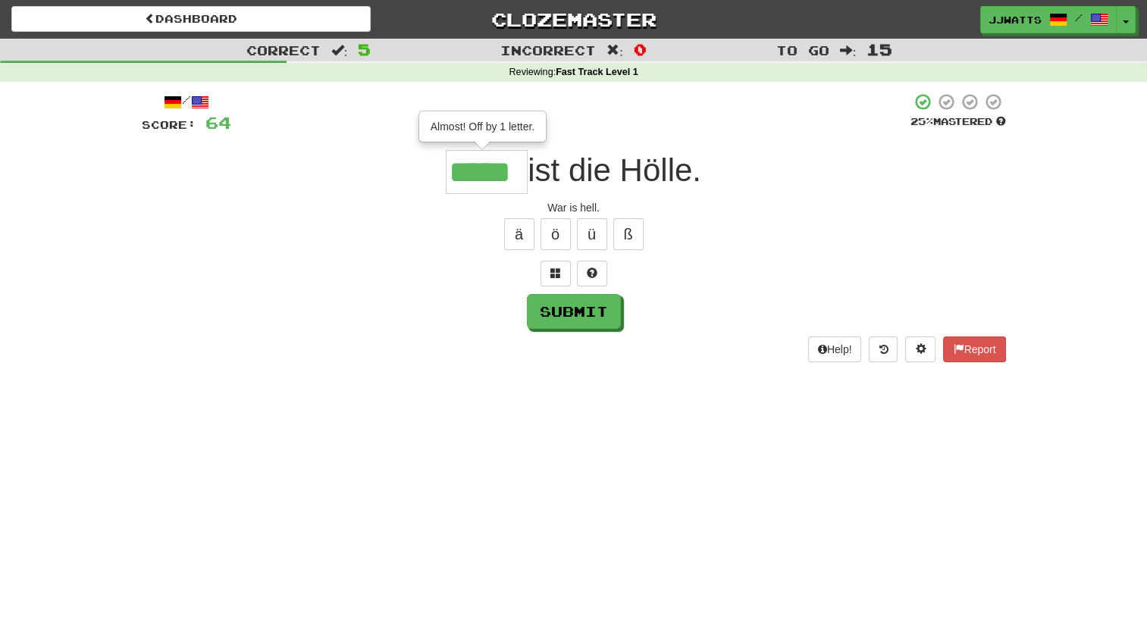
type input "*****"
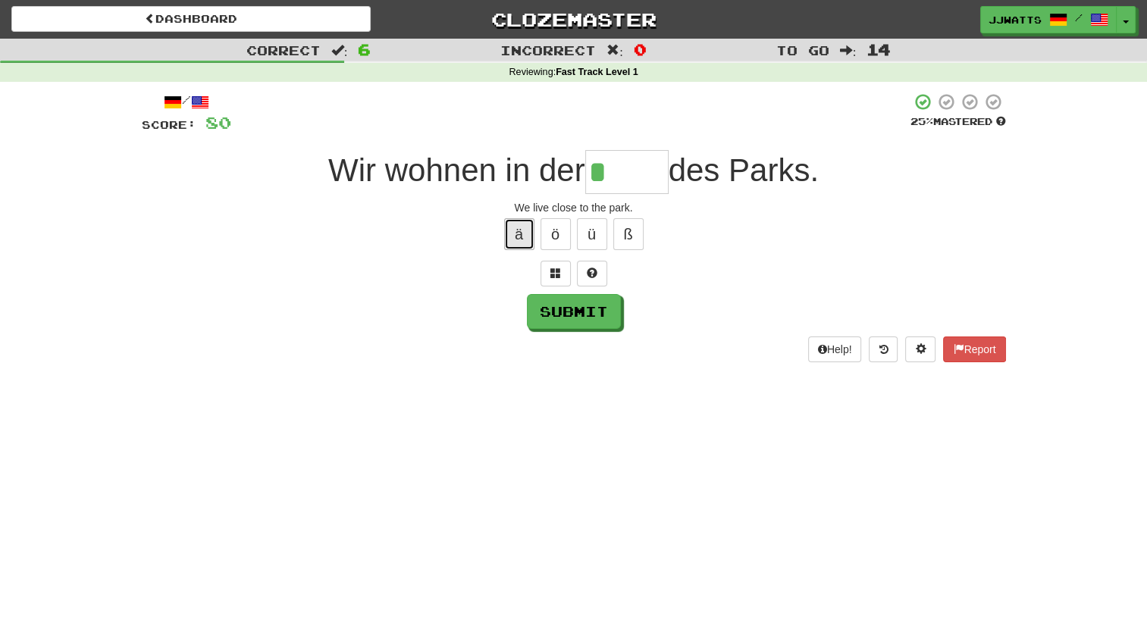
click at [523, 232] on button "ä" at bounding box center [519, 234] width 30 height 32
type input "****"
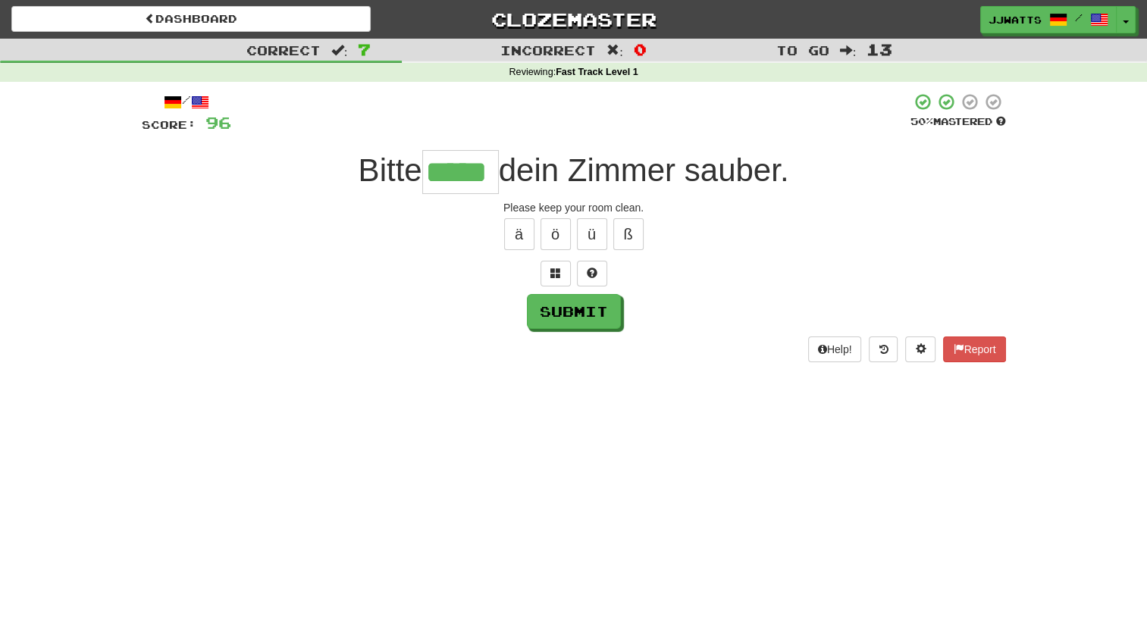
type input "*****"
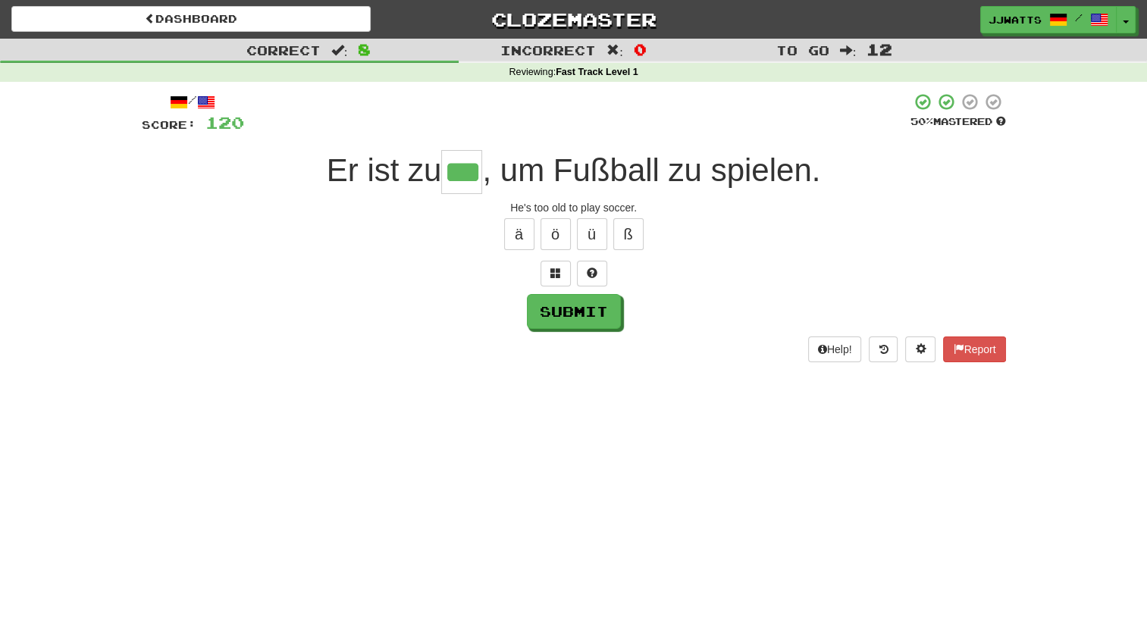
type input "***"
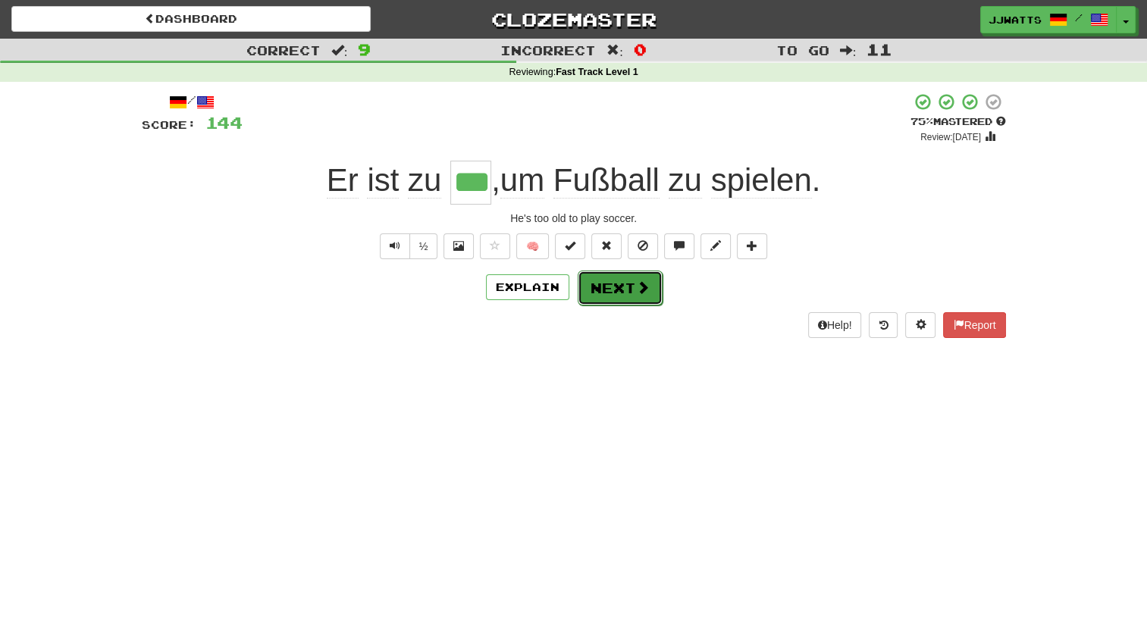
click at [623, 288] on button "Next" at bounding box center [620, 288] width 85 height 35
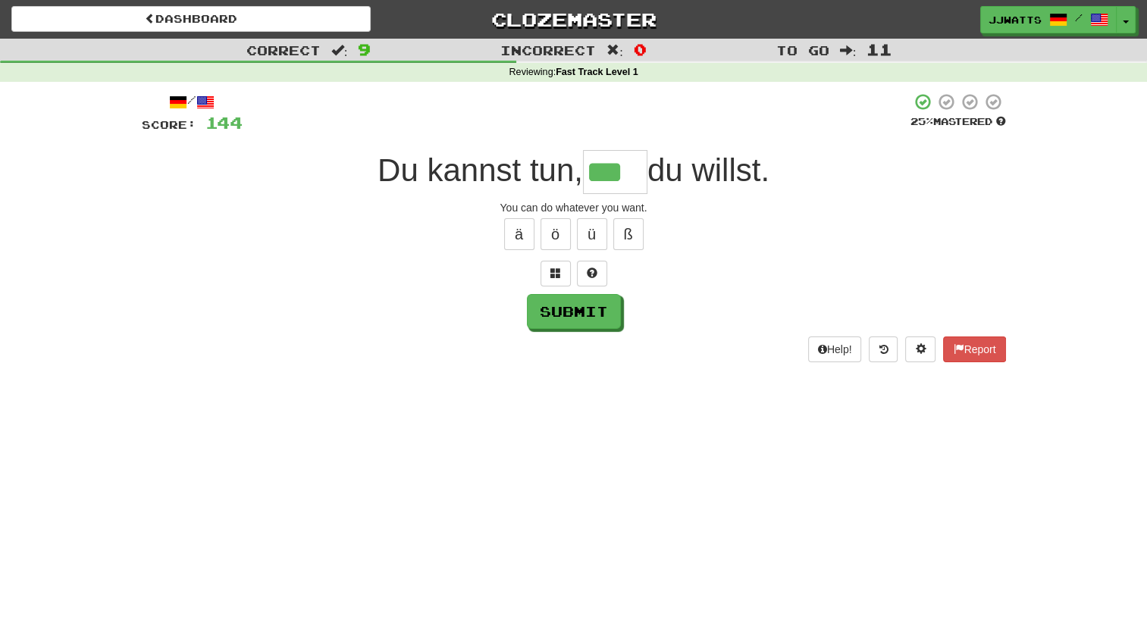
type input "***"
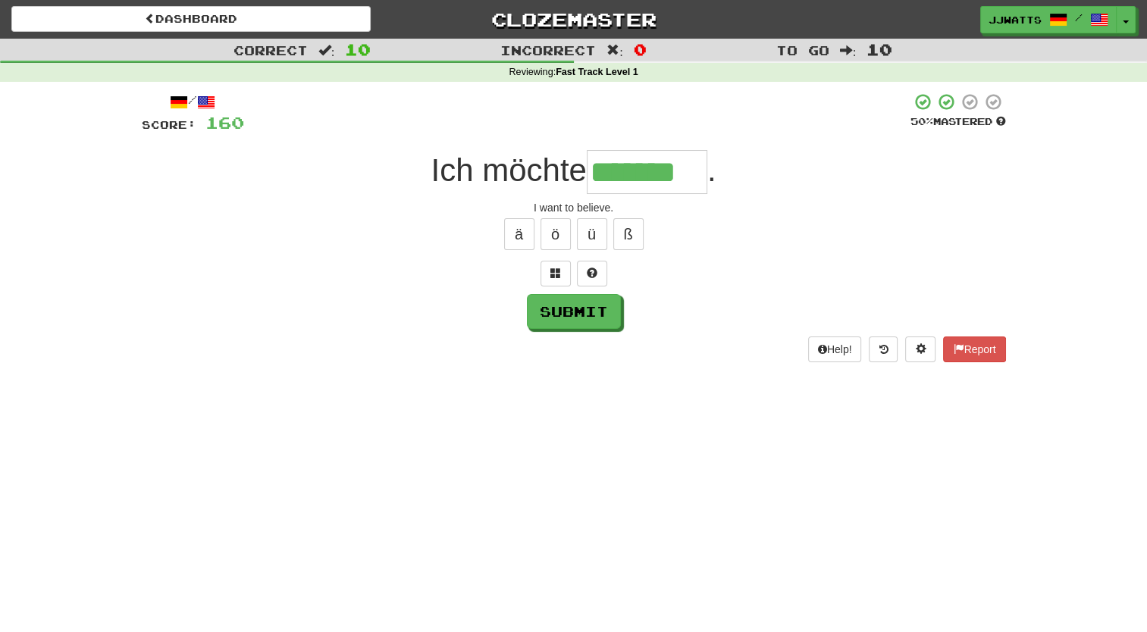
type input "*******"
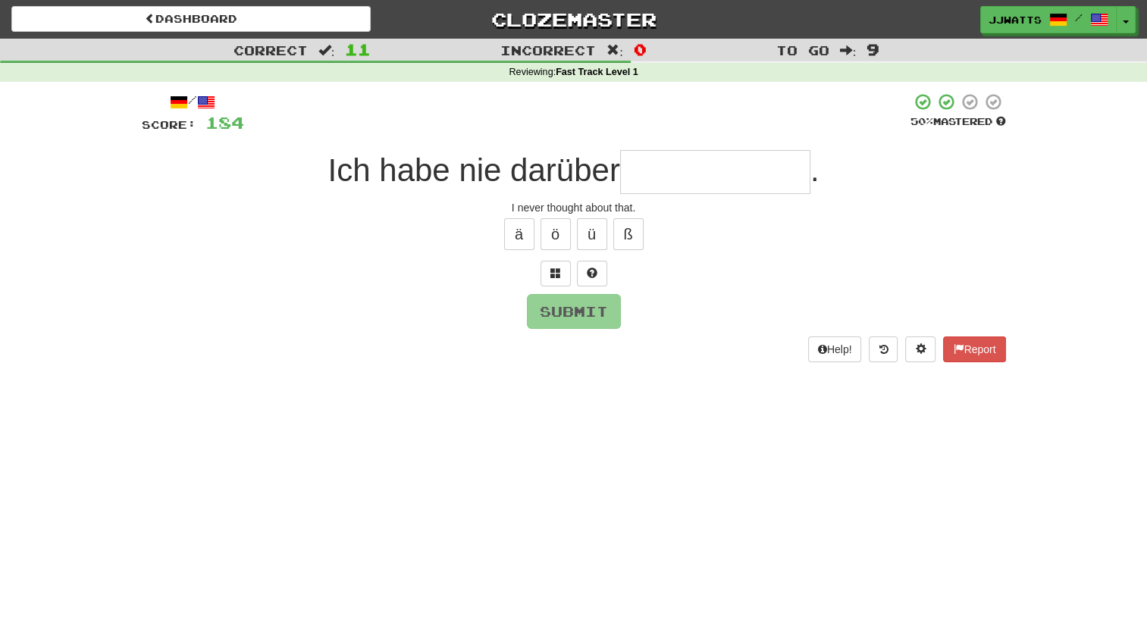
type input "*"
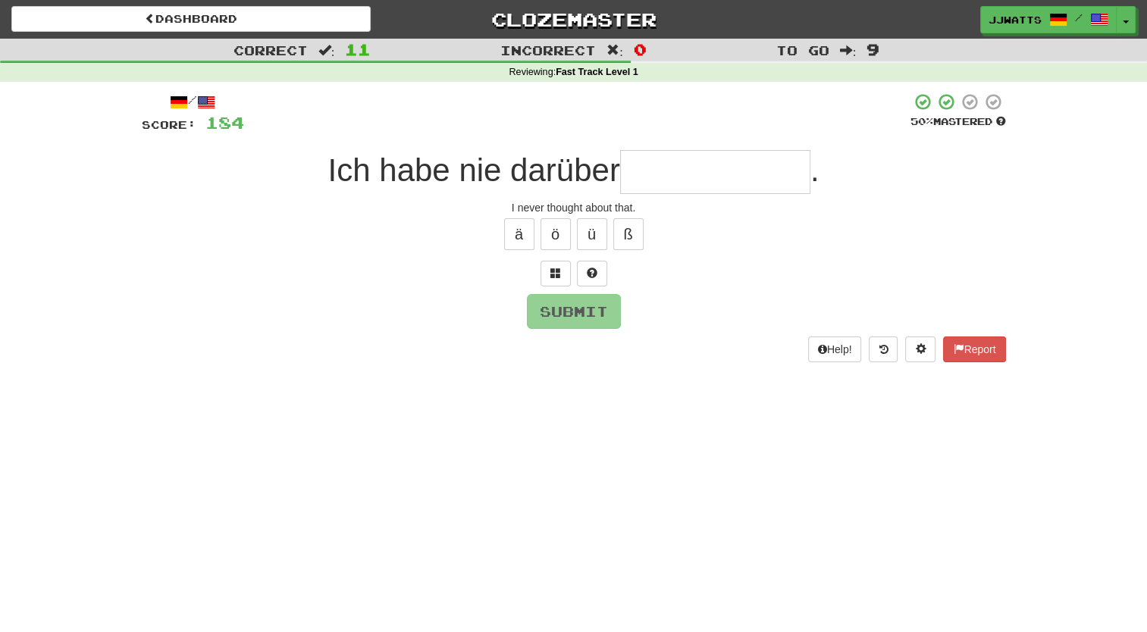
type input "*"
click at [588, 279] on button at bounding box center [592, 274] width 30 height 26
click at [573, 271] on span at bounding box center [574, 273] width 11 height 11
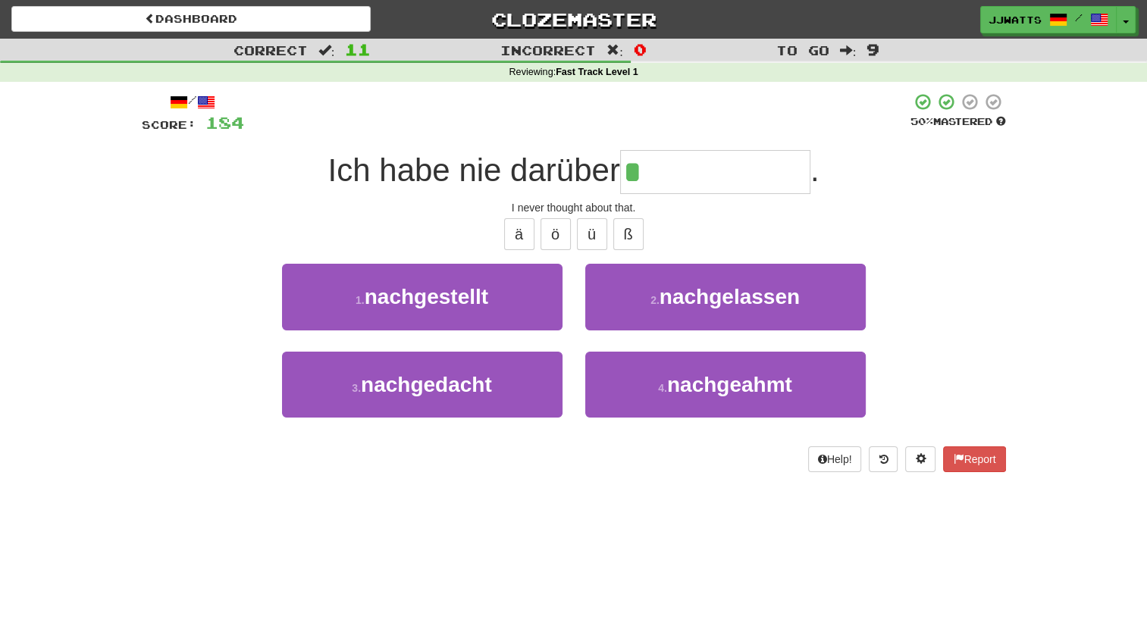
click at [709, 159] on input "*" at bounding box center [715, 172] width 190 height 44
type input "**********"
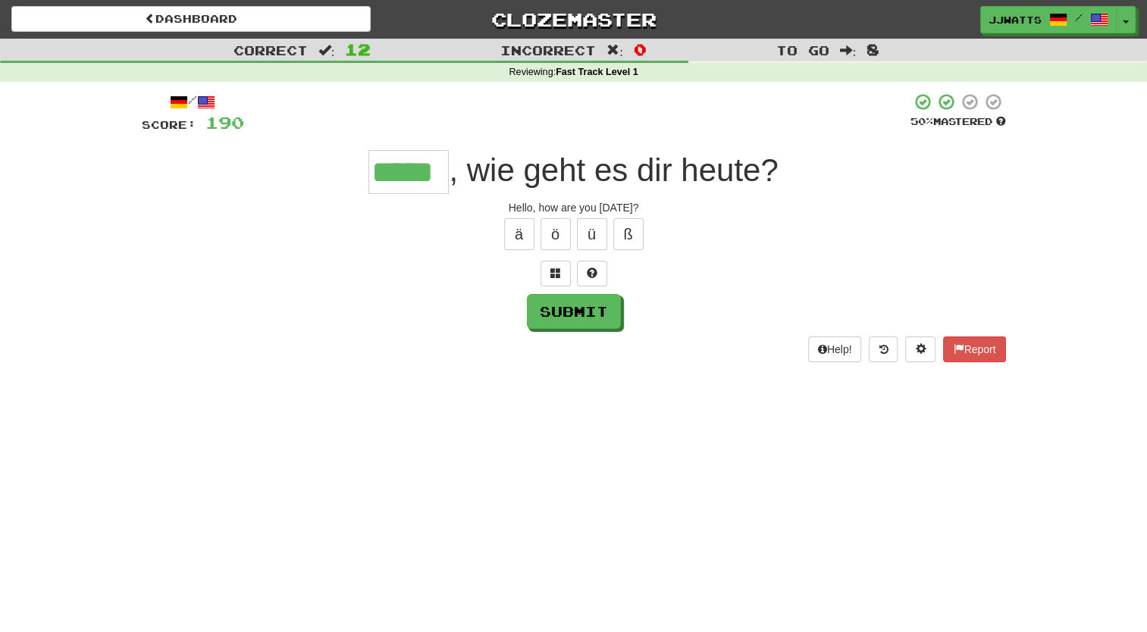
type input "*****"
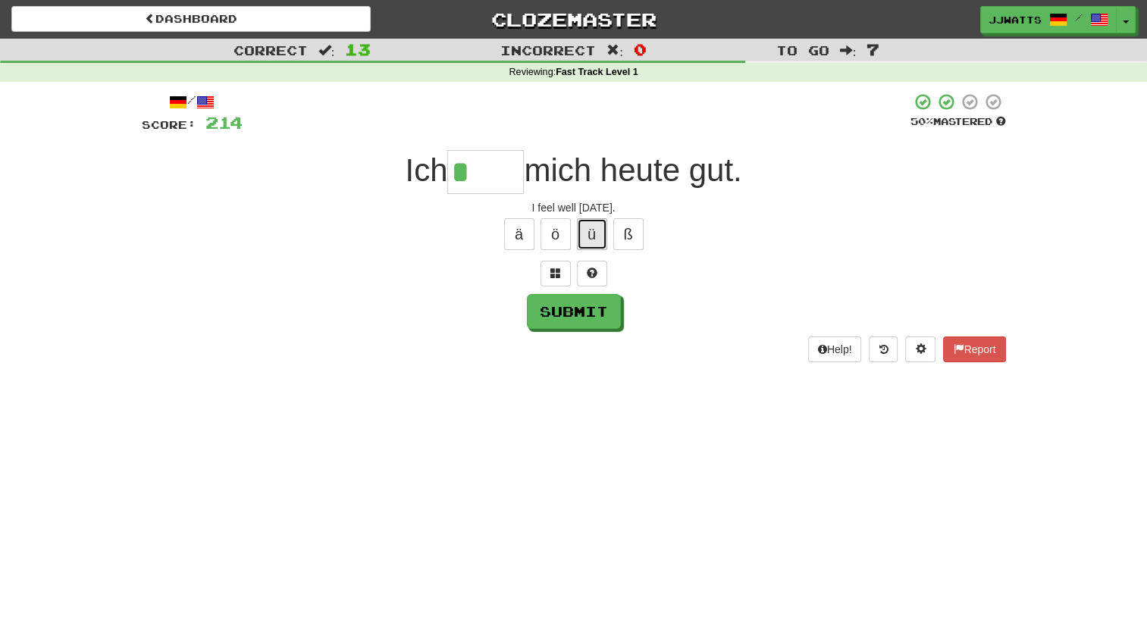
click at [588, 240] on button "ü" at bounding box center [592, 234] width 30 height 32
type input "*****"
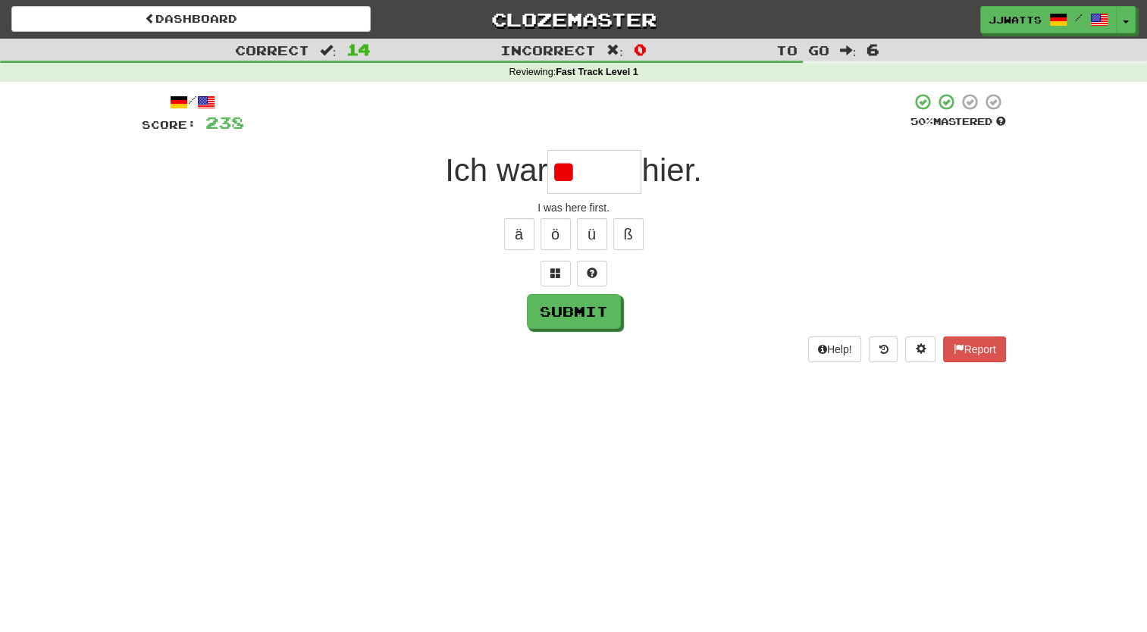
type input "*"
click at [593, 274] on span at bounding box center [592, 273] width 11 height 11
type input "******"
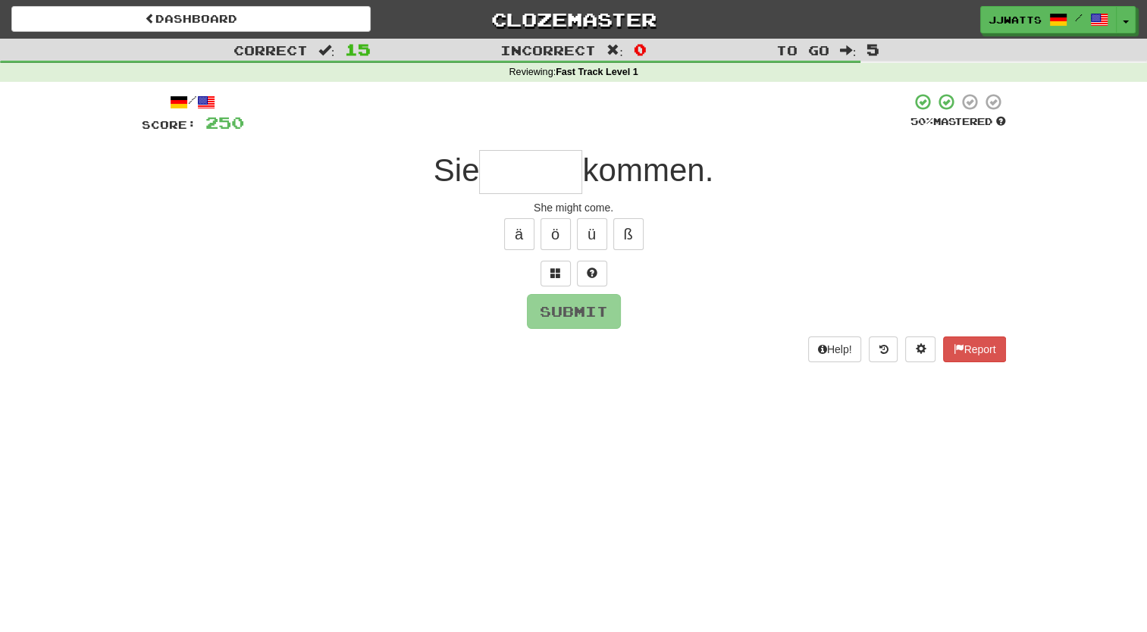
type input "*"
click at [562, 271] on button at bounding box center [556, 274] width 30 height 26
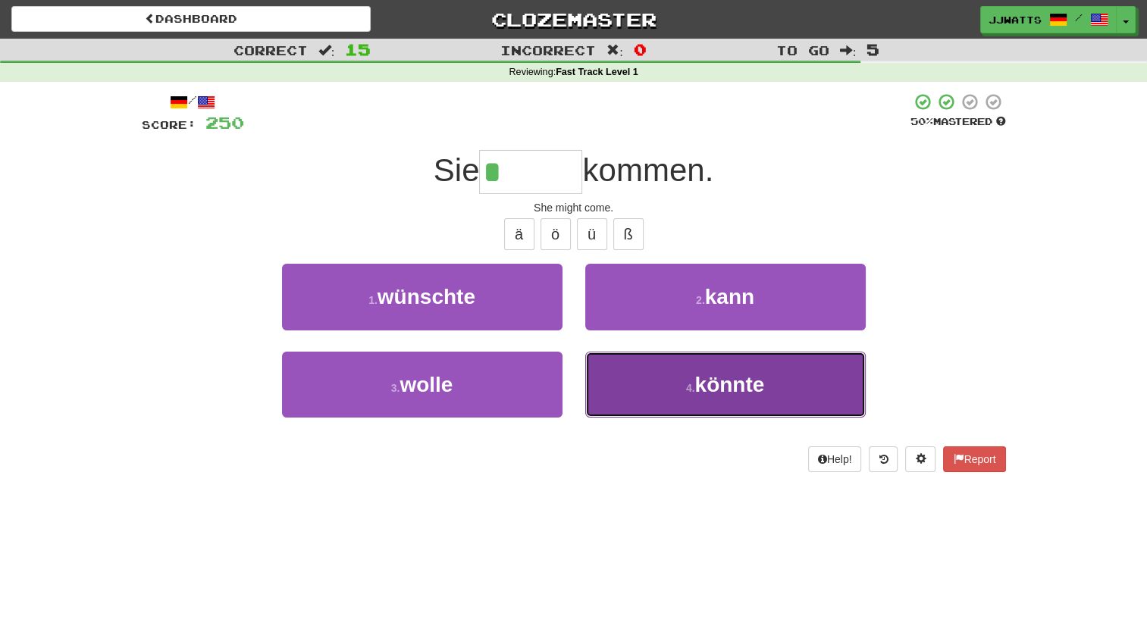
click at [650, 396] on button "4 . könnte" at bounding box center [725, 385] width 281 height 66
type input "******"
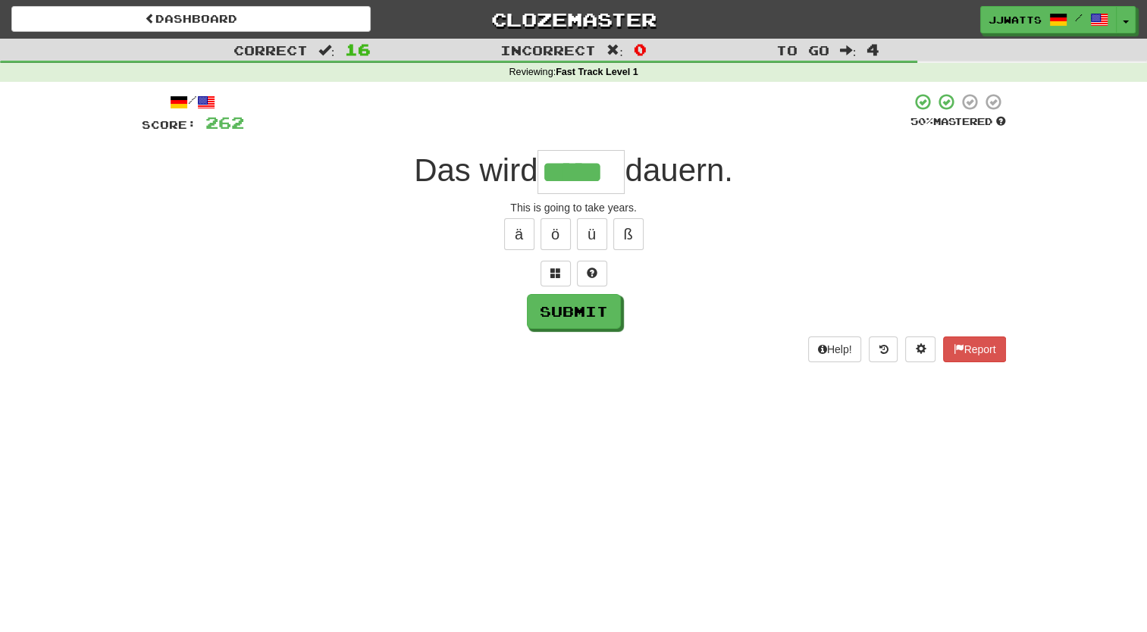
type input "*****"
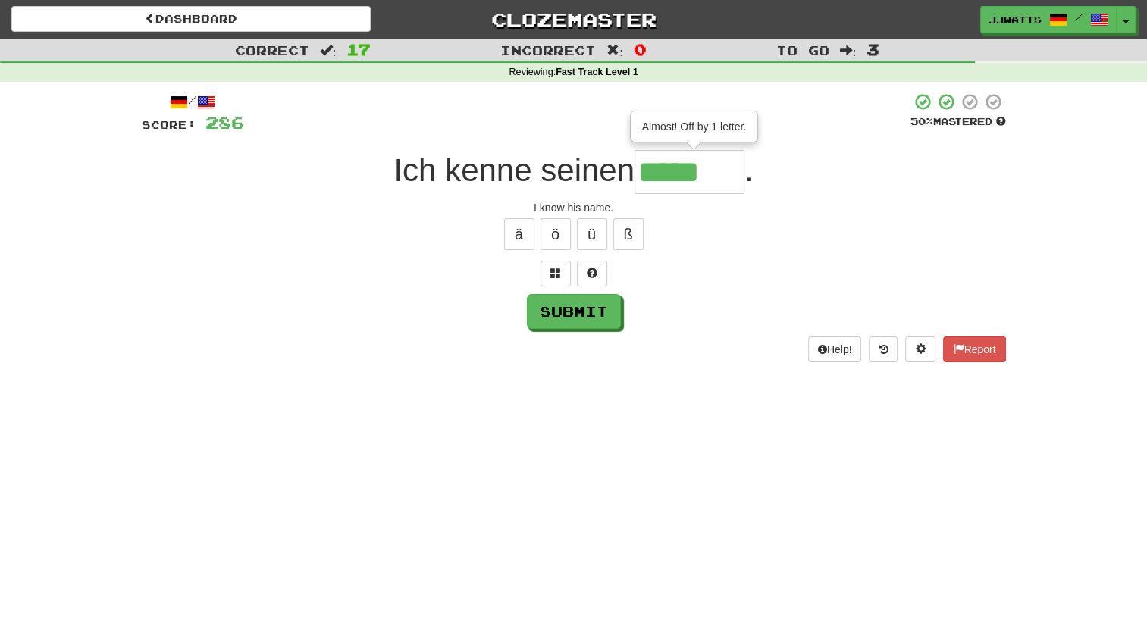
type input "*****"
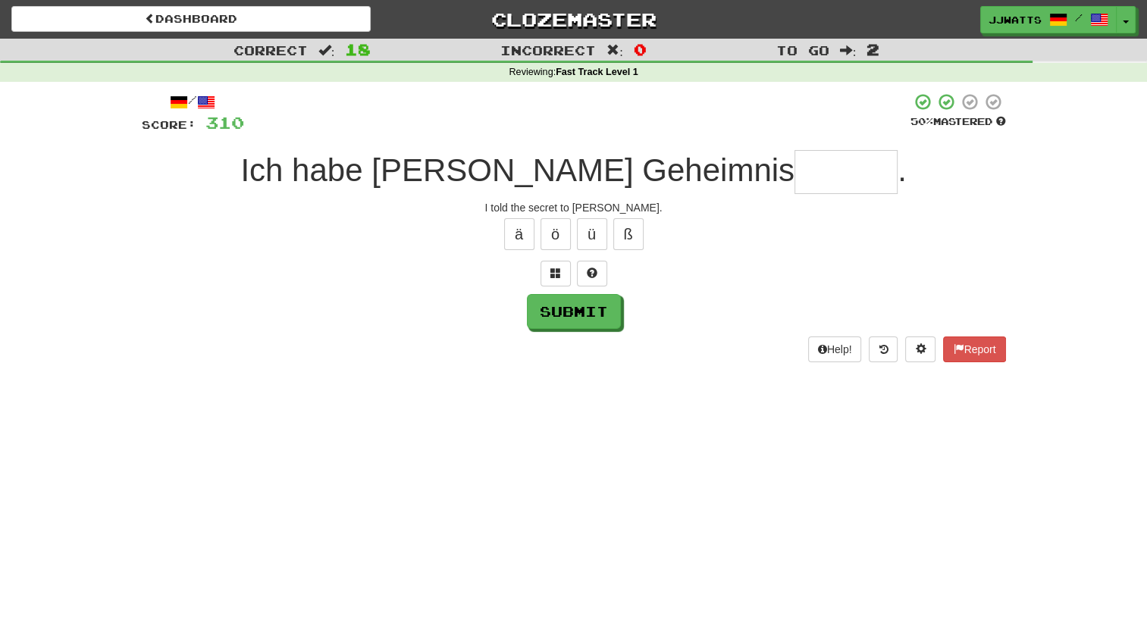
type input "*"
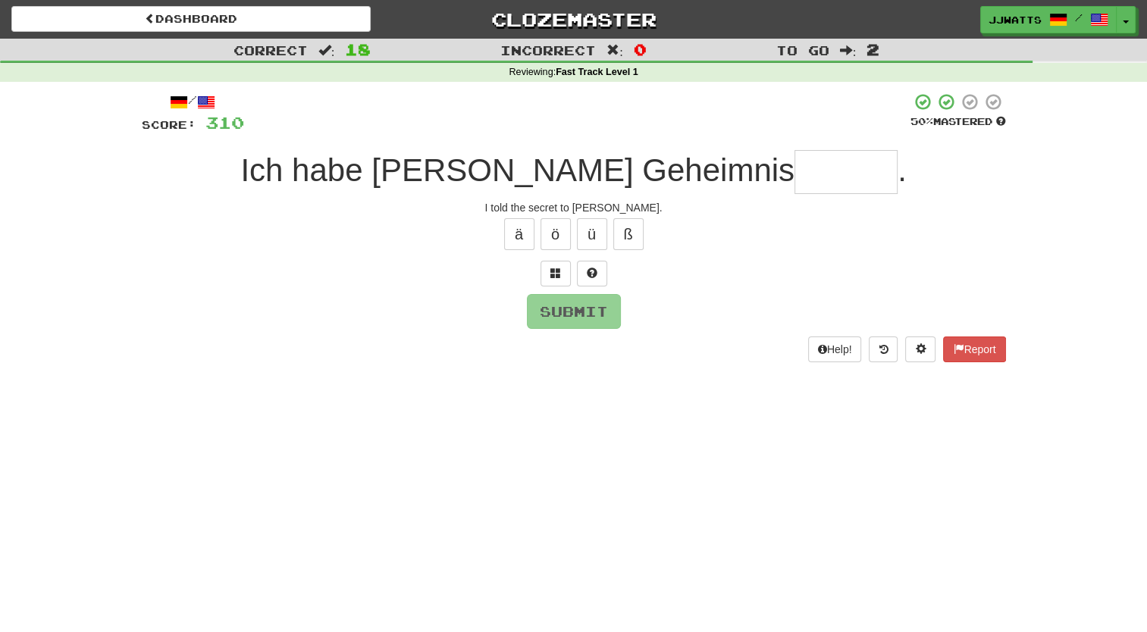
type input "*"
click at [549, 276] on button at bounding box center [556, 274] width 30 height 26
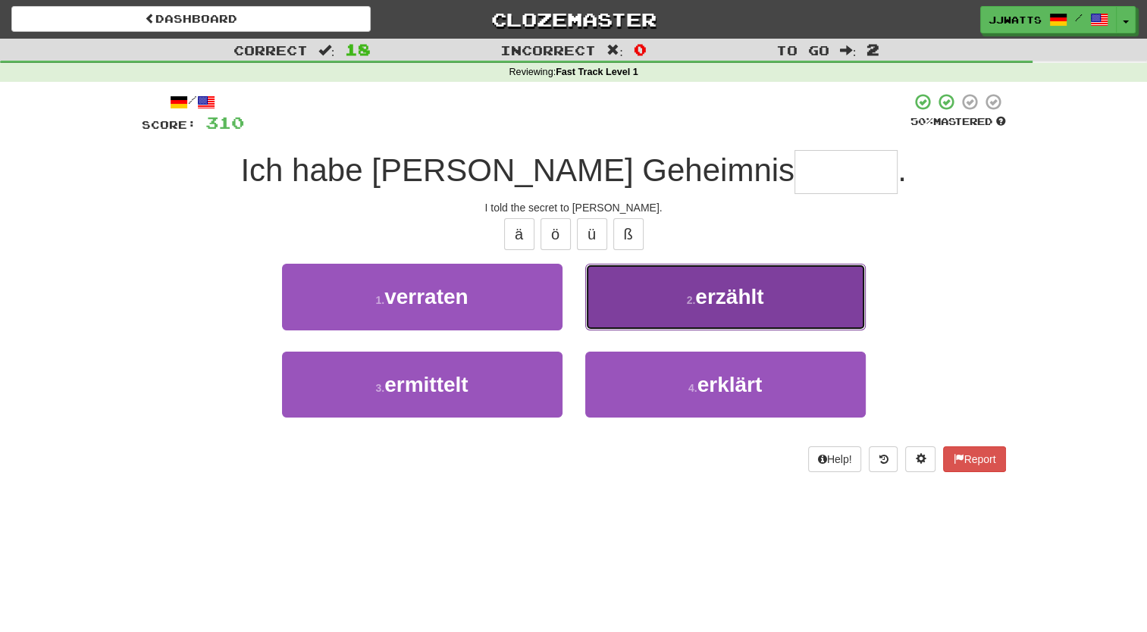
click at [718, 293] on span "erzählt" at bounding box center [729, 297] width 68 height 24
type input "*******"
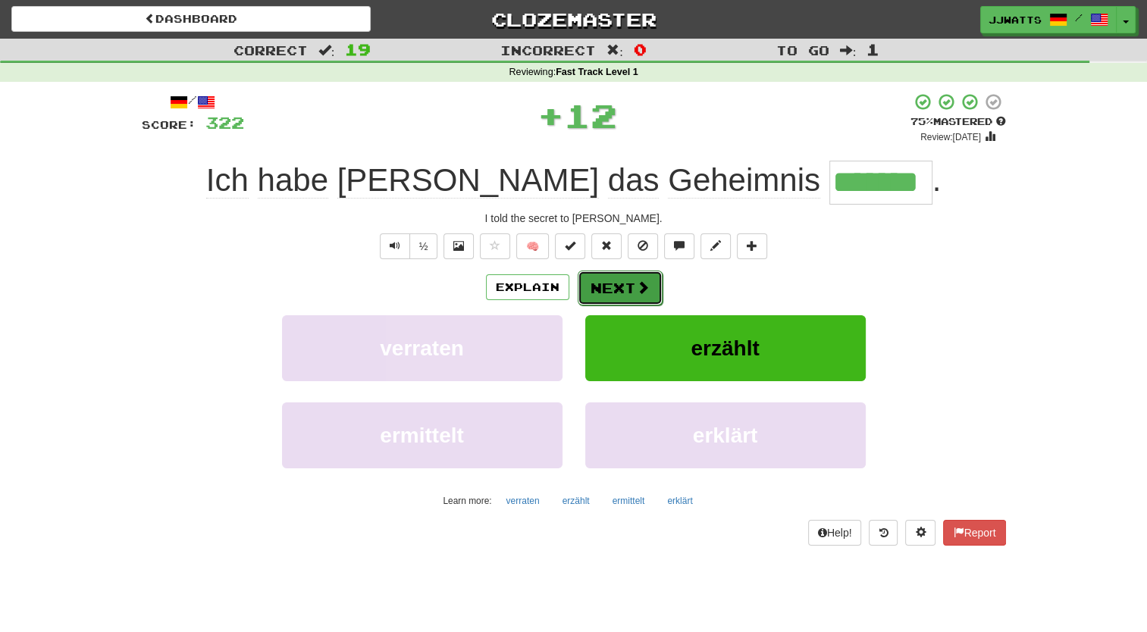
click at [628, 296] on button "Next" at bounding box center [620, 288] width 85 height 35
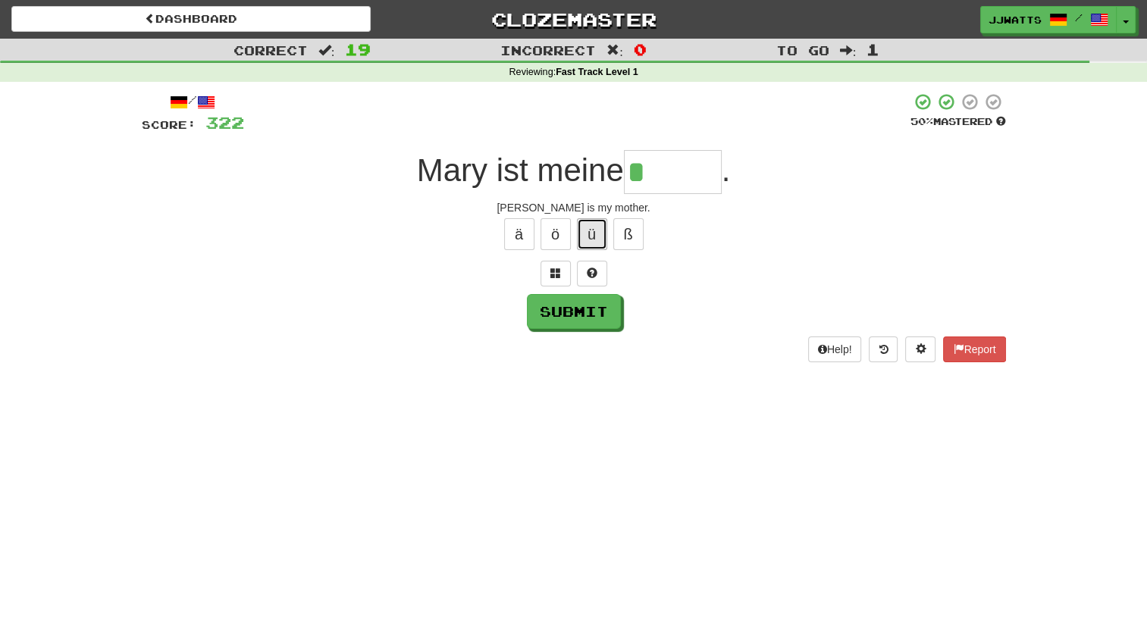
click at [604, 228] on button "ü" at bounding box center [592, 234] width 30 height 32
type input "******"
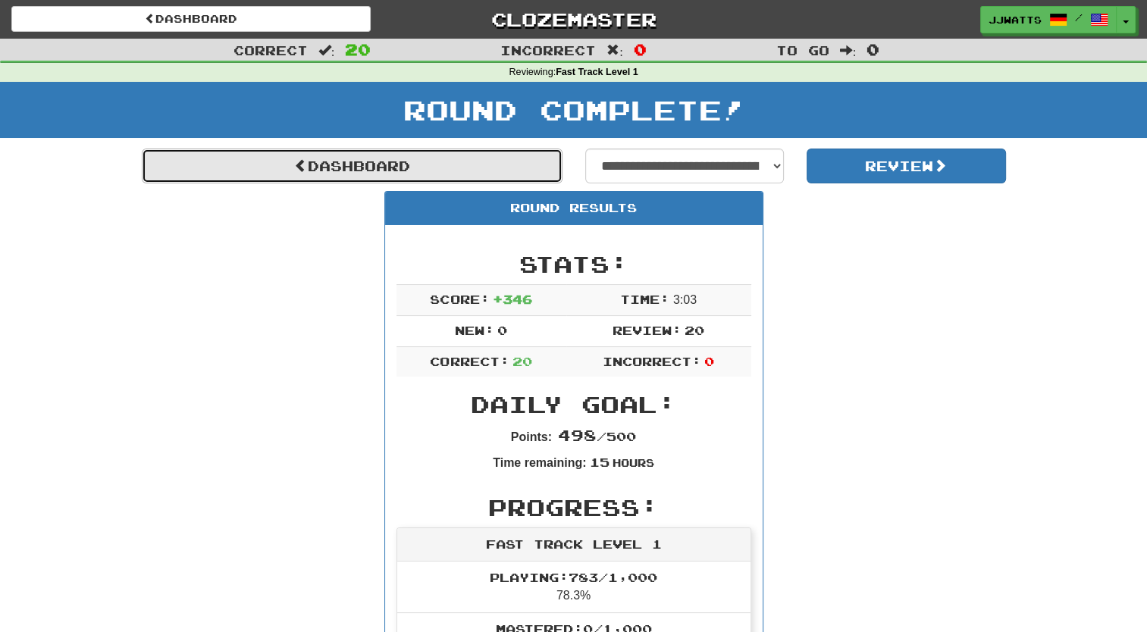
click at [454, 160] on link "Dashboard" at bounding box center [352, 166] width 421 height 35
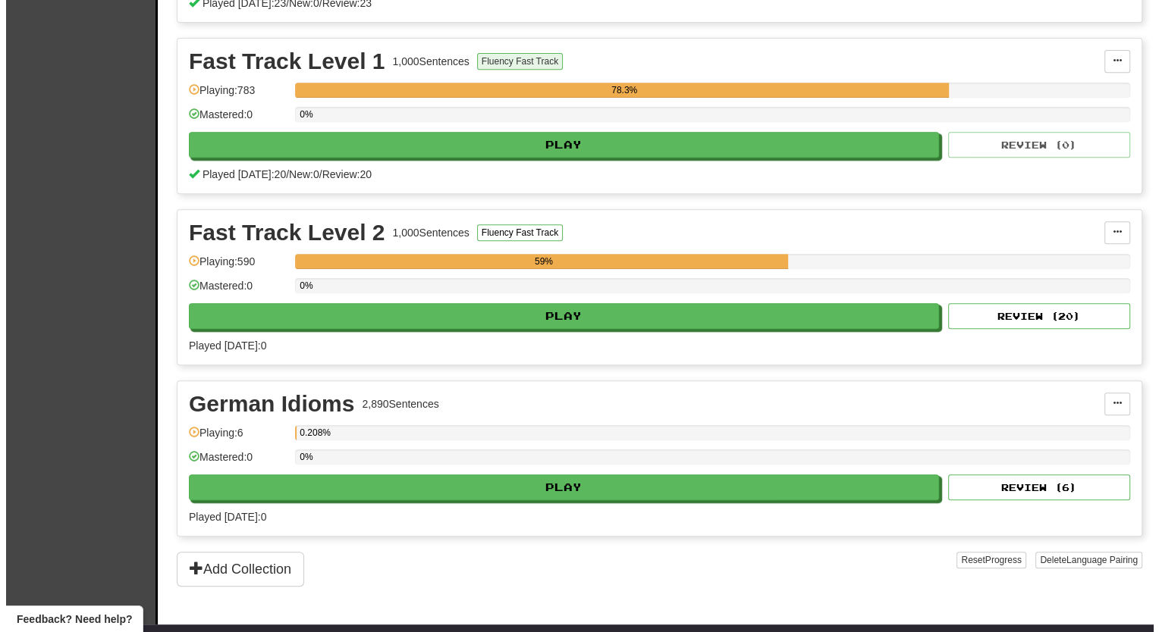
scroll to position [682, 0]
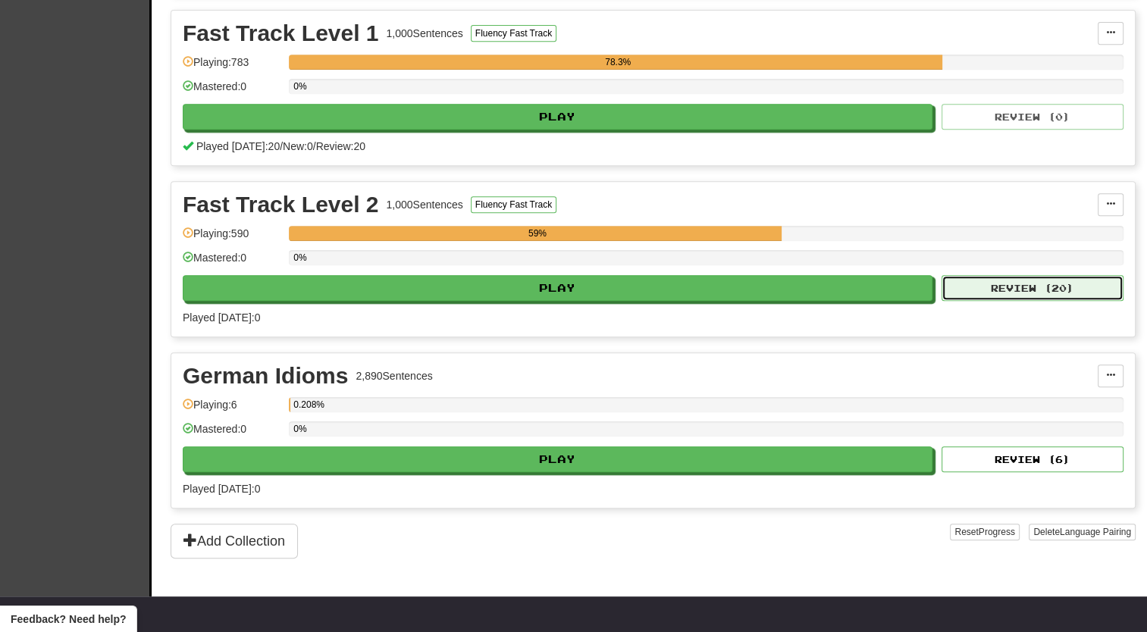
click at [1014, 278] on button "Review ( 20 )" at bounding box center [1033, 288] width 182 height 26
select select "**"
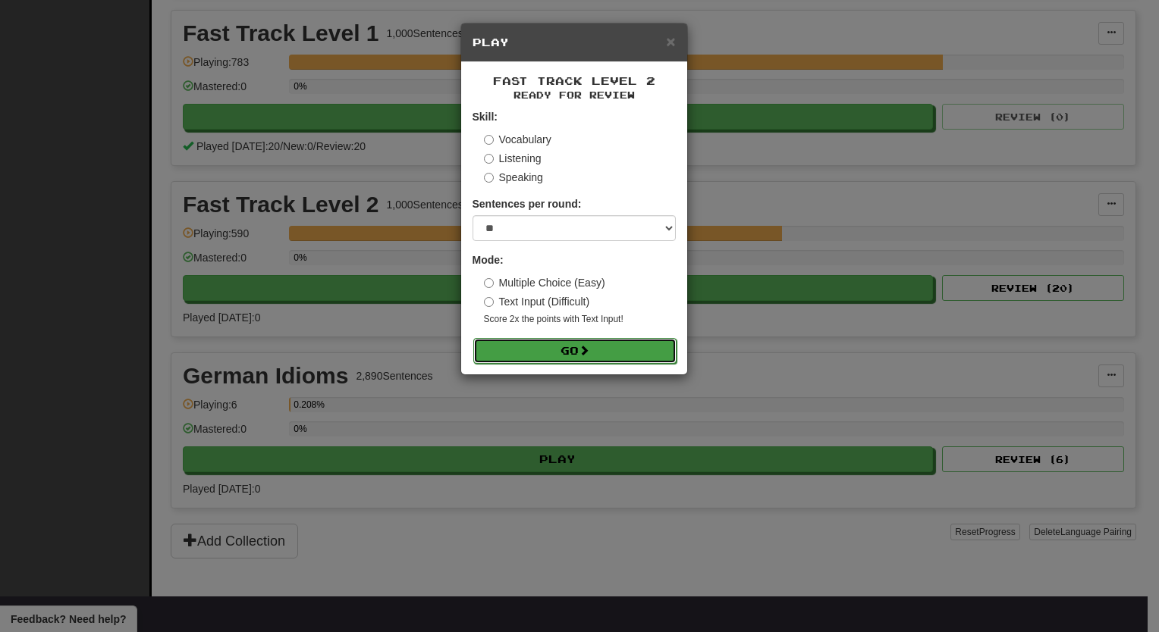
click at [582, 340] on button "Go" at bounding box center [574, 351] width 203 height 26
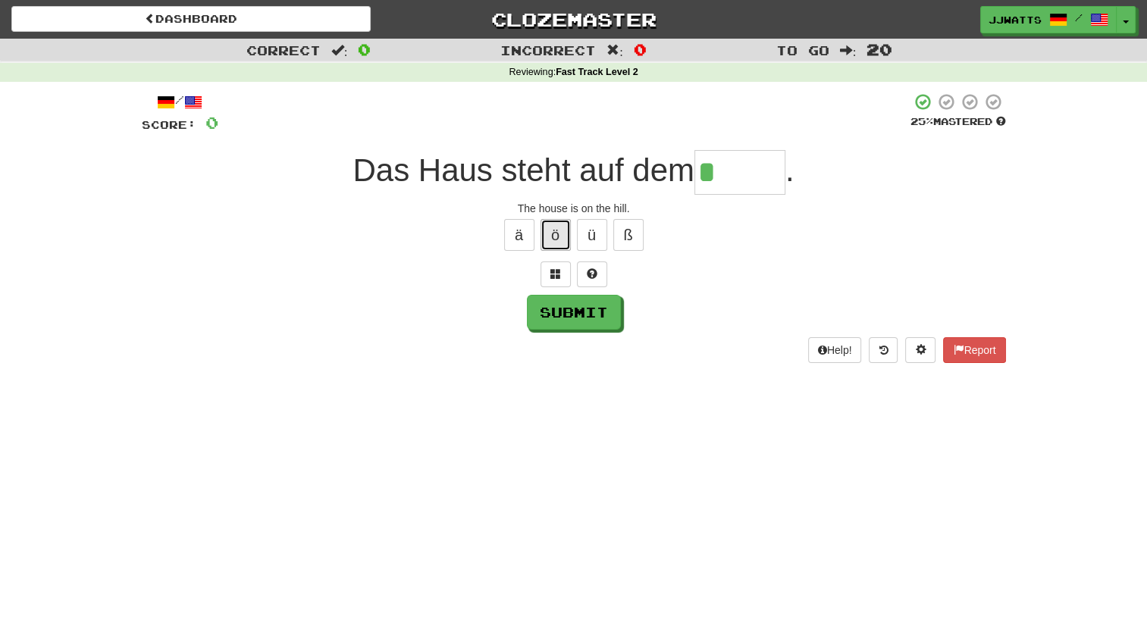
click at [541, 234] on button "ö" at bounding box center [556, 235] width 30 height 32
click at [587, 268] on span at bounding box center [592, 273] width 11 height 11
type input "*****"
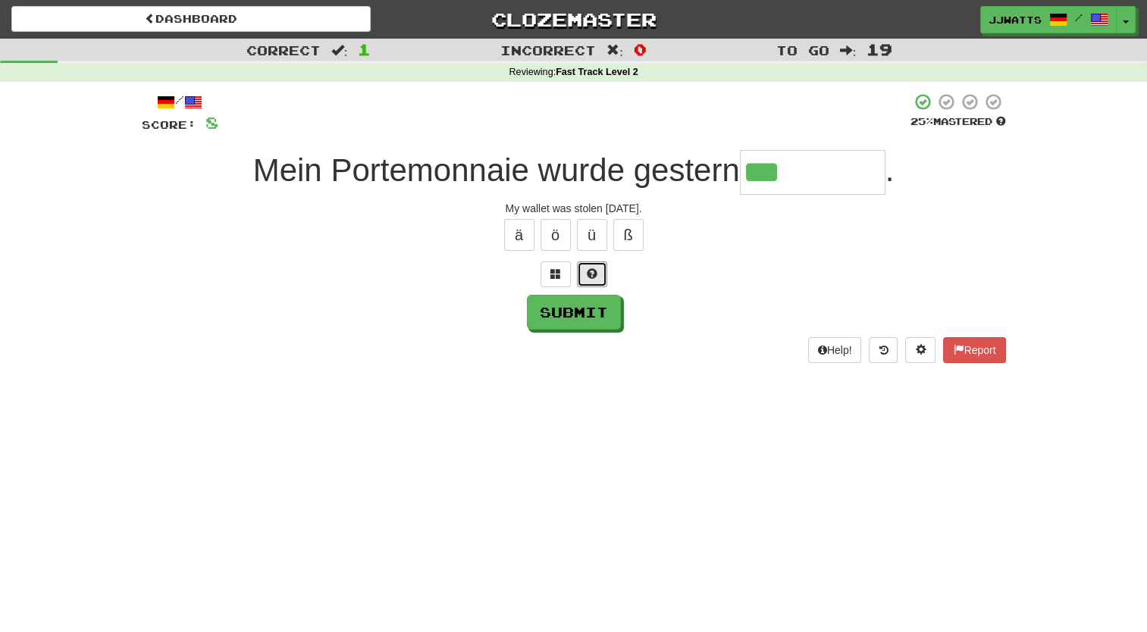
click at [587, 268] on span at bounding box center [592, 273] width 11 height 11
click at [529, 241] on button "ä" at bounding box center [519, 235] width 30 height 32
click at [549, 241] on button "ö" at bounding box center [556, 235] width 30 height 32
click at [579, 276] on button at bounding box center [574, 275] width 30 height 26
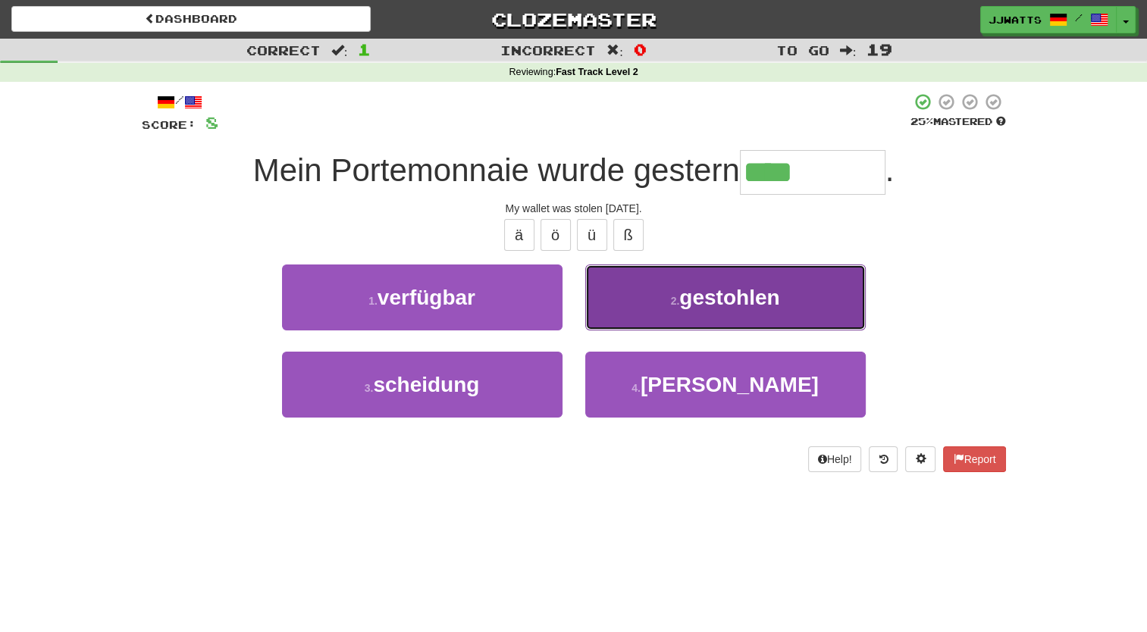
click at [647, 314] on button "2 . gestohlen" at bounding box center [725, 298] width 281 height 66
type input "*********"
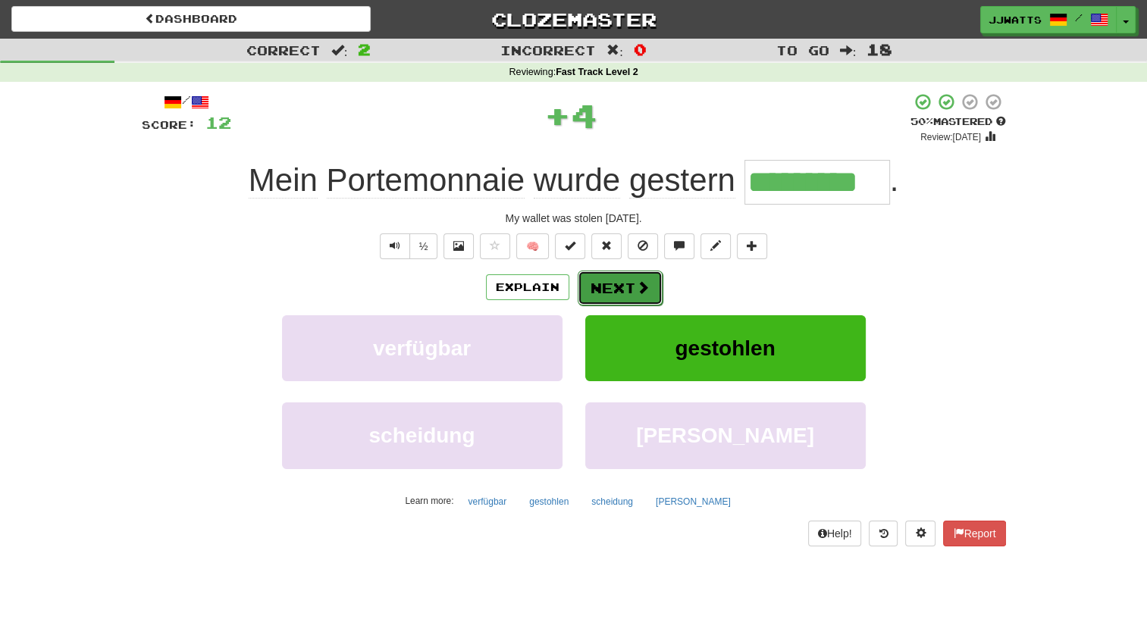
click at [626, 280] on button "Next" at bounding box center [620, 288] width 85 height 35
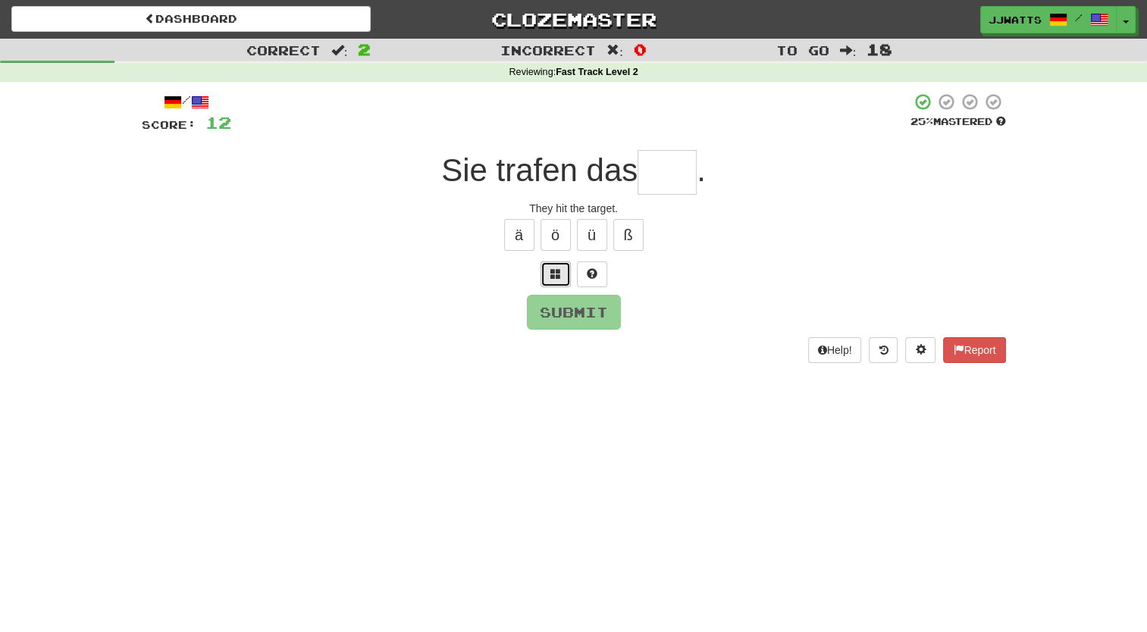
click at [560, 275] on span at bounding box center [555, 273] width 11 height 11
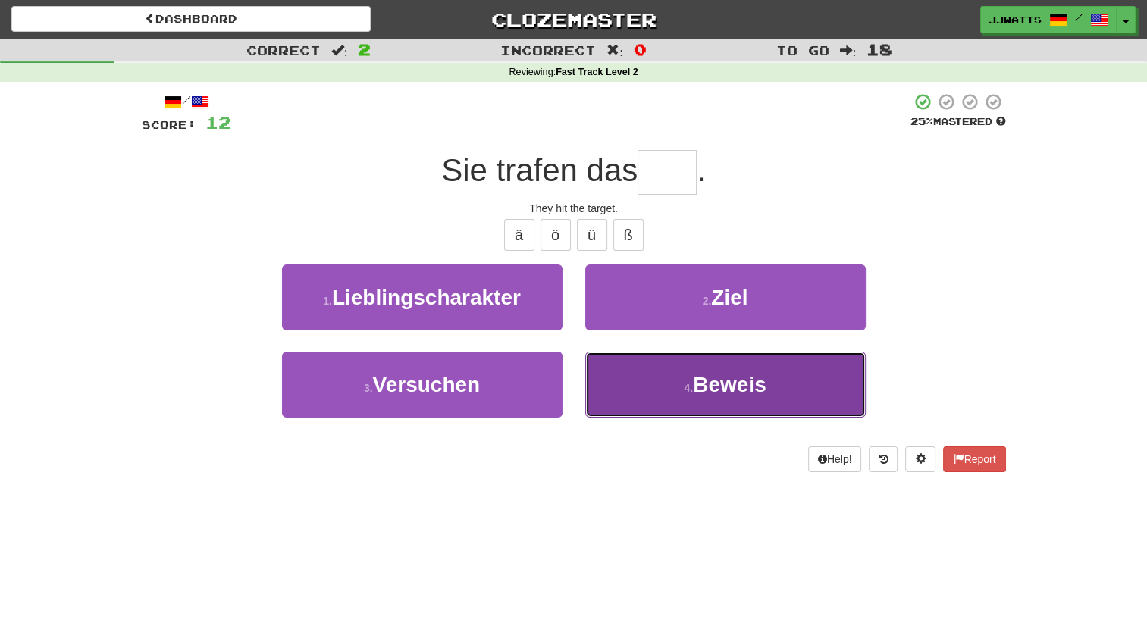
click at [666, 382] on button "4 . [GEOGRAPHIC_DATA]" at bounding box center [725, 385] width 281 height 66
type input "****"
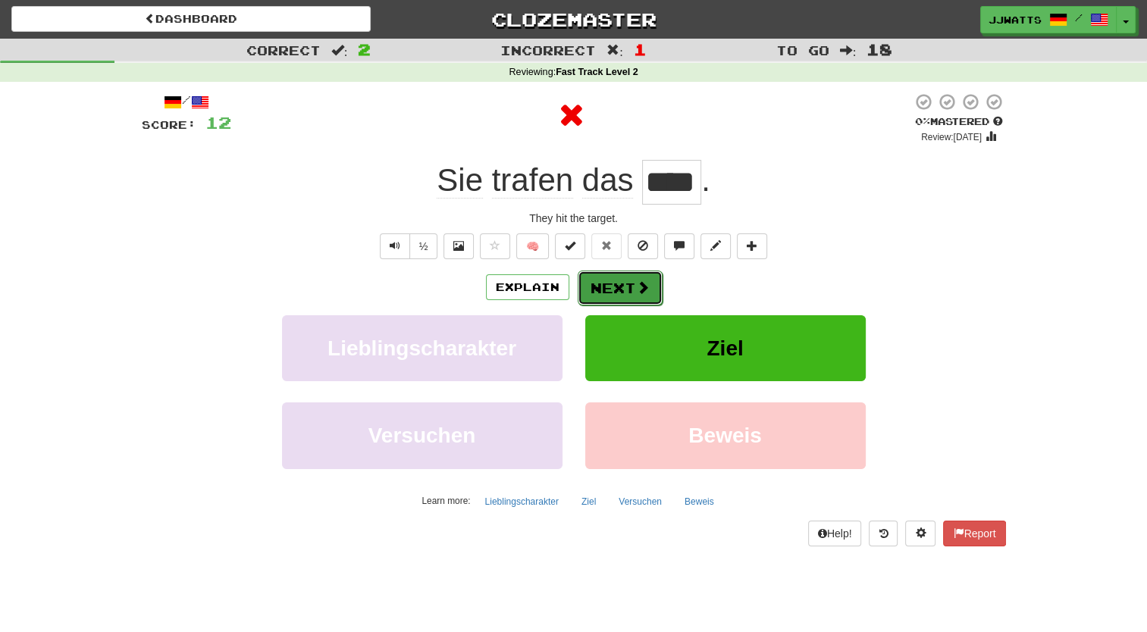
click at [619, 286] on button "Next" at bounding box center [620, 288] width 85 height 35
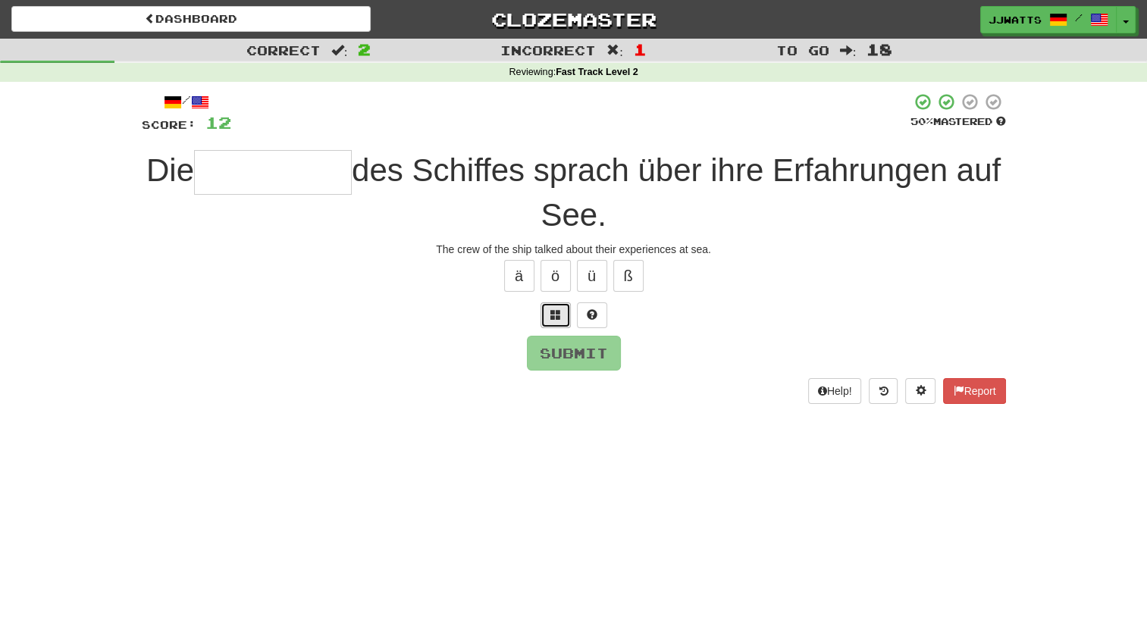
click at [558, 315] on span at bounding box center [555, 314] width 11 height 11
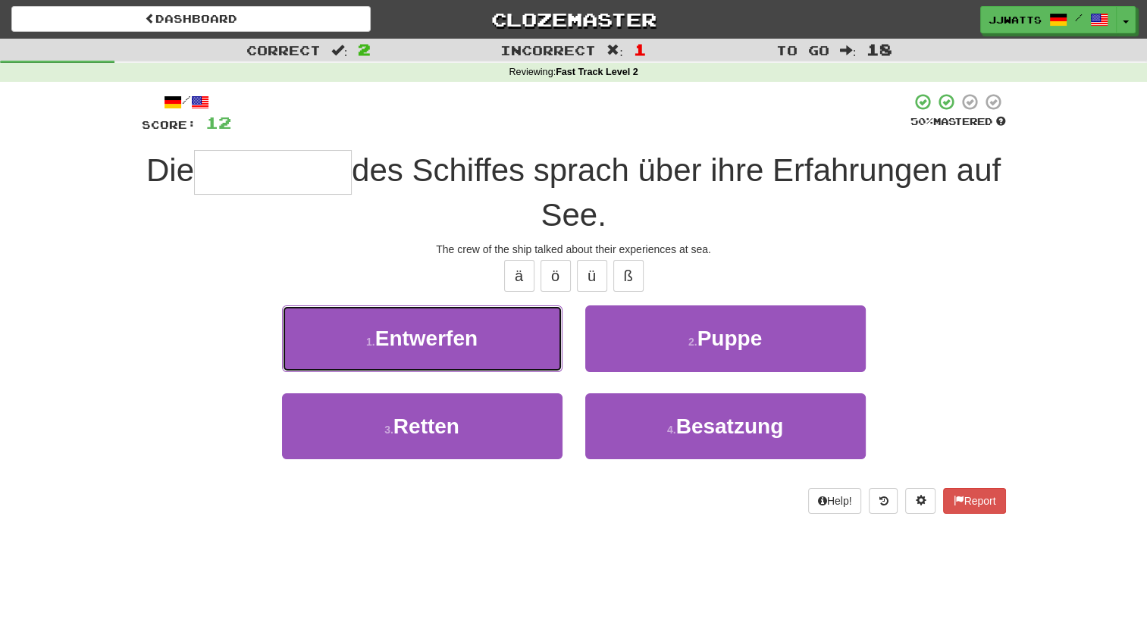
click at [558, 315] on button "1 . Entwerfen" at bounding box center [422, 339] width 281 height 66
type input "*********"
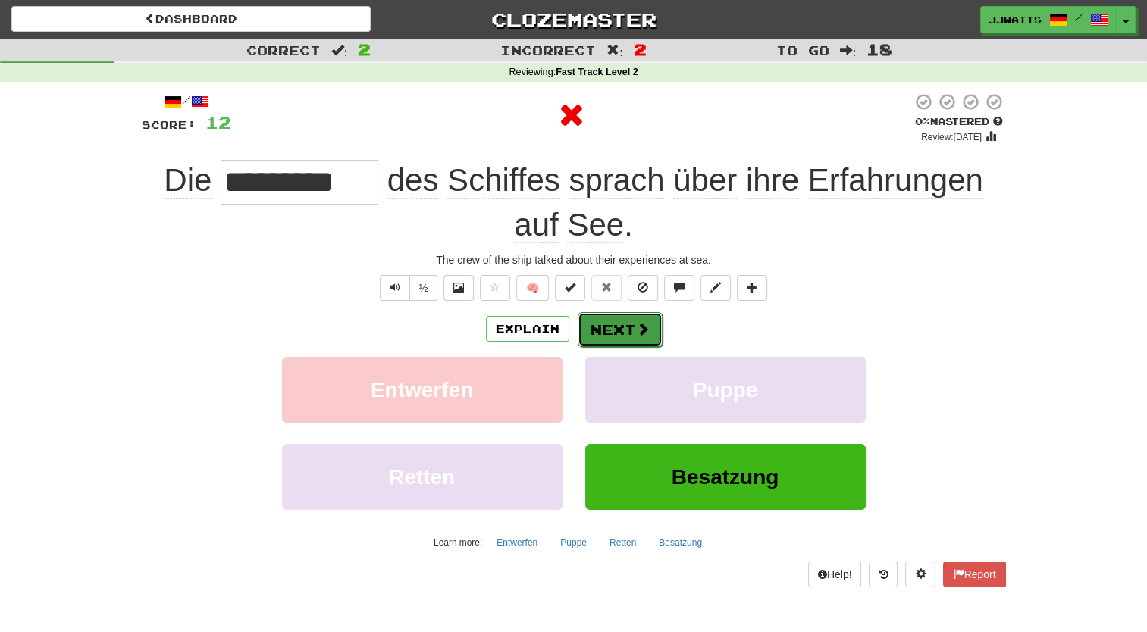
click at [602, 315] on button "Next" at bounding box center [620, 329] width 85 height 35
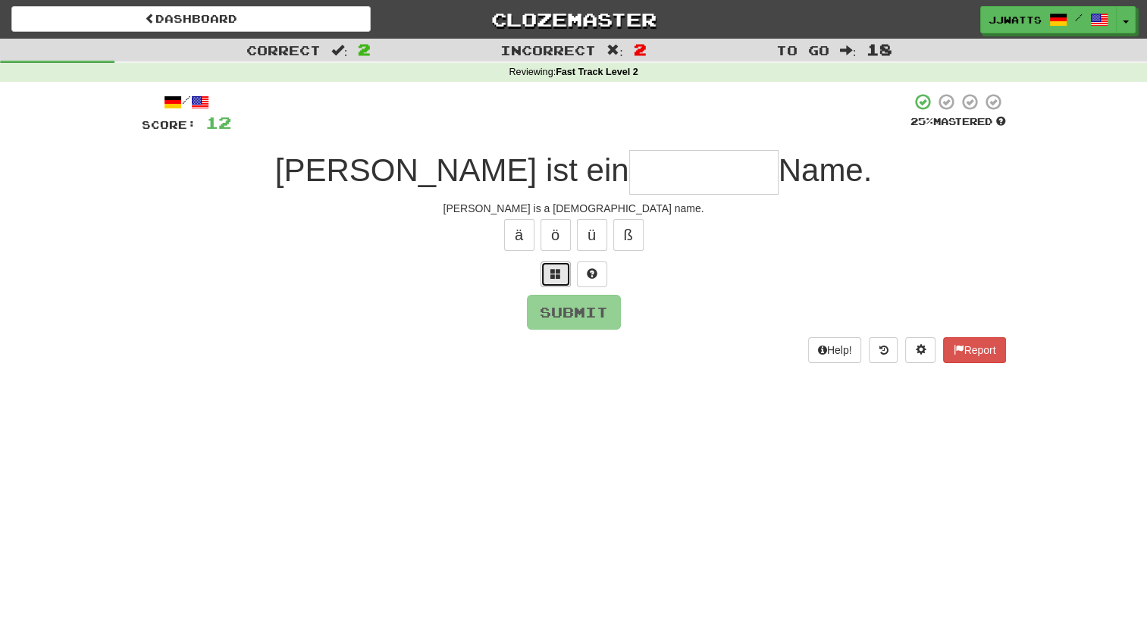
click at [546, 274] on button at bounding box center [556, 275] width 30 height 26
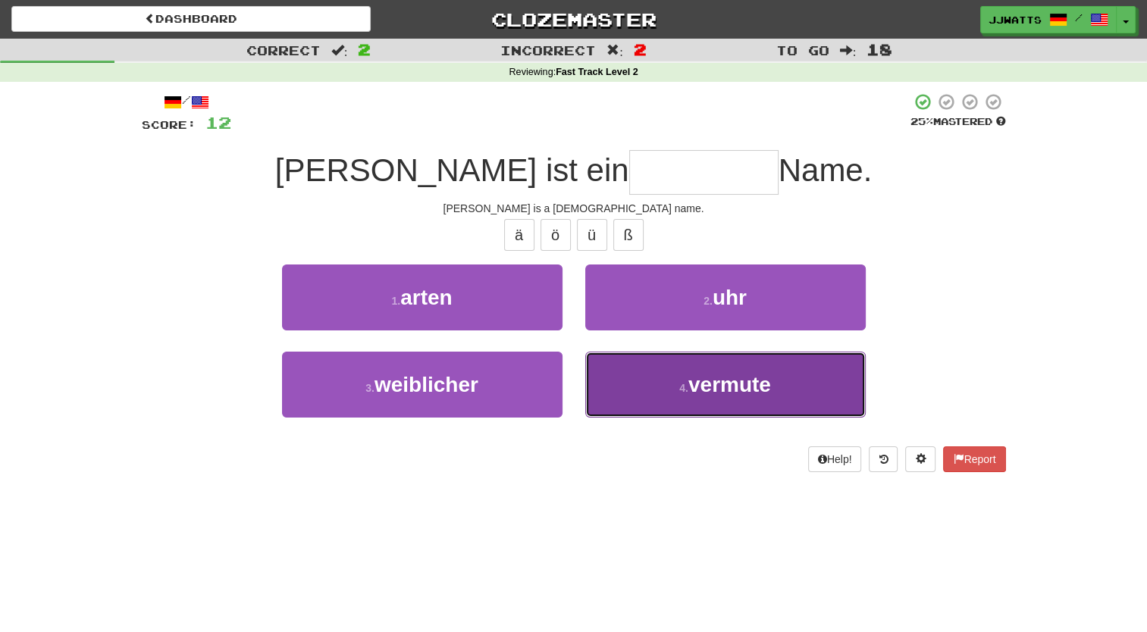
click at [639, 370] on button "4 . vermute" at bounding box center [725, 385] width 281 height 66
type input "**********"
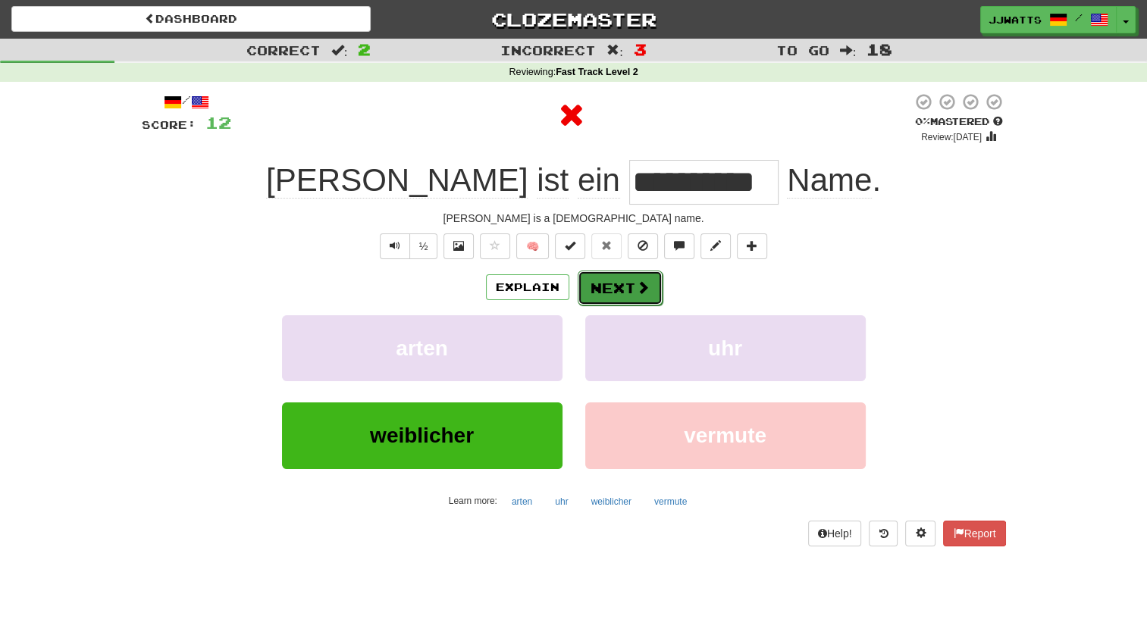
click at [597, 271] on button "Next" at bounding box center [620, 288] width 85 height 35
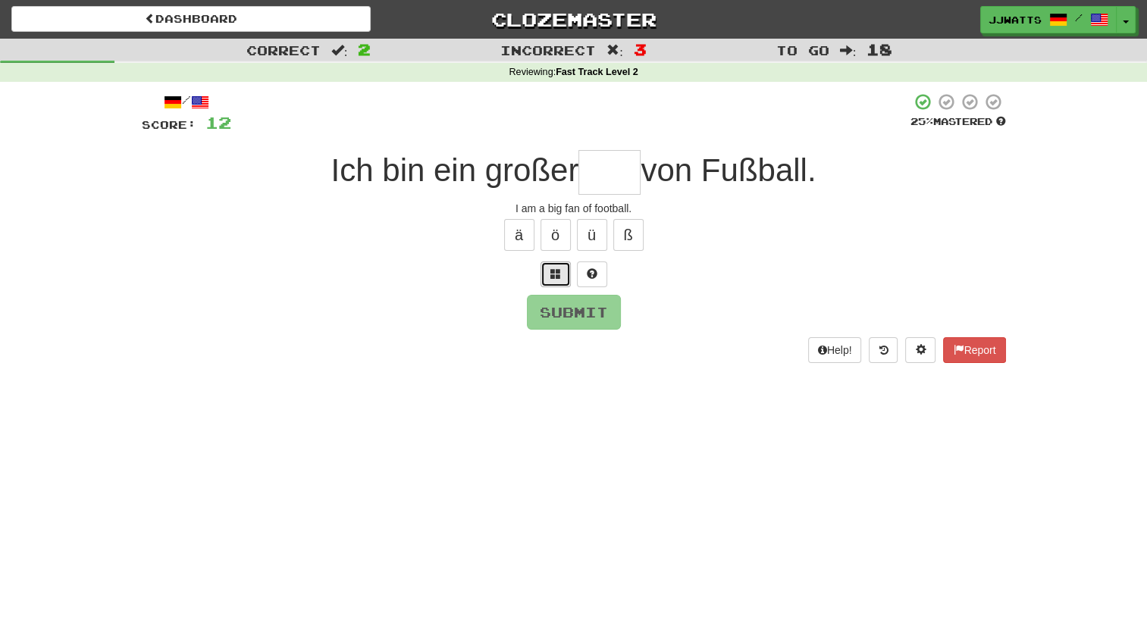
click at [556, 278] on span at bounding box center [555, 273] width 11 height 11
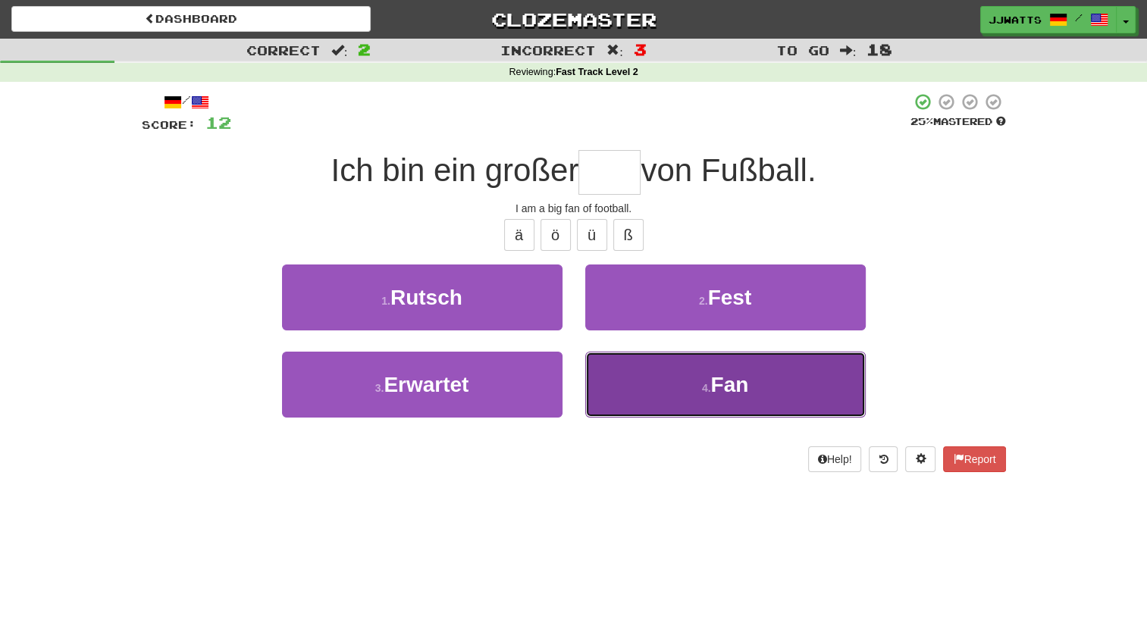
click at [666, 386] on button "4 . Fan" at bounding box center [725, 385] width 281 height 66
type input "***"
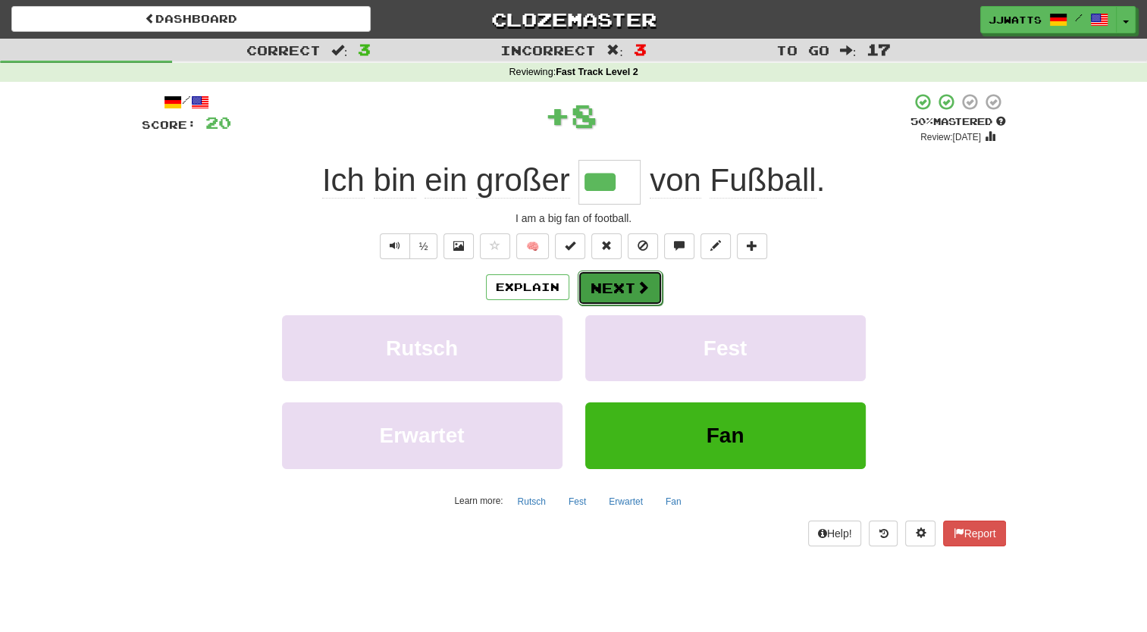
click at [615, 294] on button "Next" at bounding box center [620, 288] width 85 height 35
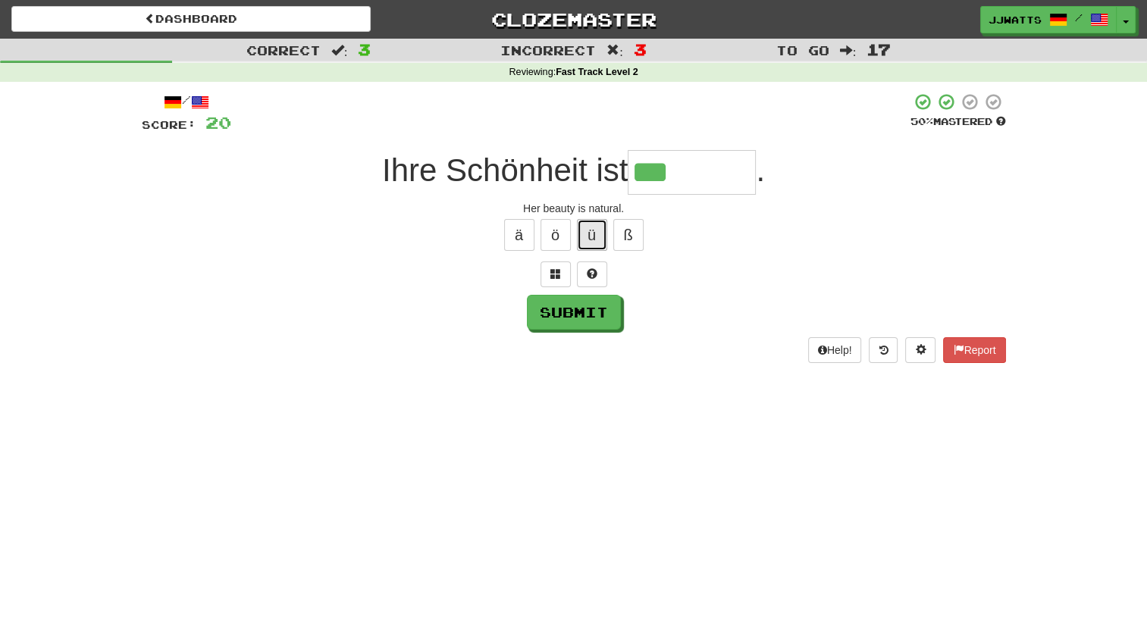
click at [577, 234] on button "ü" at bounding box center [592, 235] width 30 height 32
type input "*********"
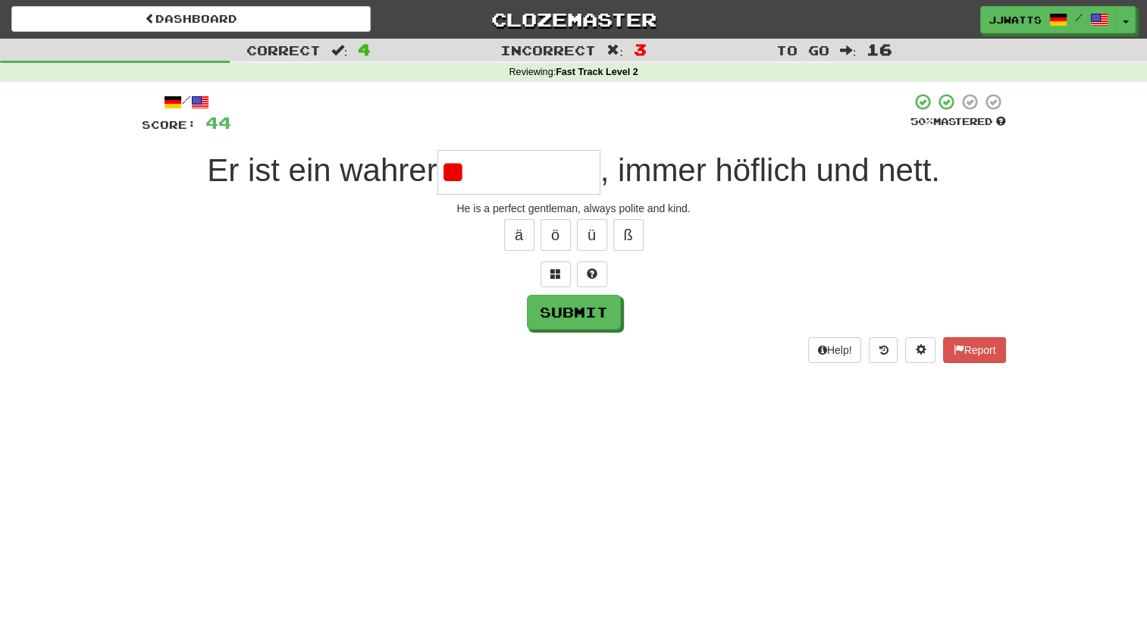
type input "*"
click at [591, 274] on span at bounding box center [592, 273] width 11 height 11
type input "*********"
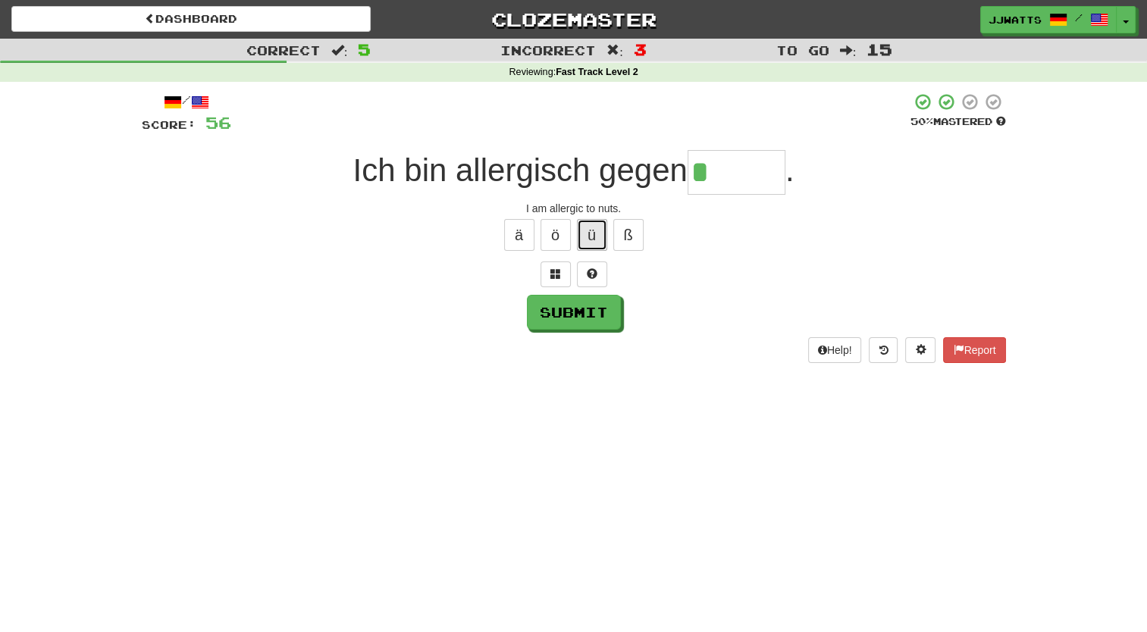
click at [597, 229] on button "ü" at bounding box center [592, 235] width 30 height 32
type input "*****"
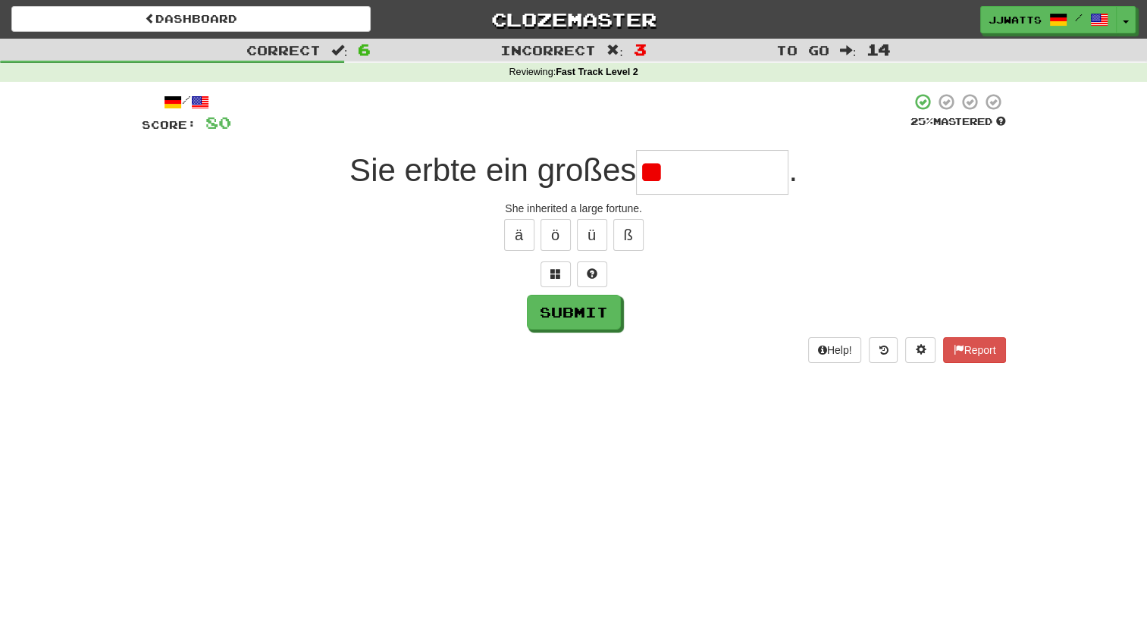
type input "*"
drag, startPoint x: 722, startPoint y: 167, endPoint x: 613, endPoint y: 202, distance: 113.9
click at [720, 167] on input "text" at bounding box center [712, 172] width 152 height 45
click at [569, 262] on button at bounding box center [556, 275] width 30 height 26
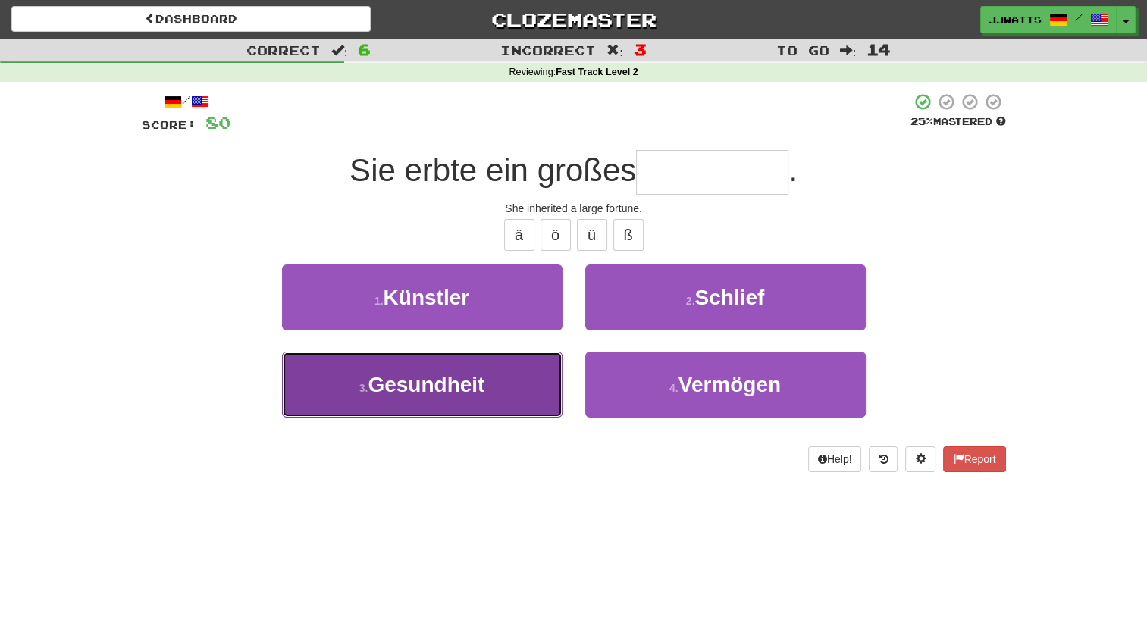
click at [496, 393] on button "3 . Gesundheit" at bounding box center [422, 385] width 281 height 66
type input "********"
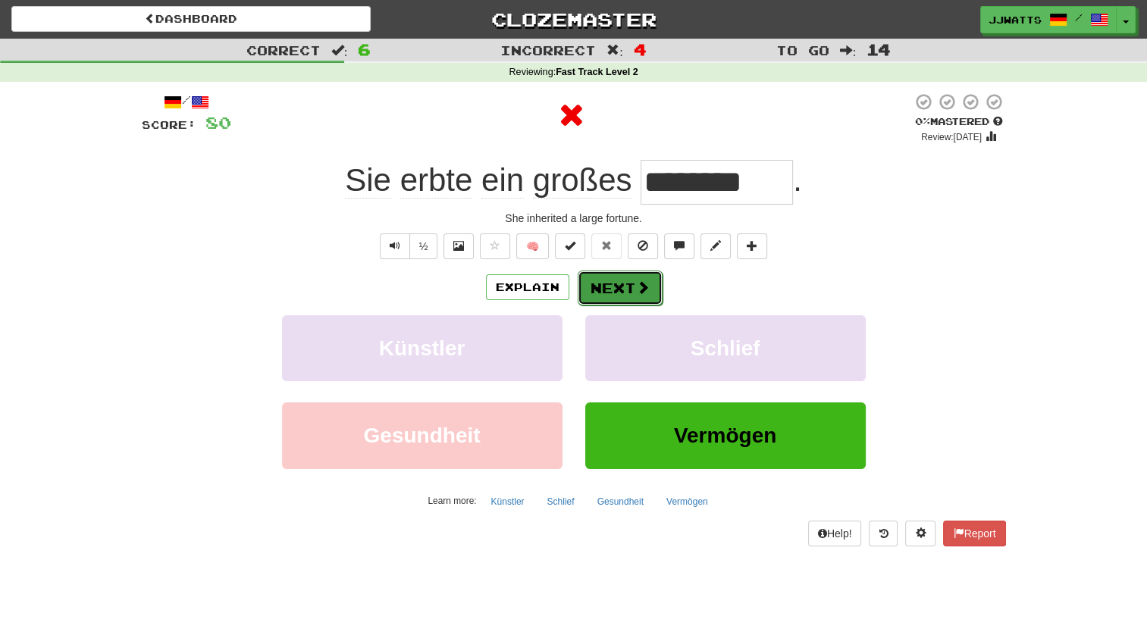
click at [604, 287] on button "Next" at bounding box center [620, 288] width 85 height 35
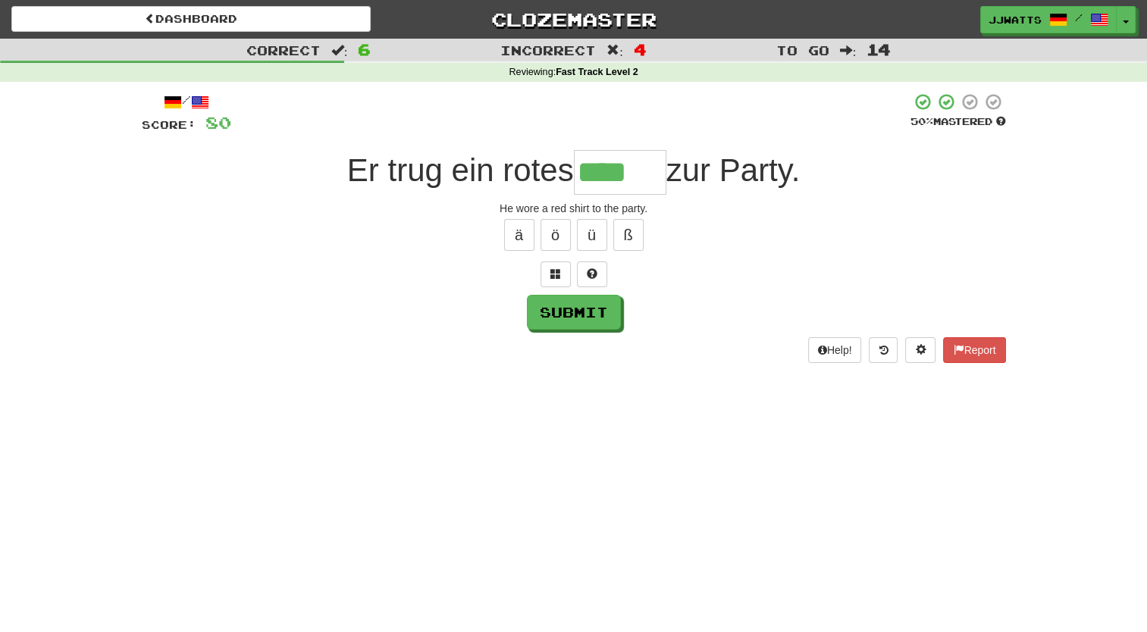
type input "****"
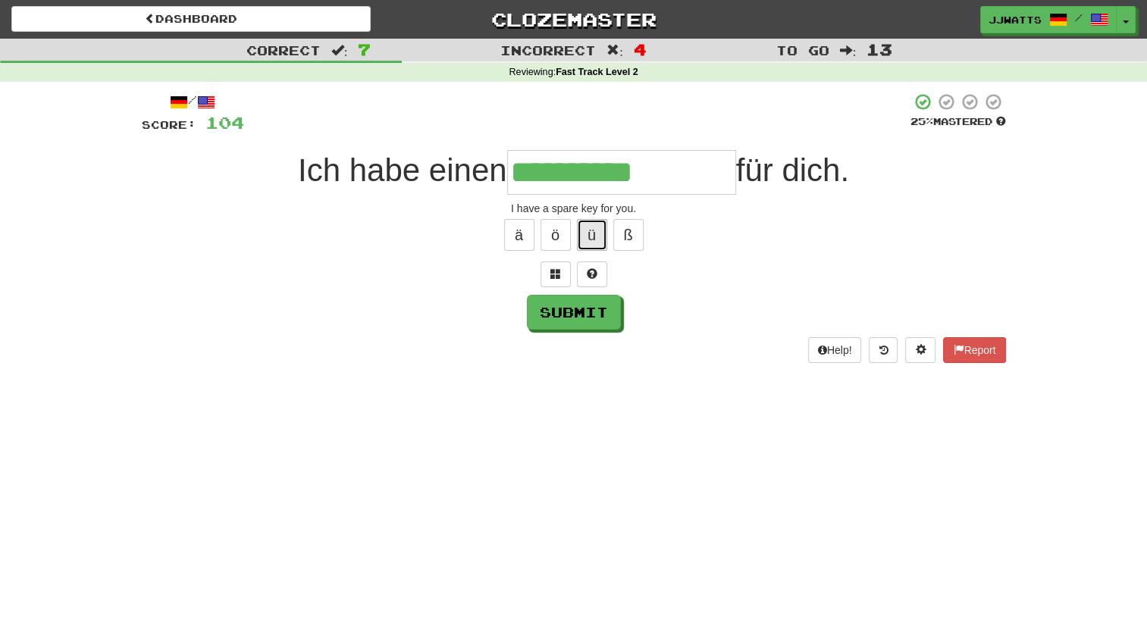
click at [588, 232] on button "ü" at bounding box center [592, 235] width 30 height 32
type input "**********"
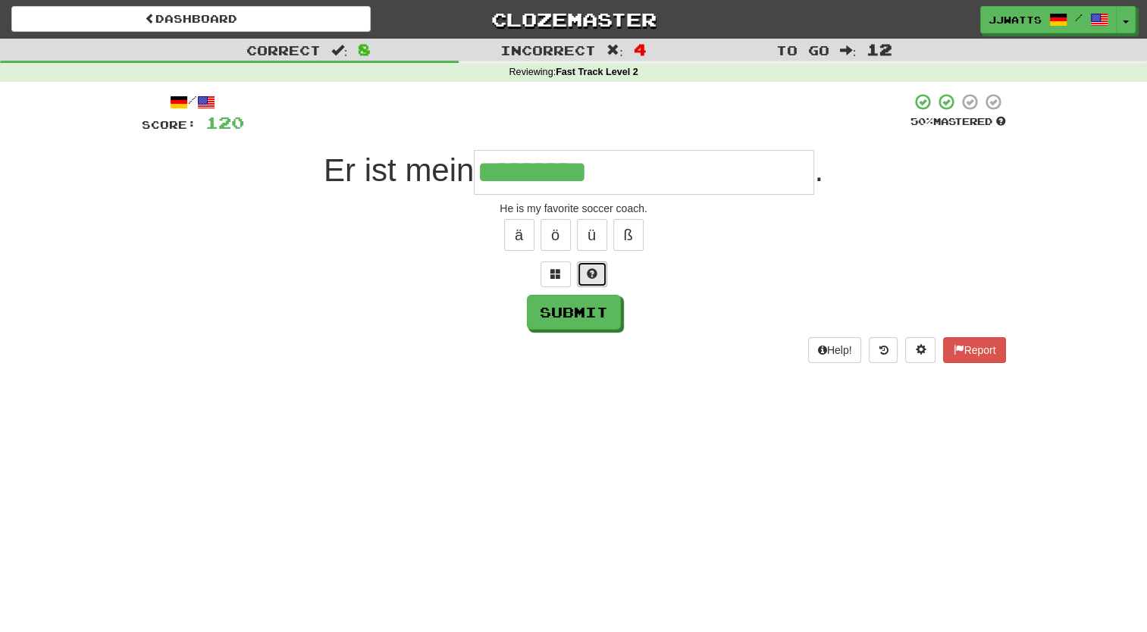
click at [594, 265] on button at bounding box center [592, 275] width 30 height 26
click at [613, 246] on button "ß" at bounding box center [628, 235] width 30 height 32
click at [573, 283] on button at bounding box center [574, 275] width 30 height 26
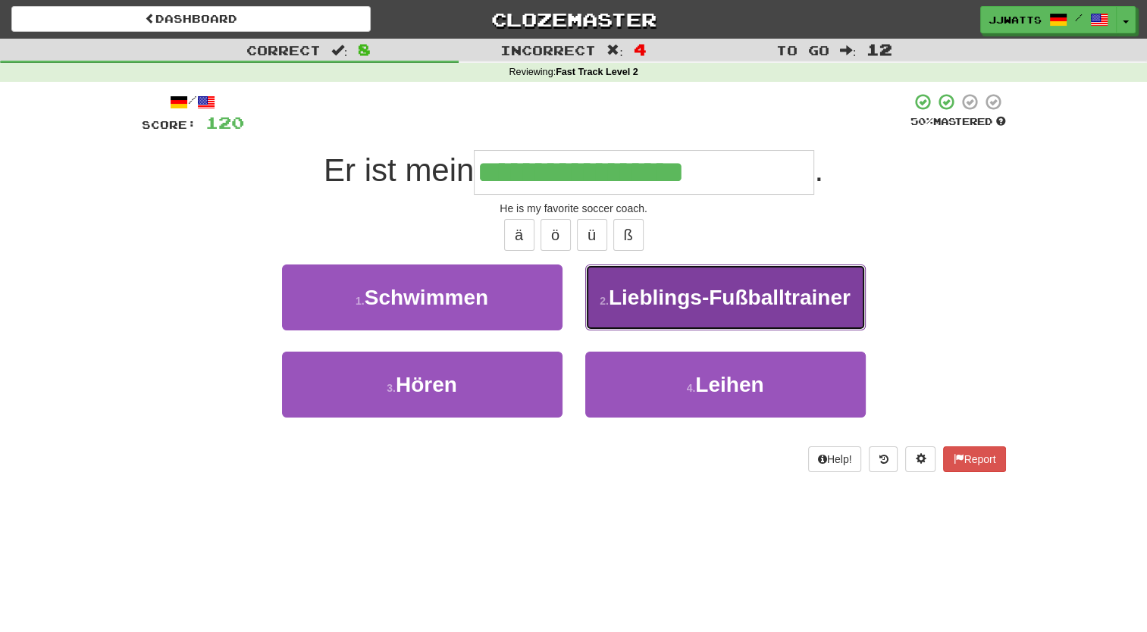
click at [610, 287] on span "Lieblings-Fußballtrainer" at bounding box center [730, 298] width 242 height 24
type input "**********"
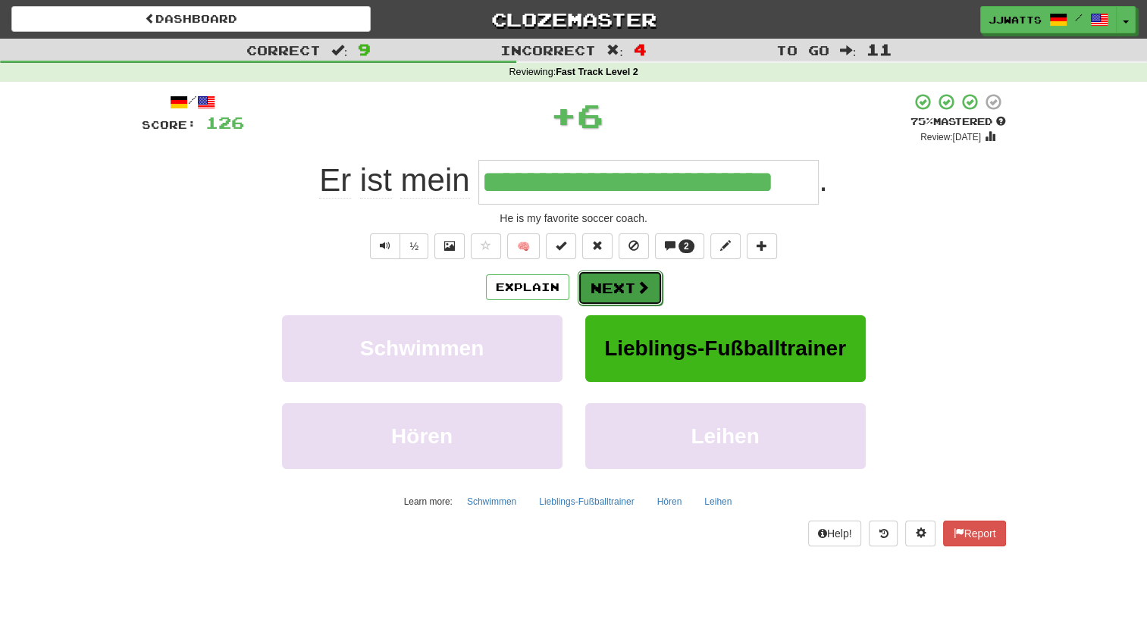
click at [614, 285] on button "Next" at bounding box center [620, 288] width 85 height 35
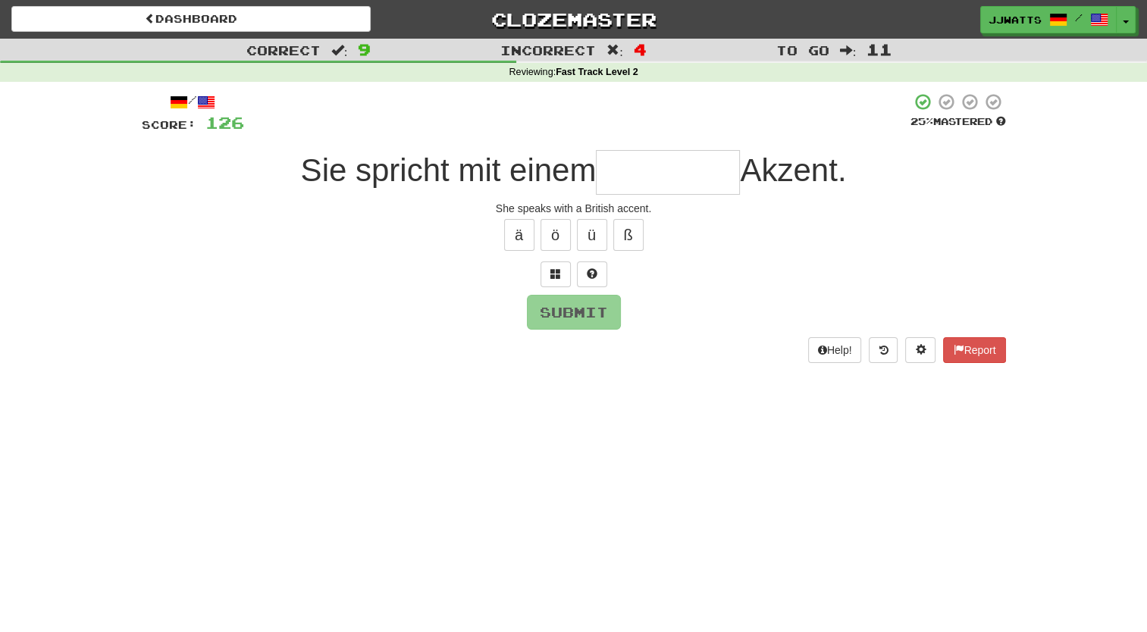
click at [668, 179] on input "text" at bounding box center [668, 172] width 144 height 45
type input "**********"
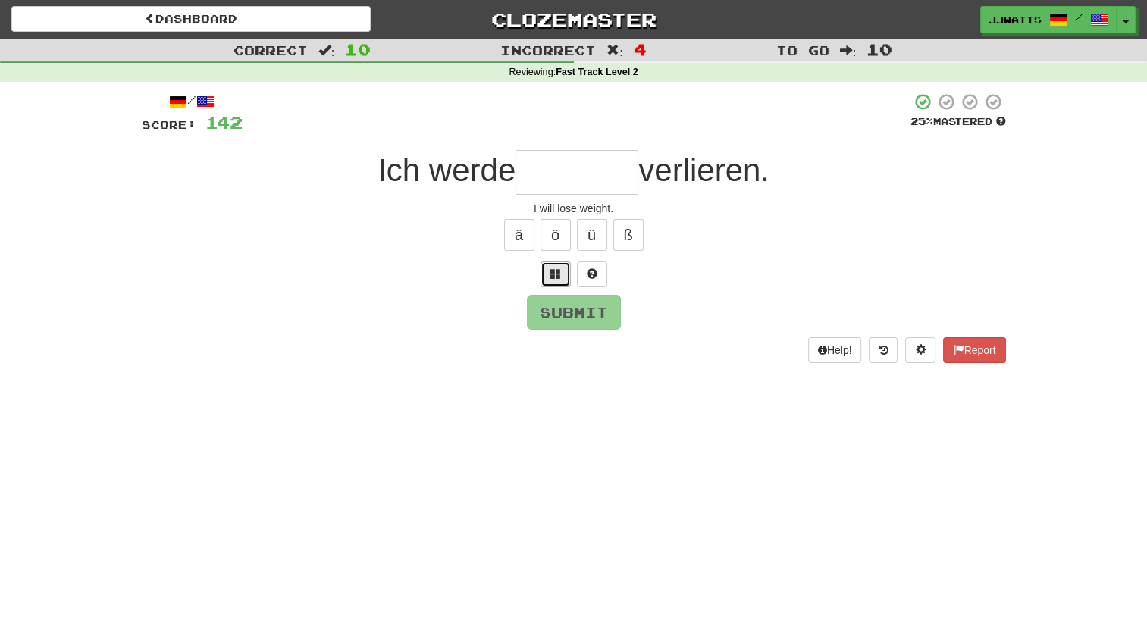
click at [552, 264] on button at bounding box center [556, 275] width 30 height 26
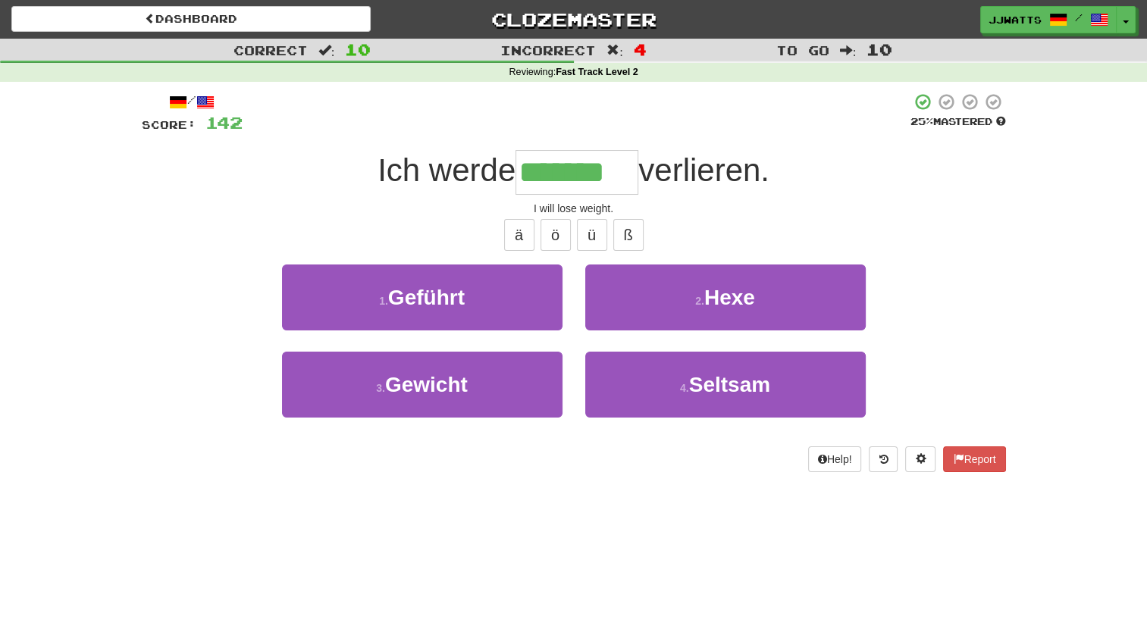
type input "*******"
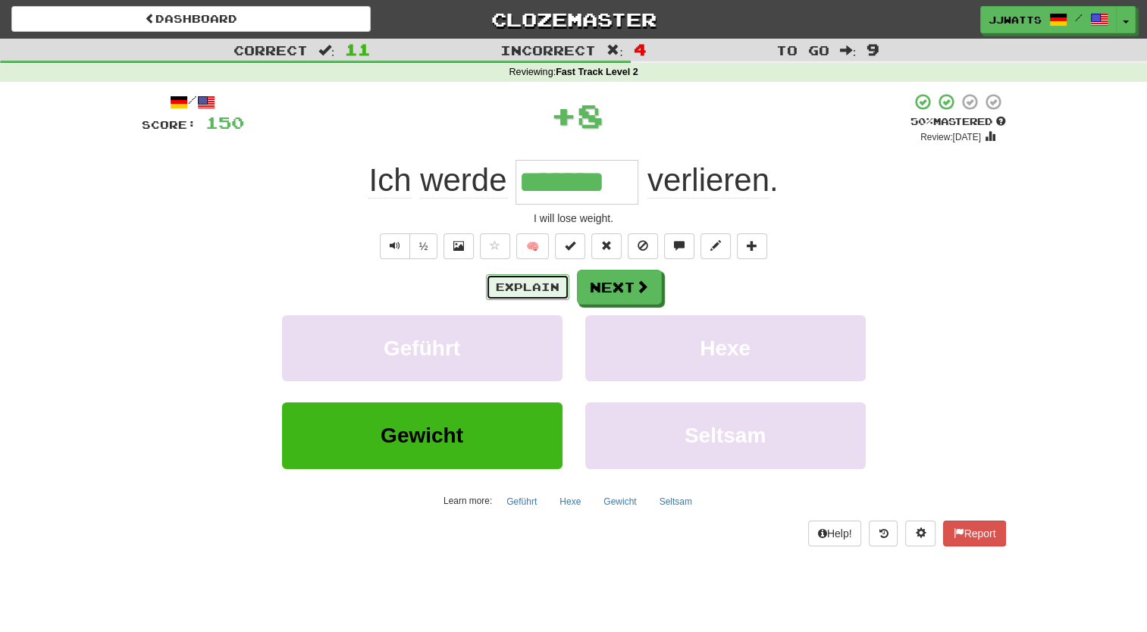
click at [537, 281] on button "Explain" at bounding box center [527, 287] width 83 height 26
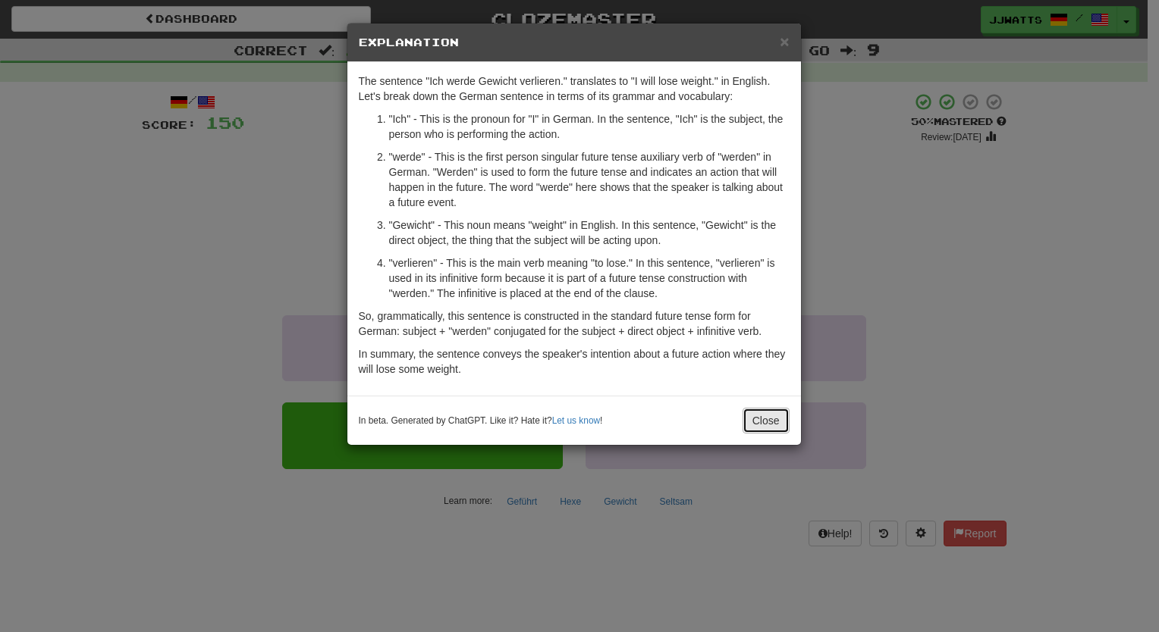
click at [770, 413] on button "Close" at bounding box center [765, 421] width 47 height 26
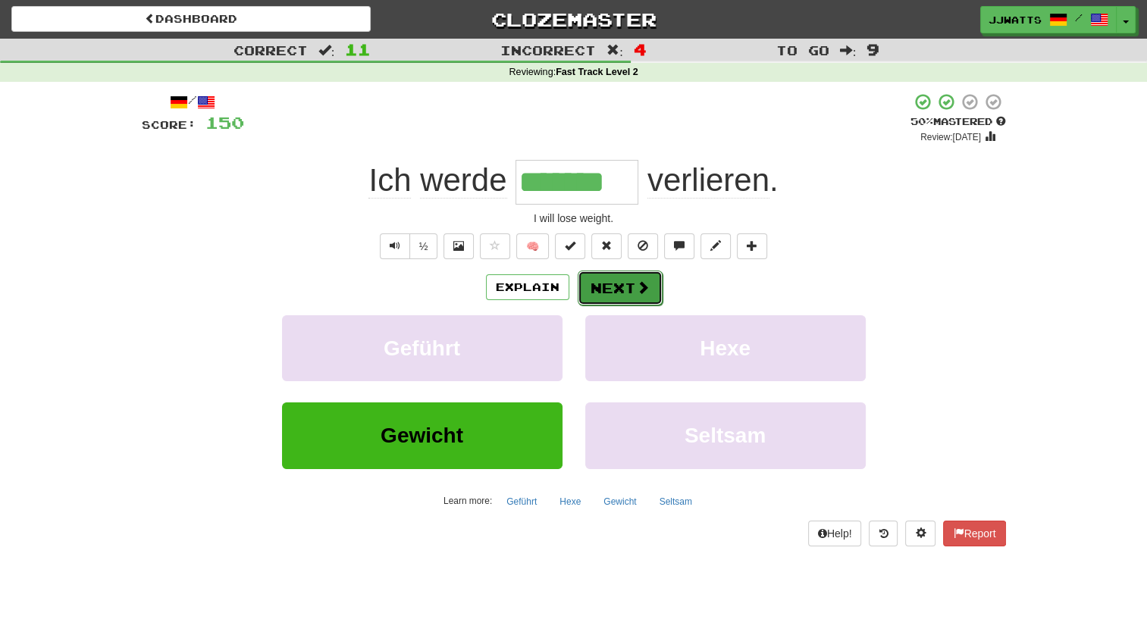
click at [610, 302] on button "Next" at bounding box center [620, 288] width 85 height 35
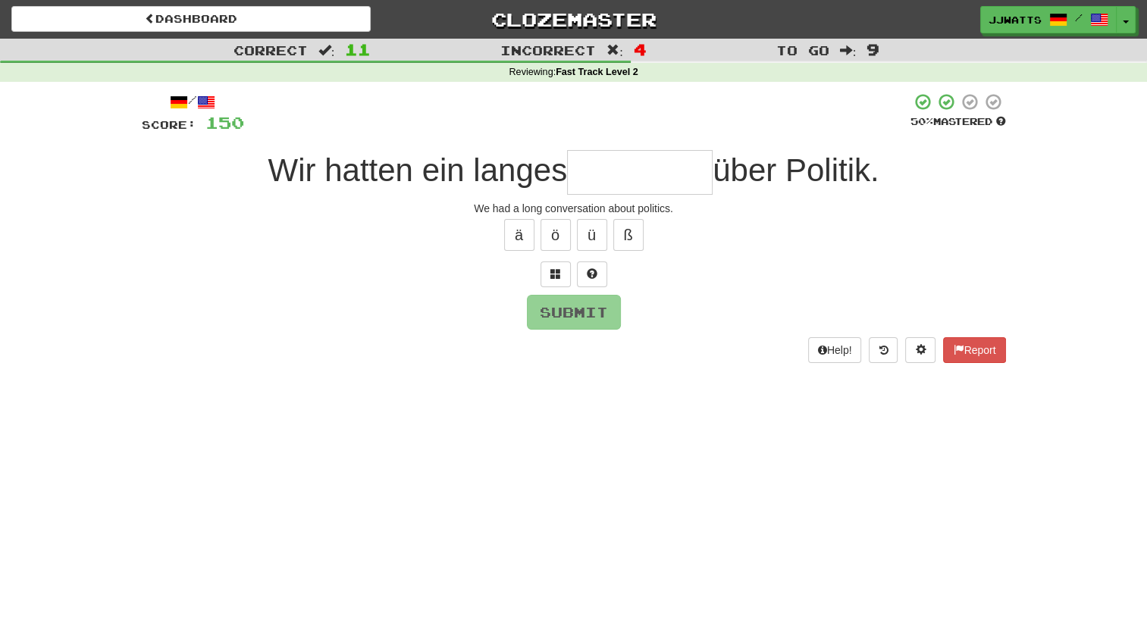
click at [613, 178] on input "text" at bounding box center [640, 172] width 146 height 45
type input "*"
click at [561, 265] on button at bounding box center [556, 275] width 30 height 26
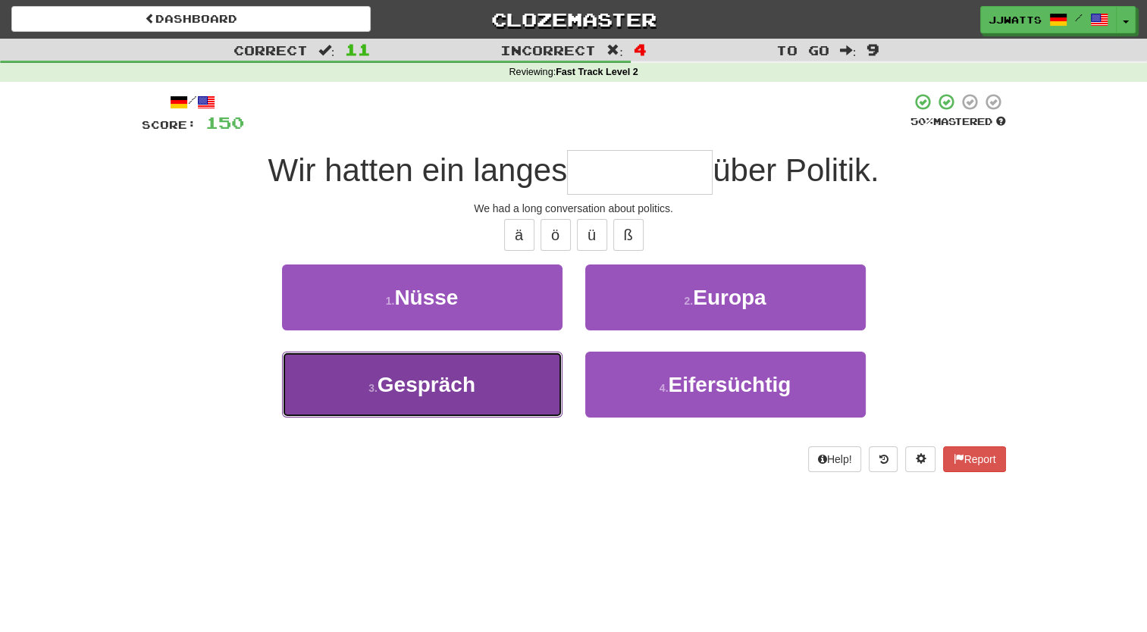
click at [553, 369] on button "3 . Gespräch" at bounding box center [422, 385] width 281 height 66
type input "********"
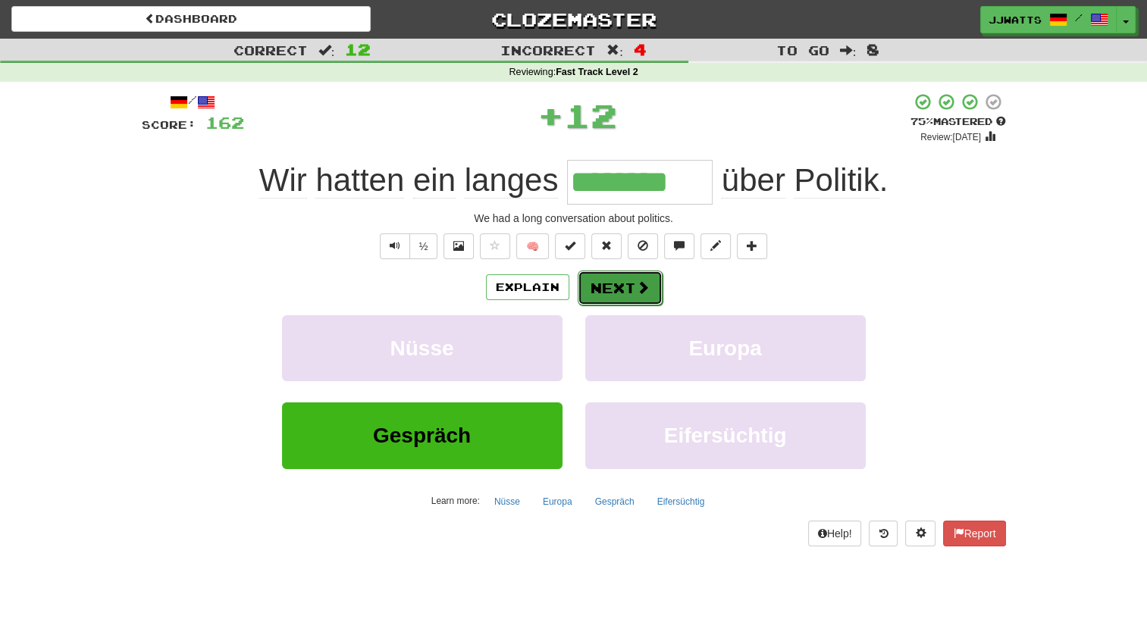
click at [607, 274] on button "Next" at bounding box center [620, 288] width 85 height 35
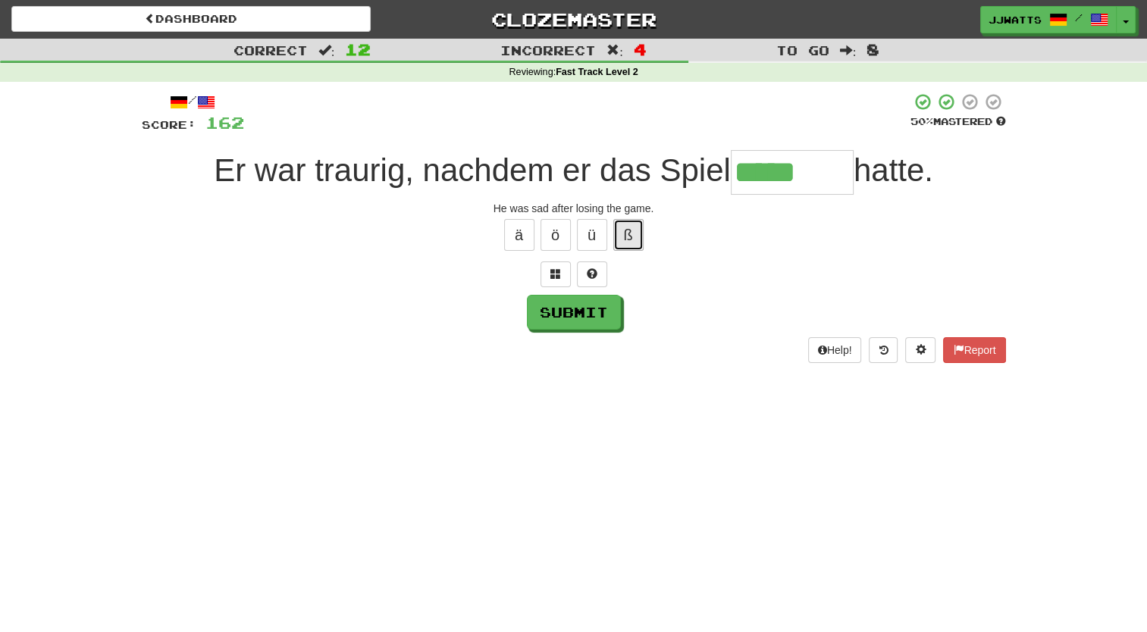
click at [633, 236] on button "ß" at bounding box center [628, 235] width 30 height 32
type input "********"
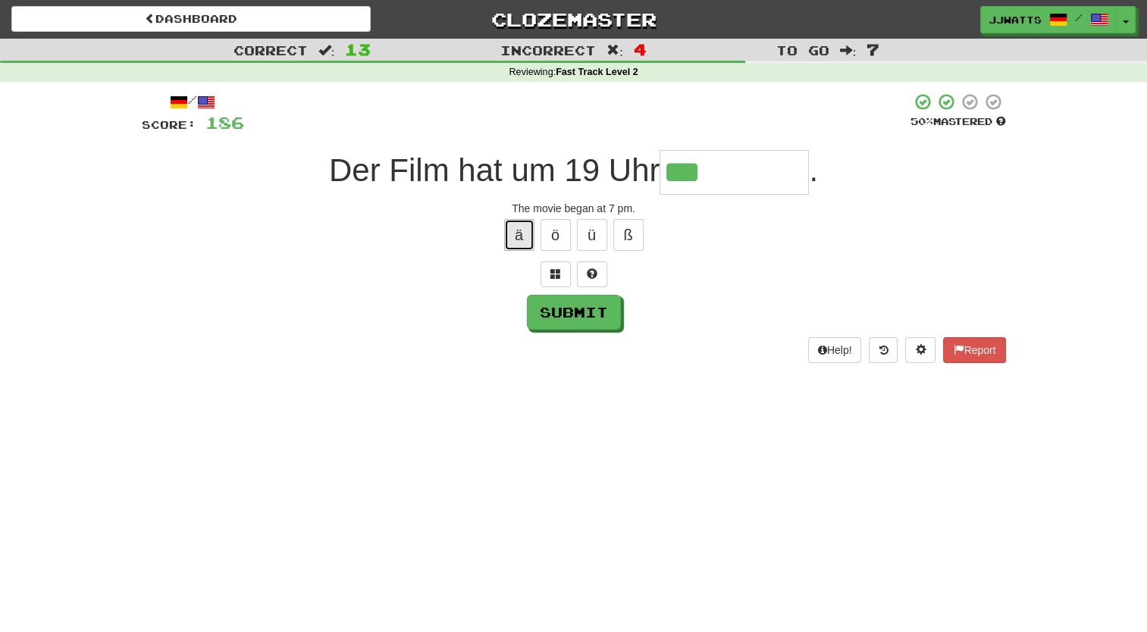
click at [515, 231] on button "ä" at bounding box center [519, 235] width 30 height 32
click at [588, 274] on span at bounding box center [592, 273] width 11 height 11
type input "********"
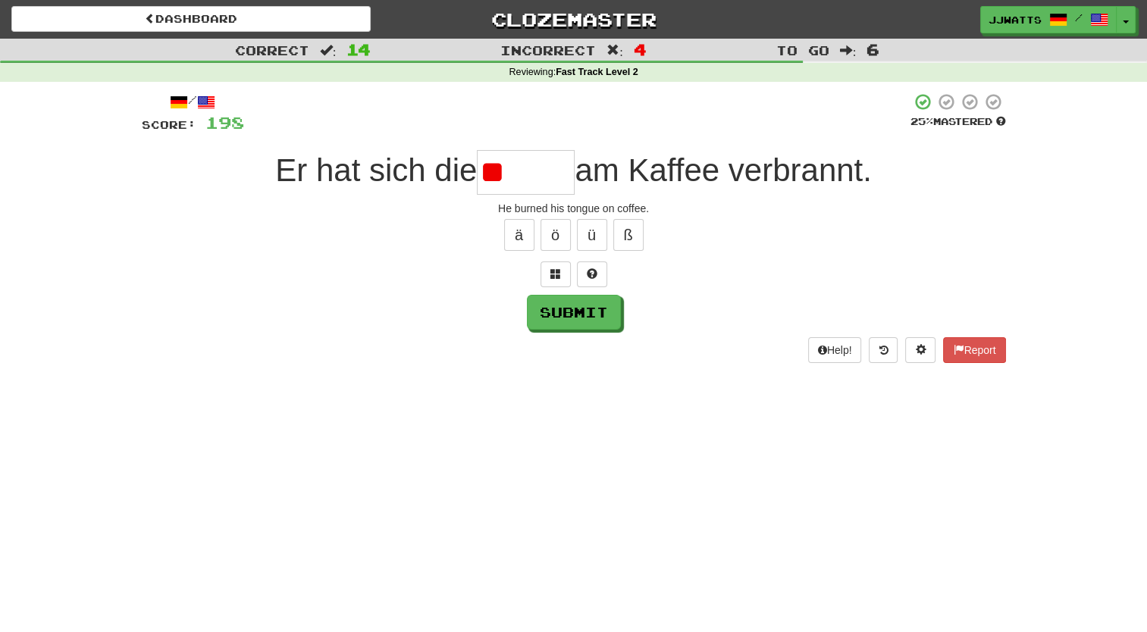
type input "*"
click at [564, 278] on button at bounding box center [556, 275] width 30 height 26
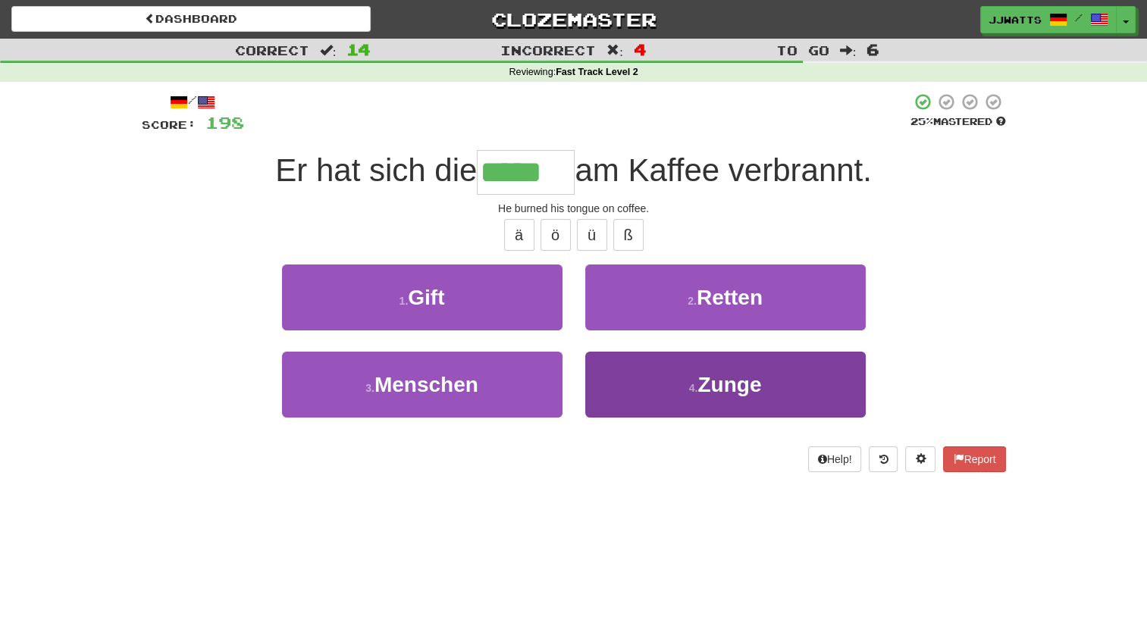
type input "*****"
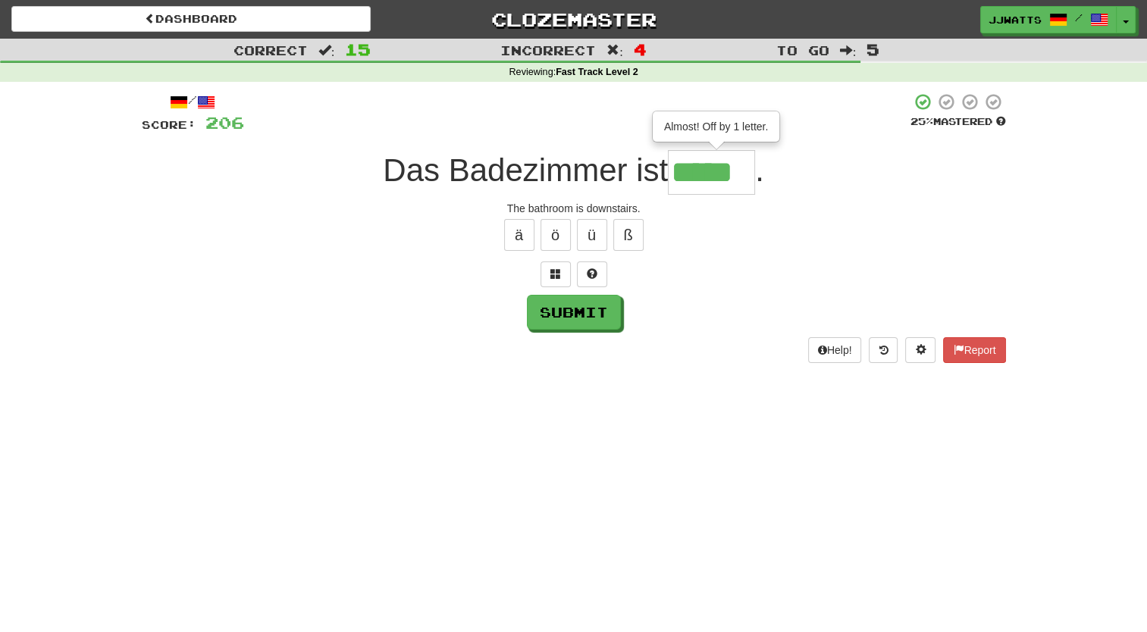
type input "*****"
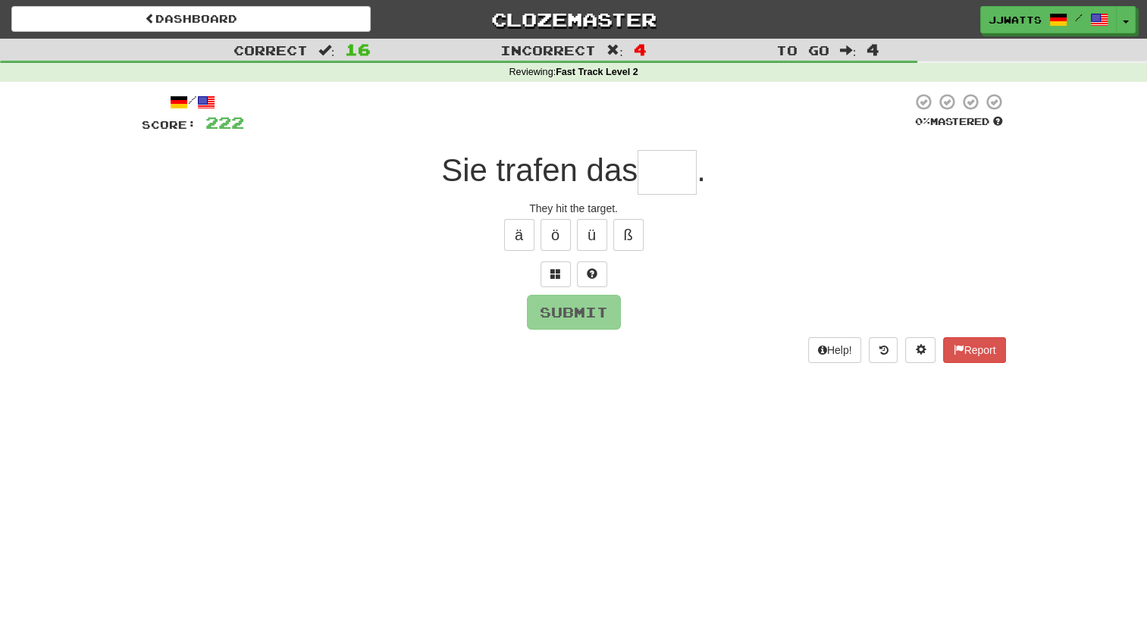
type input "*"
click at [544, 278] on button at bounding box center [556, 275] width 30 height 26
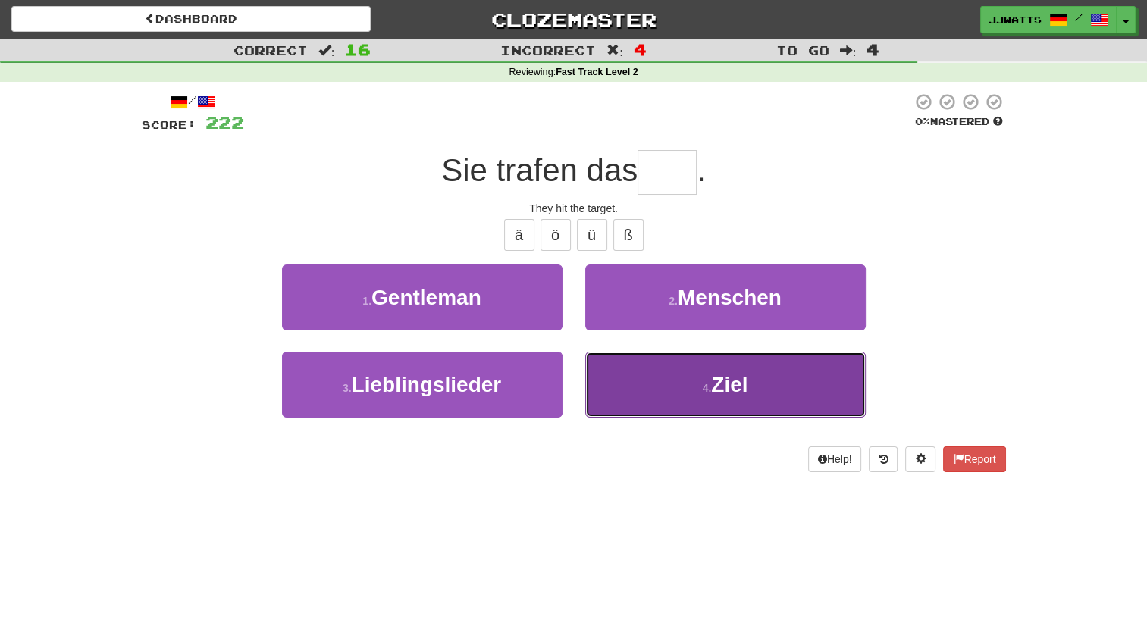
click at [678, 355] on button "4 . Ziel" at bounding box center [725, 385] width 281 height 66
type input "****"
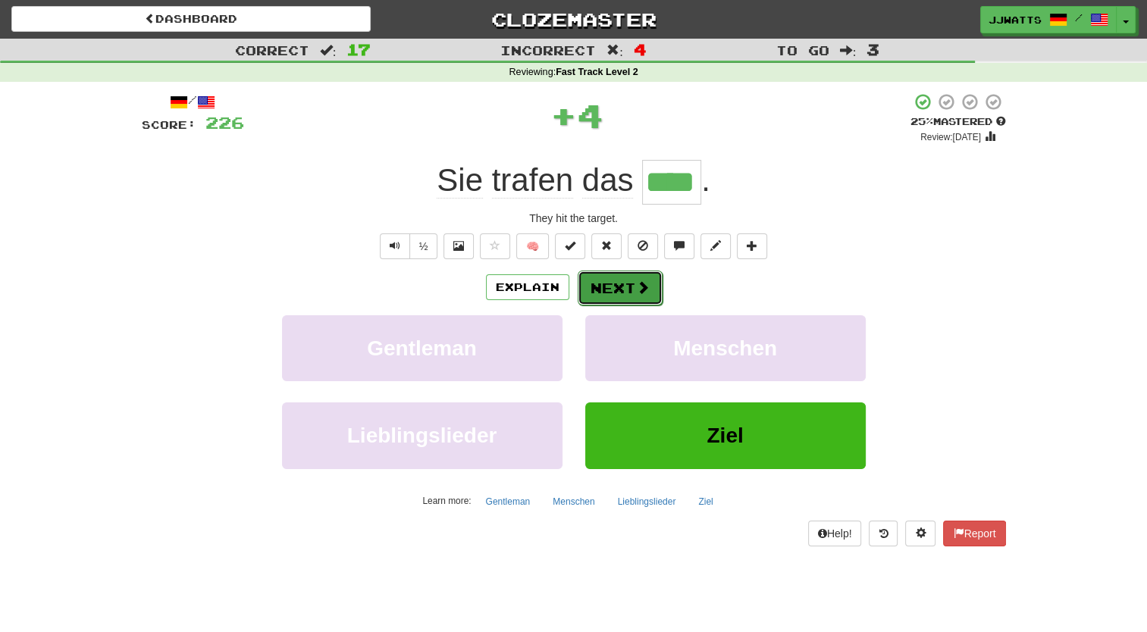
click at [622, 290] on button "Next" at bounding box center [620, 288] width 85 height 35
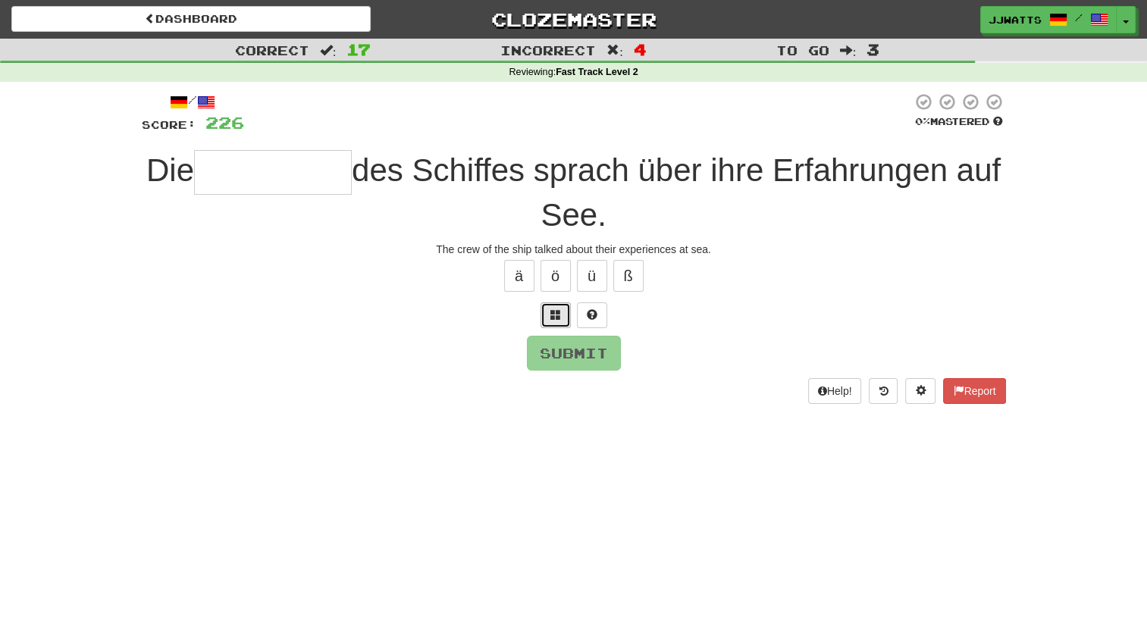
click at [562, 312] on button at bounding box center [556, 316] width 30 height 26
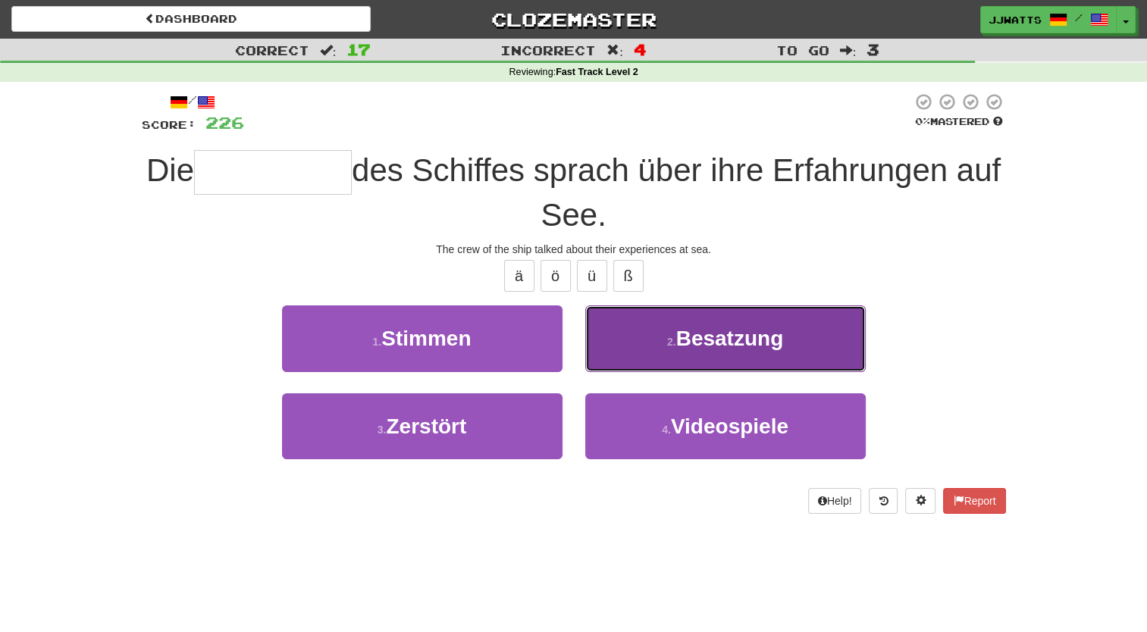
click at [706, 351] on button "2 . Besatzung" at bounding box center [725, 339] width 281 height 66
type input "*********"
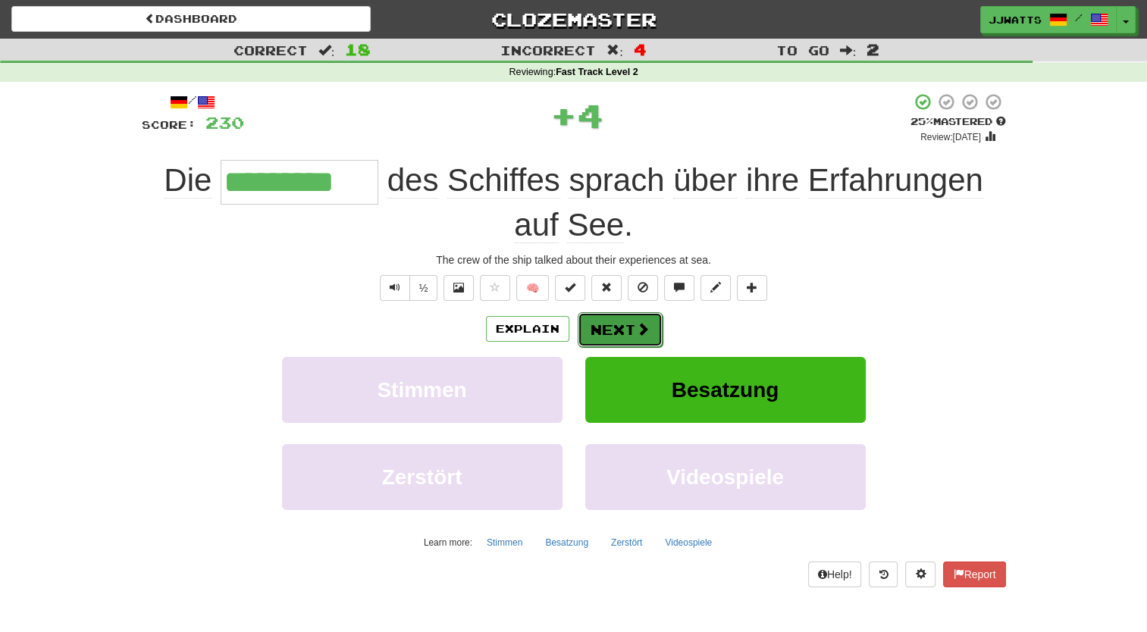
click at [635, 316] on button "Next" at bounding box center [620, 329] width 85 height 35
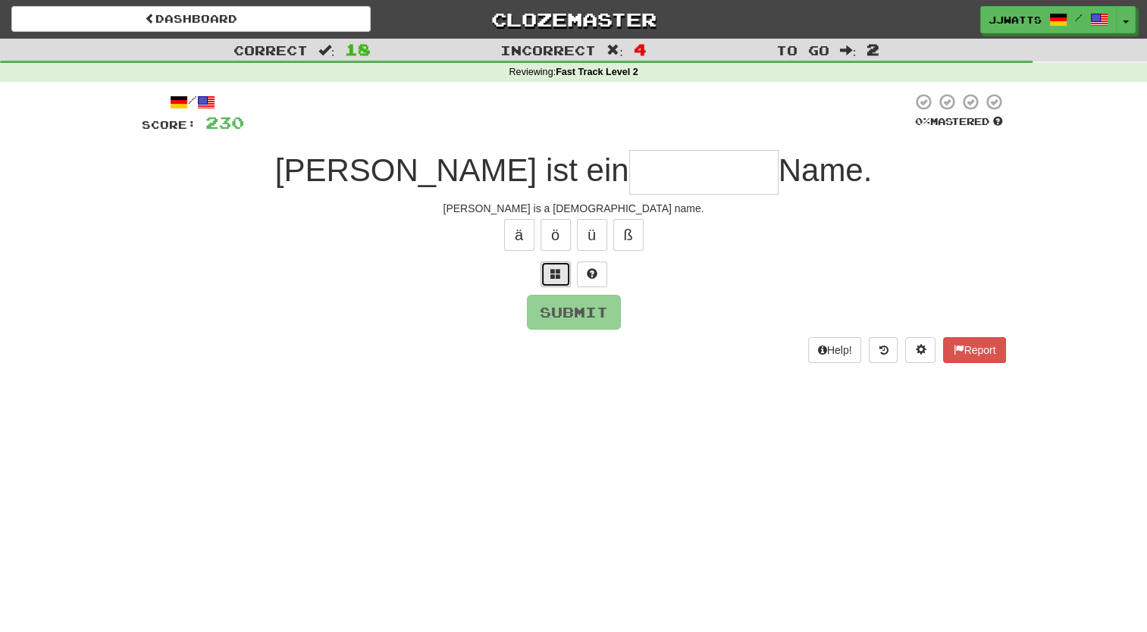
click at [556, 282] on button at bounding box center [556, 275] width 30 height 26
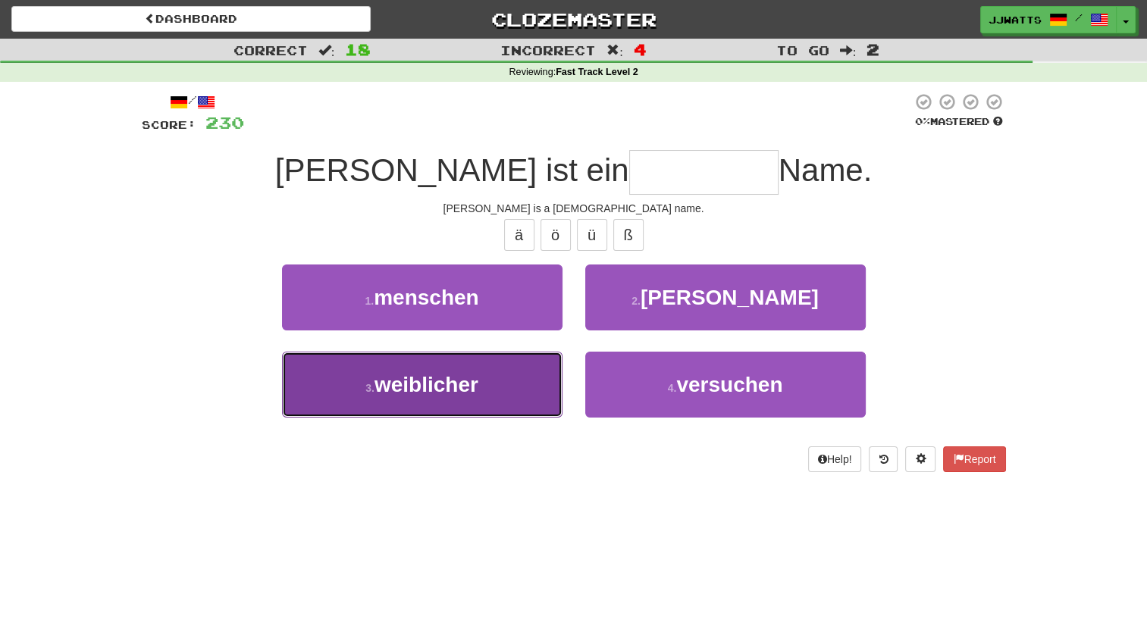
click at [533, 372] on button "3 . weiblicher" at bounding box center [422, 385] width 281 height 66
type input "**********"
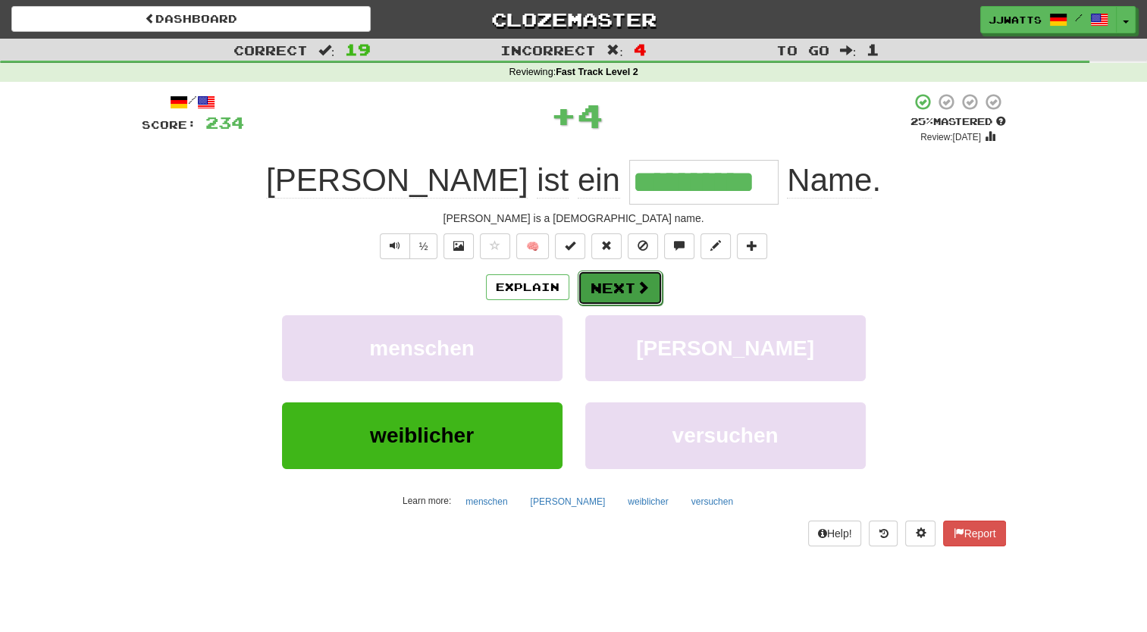
click at [610, 297] on button "Next" at bounding box center [620, 288] width 85 height 35
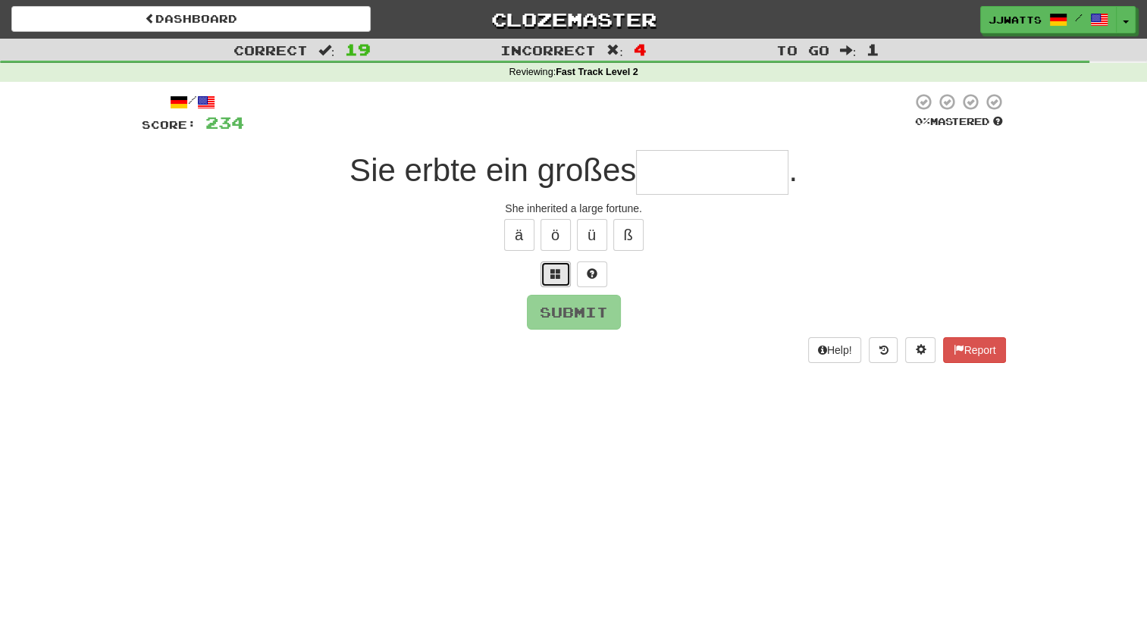
click at [547, 270] on button at bounding box center [556, 275] width 30 height 26
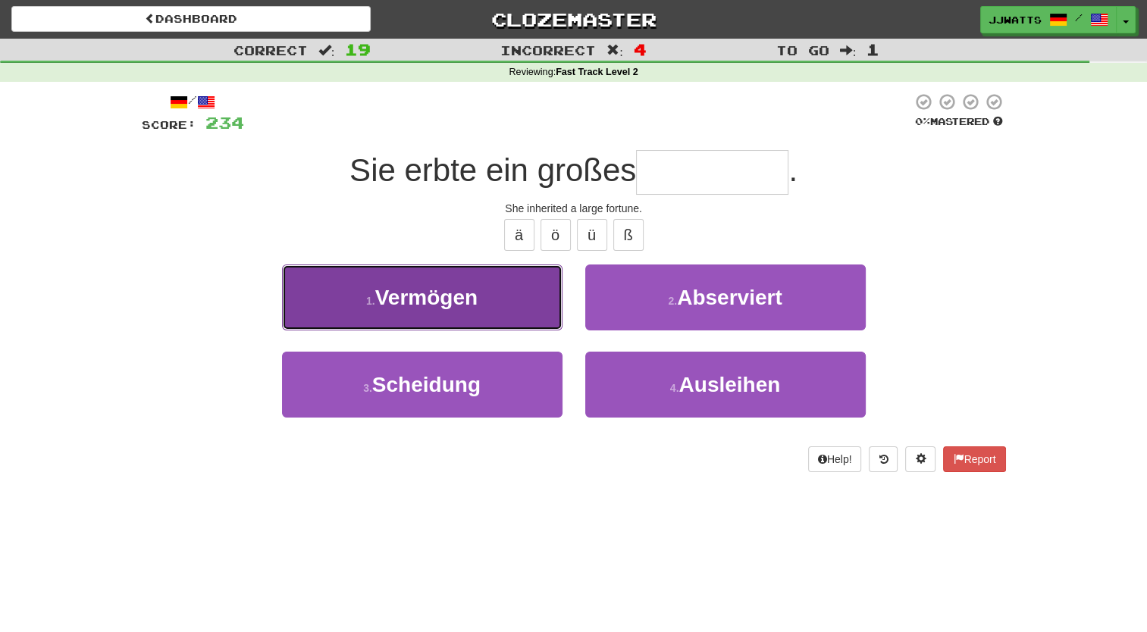
click at [533, 287] on button "1 . Vermögen" at bounding box center [422, 298] width 281 height 66
type input "********"
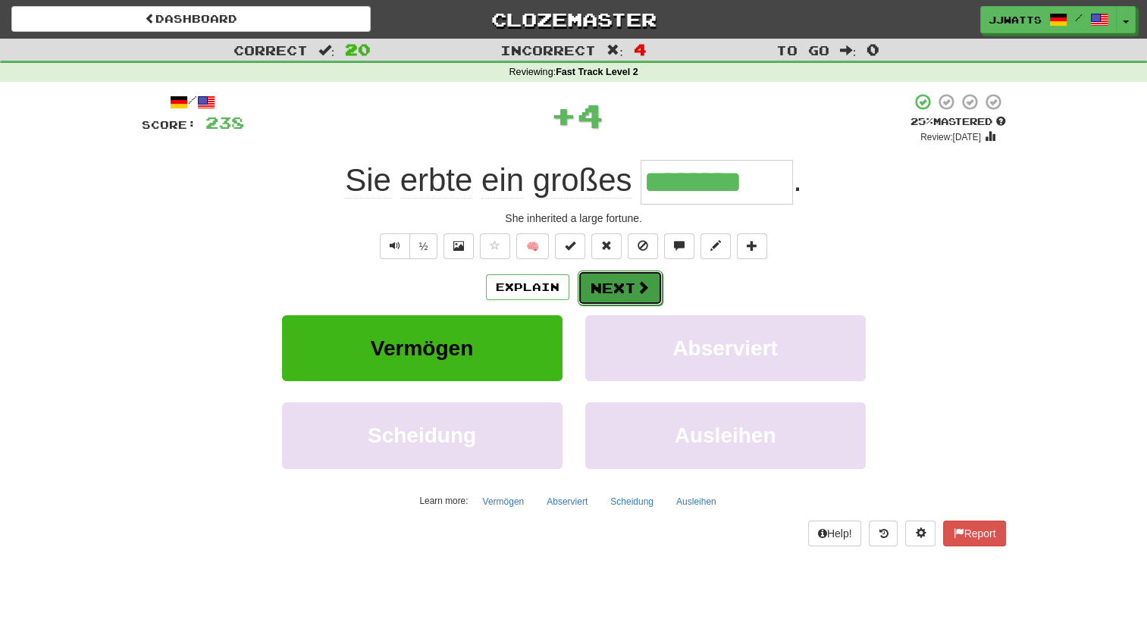
click at [607, 278] on button "Next" at bounding box center [620, 288] width 85 height 35
